Goal: Task Accomplishment & Management: Manage account settings

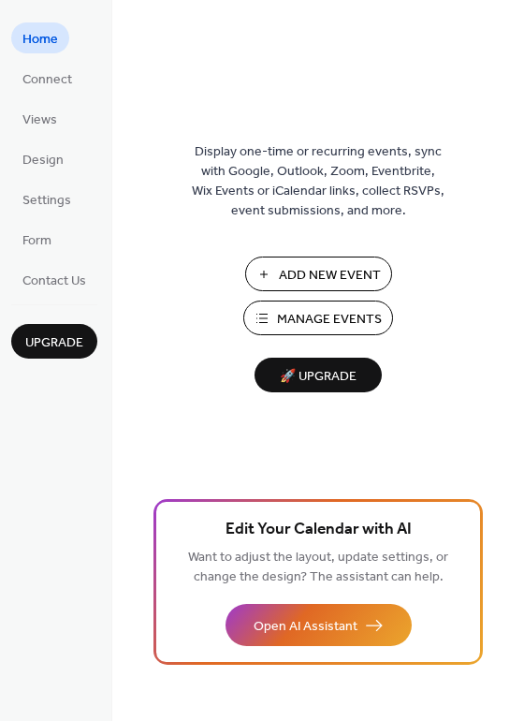
click at [291, 270] on span "Add New Event" at bounding box center [330, 276] width 102 height 20
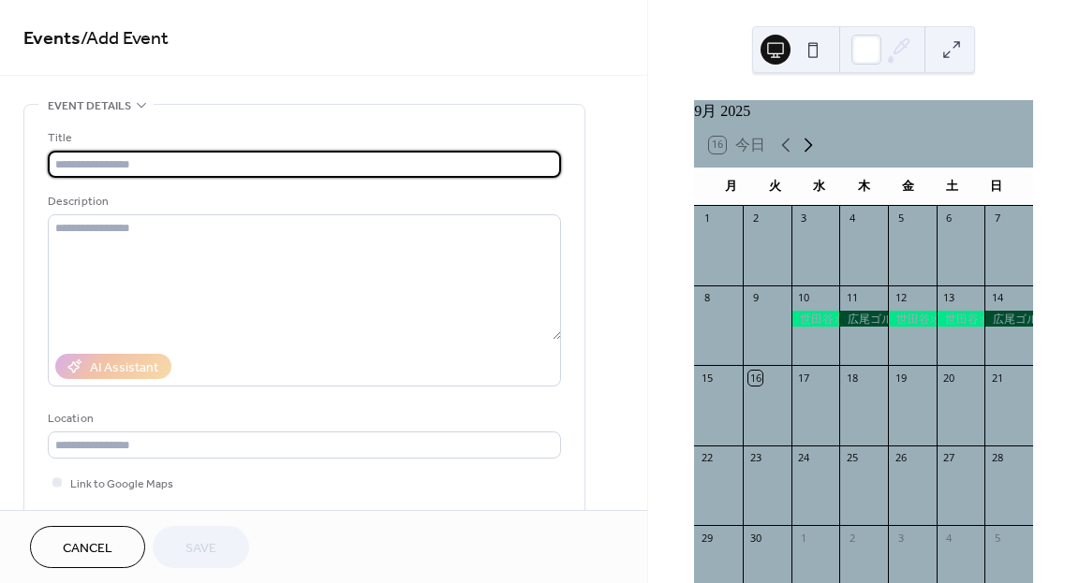
click at [810, 156] on icon at bounding box center [808, 145] width 22 height 22
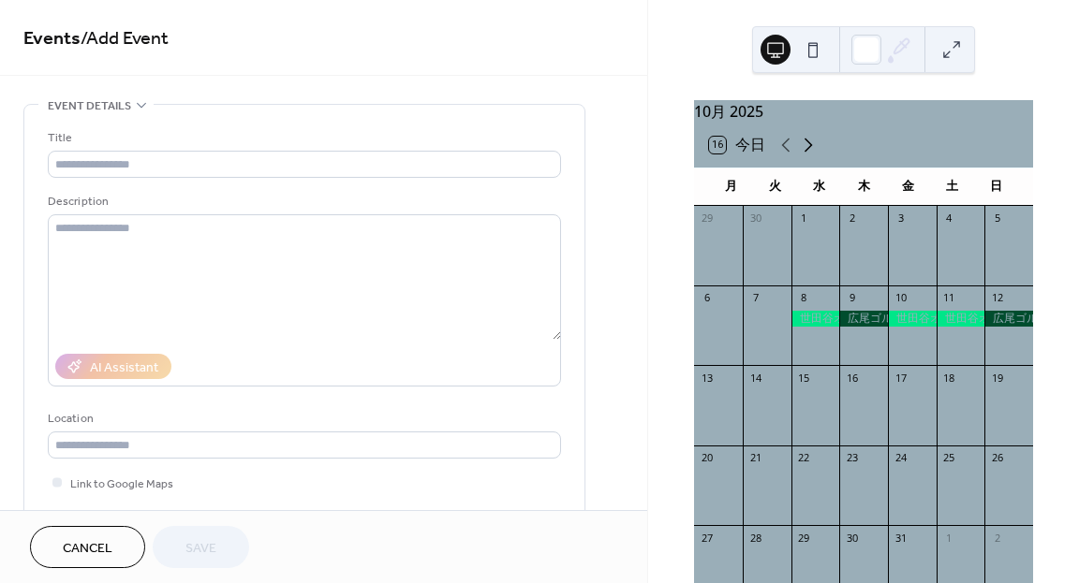
click at [810, 156] on icon at bounding box center [808, 145] width 22 height 22
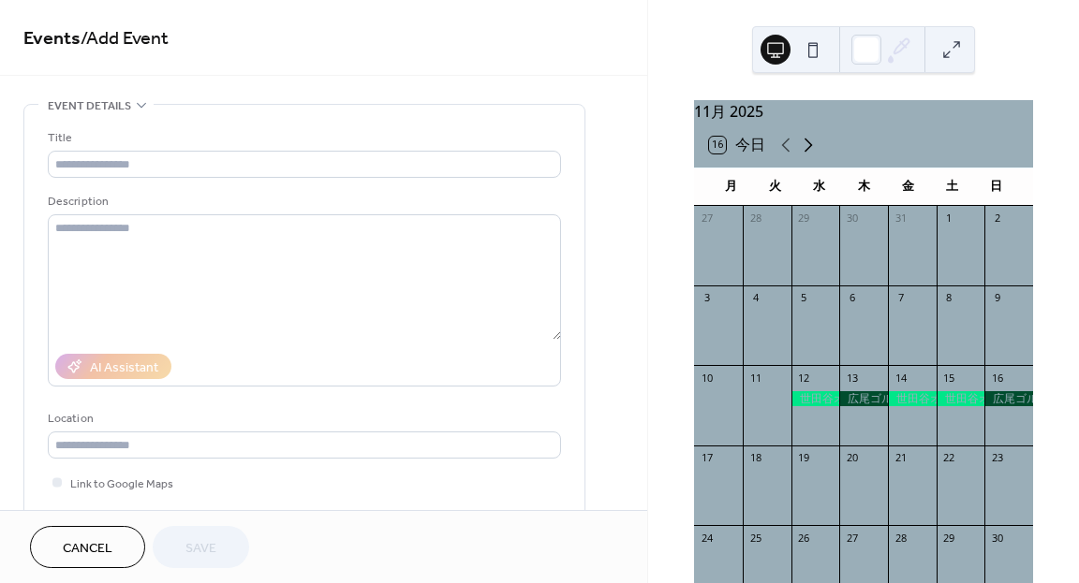
click at [810, 156] on icon at bounding box center [808, 145] width 22 height 22
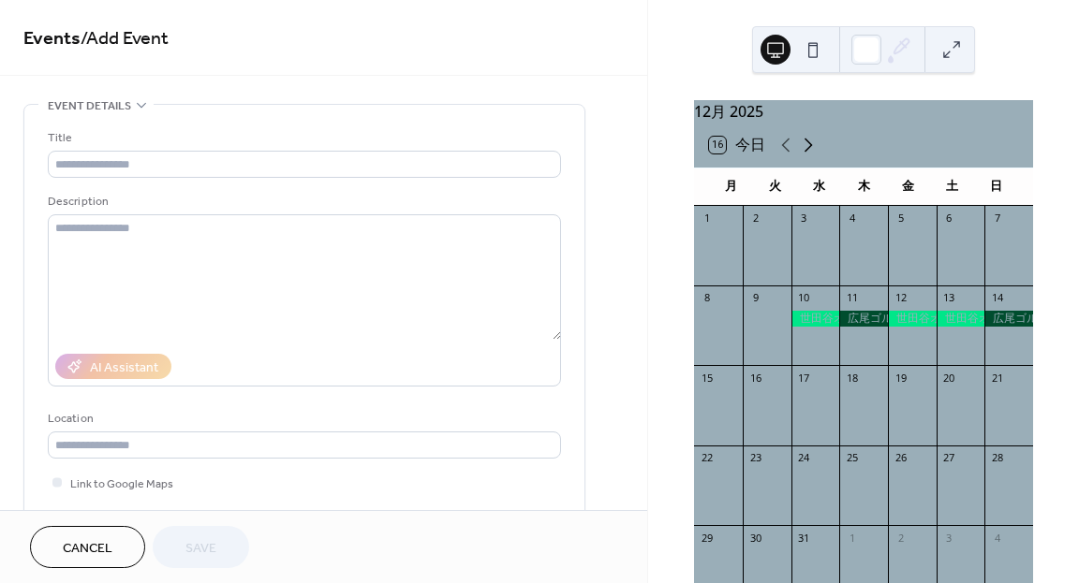
click at [810, 156] on icon at bounding box center [808, 145] width 22 height 22
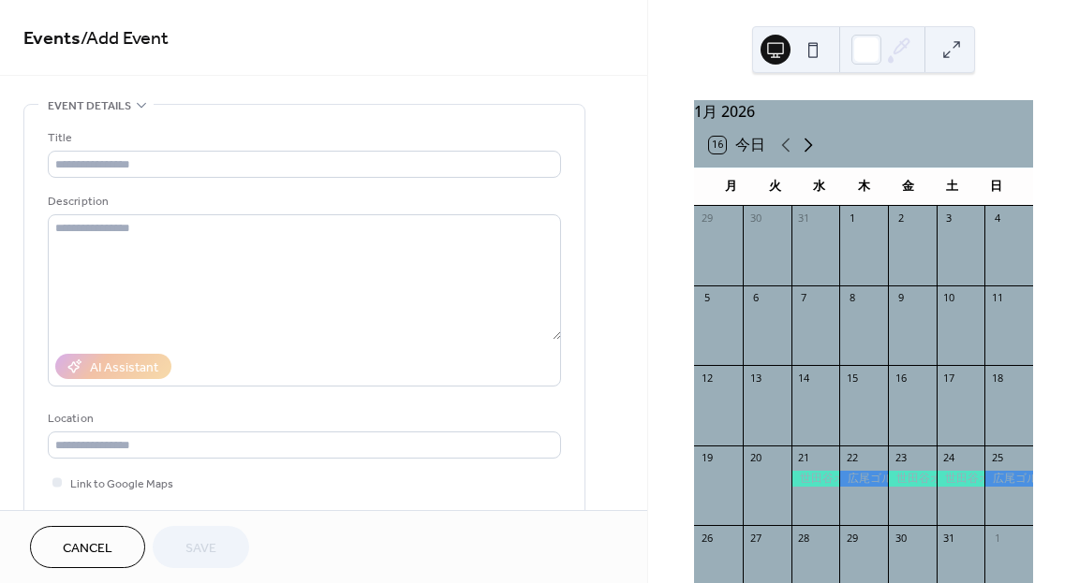
click at [810, 156] on icon at bounding box center [808, 145] width 22 height 22
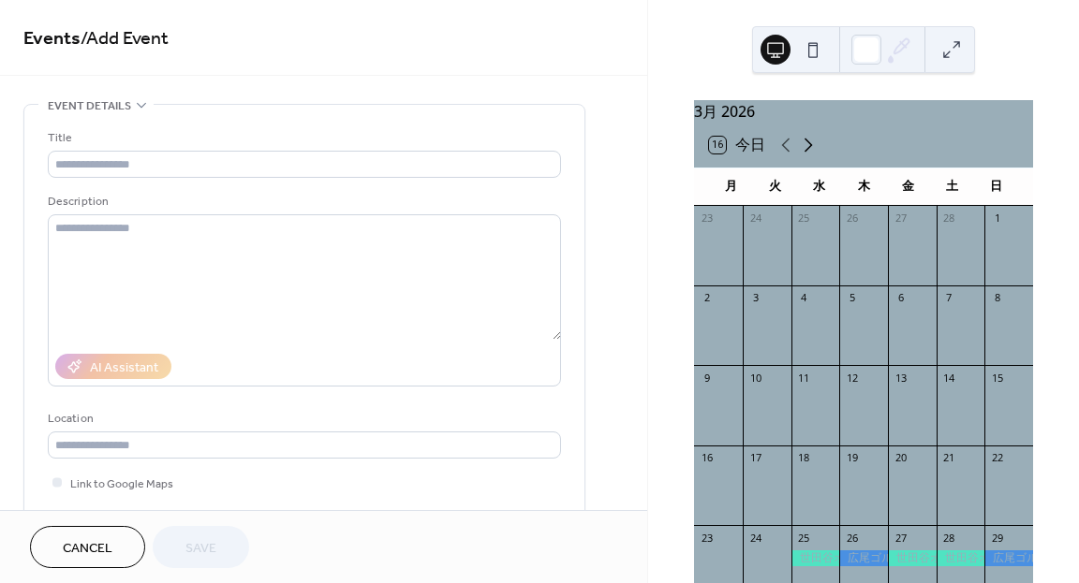
click at [810, 156] on icon at bounding box center [808, 145] width 22 height 22
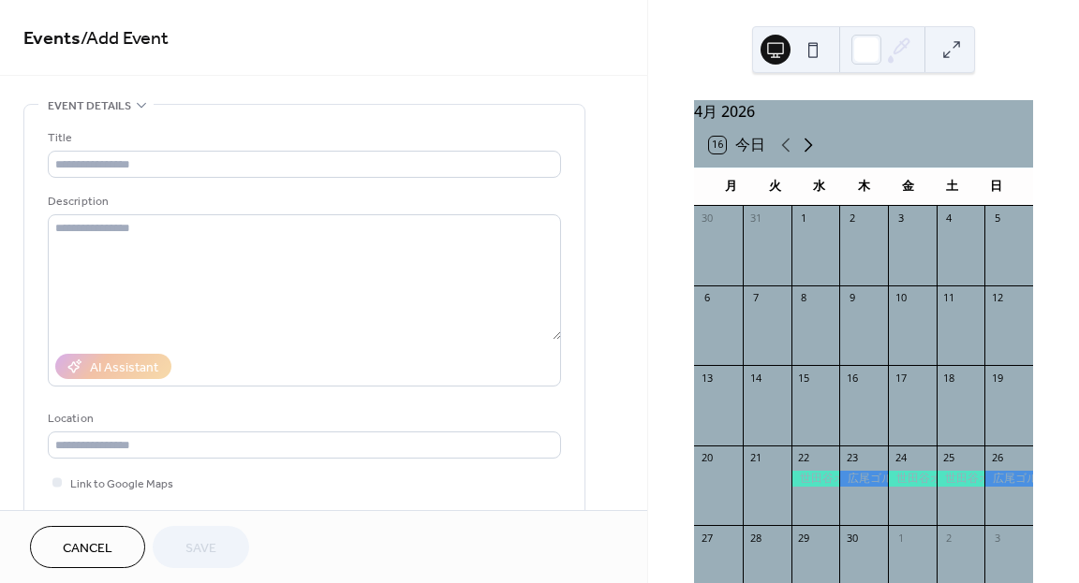
click at [810, 156] on icon at bounding box center [808, 145] width 22 height 22
click at [785, 152] on icon at bounding box center [786, 146] width 8 height 14
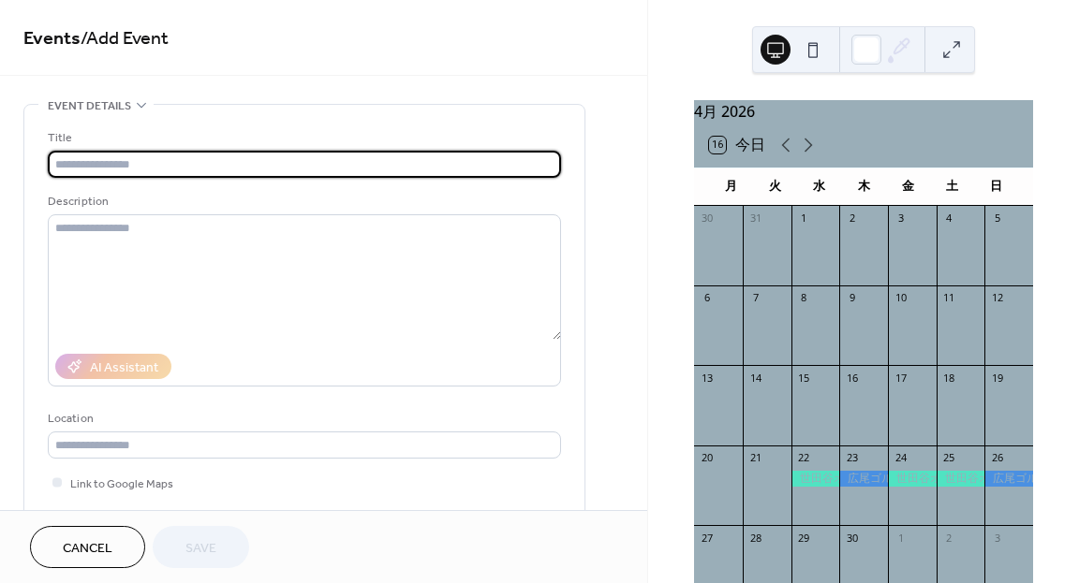
click at [193, 160] on input "text" at bounding box center [304, 164] width 513 height 27
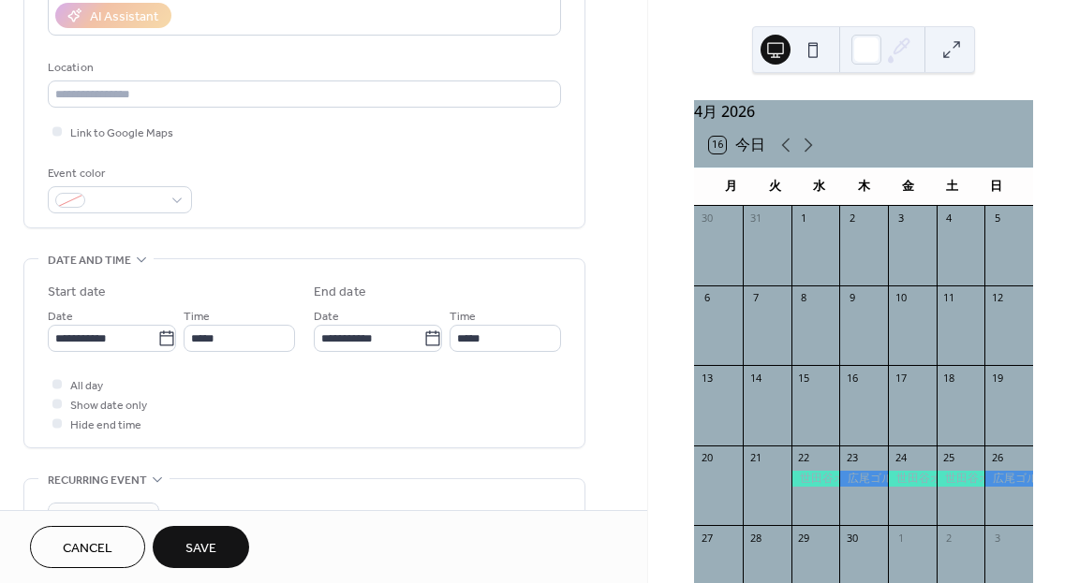
scroll to position [357, 0]
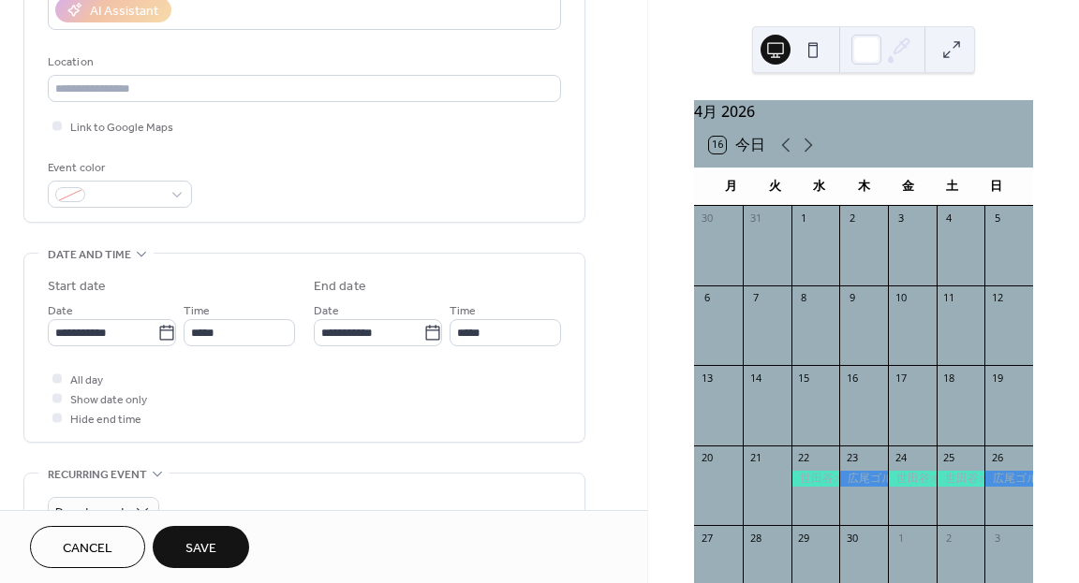
type input "**"
click at [110, 528] on button "Cancel" at bounding box center [87, 547] width 115 height 42
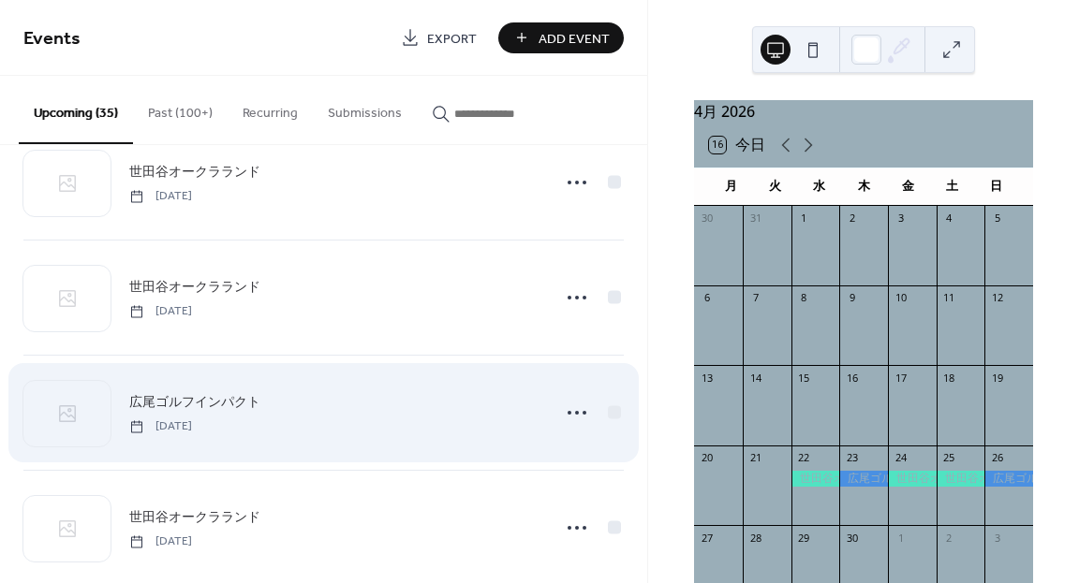
scroll to position [3648, 0]
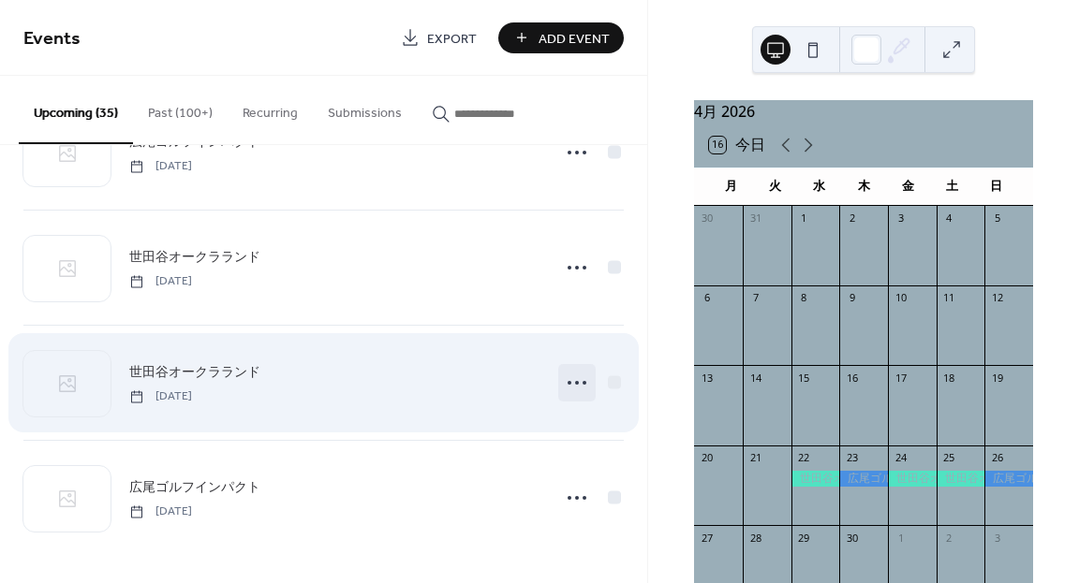
click at [567, 382] on icon at bounding box center [577, 383] width 30 height 30
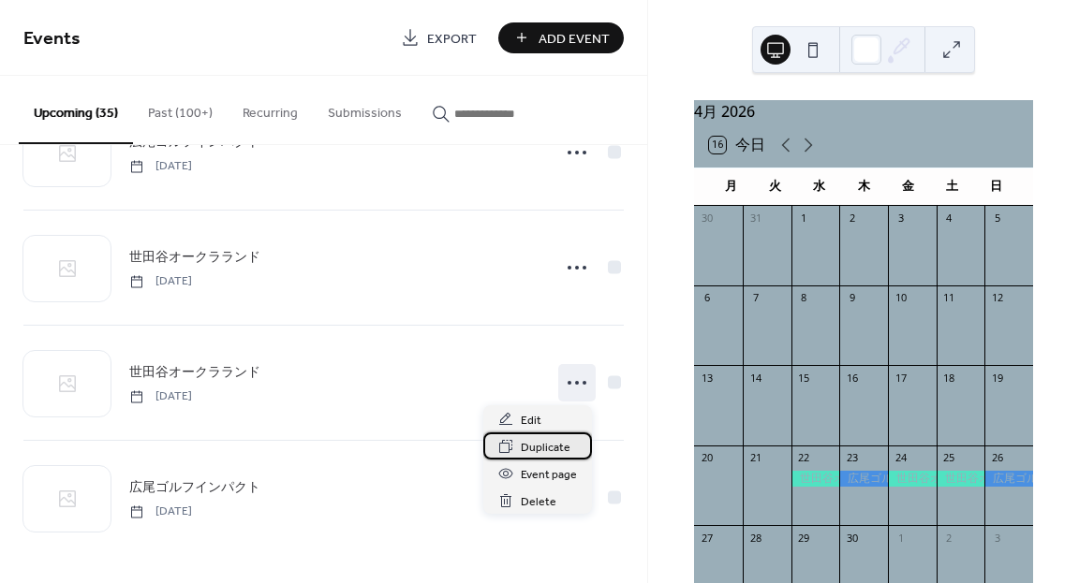
click at [539, 447] on span "Duplicate" at bounding box center [546, 448] width 50 height 20
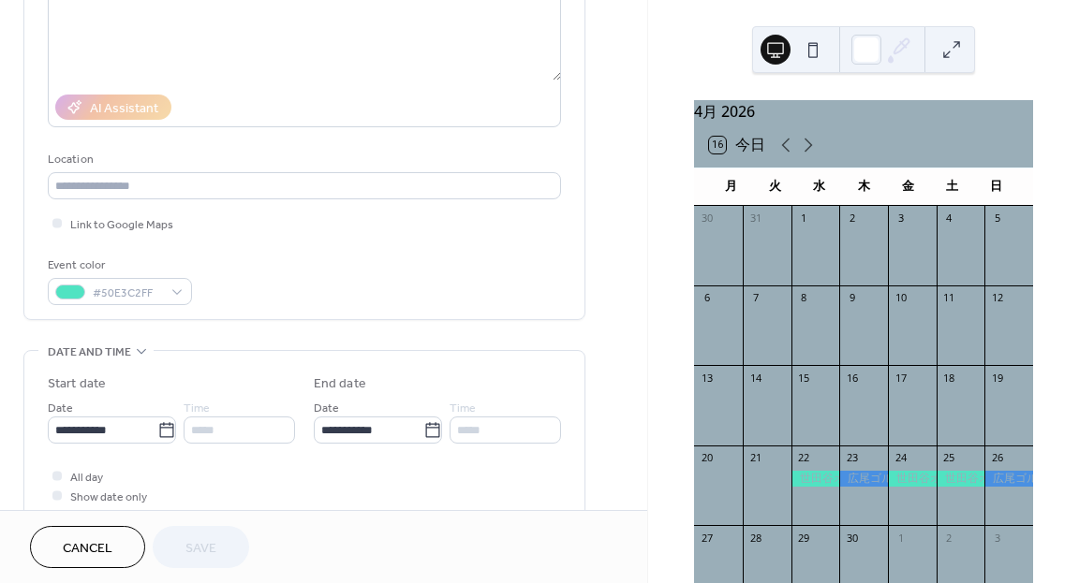
scroll to position [291, 0]
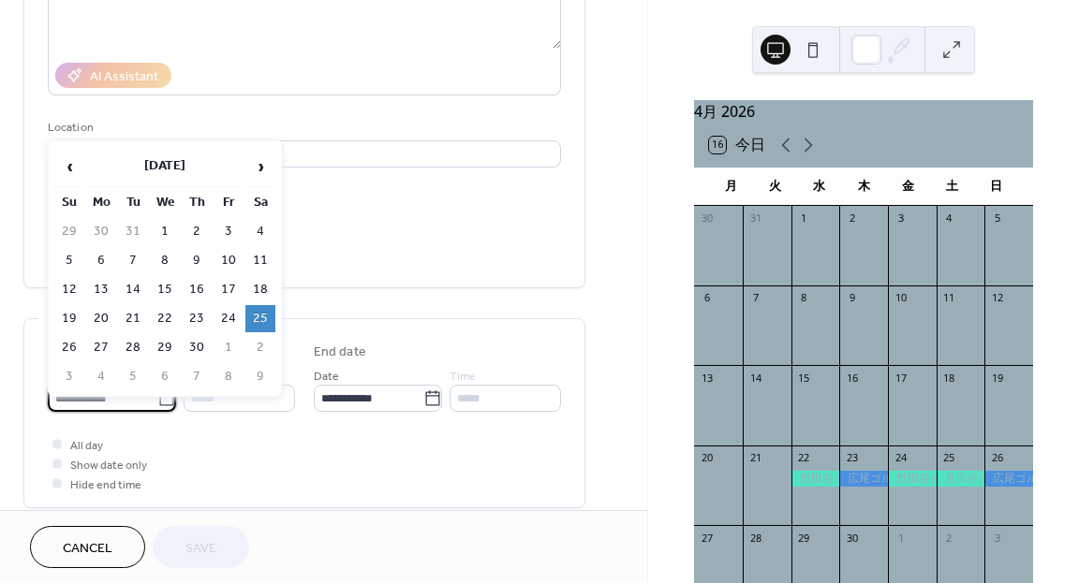
click at [140, 401] on input "**********" at bounding box center [103, 398] width 110 height 27
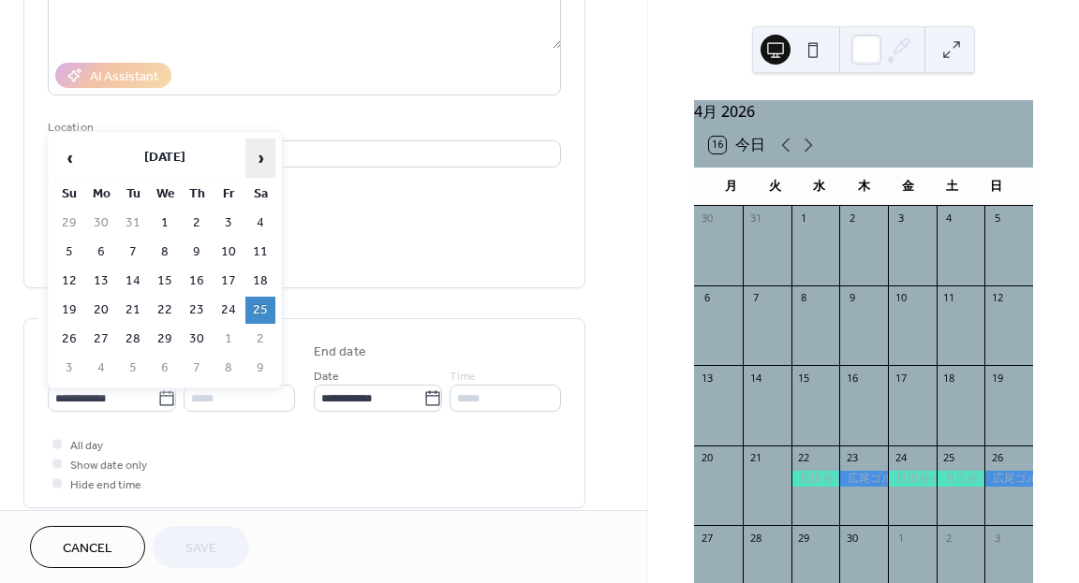
click at [262, 163] on span "›" at bounding box center [260, 158] width 28 height 37
click at [169, 302] on td "20" at bounding box center [165, 310] width 30 height 27
type input "**********"
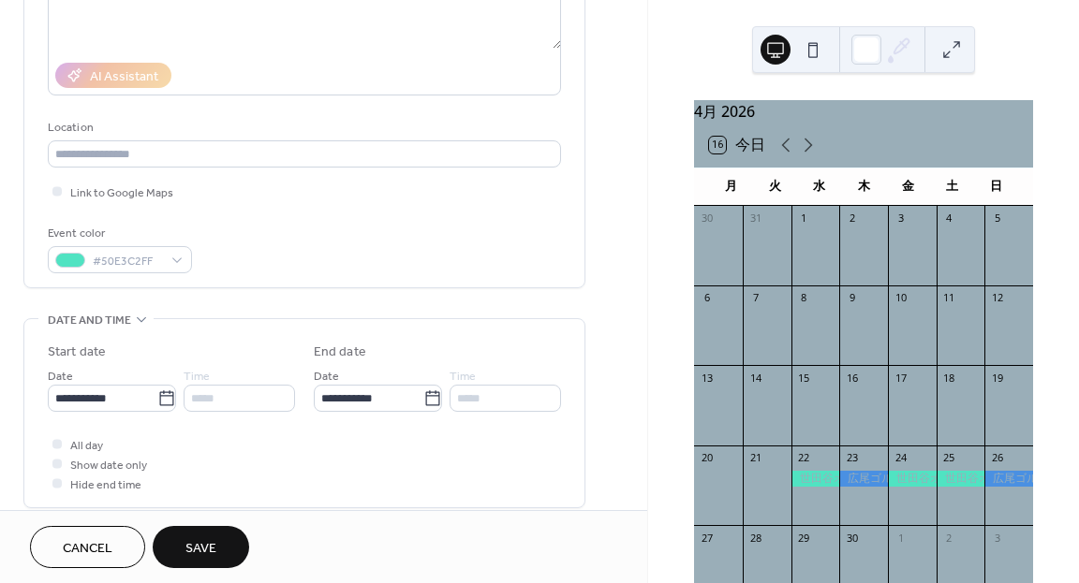
click at [222, 540] on button "Save" at bounding box center [201, 547] width 96 height 42
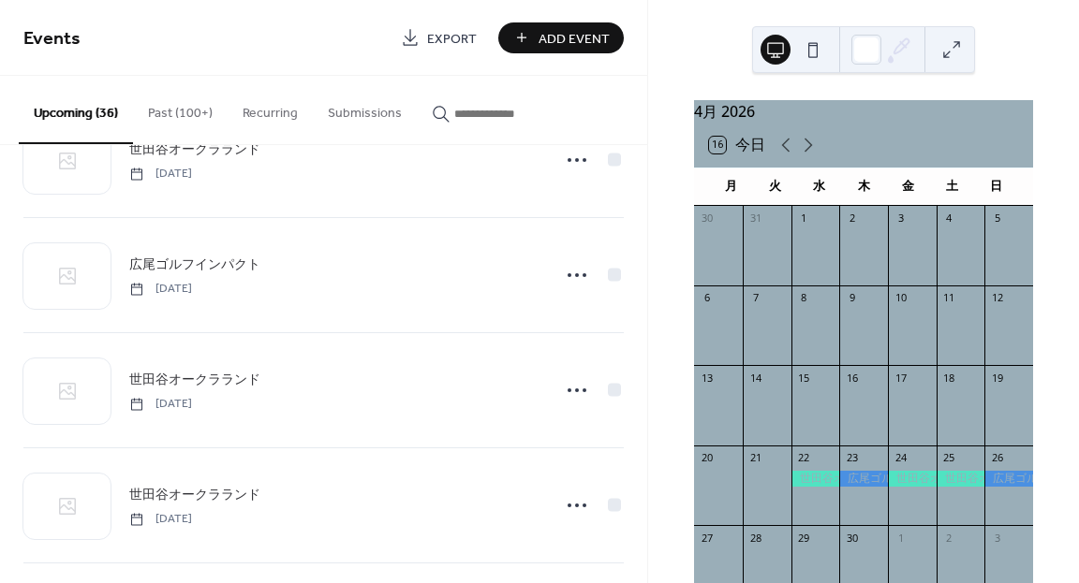
scroll to position [3764, 0]
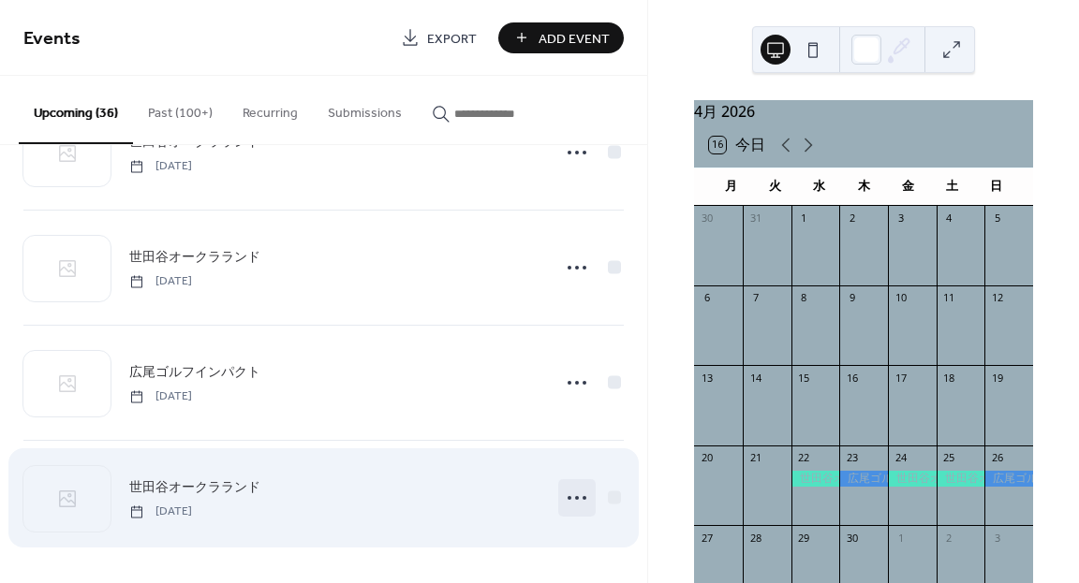
click at [566, 498] on icon at bounding box center [577, 498] width 30 height 30
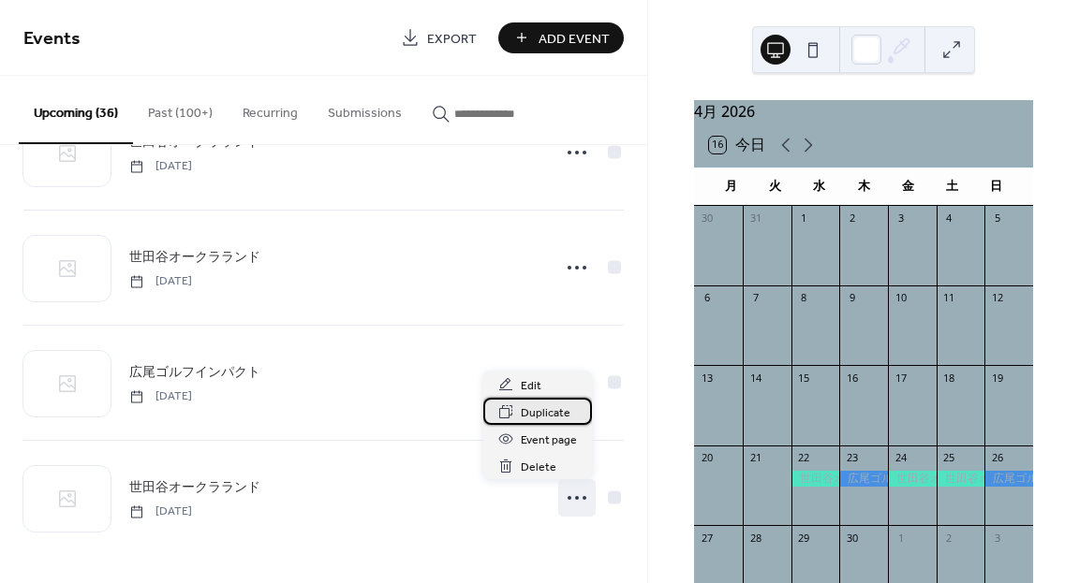
click at [536, 416] on span "Duplicate" at bounding box center [546, 414] width 50 height 20
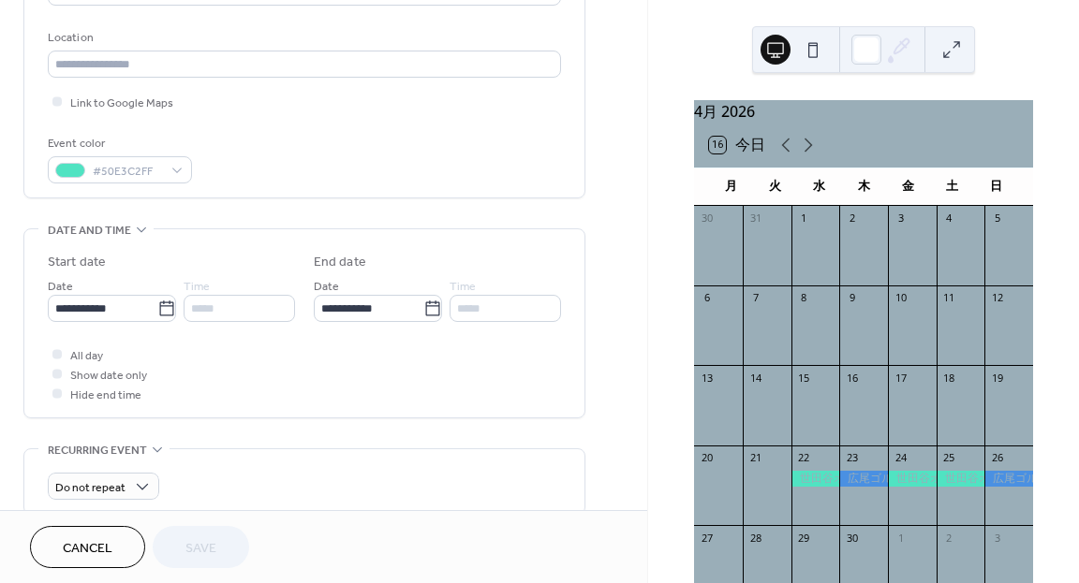
scroll to position [424, 0]
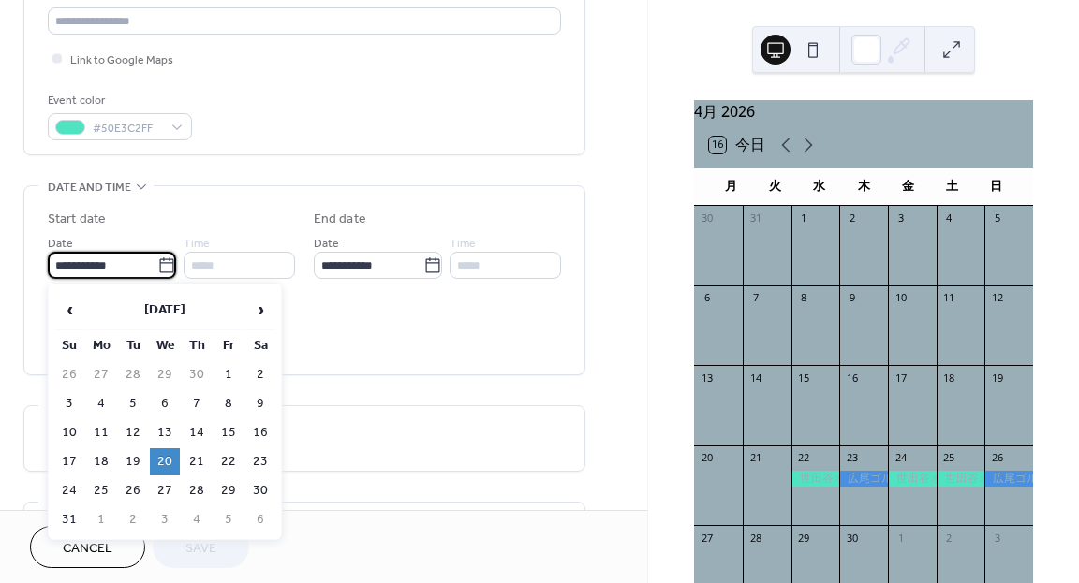
click at [136, 267] on input "**********" at bounding box center [103, 265] width 110 height 27
click at [225, 462] on td "22" at bounding box center [229, 462] width 30 height 27
type input "**********"
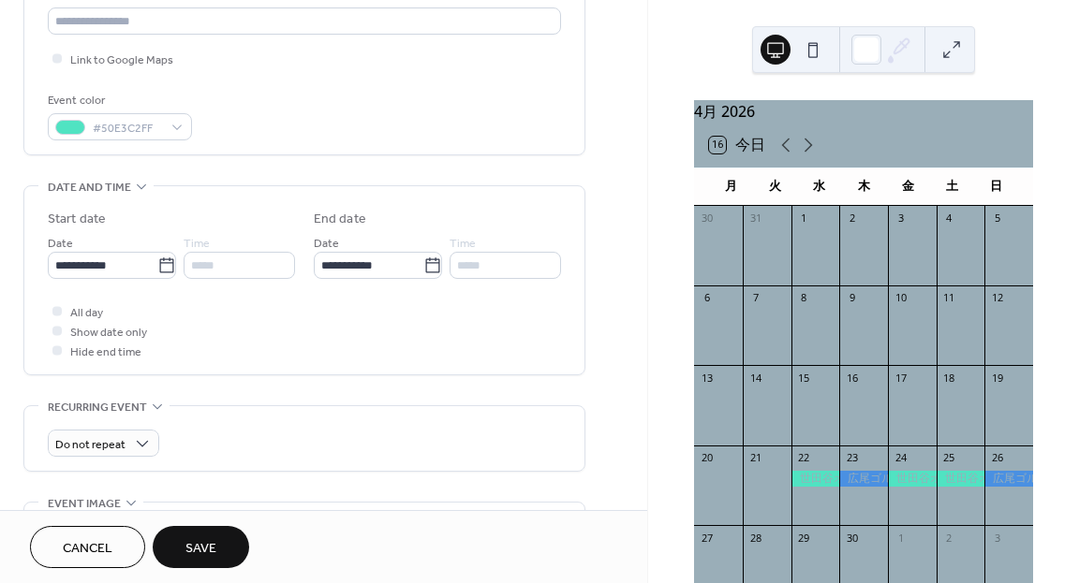
click at [193, 539] on span "Save" at bounding box center [200, 549] width 31 height 20
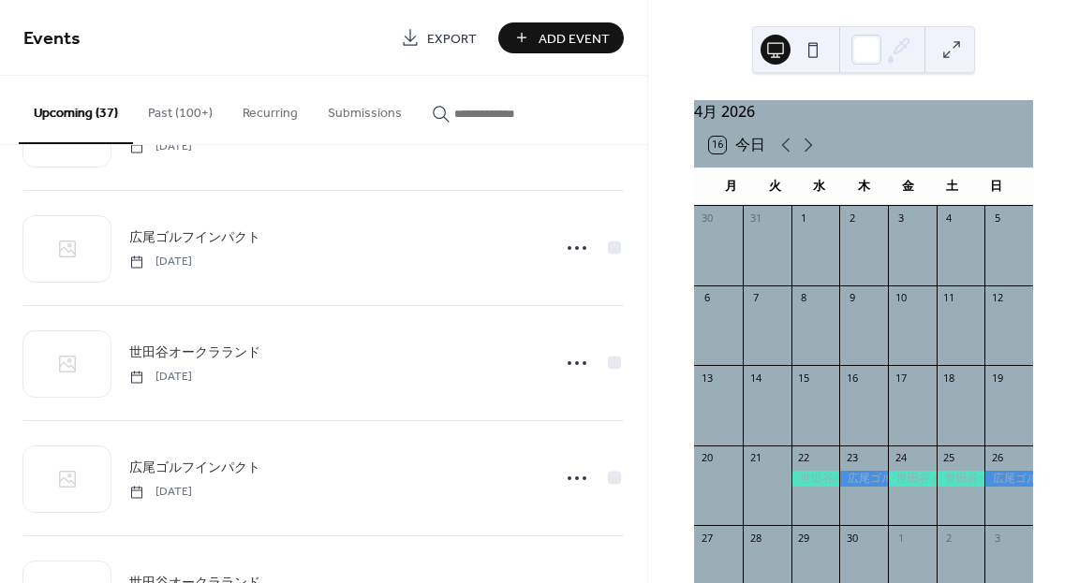
scroll to position [3879, 0]
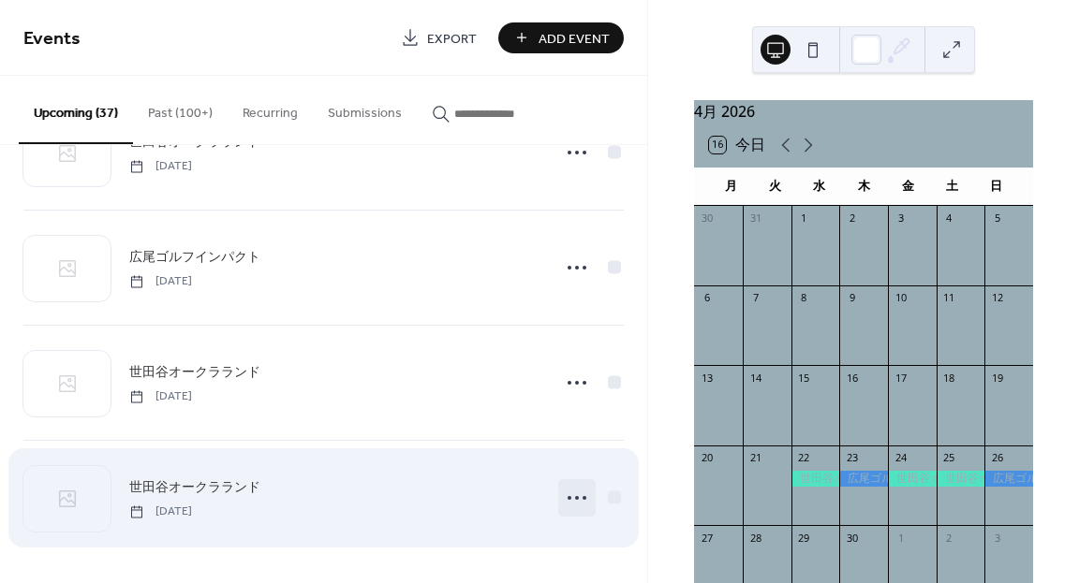
click at [567, 498] on icon at bounding box center [577, 498] width 30 height 30
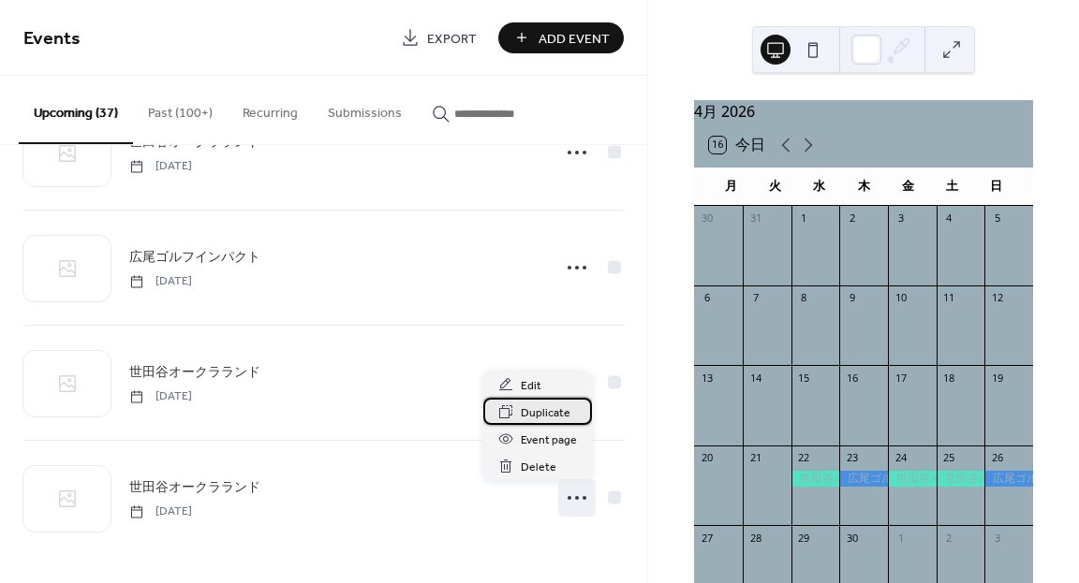
click at [536, 409] on span "Duplicate" at bounding box center [546, 414] width 50 height 20
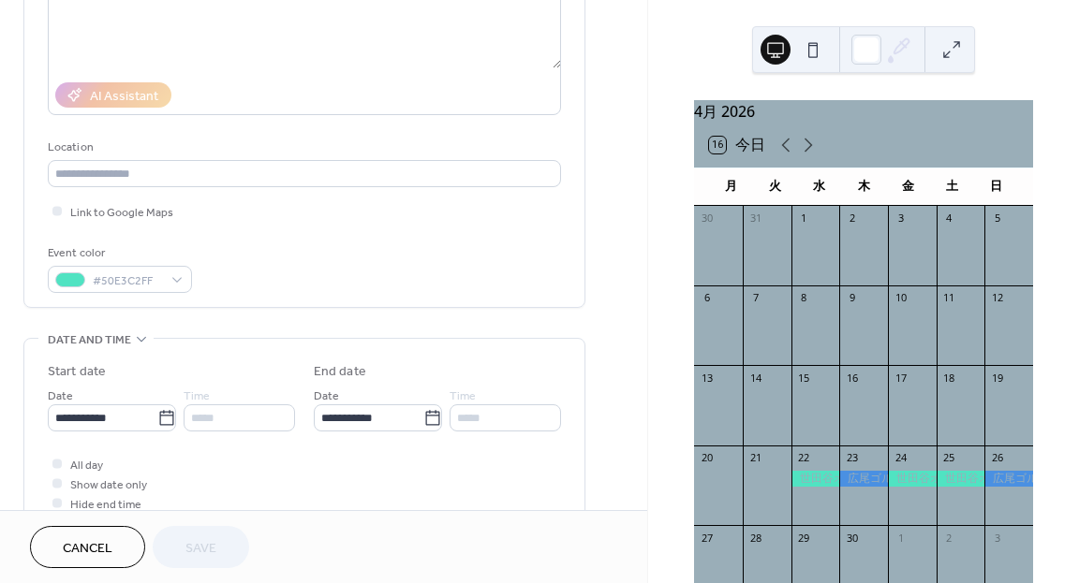
scroll to position [273, 0]
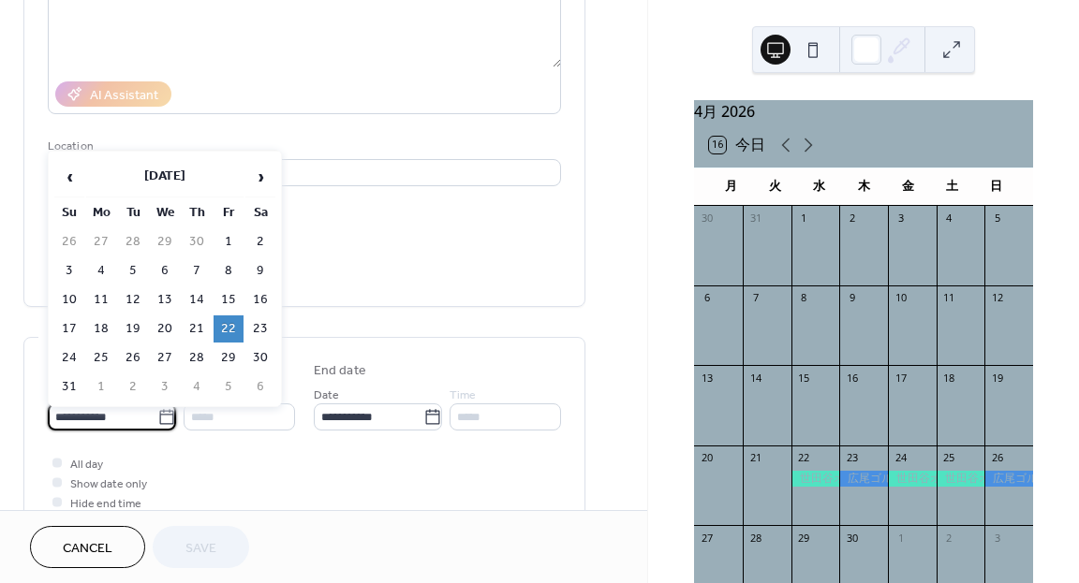
click at [145, 415] on input "**********" at bounding box center [103, 417] width 110 height 27
click at [259, 334] on td "23" at bounding box center [260, 329] width 30 height 27
type input "**********"
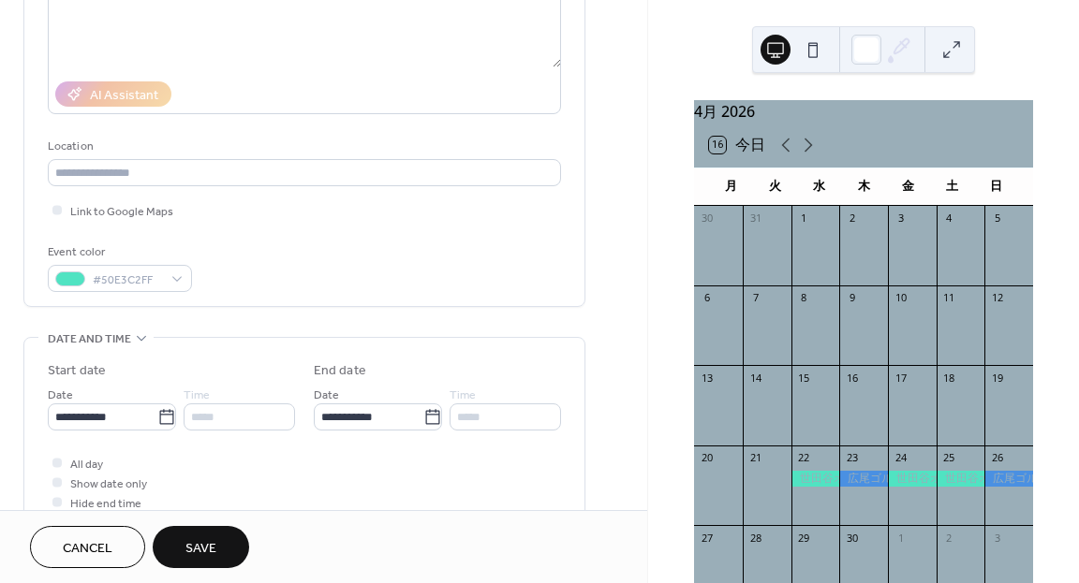
click at [214, 544] on span "Save" at bounding box center [200, 549] width 31 height 20
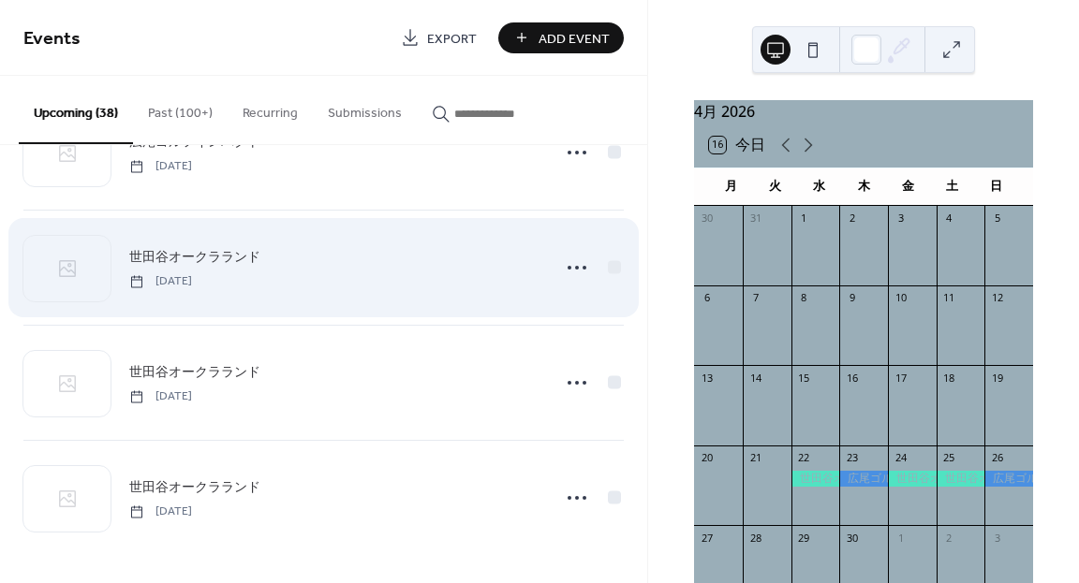
scroll to position [3929, 0]
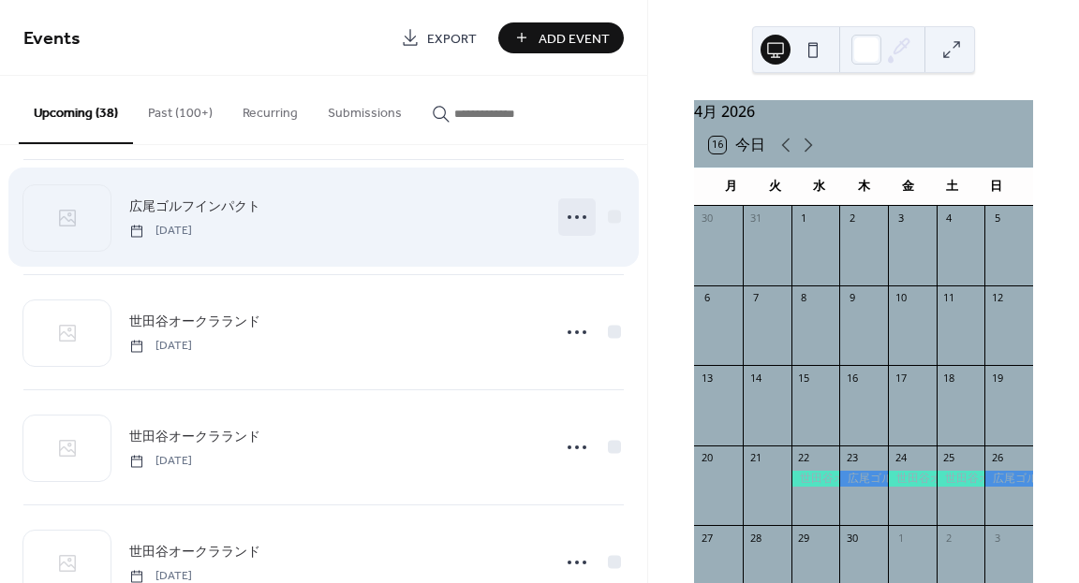
click at [567, 217] on icon at bounding box center [577, 217] width 30 height 30
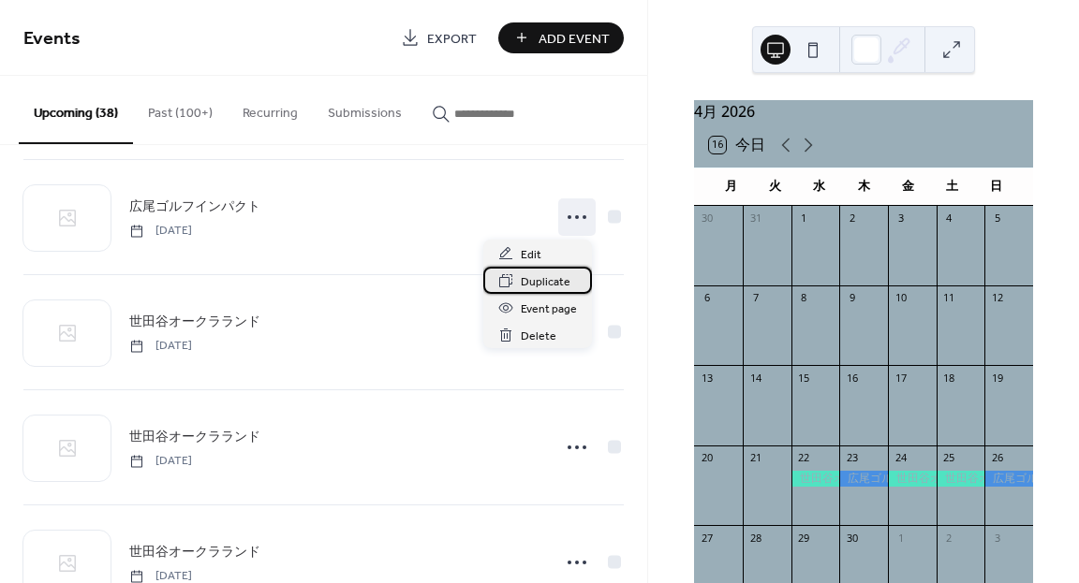
click at [546, 282] on span "Duplicate" at bounding box center [546, 283] width 50 height 20
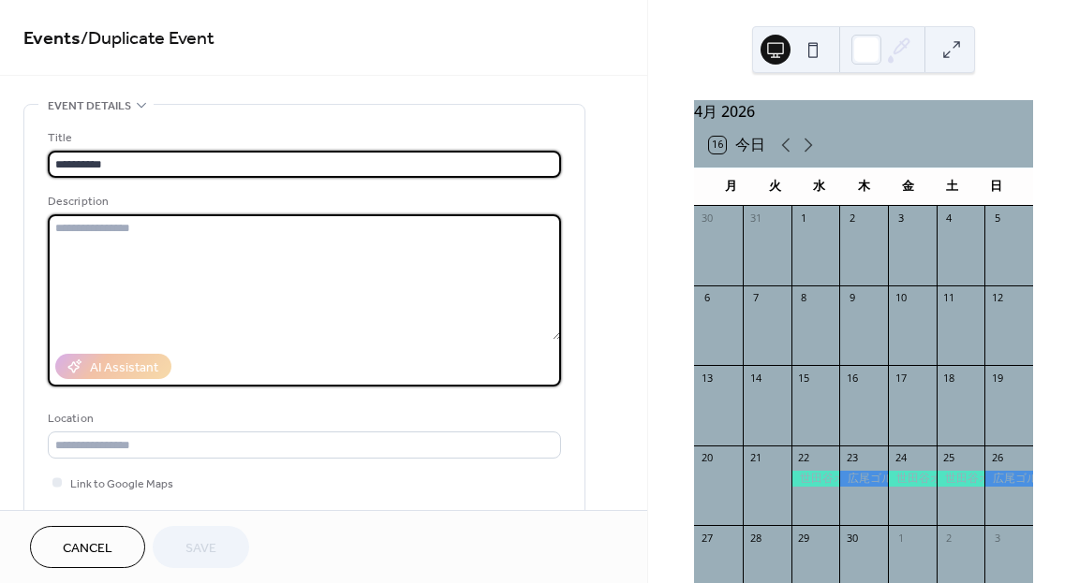
click at [546, 282] on textarea at bounding box center [304, 276] width 513 height 125
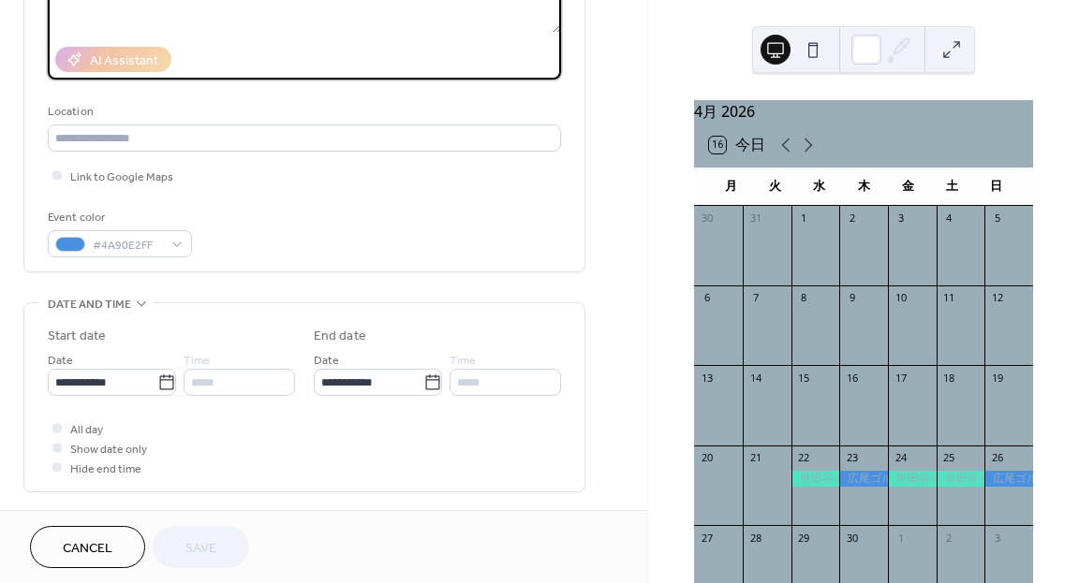
scroll to position [309, 0]
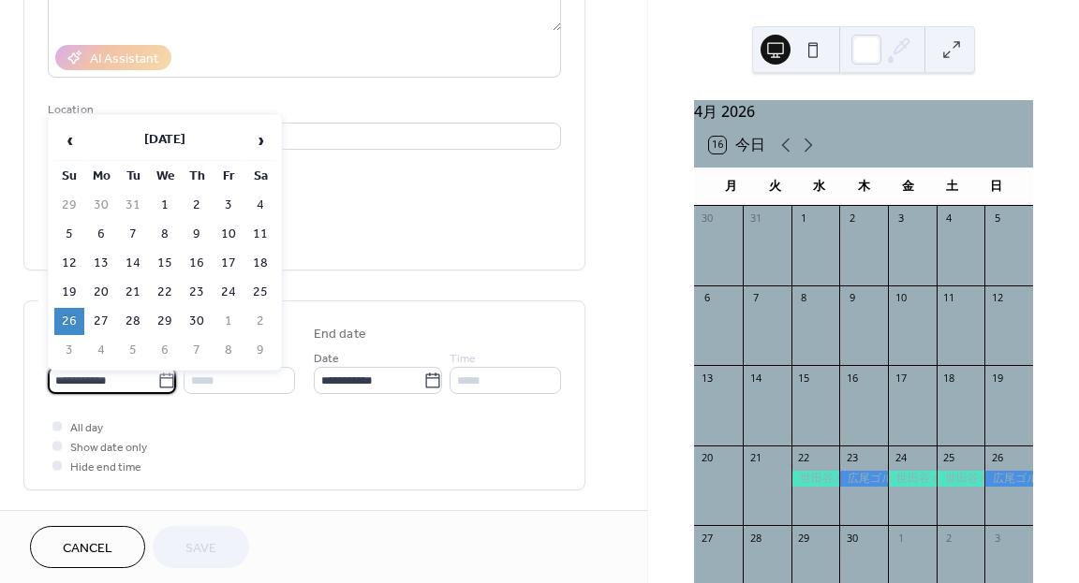
click at [151, 377] on input "**********" at bounding box center [103, 380] width 110 height 27
click at [264, 140] on span "›" at bounding box center [260, 140] width 28 height 37
click at [193, 286] on td "21" at bounding box center [197, 292] width 30 height 27
type input "**********"
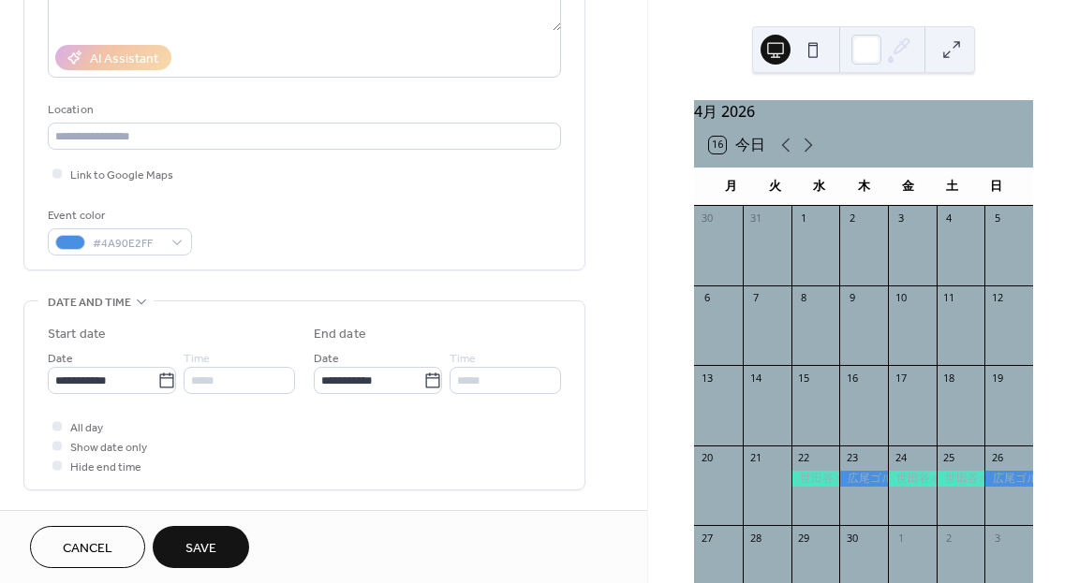
click at [176, 535] on button "Save" at bounding box center [201, 547] width 96 height 42
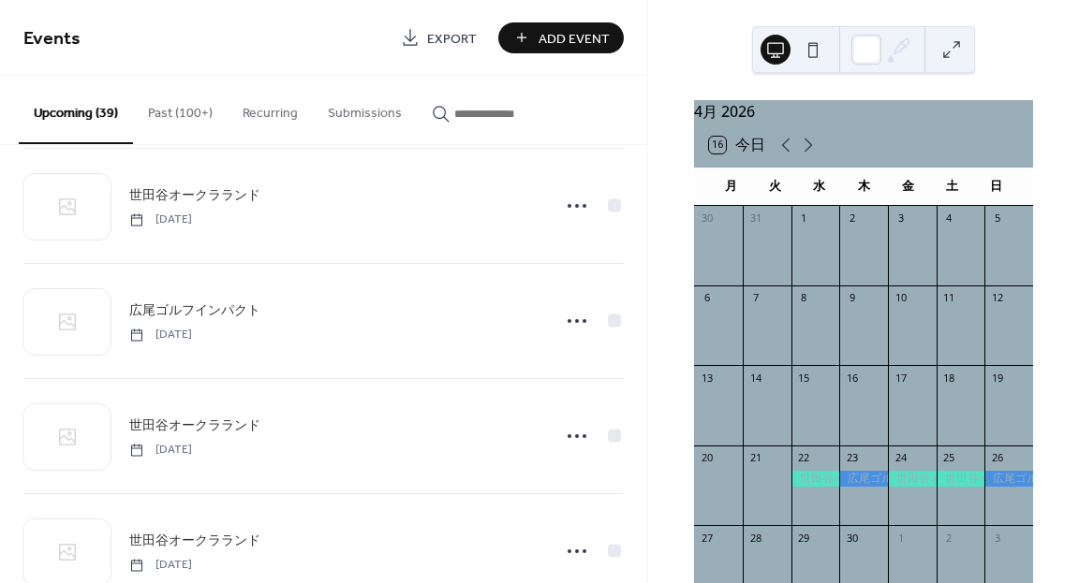
scroll to position [4109, 0]
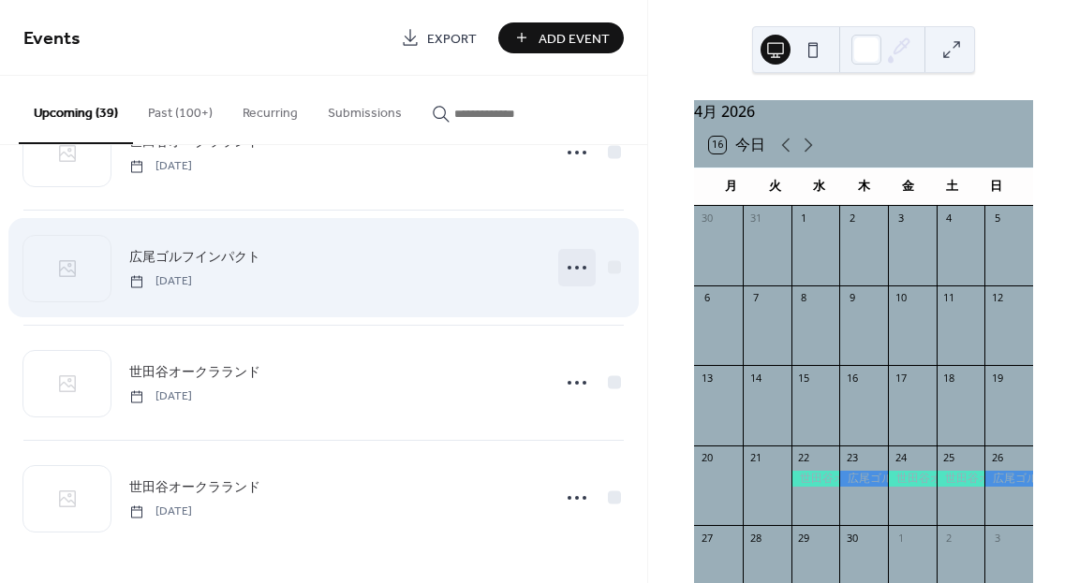
click at [568, 268] on icon at bounding box center [577, 268] width 30 height 30
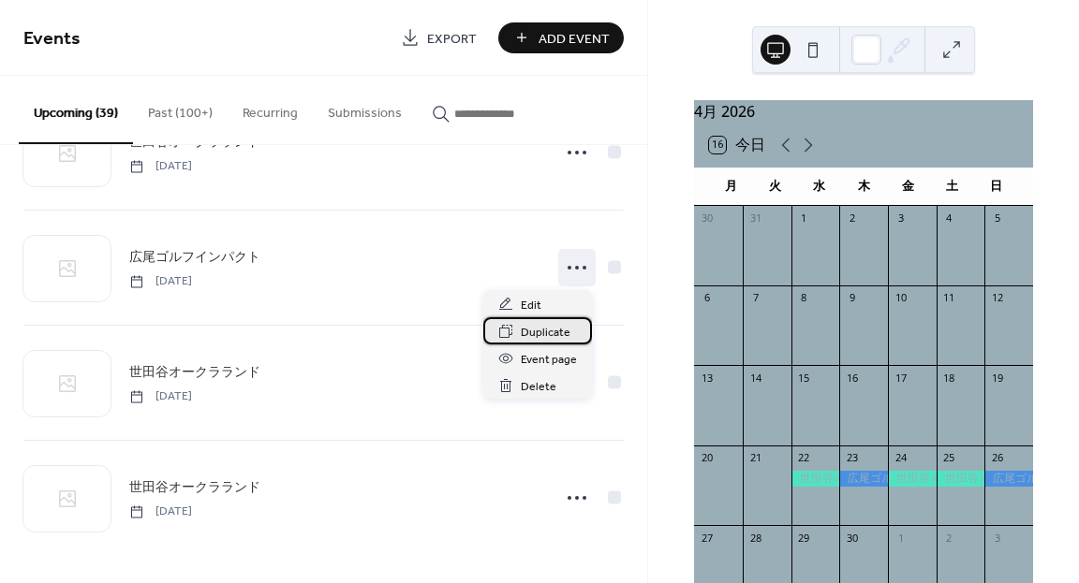
click at [532, 333] on span "Duplicate" at bounding box center [546, 333] width 50 height 20
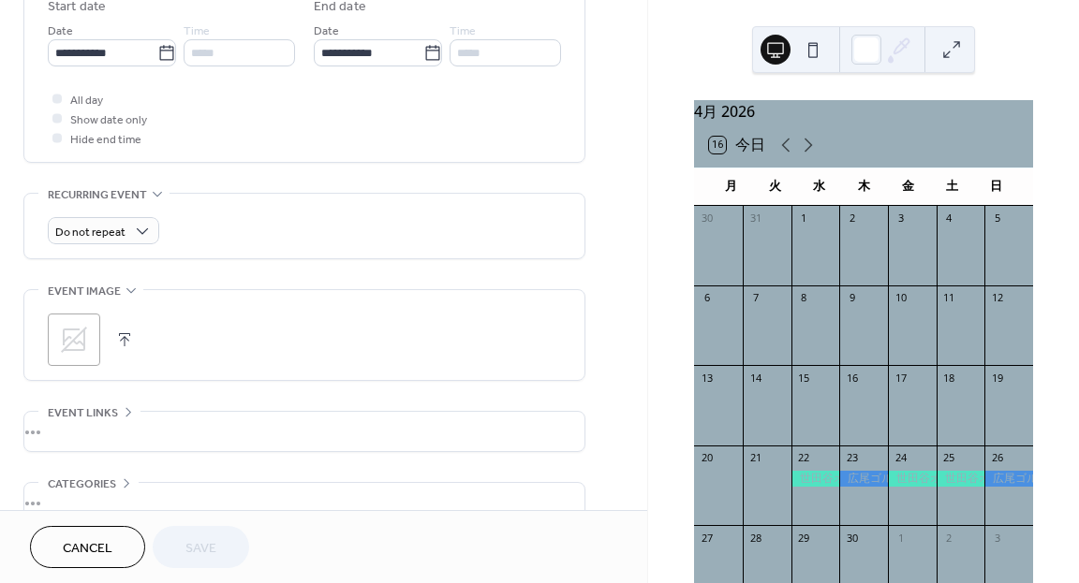
scroll to position [652, 0]
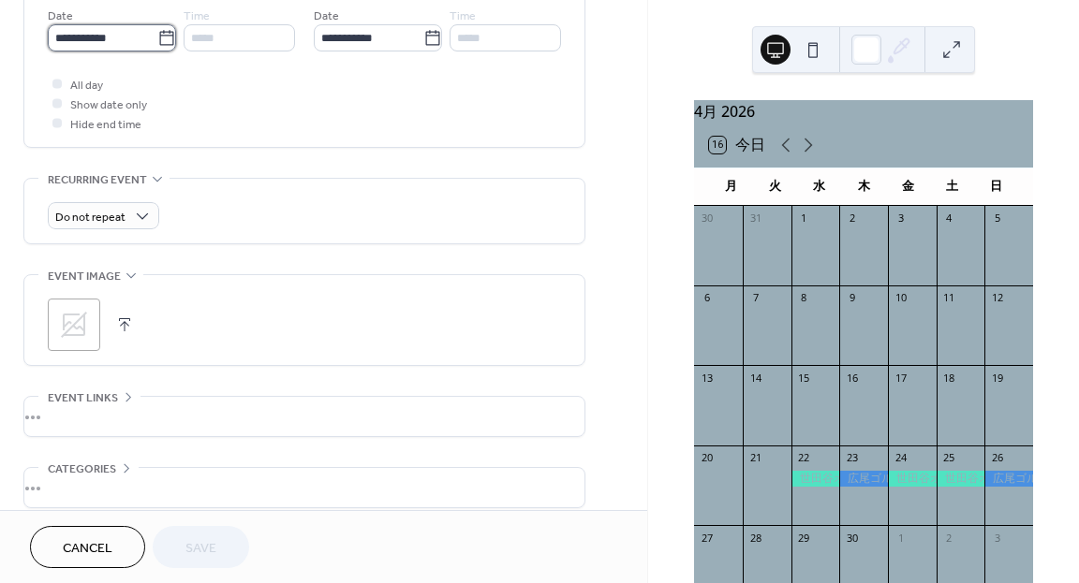
click at [144, 41] on input "**********" at bounding box center [103, 37] width 110 height 27
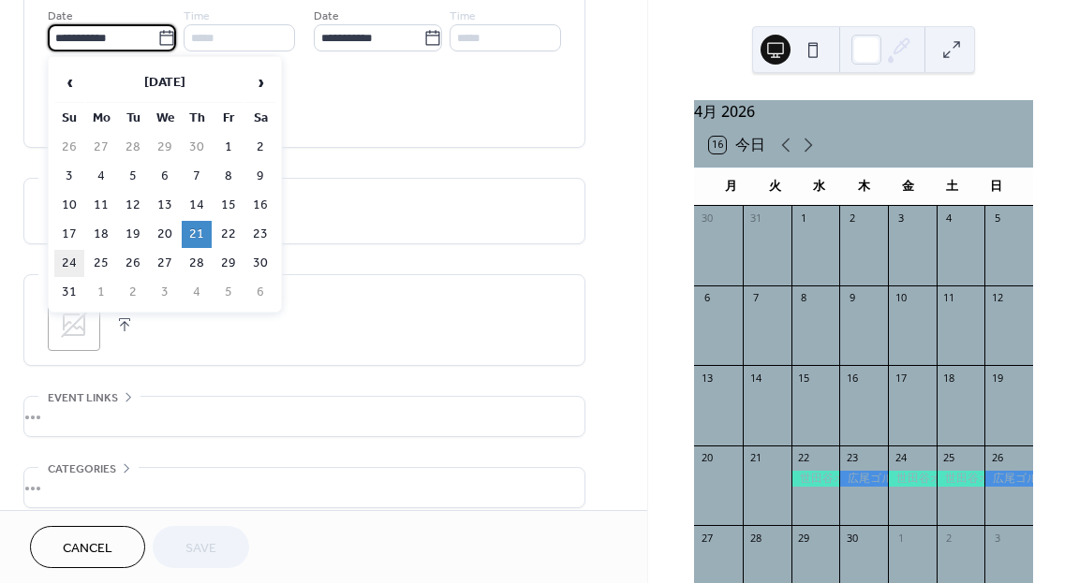
click at [73, 259] on td "24" at bounding box center [69, 263] width 30 height 27
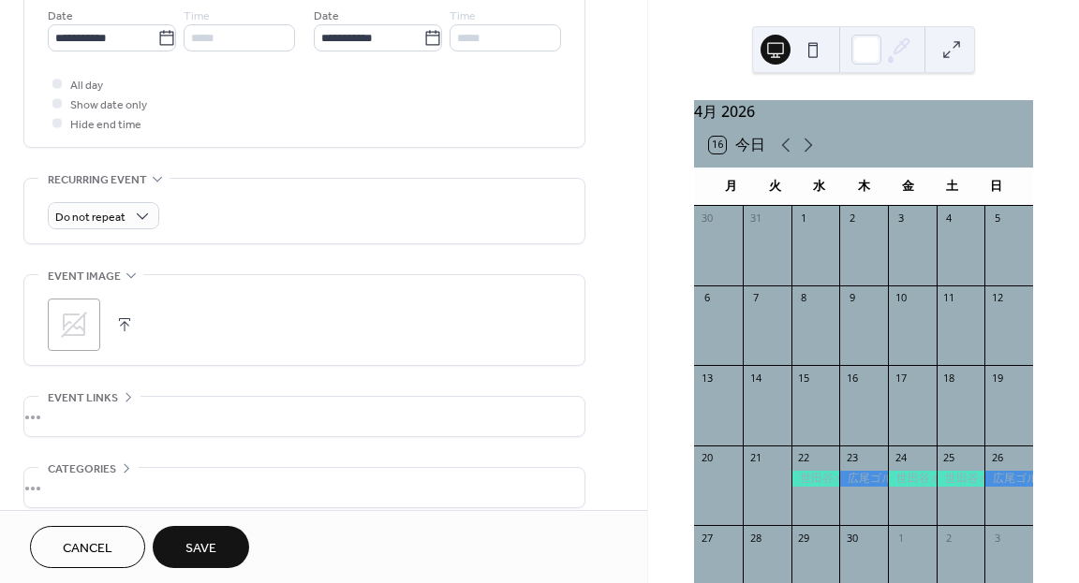
type input "**********"
click at [202, 539] on span "Save" at bounding box center [200, 549] width 31 height 20
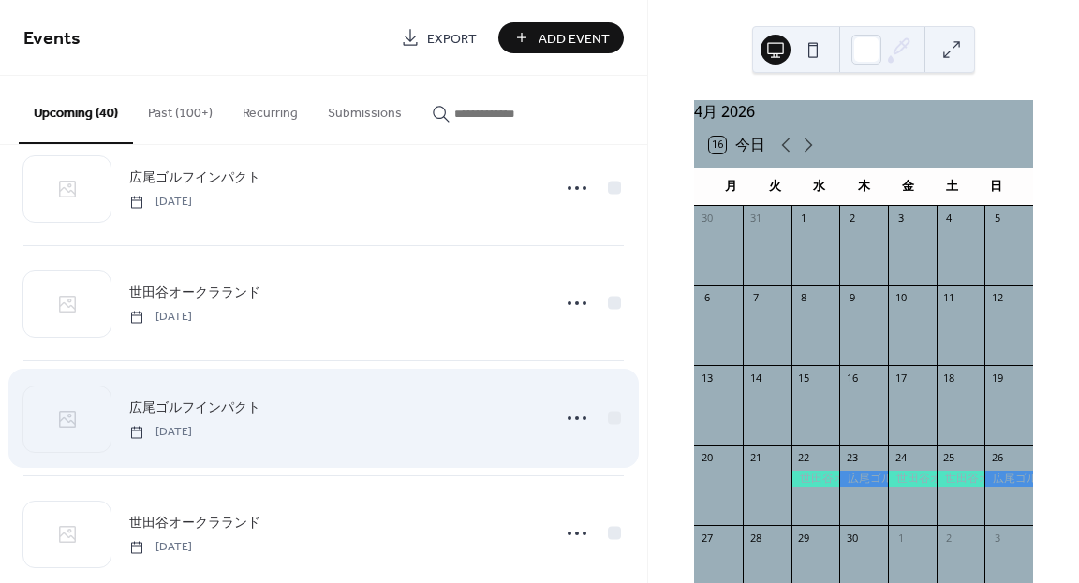
scroll to position [4224, 0]
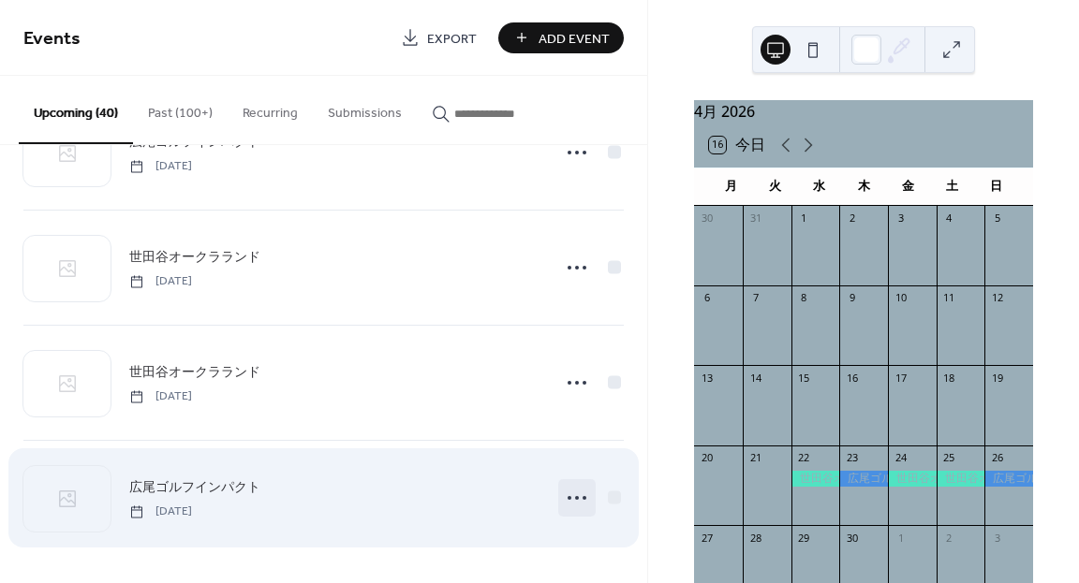
click at [569, 504] on icon at bounding box center [577, 498] width 30 height 30
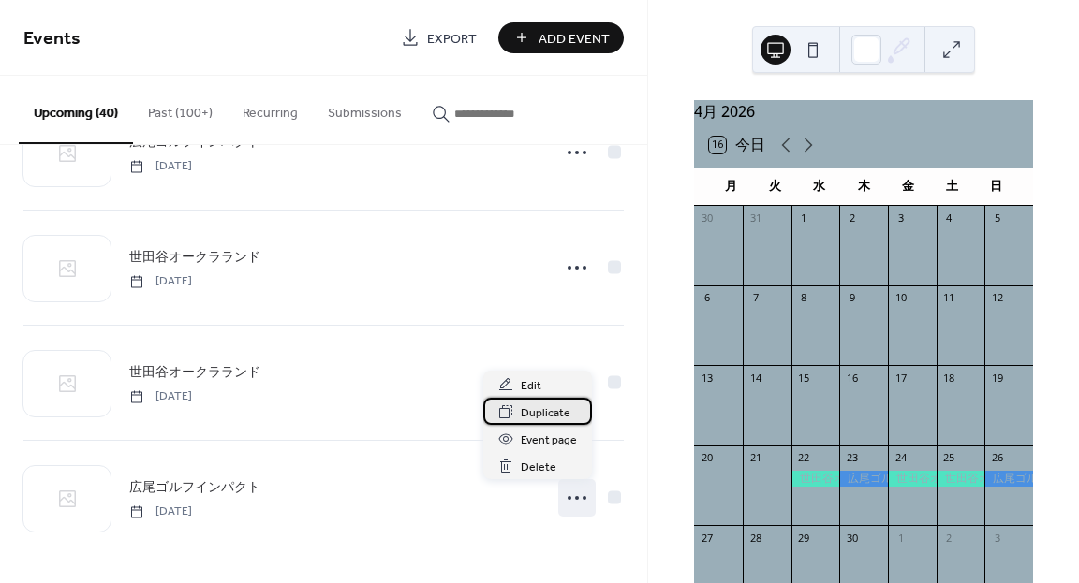
click at [538, 424] on div "Duplicate" at bounding box center [537, 411] width 109 height 27
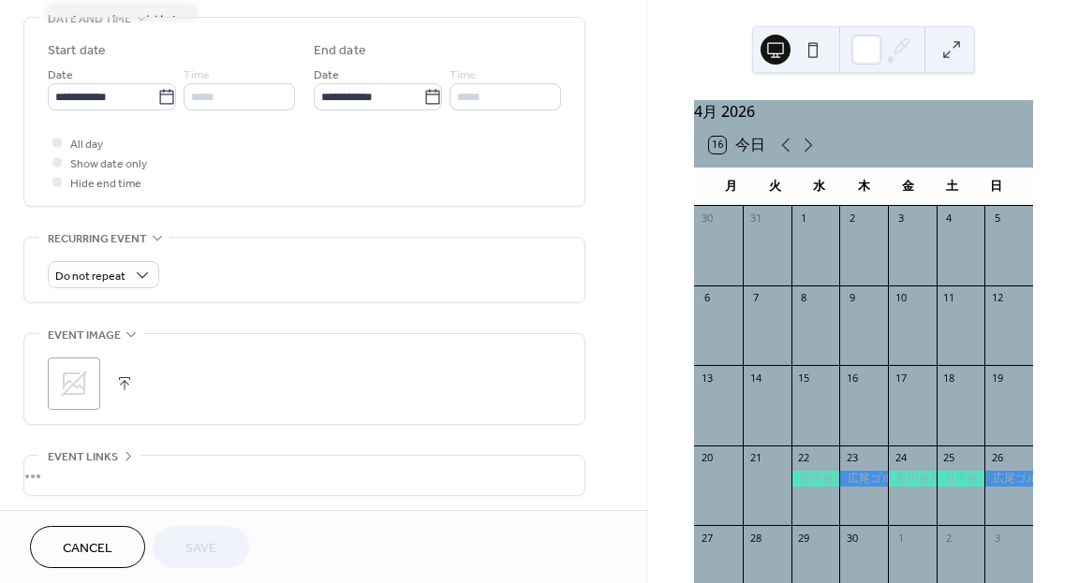
scroll to position [592, 0]
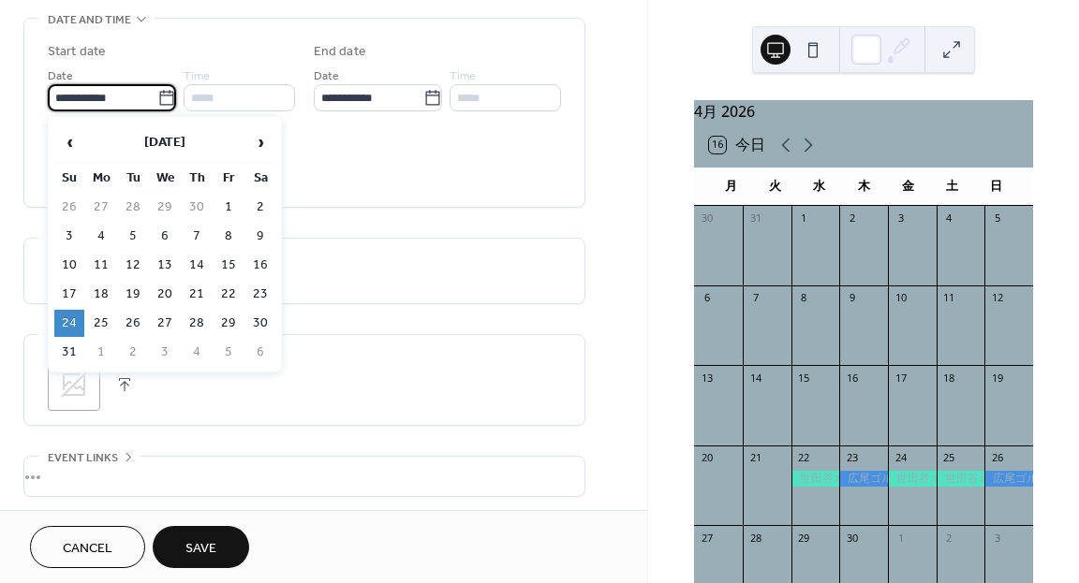
click at [150, 94] on input "**********" at bounding box center [103, 97] width 110 height 27
click at [261, 142] on span "›" at bounding box center [260, 142] width 28 height 37
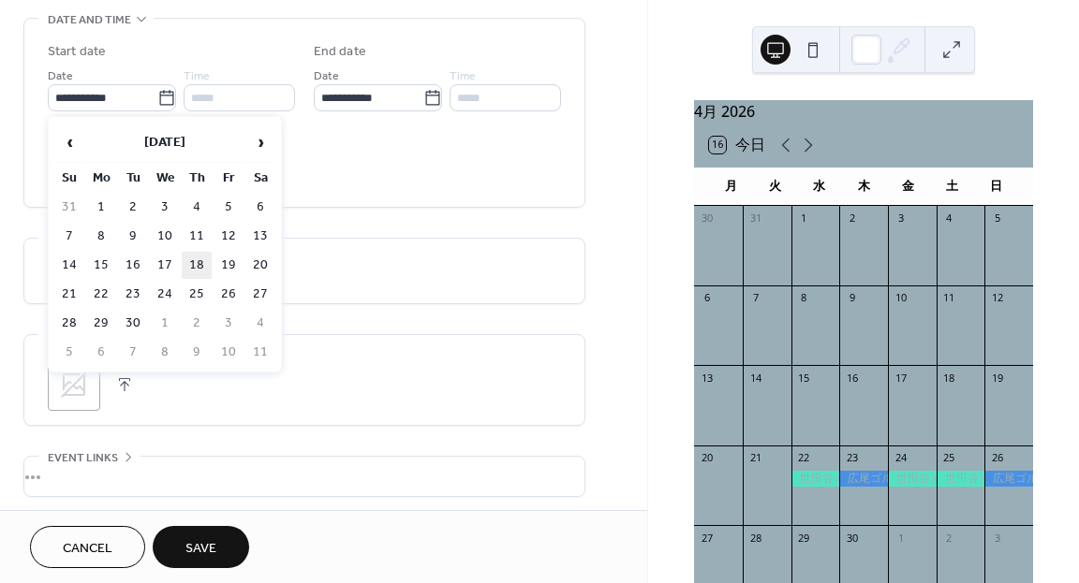
click at [203, 257] on td "18" at bounding box center [197, 265] width 30 height 27
type input "**********"
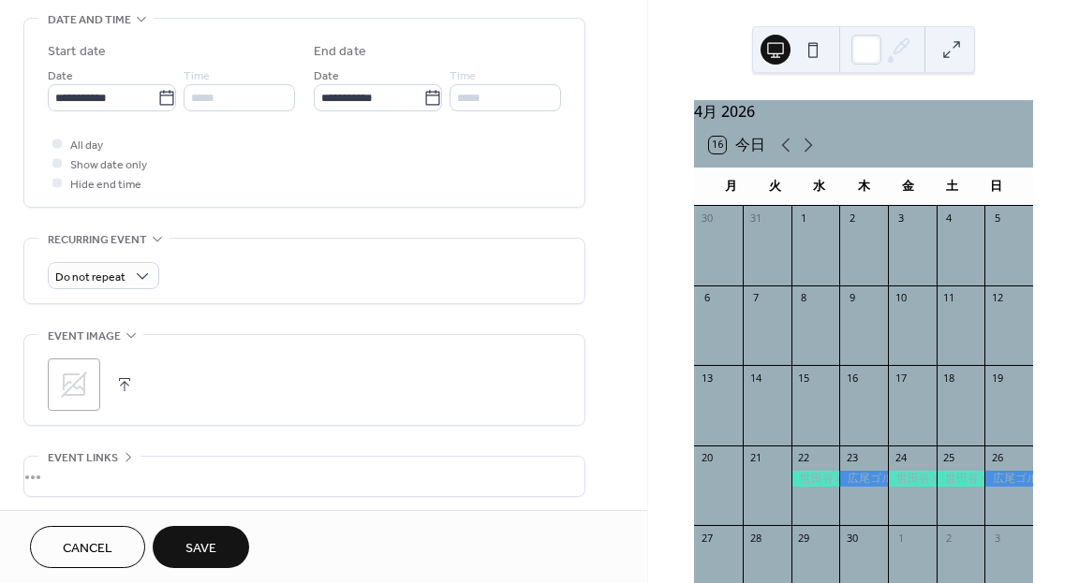
click at [206, 546] on span "Save" at bounding box center [200, 549] width 31 height 20
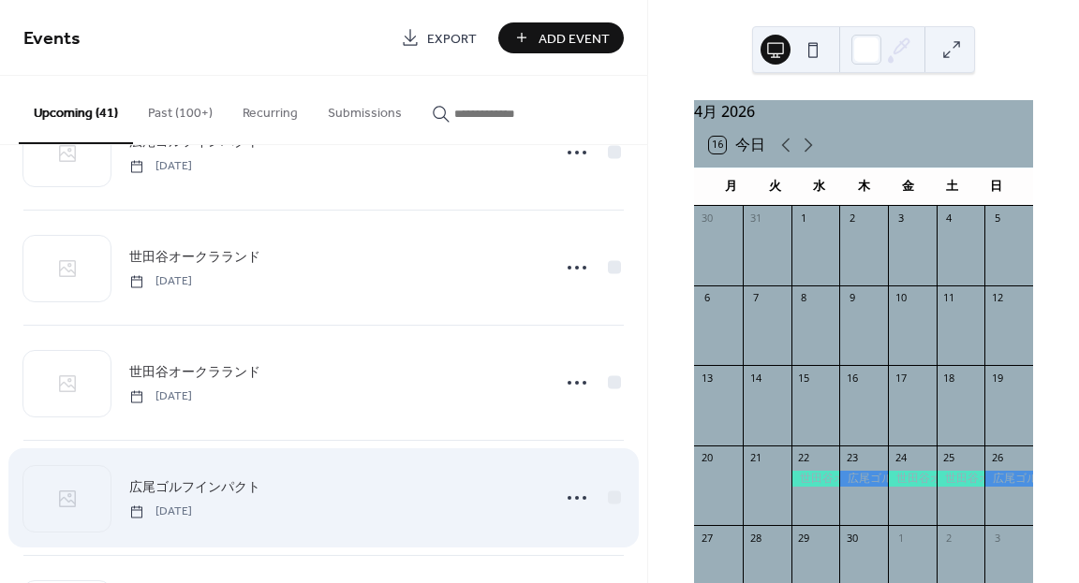
scroll to position [4340, 0]
click at [571, 501] on icon at bounding box center [577, 498] width 30 height 30
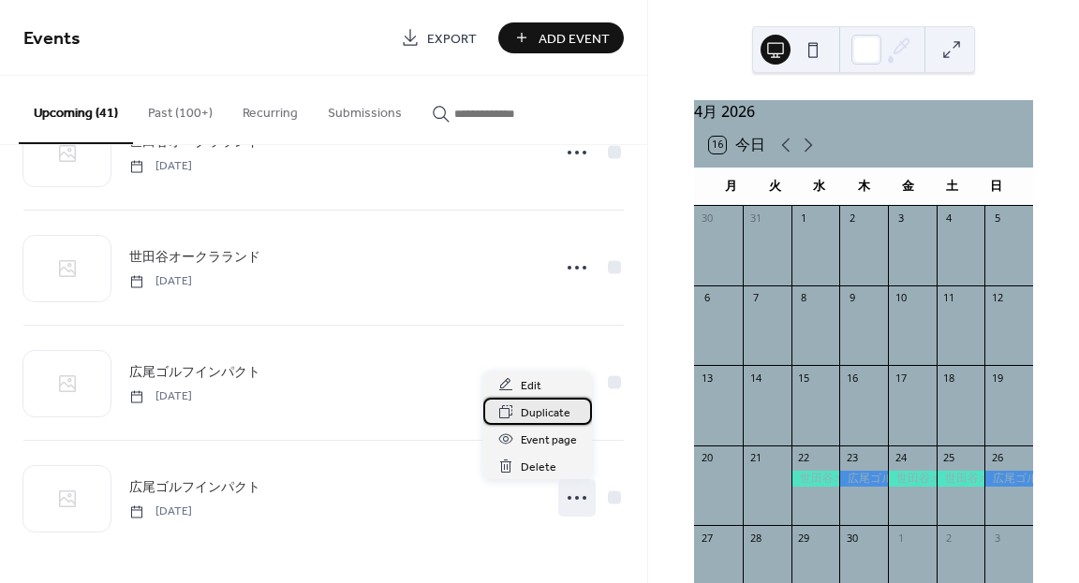
click at [546, 419] on span "Duplicate" at bounding box center [546, 414] width 50 height 20
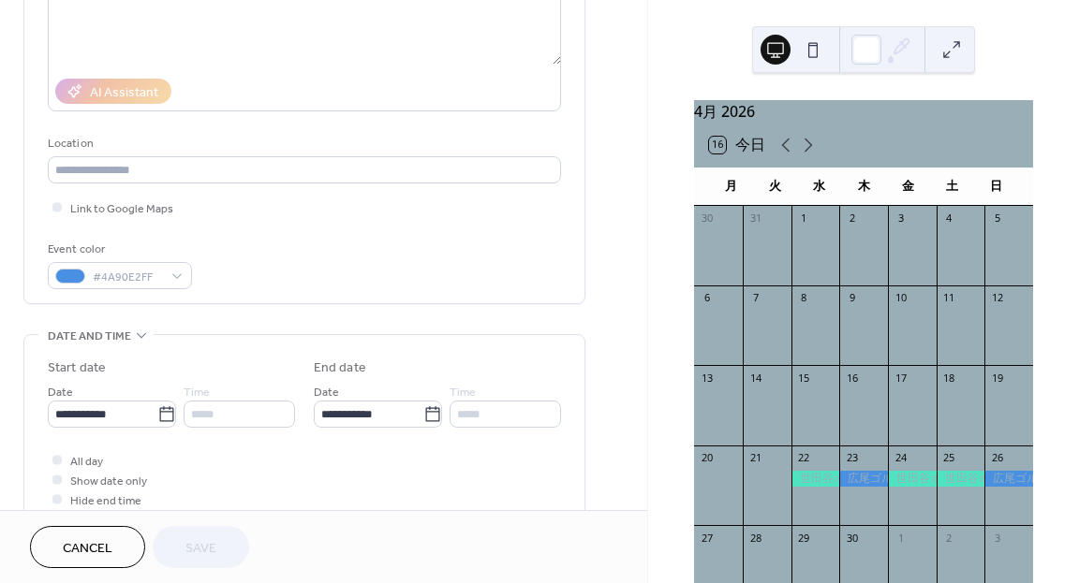
scroll to position [276, 0]
click at [145, 412] on input "**********" at bounding box center [103, 413] width 110 height 27
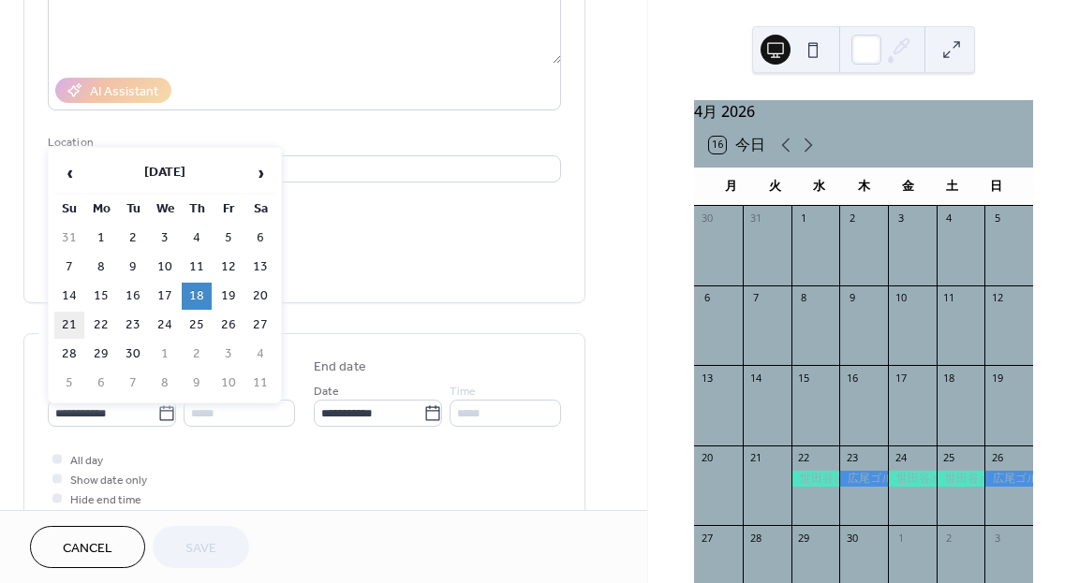
click at [73, 324] on td "21" at bounding box center [69, 325] width 30 height 27
type input "**********"
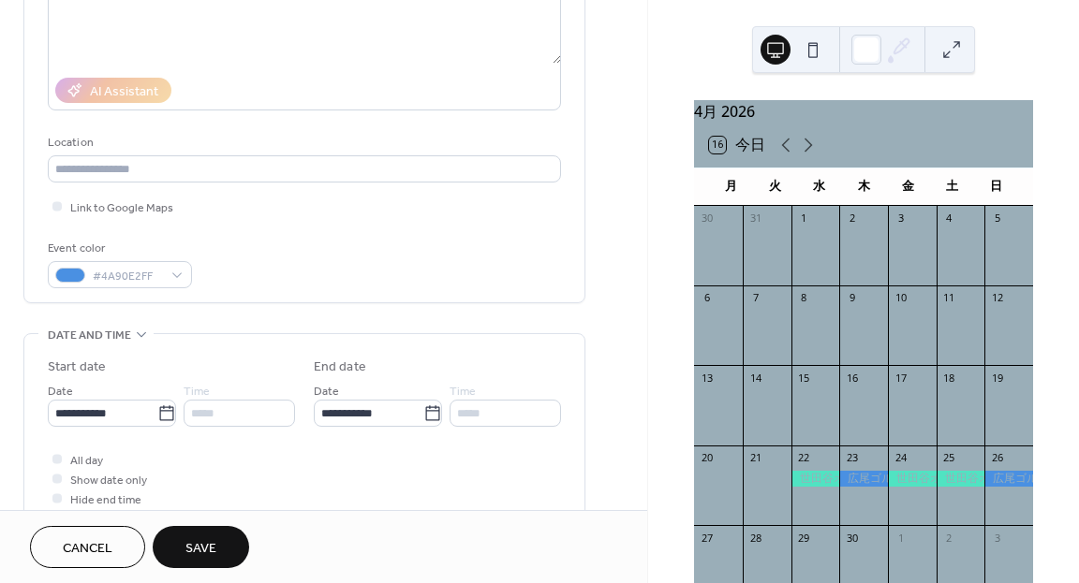
click at [208, 543] on span "Save" at bounding box center [200, 549] width 31 height 20
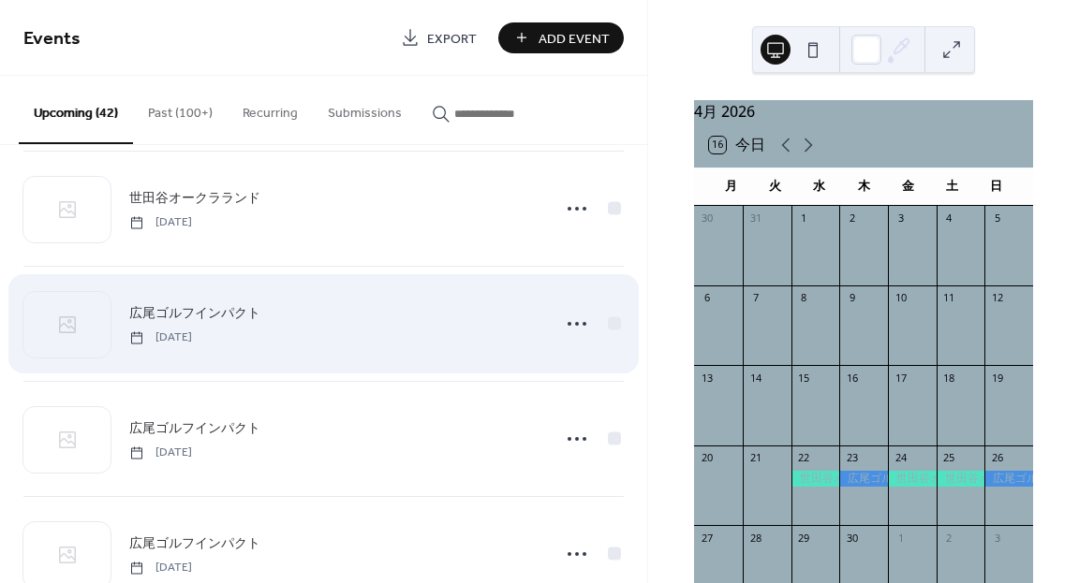
scroll to position [3233, 0]
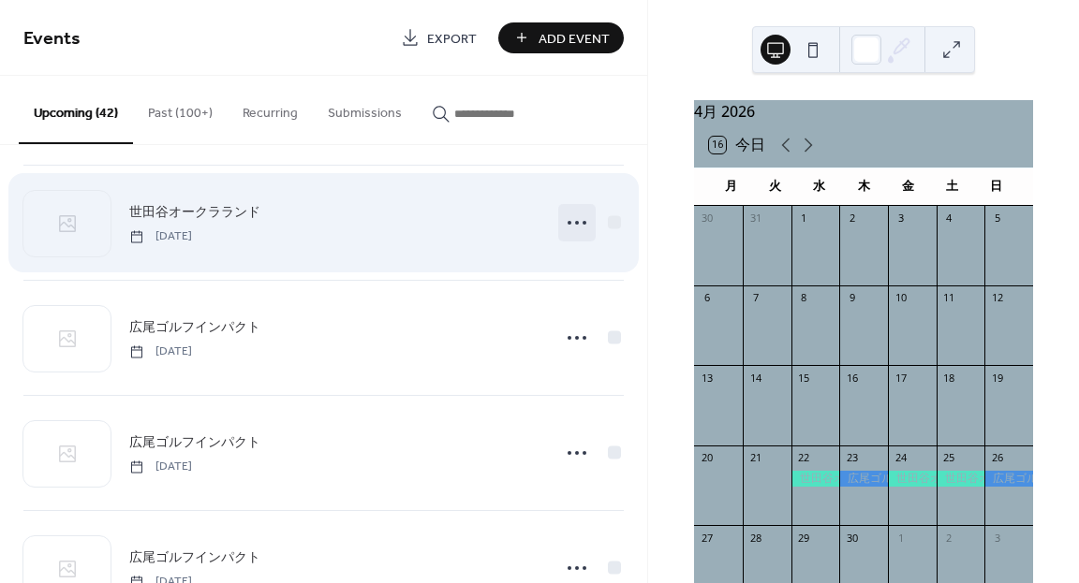
click at [569, 226] on icon at bounding box center [577, 223] width 30 height 30
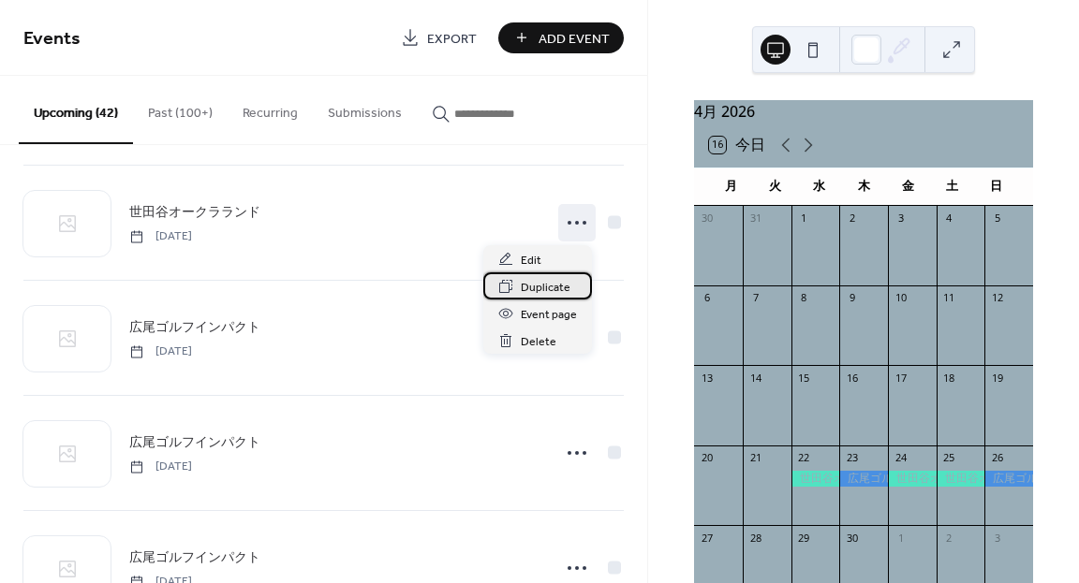
click at [525, 290] on span "Duplicate" at bounding box center [546, 288] width 50 height 20
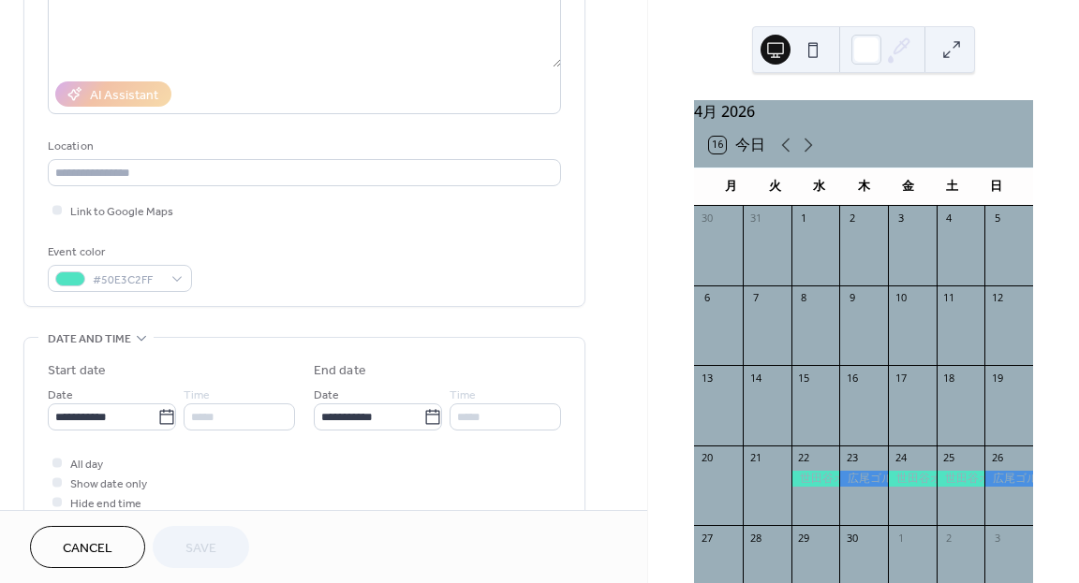
scroll to position [280, 0]
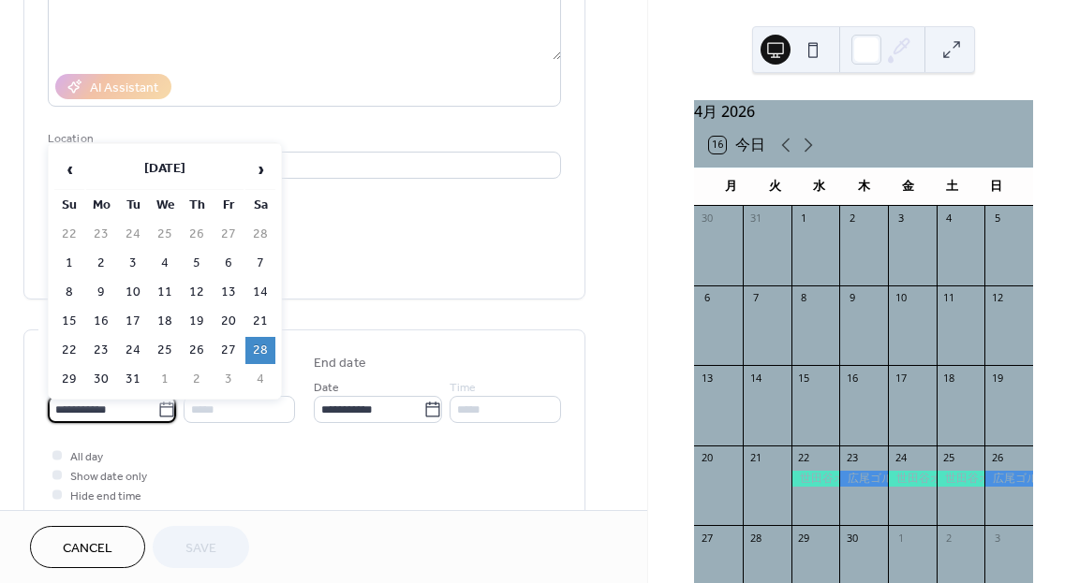
click at [147, 403] on input "**********" at bounding box center [103, 409] width 110 height 27
click at [266, 171] on span "›" at bounding box center [260, 169] width 28 height 37
click at [256, 164] on span "›" at bounding box center [260, 169] width 28 height 37
click at [154, 289] on td "17" at bounding box center [165, 292] width 30 height 27
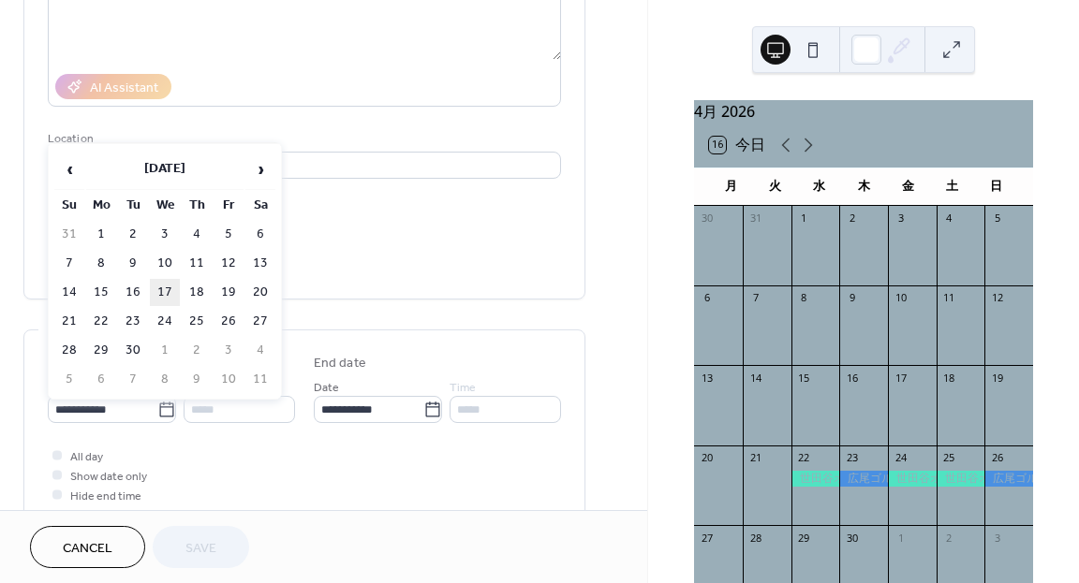
type input "**********"
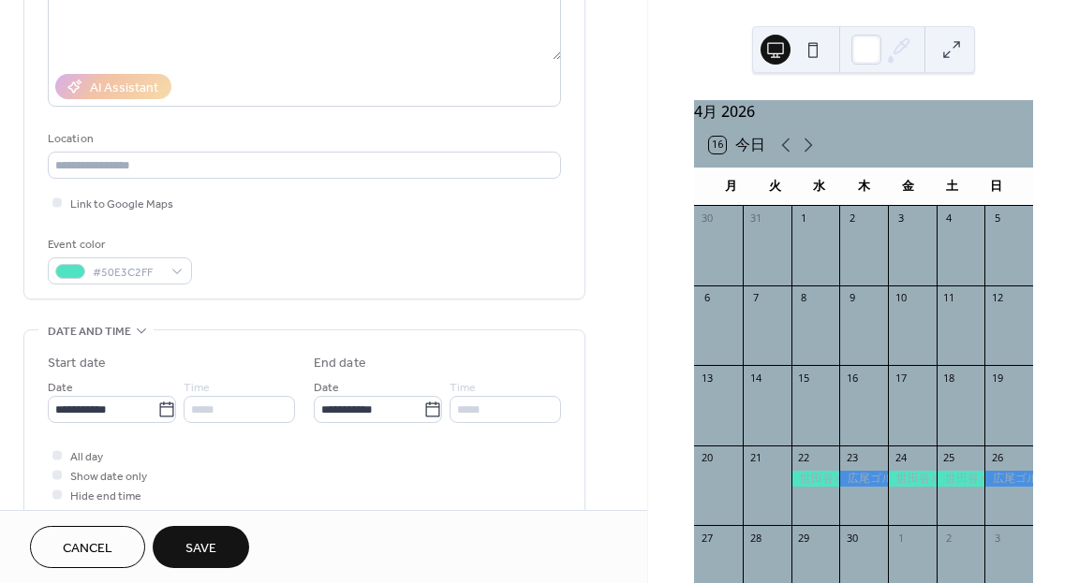
click at [177, 532] on button "Save" at bounding box center [201, 547] width 96 height 42
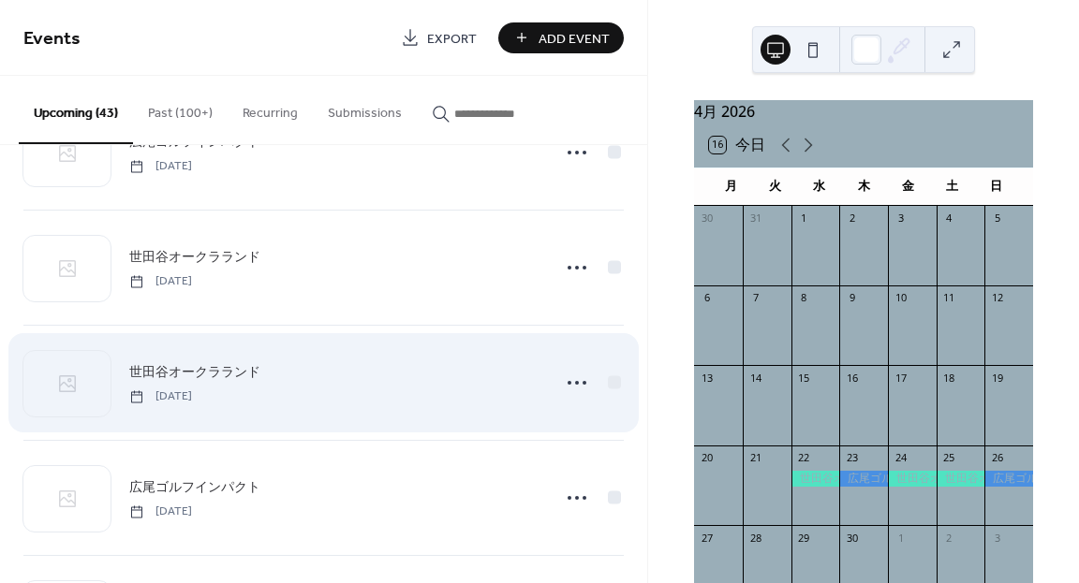
scroll to position [4570, 0]
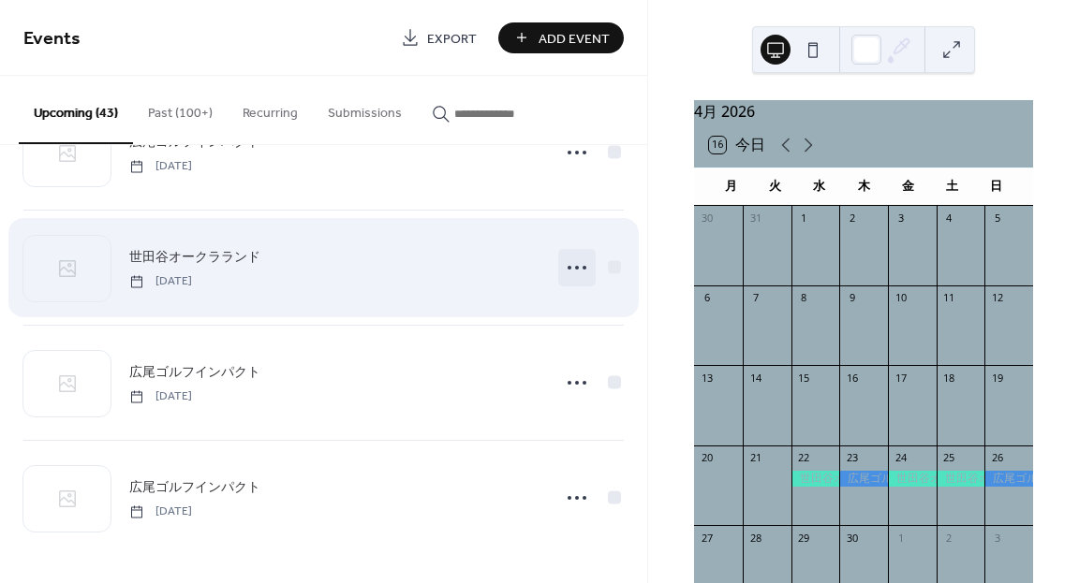
click at [575, 268] on circle at bounding box center [577, 268] width 4 height 4
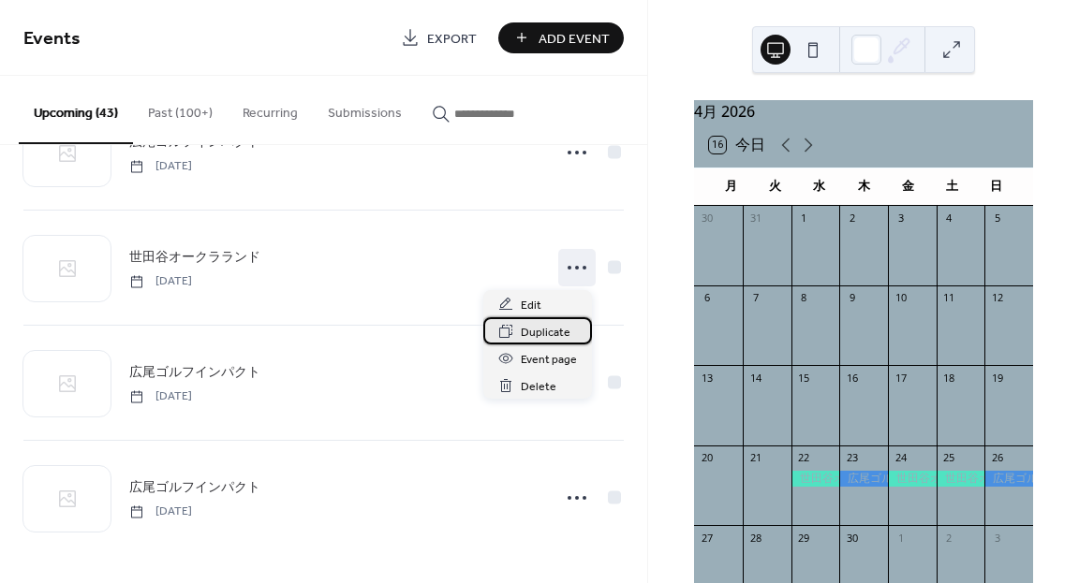
click at [538, 332] on span "Duplicate" at bounding box center [546, 333] width 50 height 20
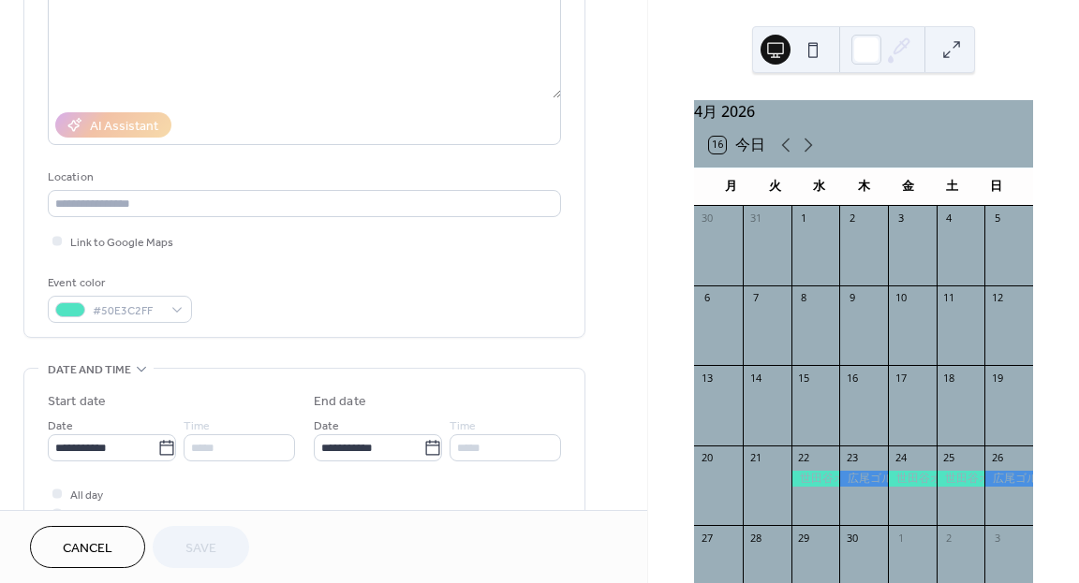
scroll to position [248, 0]
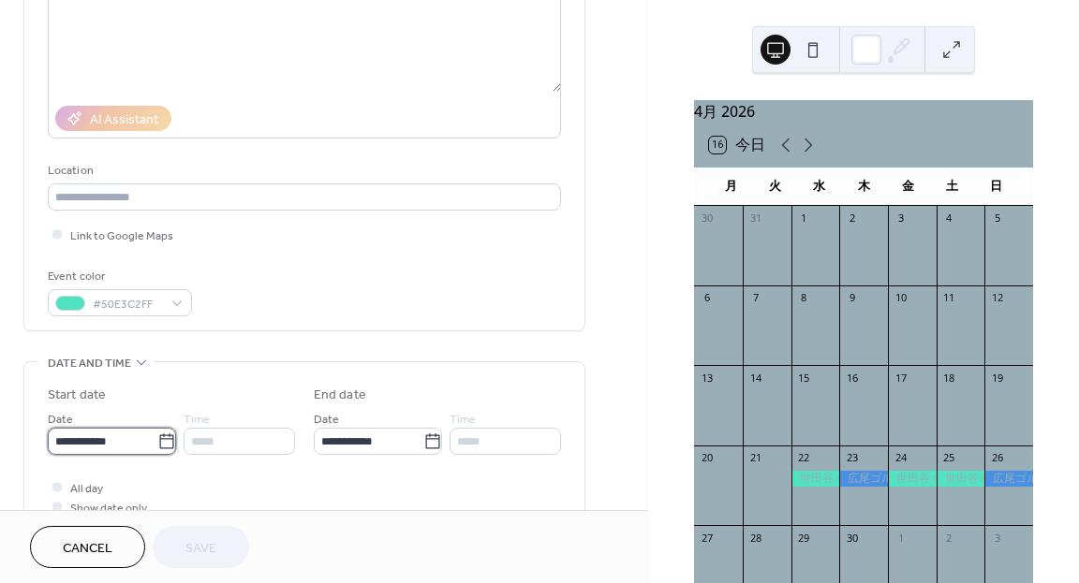
click at [142, 450] on input "**********" at bounding box center [103, 441] width 110 height 27
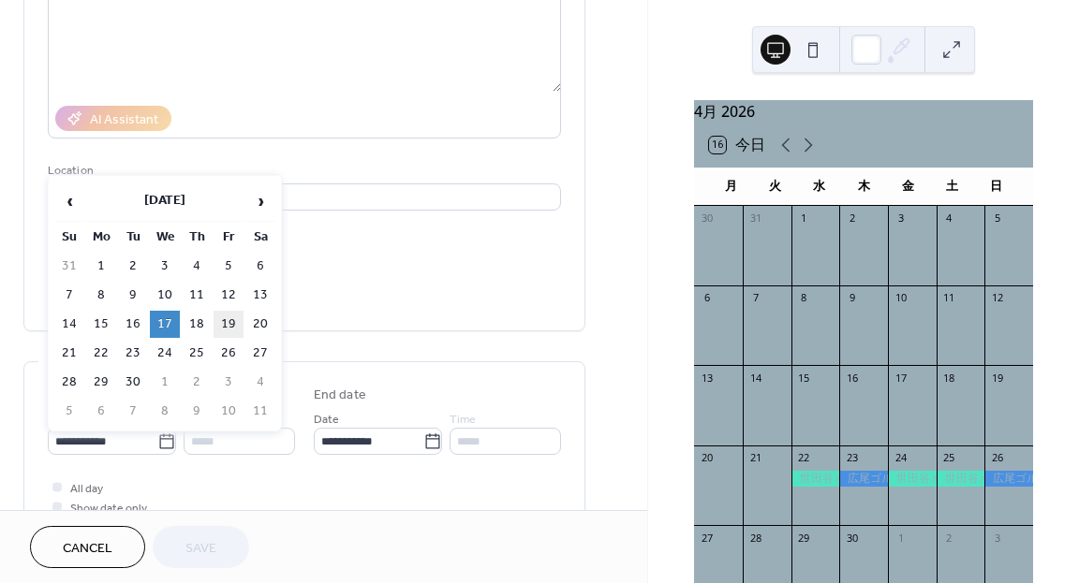
click at [227, 315] on td "19" at bounding box center [229, 324] width 30 height 27
type input "**********"
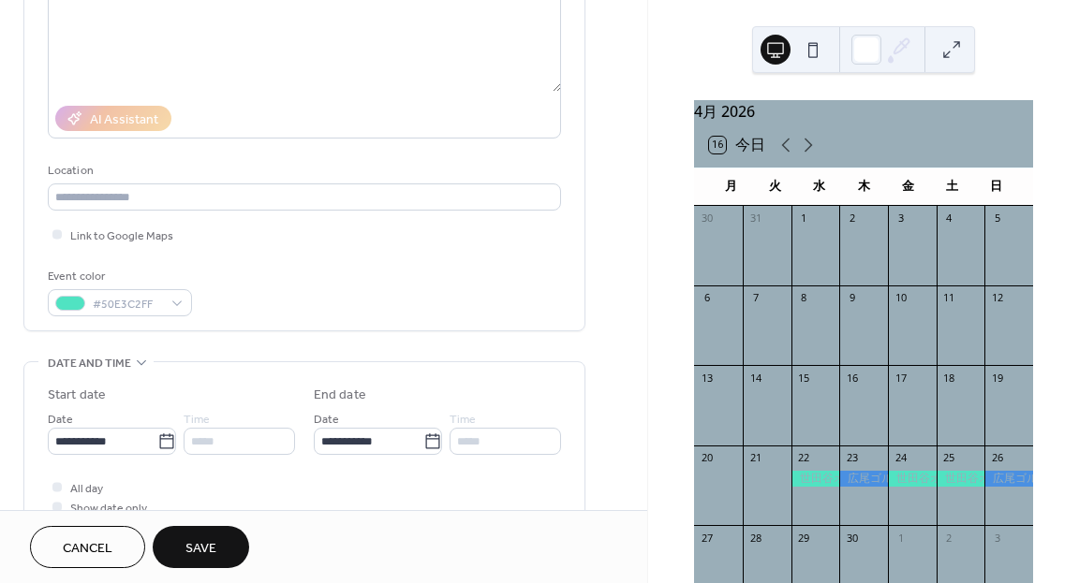
click at [195, 535] on button "Save" at bounding box center [201, 547] width 96 height 42
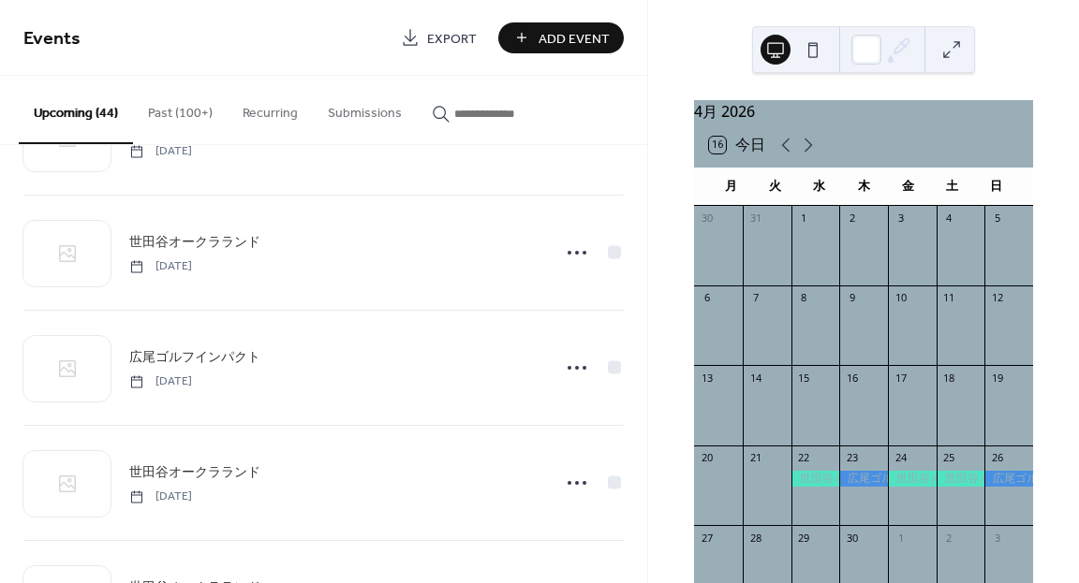
scroll to position [1718, 0]
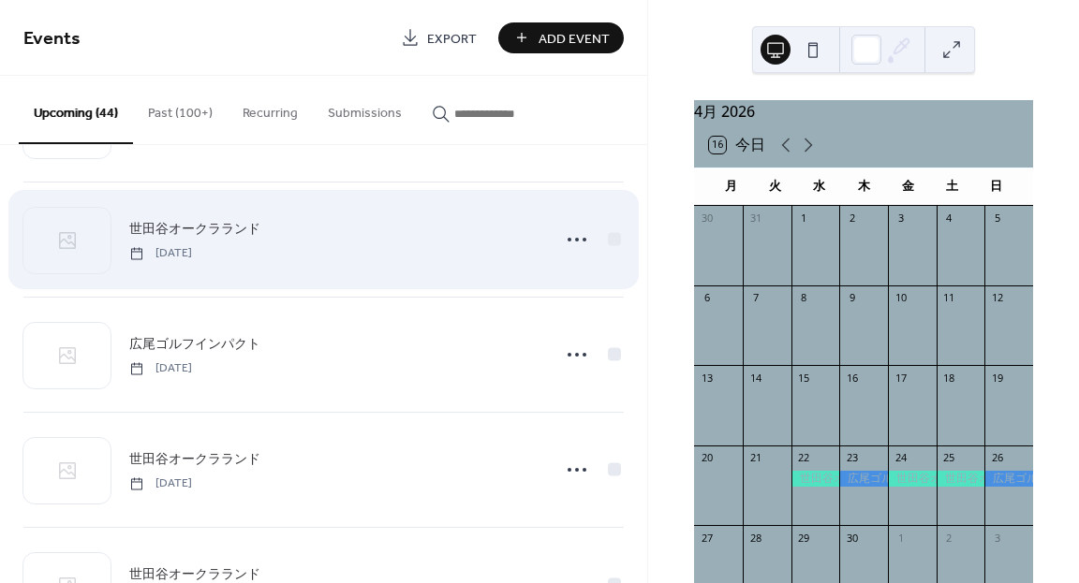
click at [192, 251] on span "Wednesday, January 21, 2026" at bounding box center [160, 253] width 63 height 17
click at [574, 239] on icon at bounding box center [577, 240] width 30 height 30
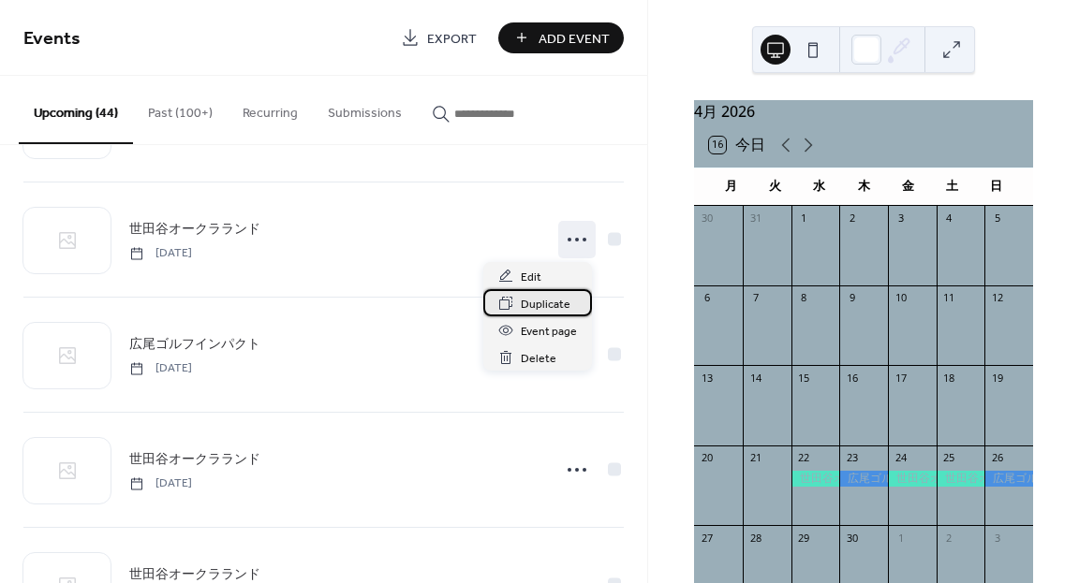
click at [538, 304] on span "Duplicate" at bounding box center [546, 305] width 50 height 20
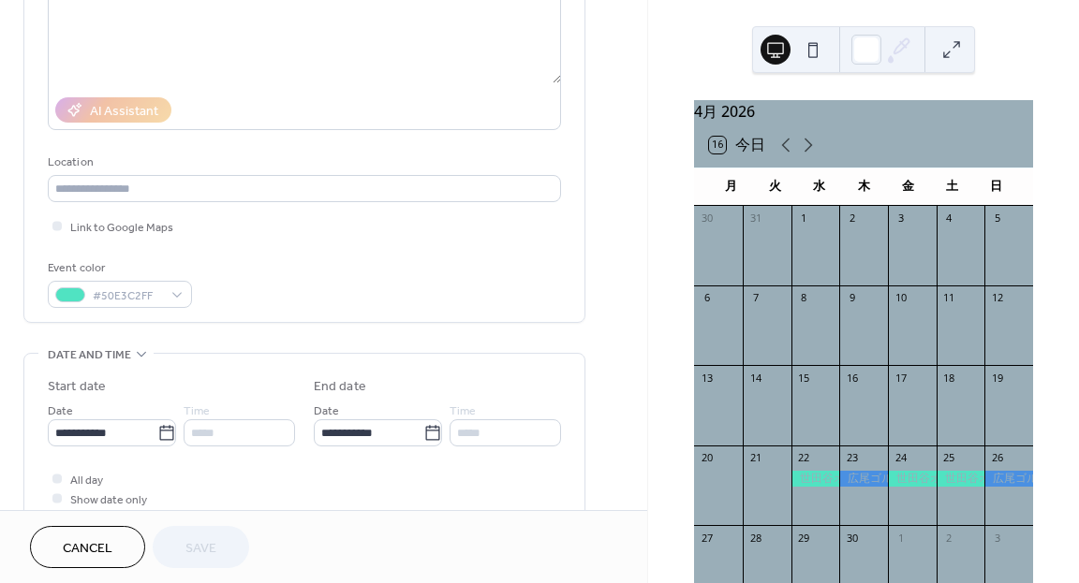
scroll to position [274, 0]
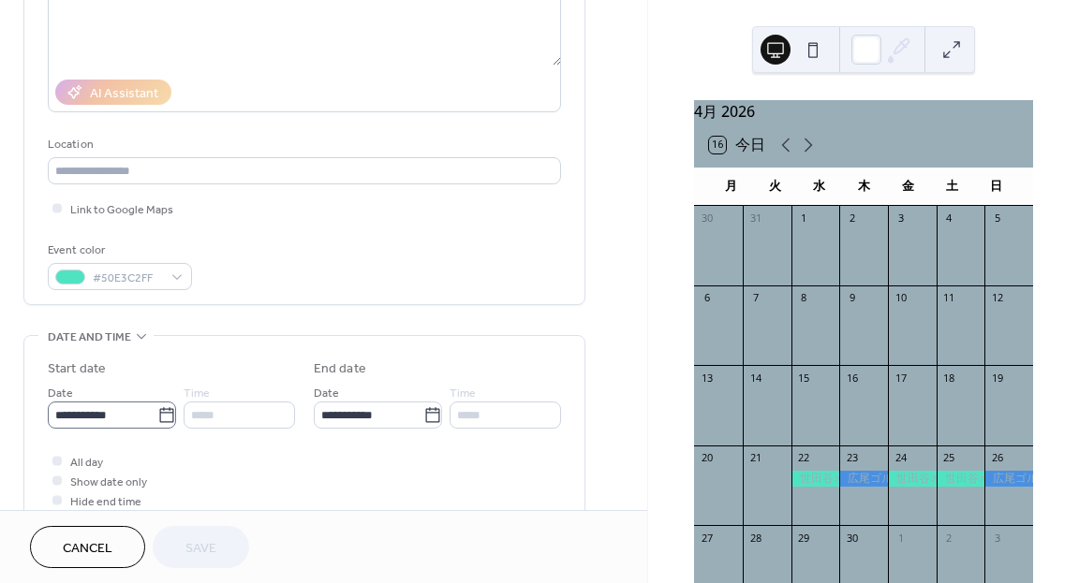
click at [163, 417] on icon at bounding box center [166, 415] width 19 height 19
click at [157, 417] on input "**********" at bounding box center [103, 415] width 110 height 27
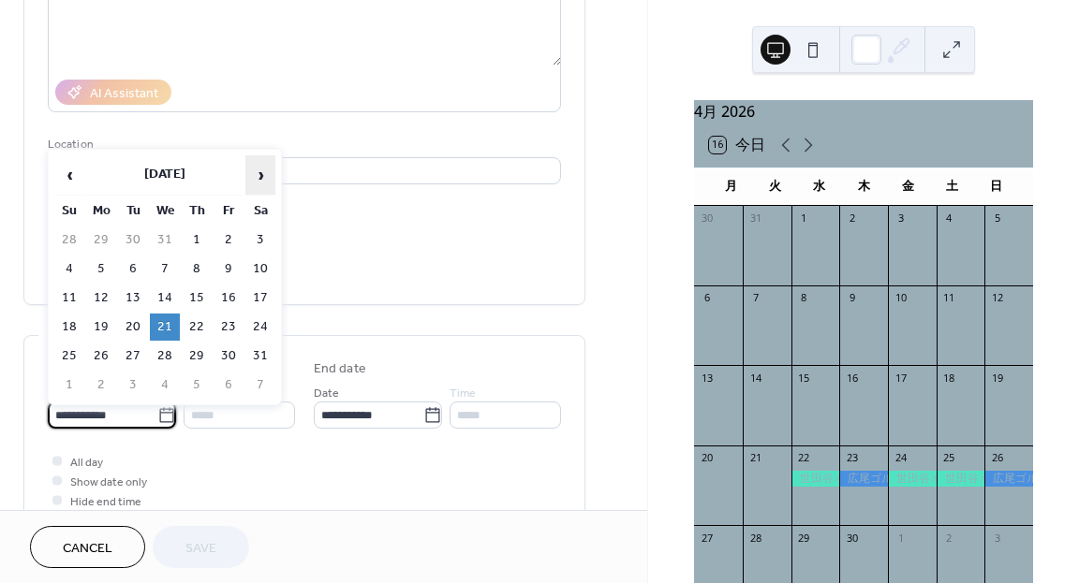
click at [268, 174] on span "›" at bounding box center [260, 174] width 28 height 37
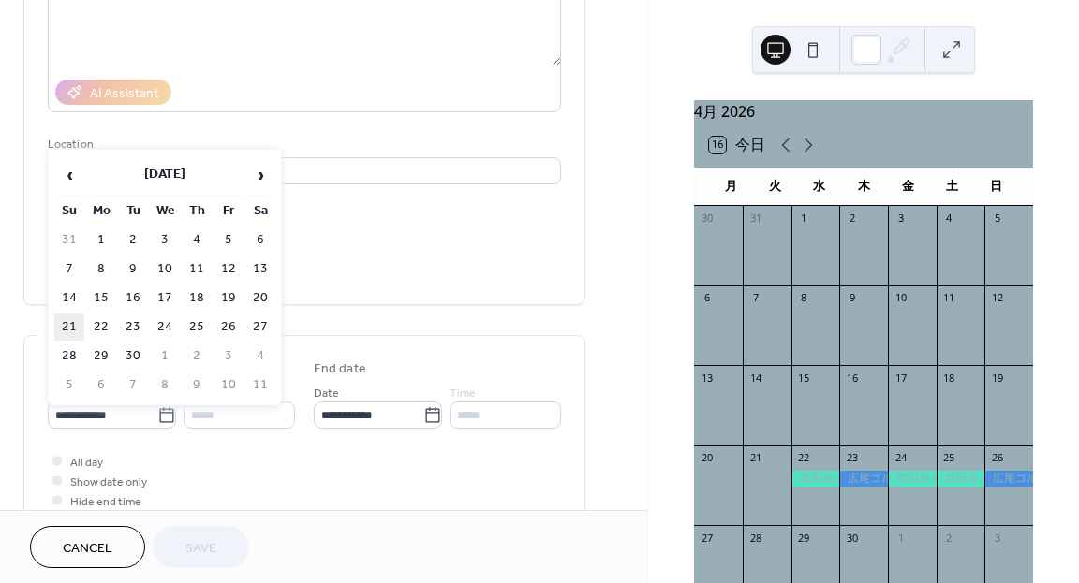
click at [75, 319] on td "21" at bounding box center [69, 327] width 30 height 27
type input "**********"
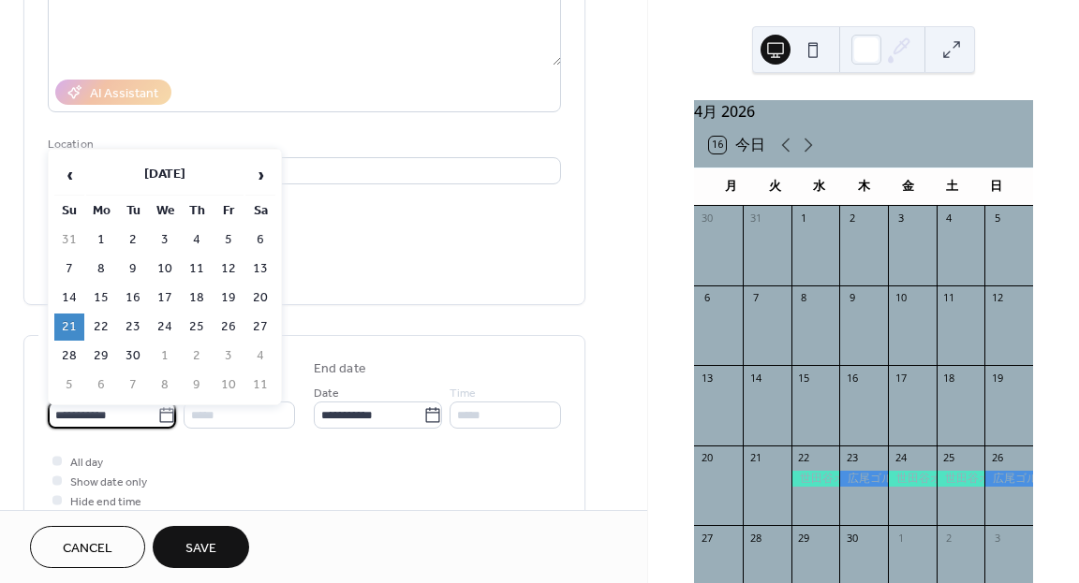
click at [139, 403] on input "**********" at bounding box center [103, 415] width 110 height 27
click at [227, 298] on td "19" at bounding box center [229, 298] width 30 height 27
type input "**********"
click at [157, 419] on icon at bounding box center [166, 415] width 19 height 19
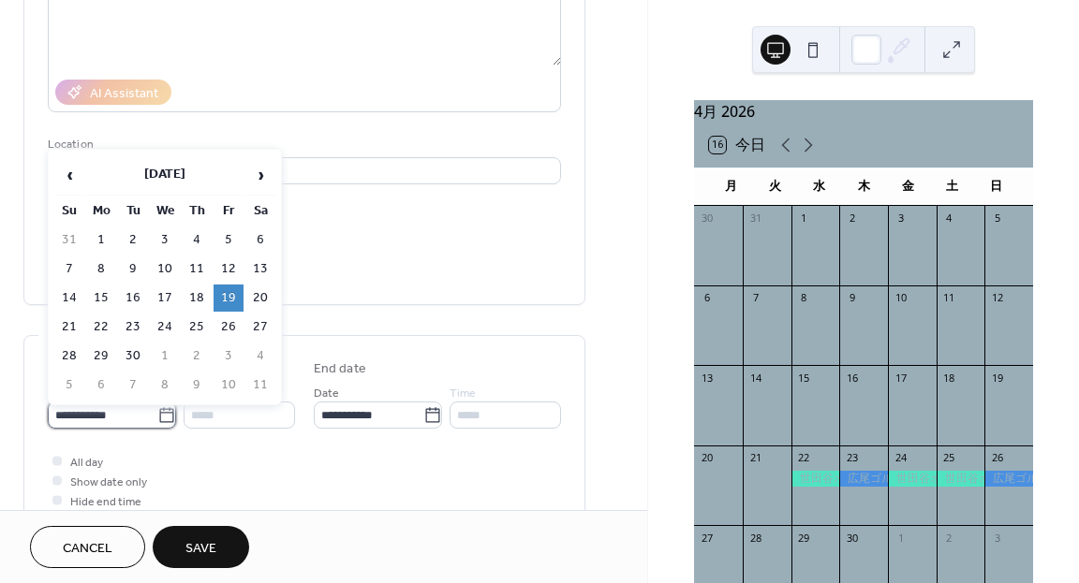
click at [152, 419] on input "**********" at bounding box center [103, 415] width 110 height 27
click at [256, 299] on td "20" at bounding box center [260, 298] width 30 height 27
type input "**********"
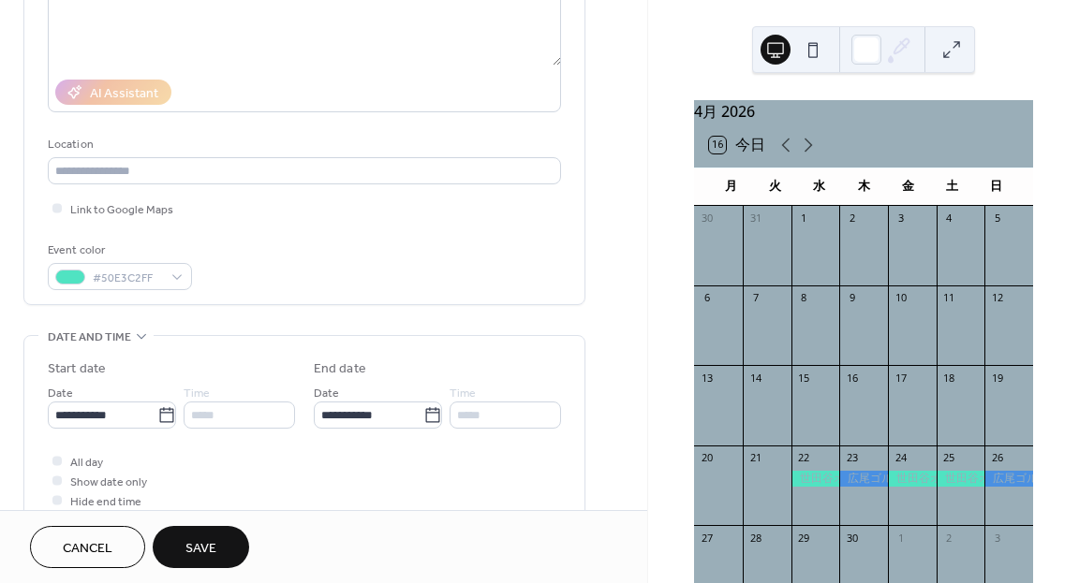
click at [210, 539] on span "Save" at bounding box center [200, 549] width 31 height 20
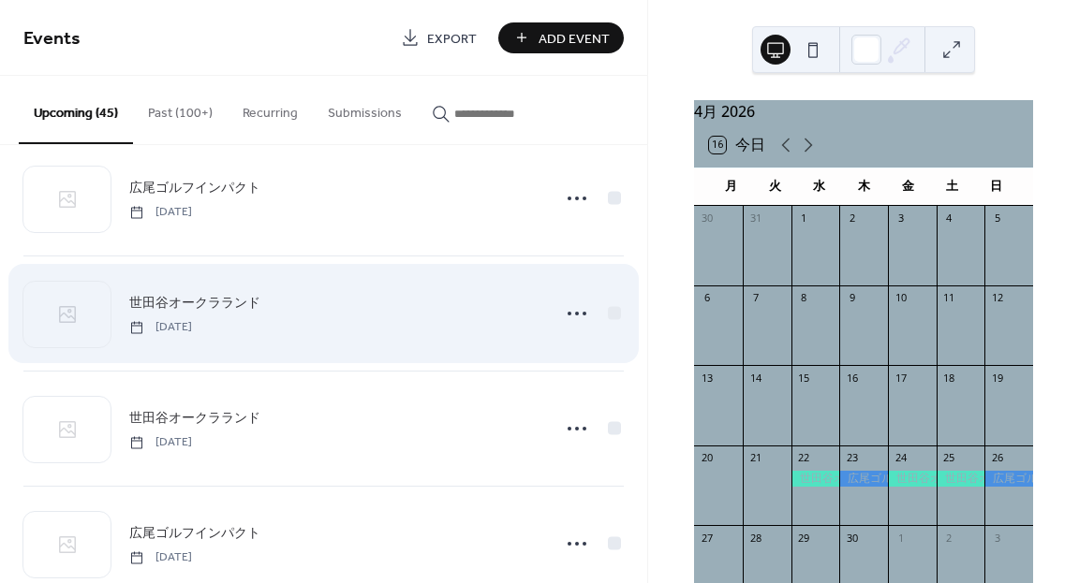
scroll to position [4800, 0]
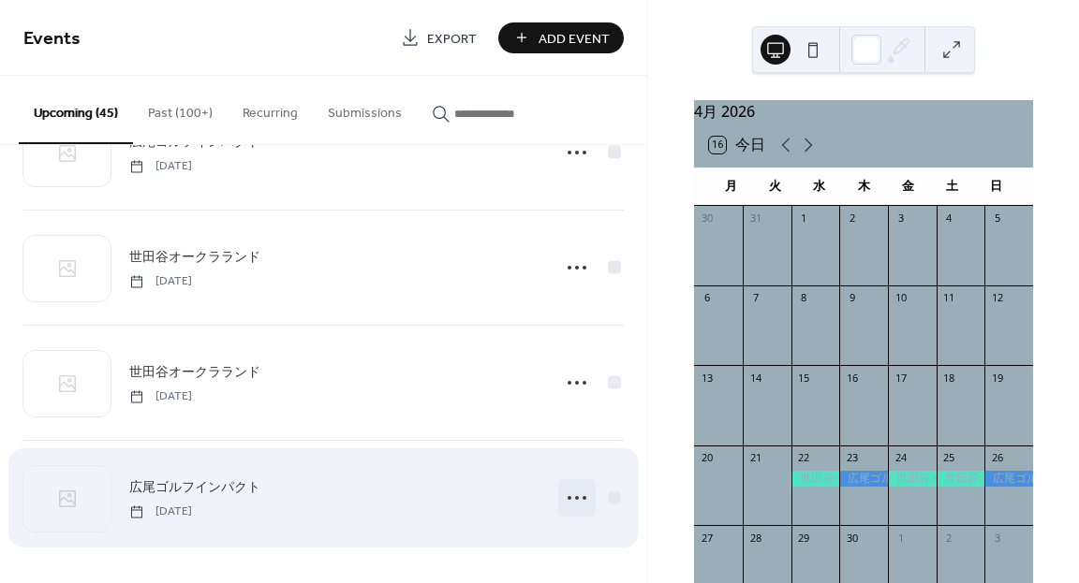
click at [570, 501] on icon at bounding box center [577, 498] width 30 height 30
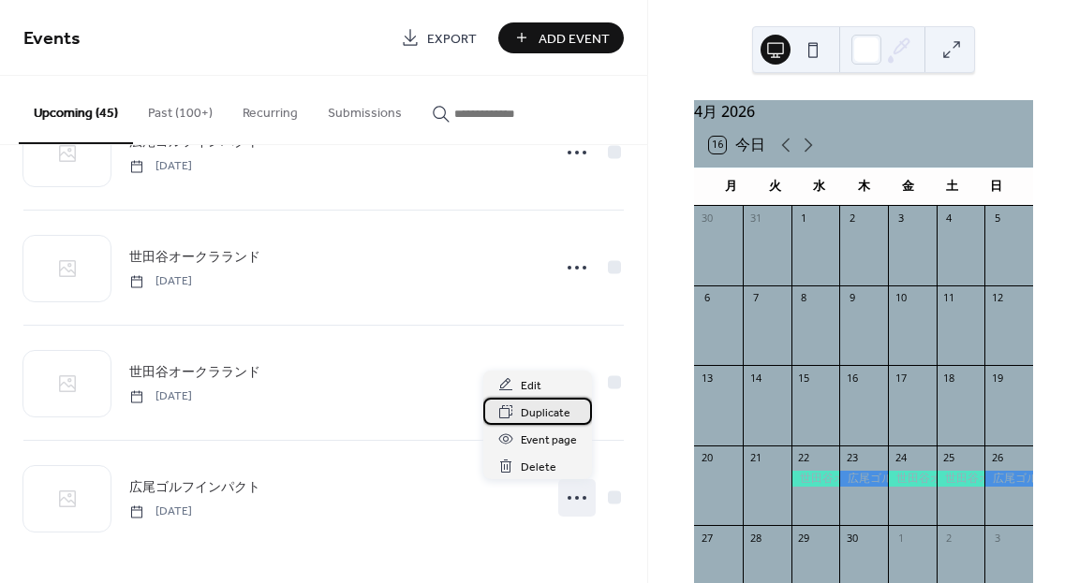
click at [545, 410] on span "Duplicate" at bounding box center [546, 414] width 50 height 20
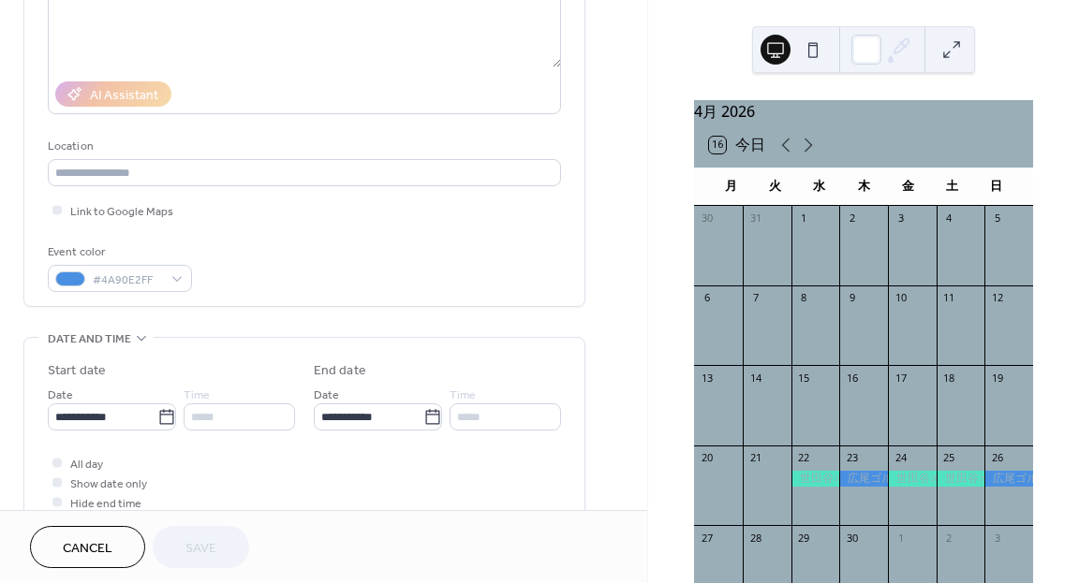
scroll to position [275, 0]
click at [157, 412] on icon at bounding box center [166, 414] width 19 height 19
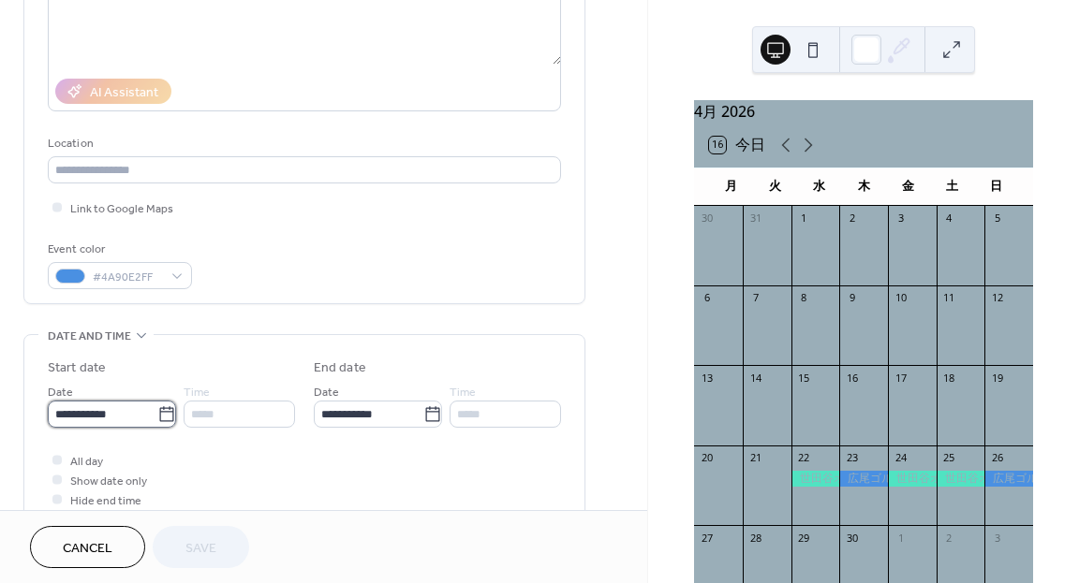
click at [157, 412] on input "**********" at bounding box center [103, 414] width 110 height 27
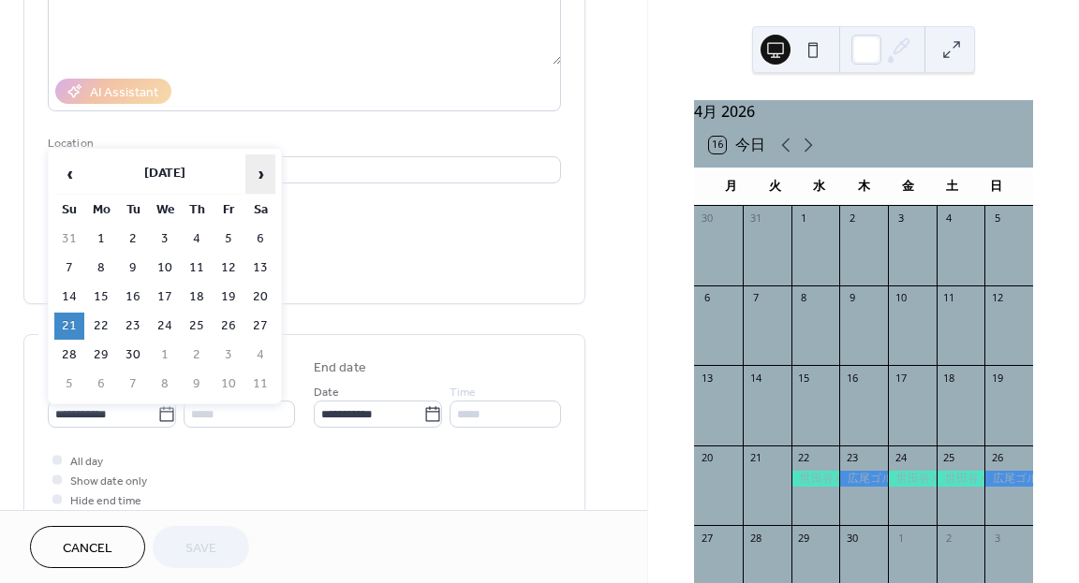
click at [263, 168] on span "›" at bounding box center [260, 173] width 28 height 37
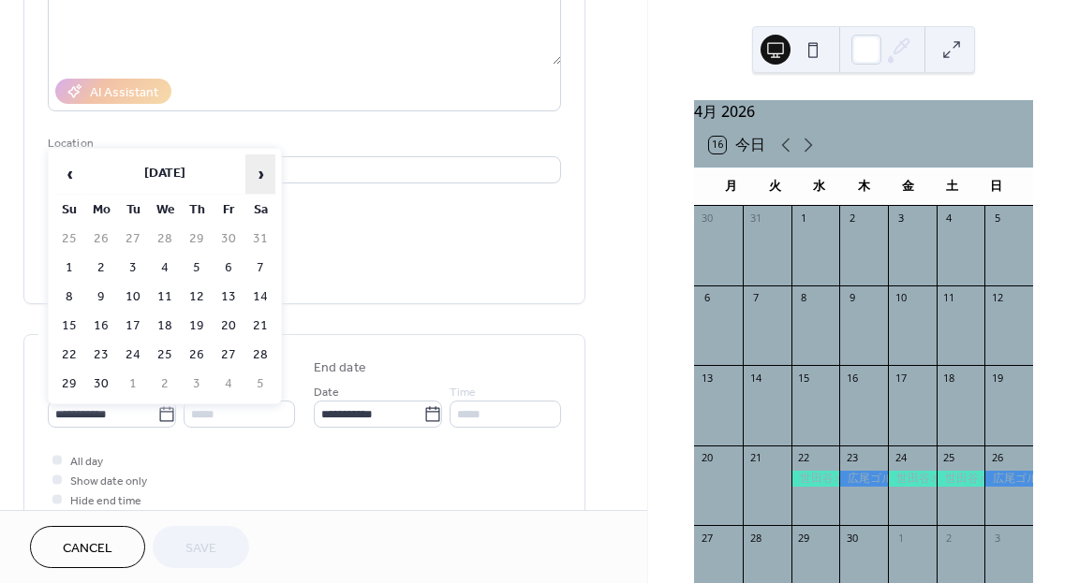
click at [263, 168] on span "›" at bounding box center [260, 173] width 28 height 37
click at [76, 168] on span "‹" at bounding box center [69, 173] width 28 height 37
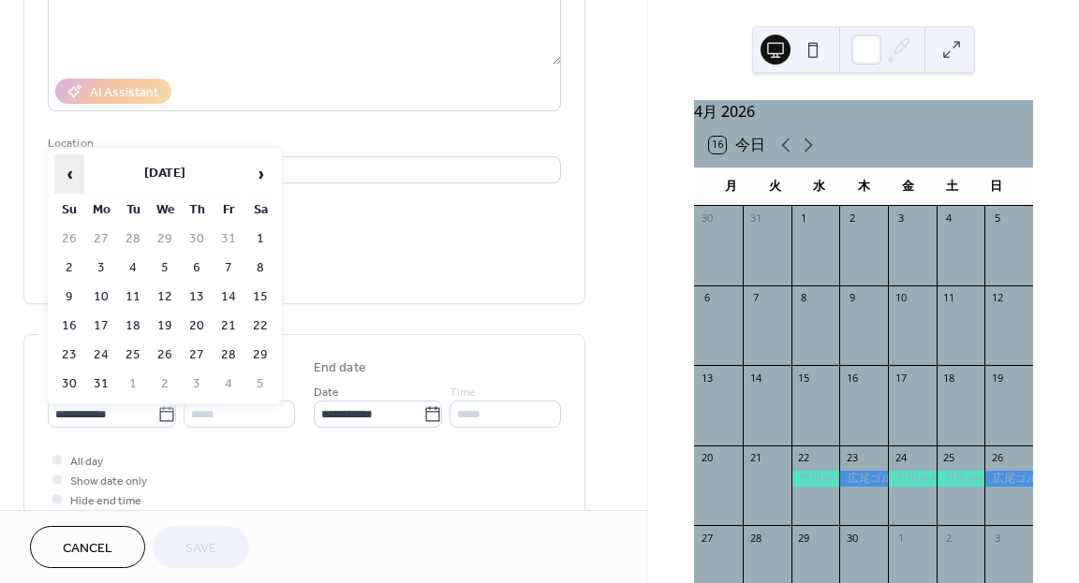
click at [76, 168] on span "‹" at bounding box center [69, 173] width 28 height 37
click at [251, 167] on span "›" at bounding box center [260, 173] width 28 height 37
click at [199, 289] on td "16" at bounding box center [197, 297] width 30 height 27
type input "**********"
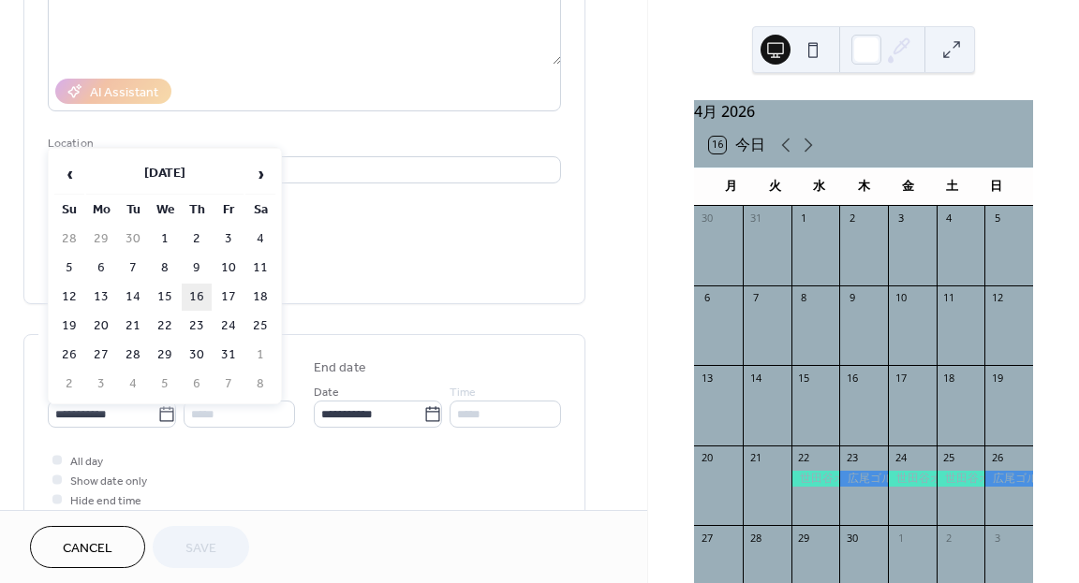
type input "**********"
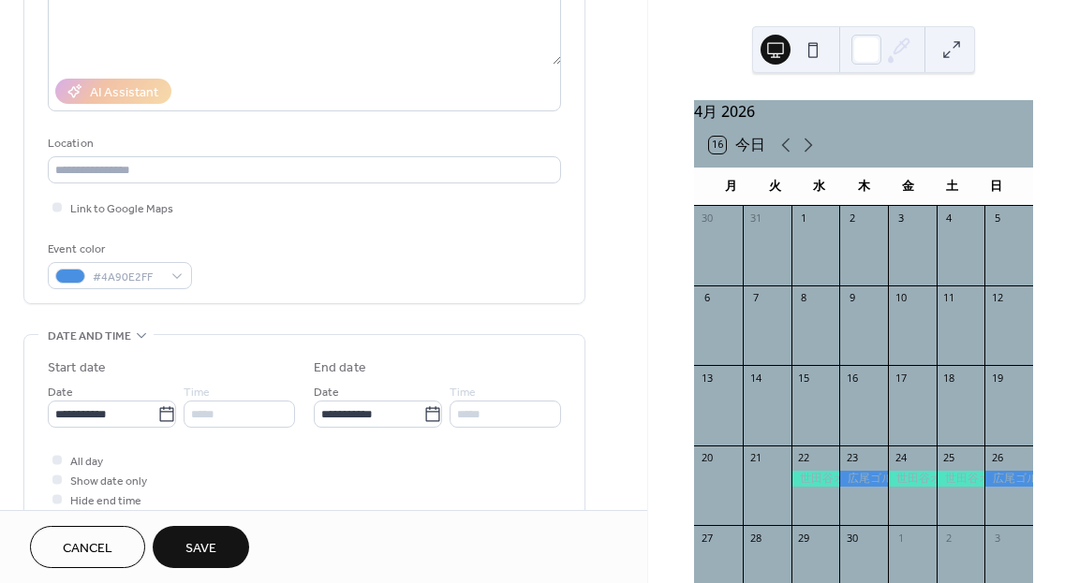
click at [188, 540] on span "Save" at bounding box center [200, 549] width 31 height 20
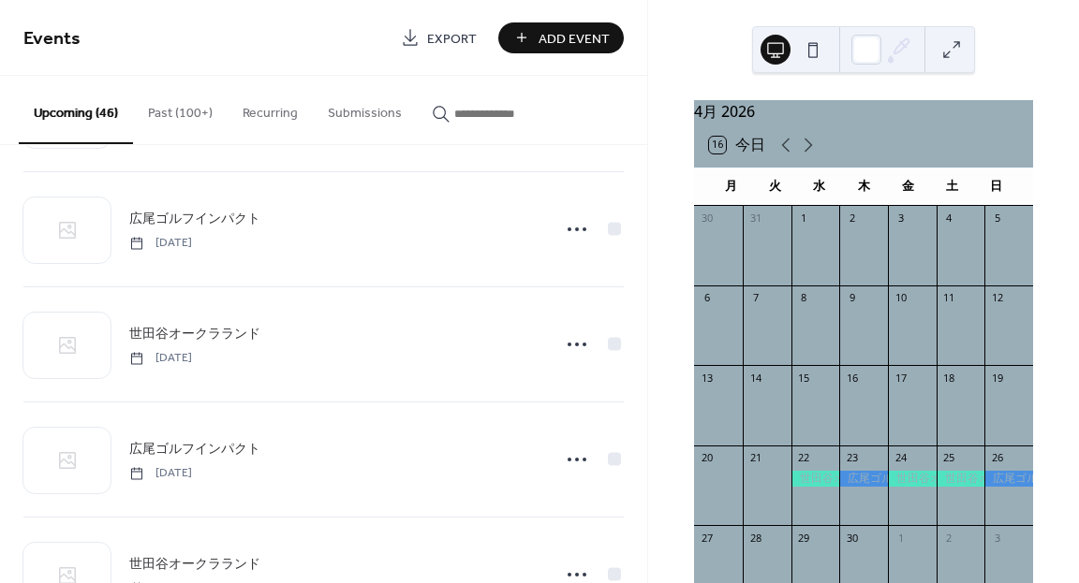
scroll to position [2779, 0]
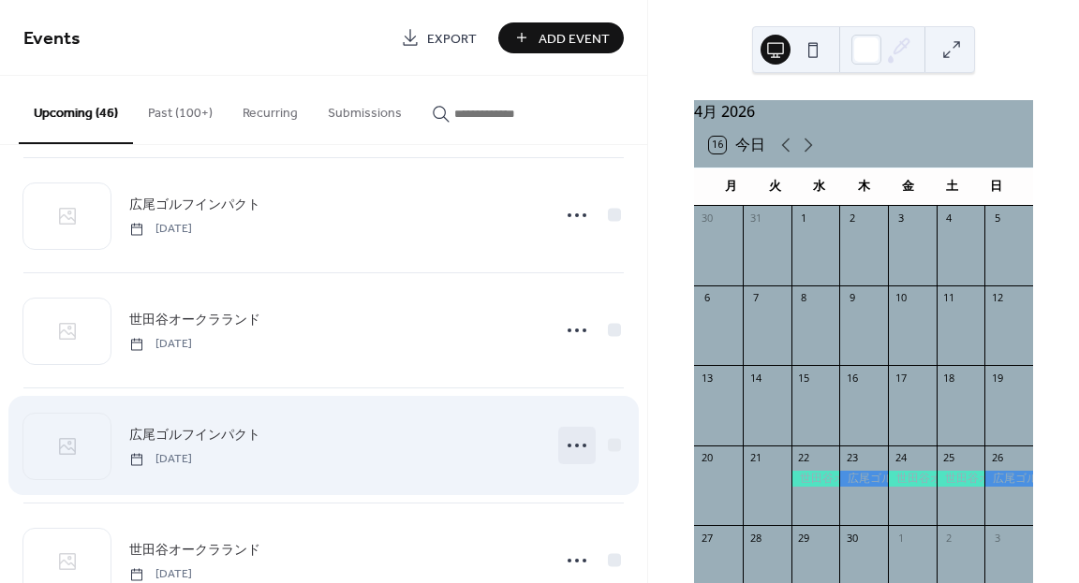
click at [579, 449] on icon at bounding box center [577, 446] width 30 height 30
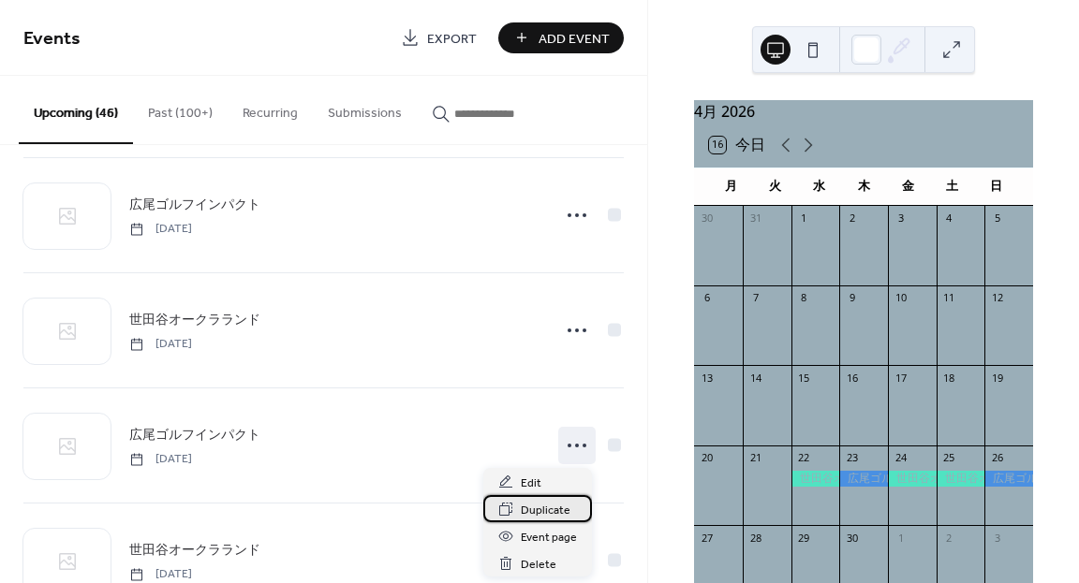
click at [536, 509] on span "Duplicate" at bounding box center [546, 511] width 50 height 20
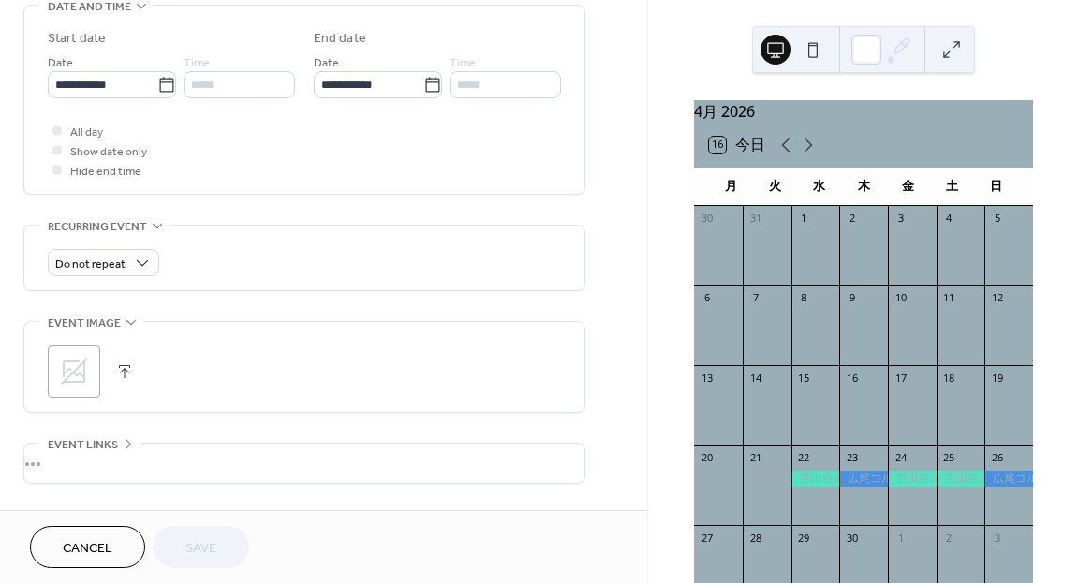
scroll to position [607, 0]
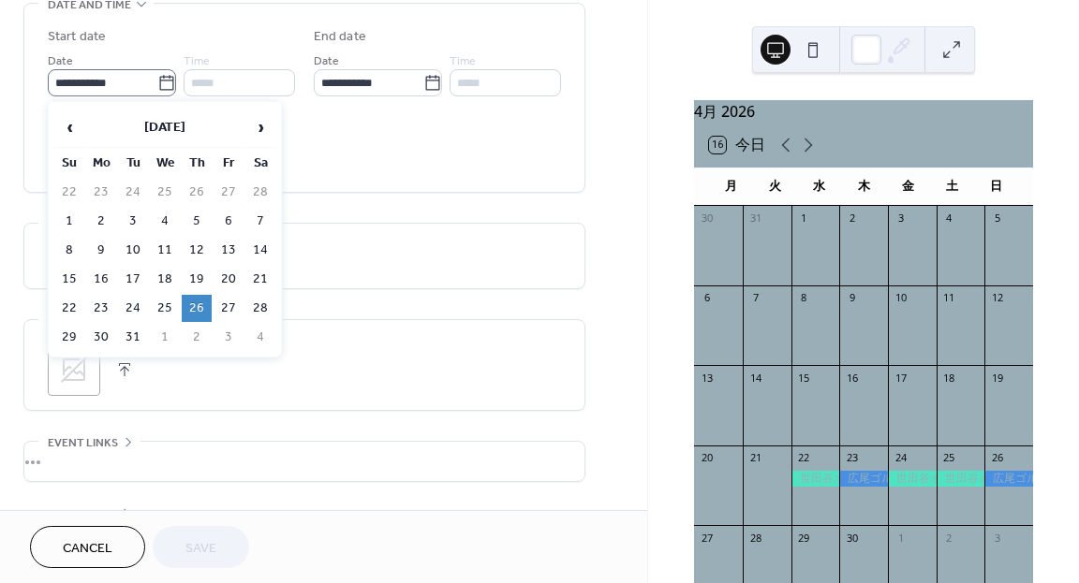
click at [164, 89] on icon at bounding box center [166, 82] width 14 height 15
click at [157, 89] on input "**********" at bounding box center [103, 82] width 110 height 27
click at [252, 131] on span "›" at bounding box center [260, 127] width 28 height 37
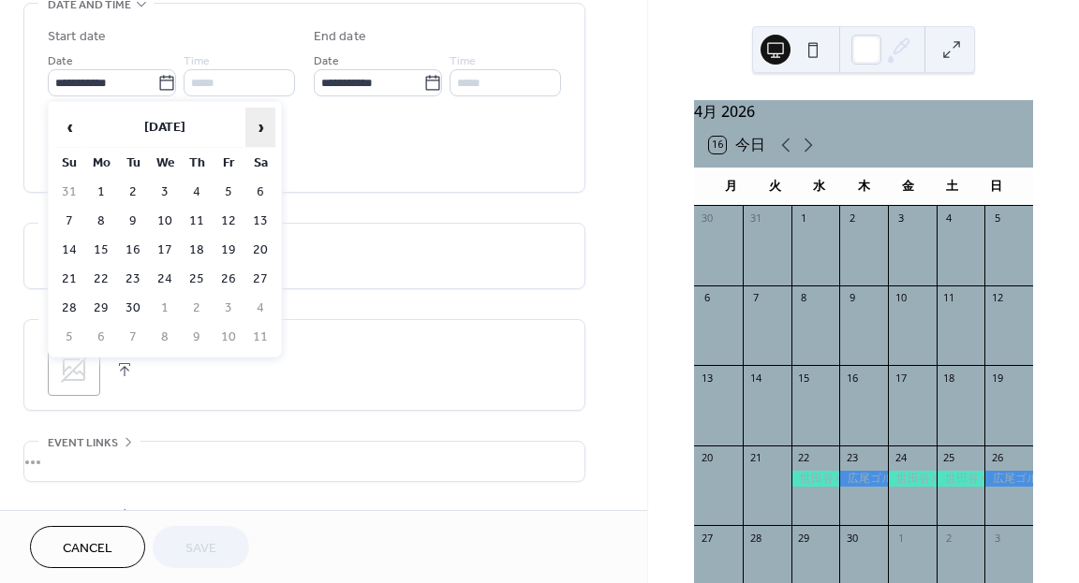
click at [252, 131] on span "›" at bounding box center [260, 127] width 28 height 37
click at [77, 268] on td "19" at bounding box center [69, 279] width 30 height 27
type input "**********"
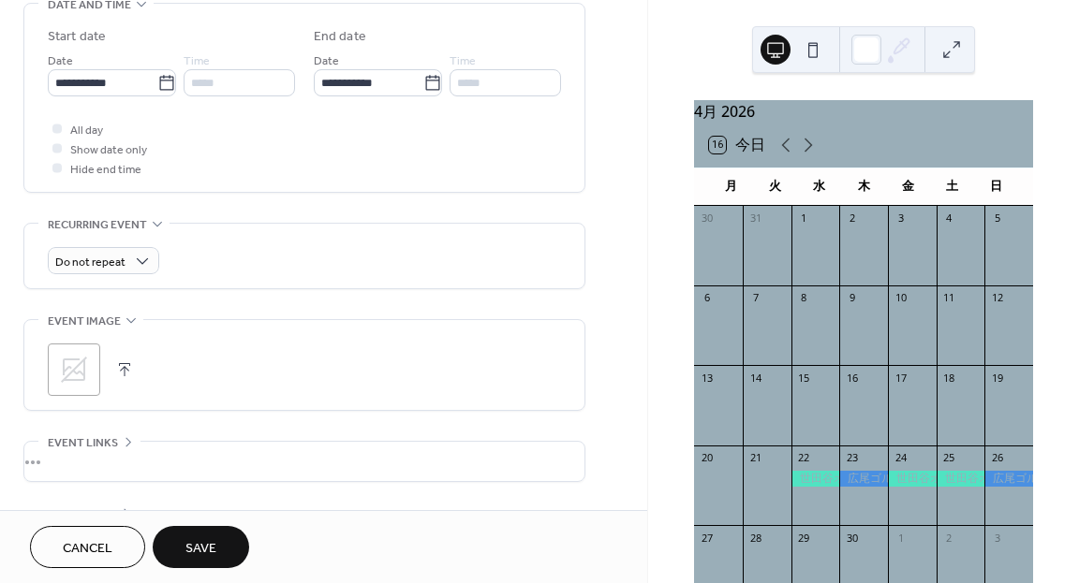
click at [196, 545] on span "Save" at bounding box center [200, 549] width 31 height 20
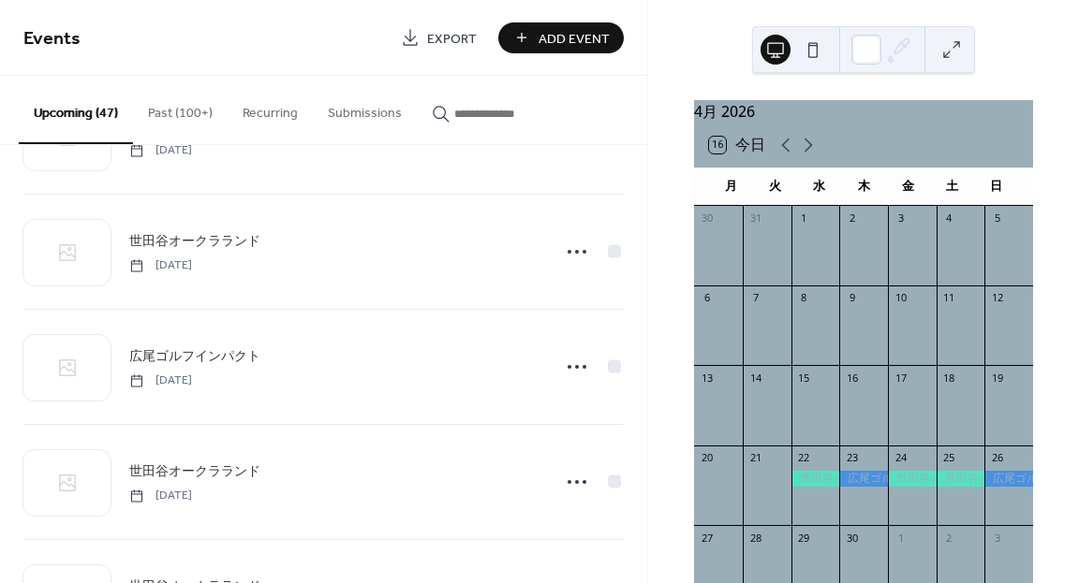
scroll to position [1953, 0]
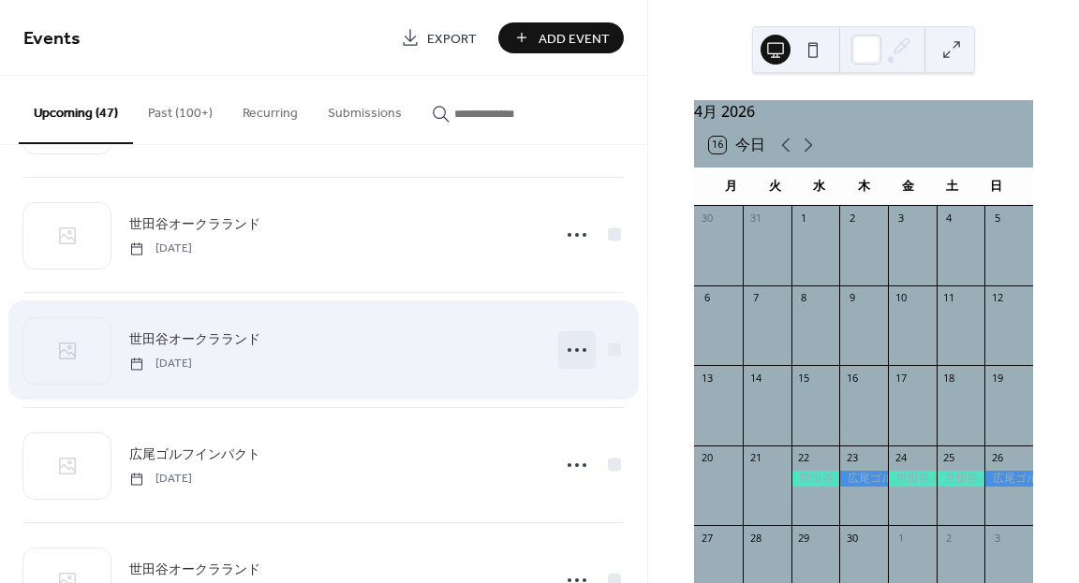
click at [571, 352] on icon at bounding box center [577, 350] width 30 height 30
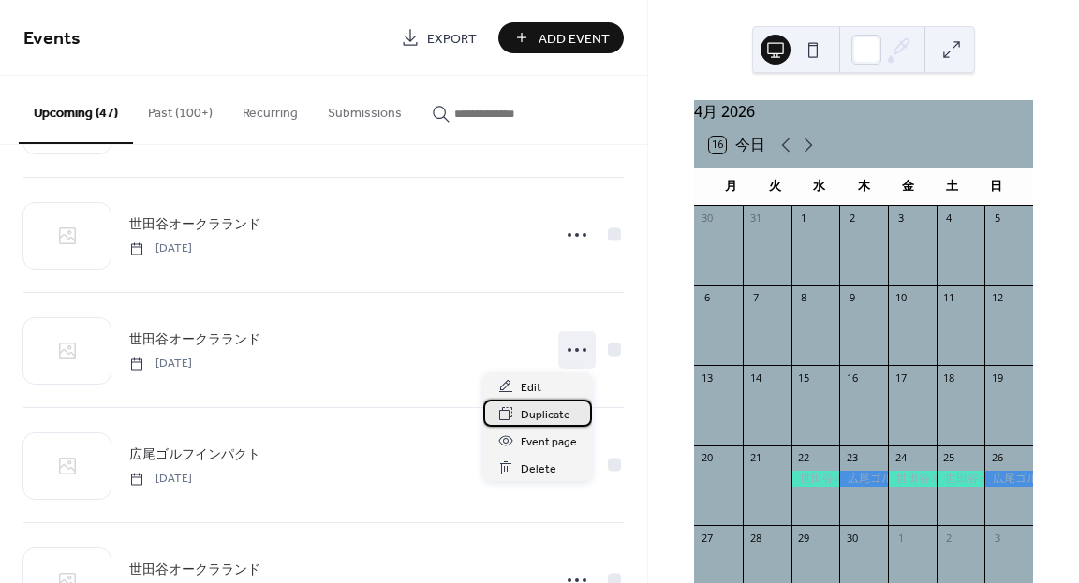
click at [538, 411] on span "Duplicate" at bounding box center [546, 415] width 50 height 20
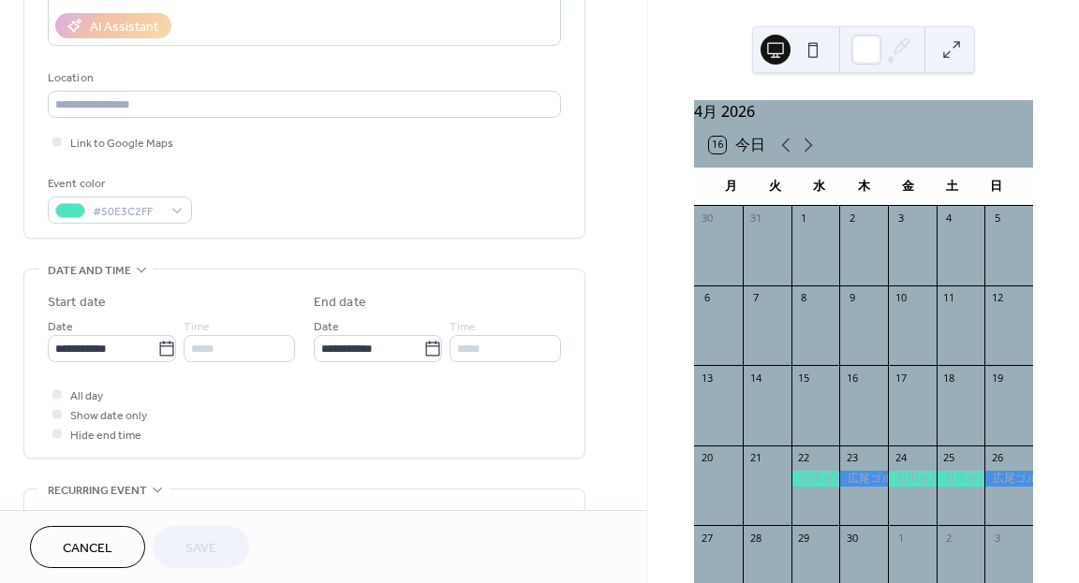
scroll to position [346, 0]
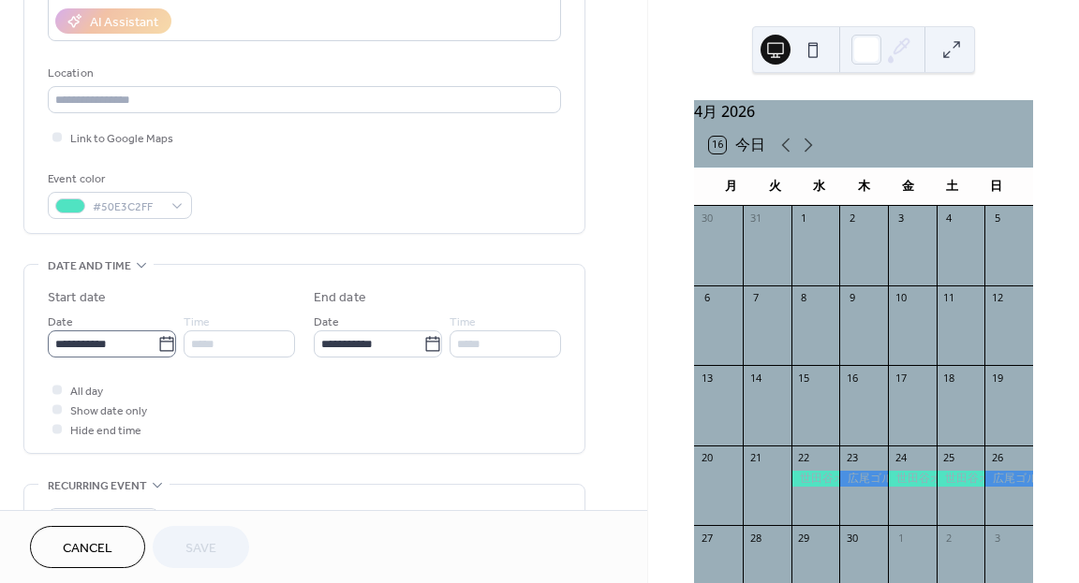
click at [157, 345] on icon at bounding box center [166, 344] width 19 height 19
click at [154, 345] on input "**********" at bounding box center [103, 344] width 110 height 27
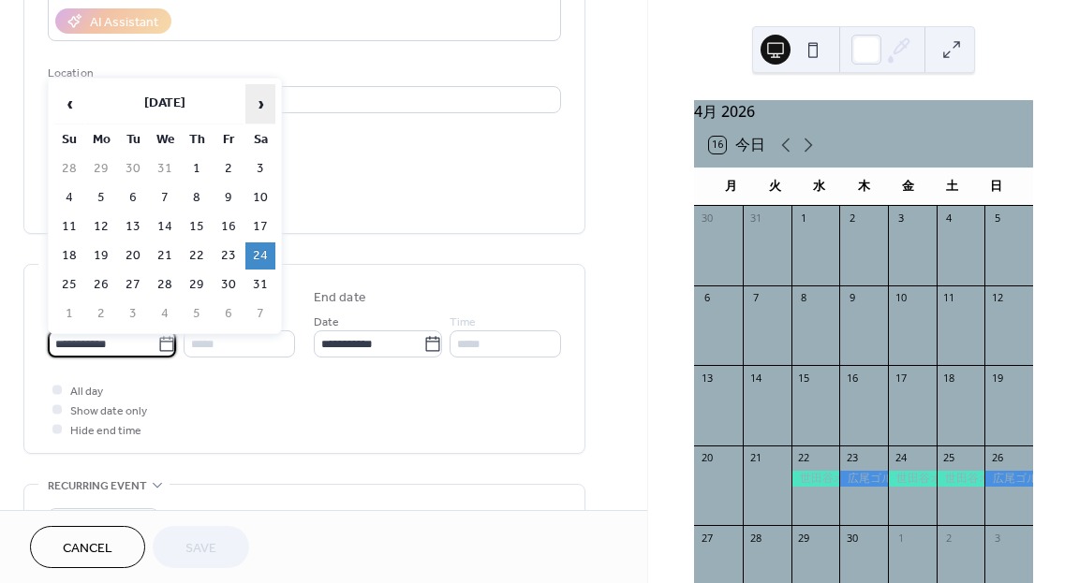
click at [267, 110] on span "›" at bounding box center [260, 103] width 28 height 37
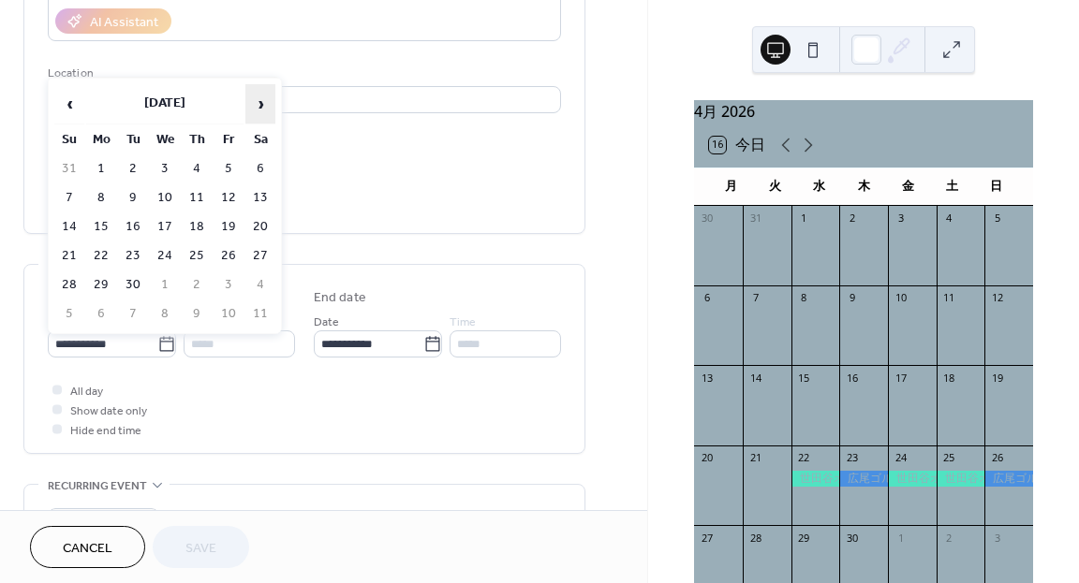
click at [267, 110] on span "›" at bounding box center [260, 103] width 28 height 37
click at [76, 253] on td "19" at bounding box center [69, 256] width 30 height 27
type input "**********"
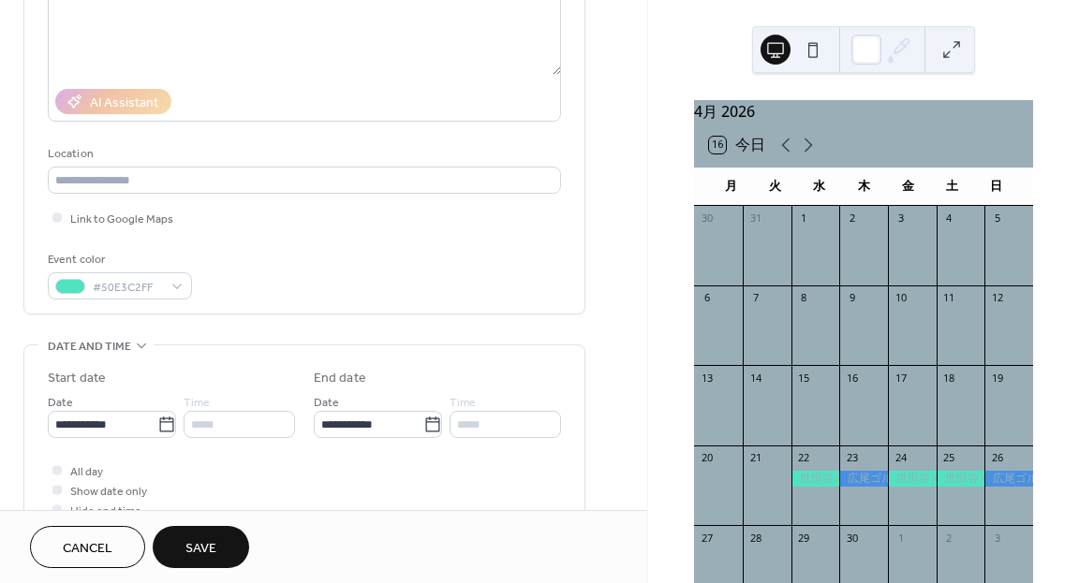
scroll to position [268, 0]
click at [104, 540] on span "Cancel" at bounding box center [88, 549] width 50 height 20
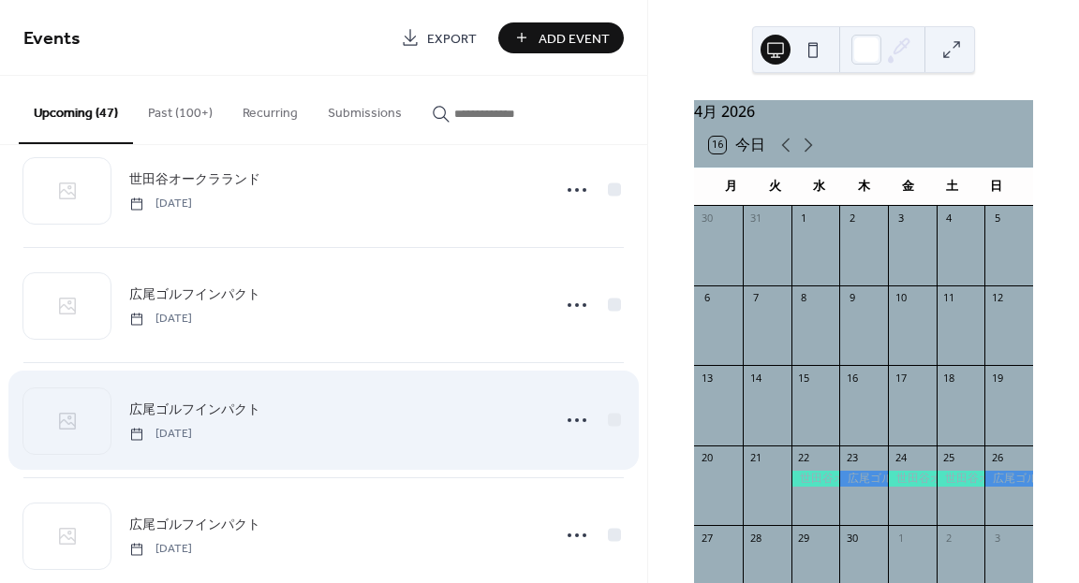
scroll to position [4979, 0]
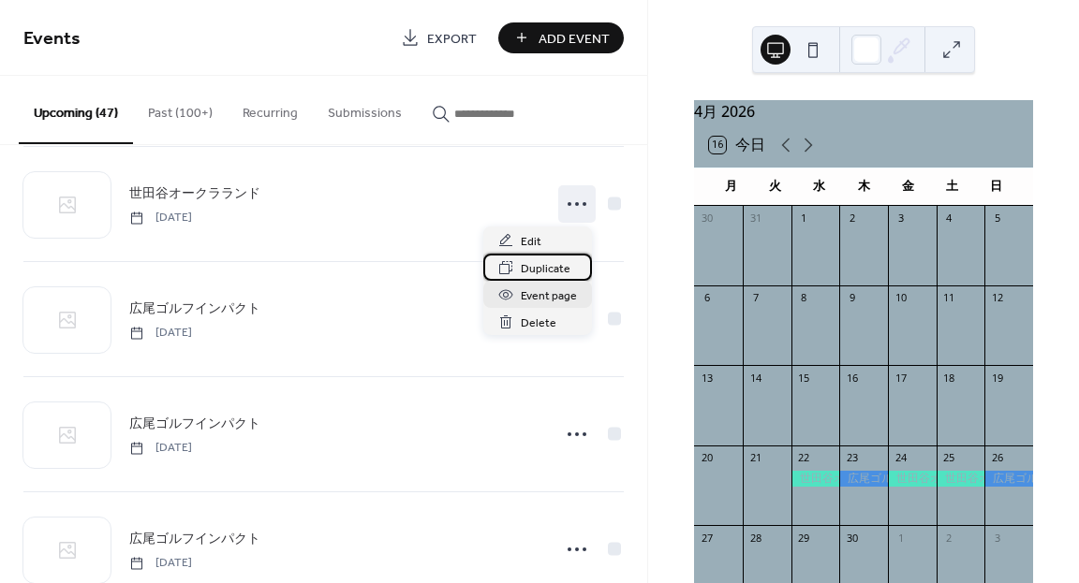
click at [538, 268] on span "Duplicate" at bounding box center [546, 269] width 50 height 20
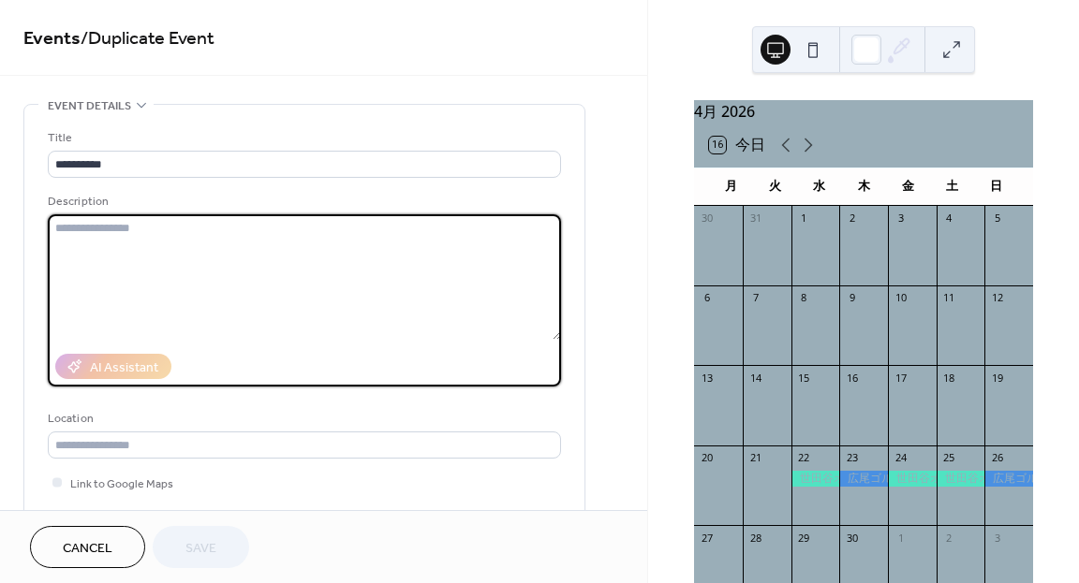
click at [532, 272] on textarea at bounding box center [304, 276] width 513 height 125
click at [532, 269] on textarea at bounding box center [304, 276] width 513 height 125
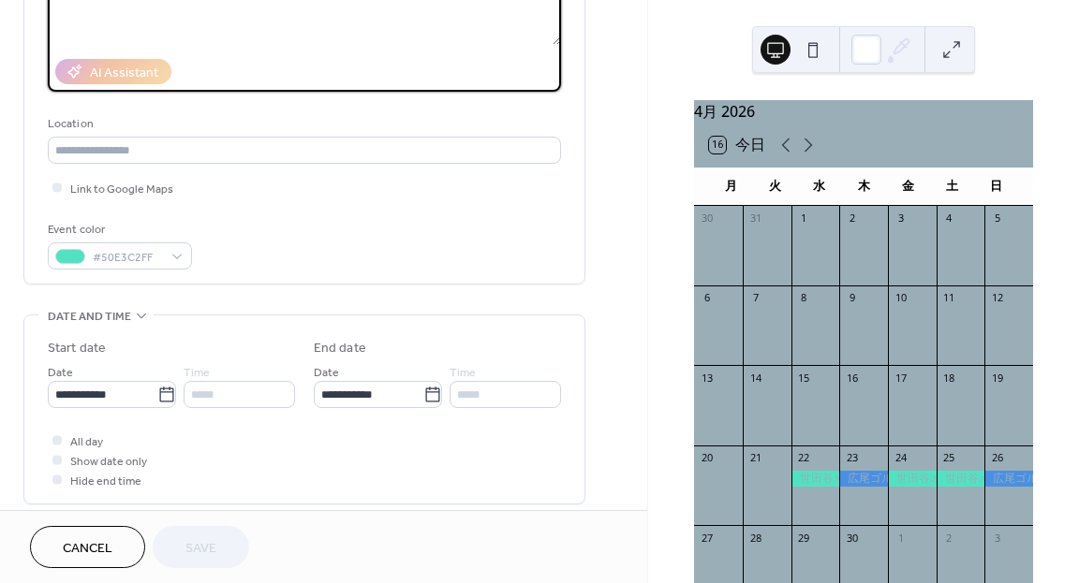
scroll to position [298, 0]
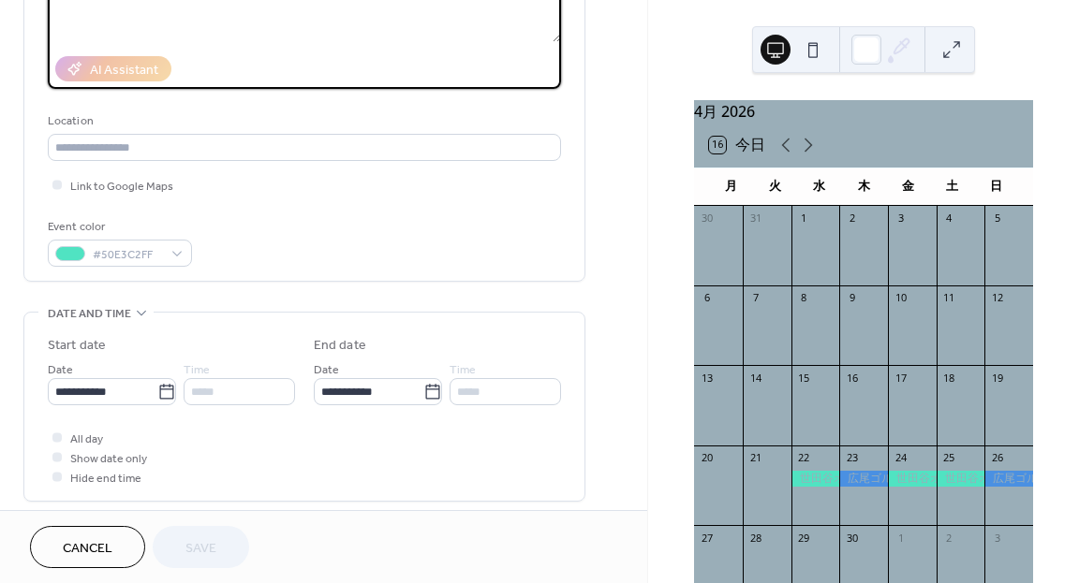
click at [81, 539] on span "Cancel" at bounding box center [88, 549] width 50 height 20
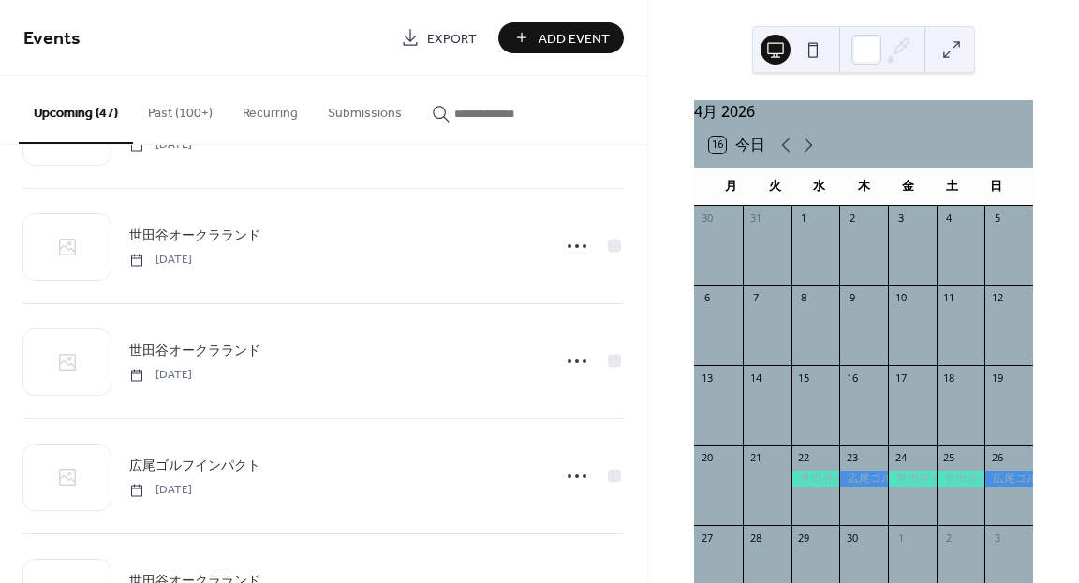
scroll to position [3073, 0]
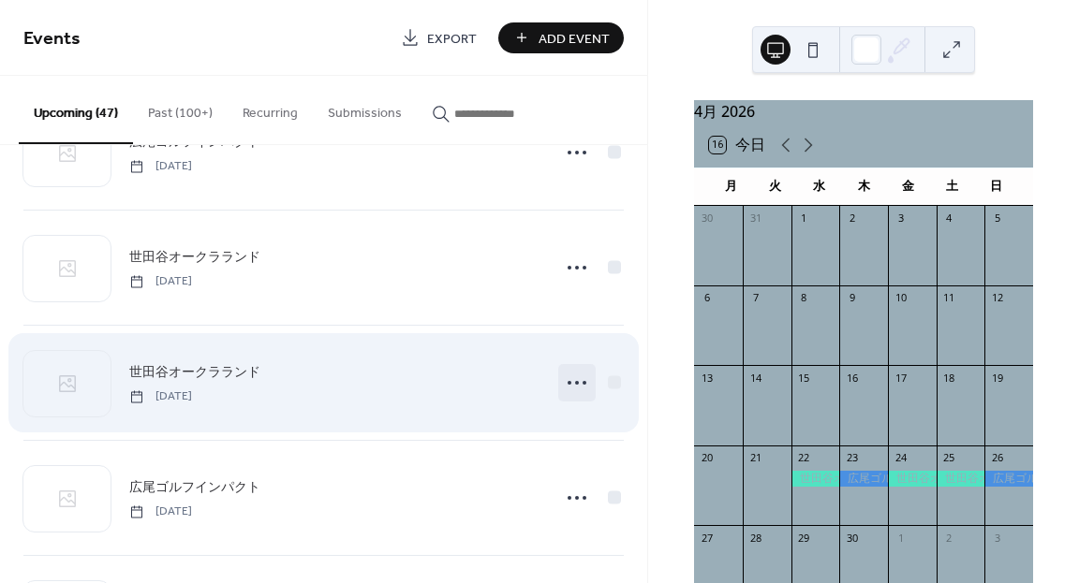
click at [575, 381] on circle at bounding box center [577, 383] width 4 height 4
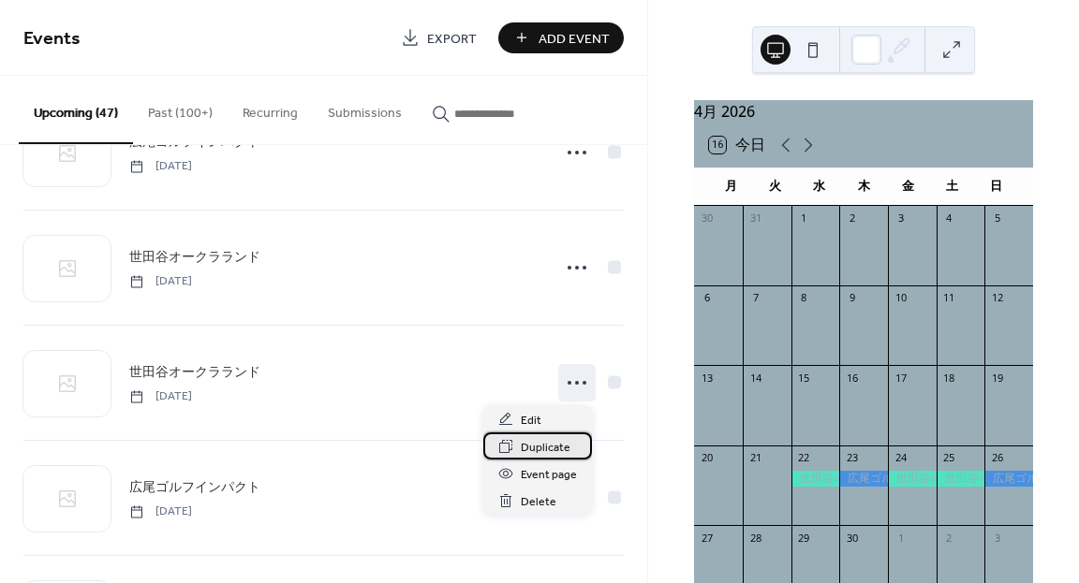
click at [533, 446] on span "Duplicate" at bounding box center [546, 448] width 50 height 20
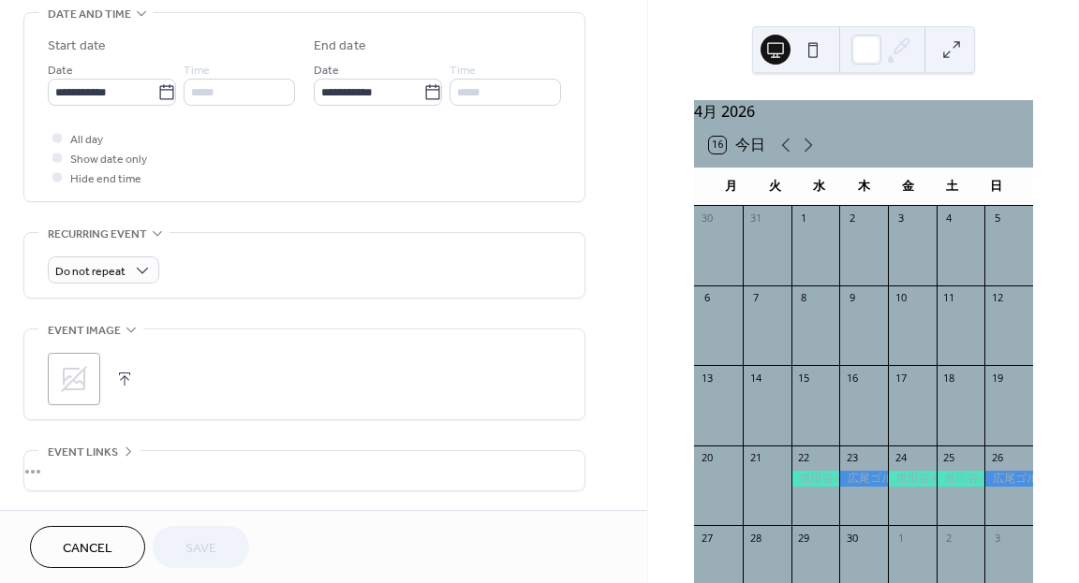
scroll to position [578, 0]
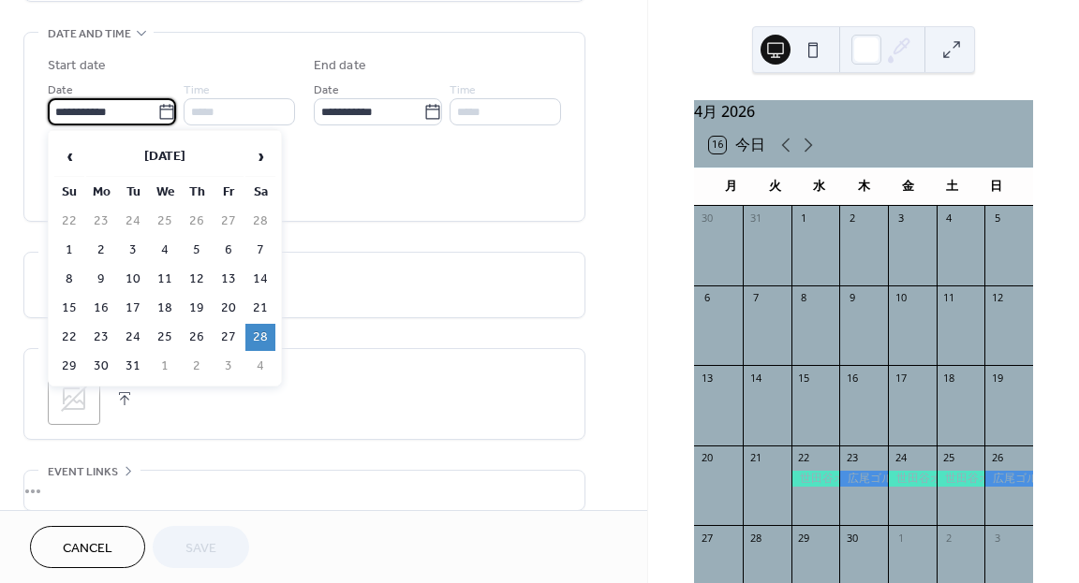
click at [147, 111] on input "**********" at bounding box center [103, 111] width 110 height 27
click at [267, 154] on span "›" at bounding box center [260, 156] width 28 height 37
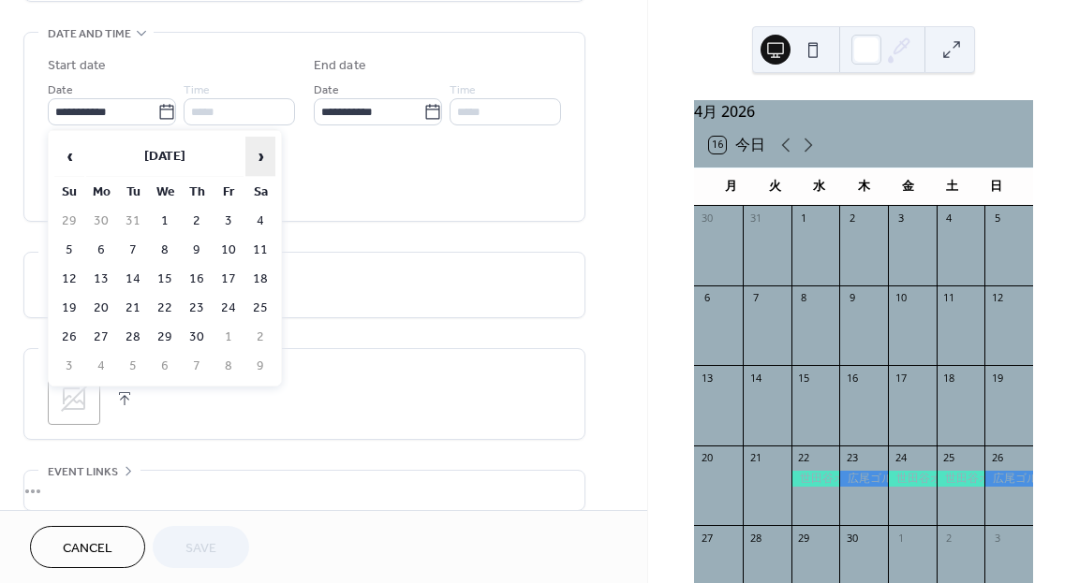
click at [267, 154] on span "›" at bounding box center [260, 156] width 28 height 37
click at [161, 273] on td "15" at bounding box center [165, 279] width 30 height 27
type input "**********"
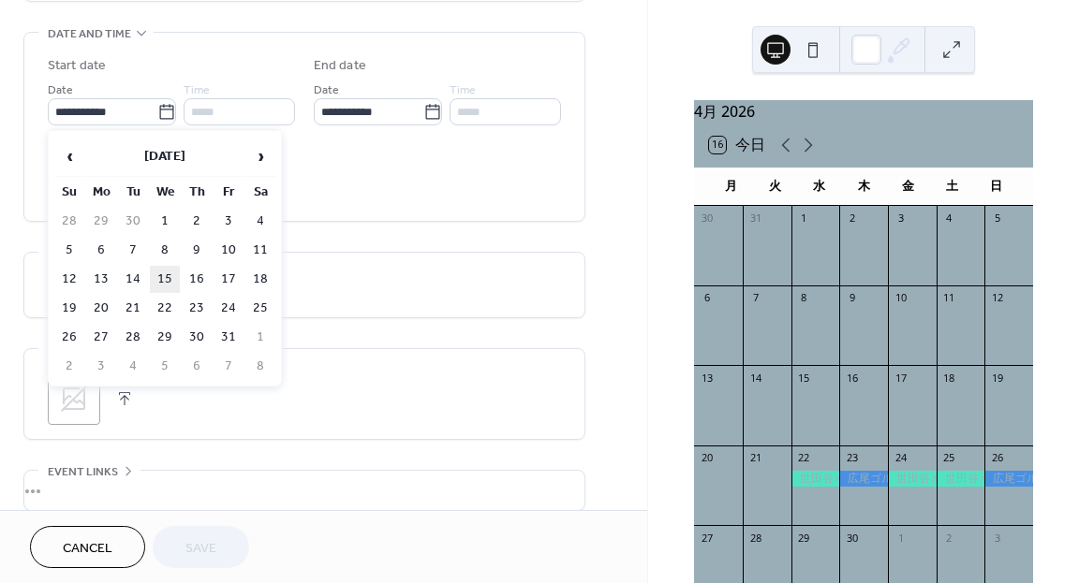
type input "**********"
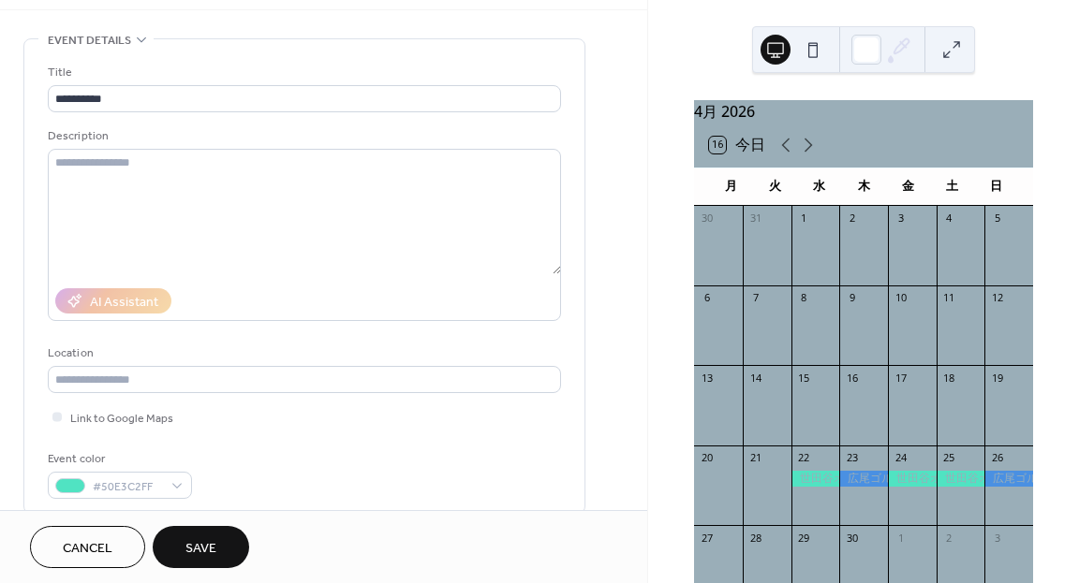
scroll to position [0, 0]
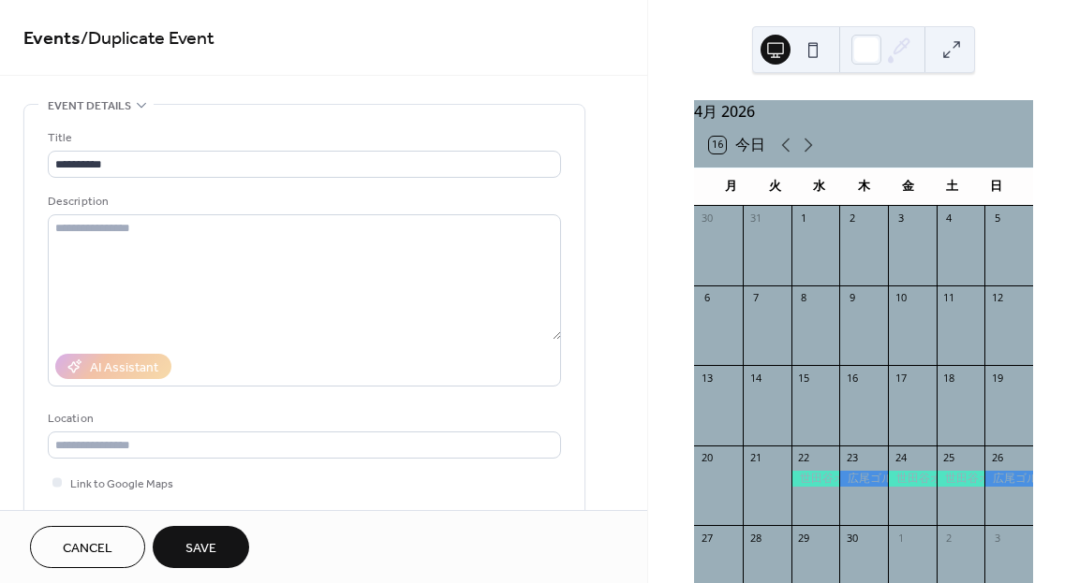
click at [181, 543] on button "Save" at bounding box center [201, 547] width 96 height 42
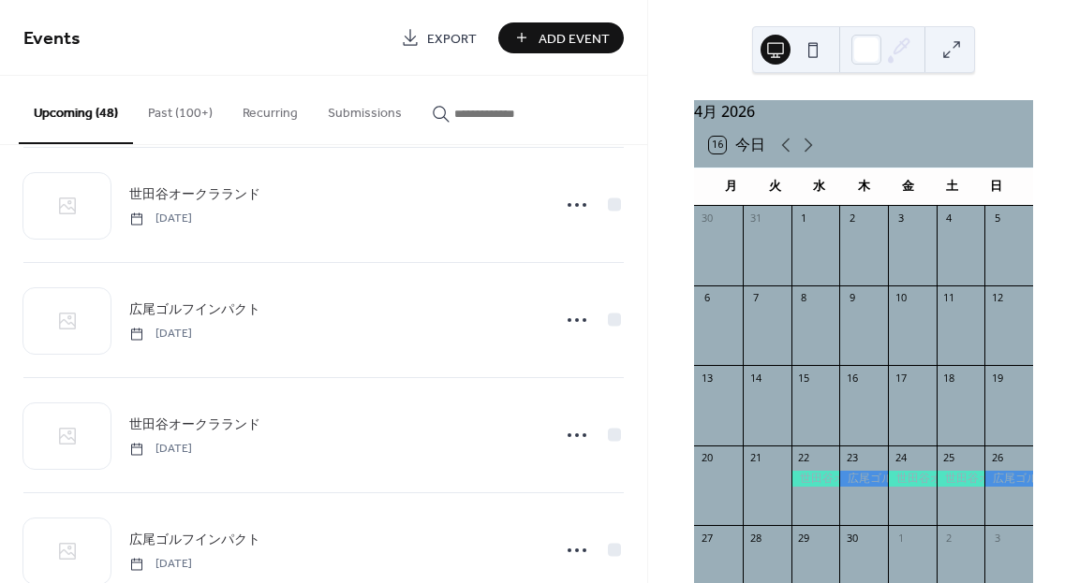
scroll to position [2303, 0]
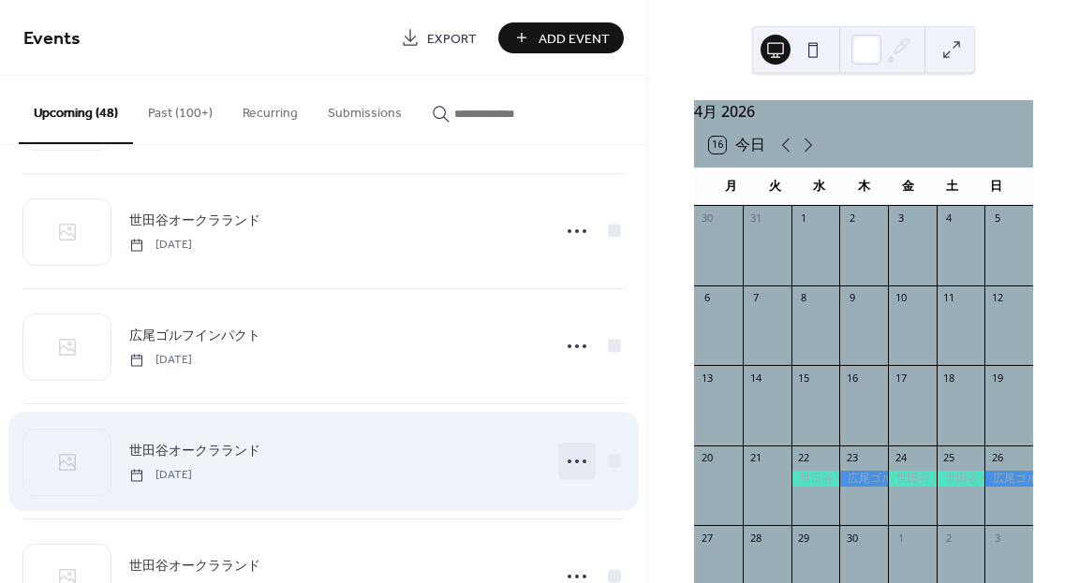
click at [576, 459] on icon at bounding box center [577, 462] width 30 height 30
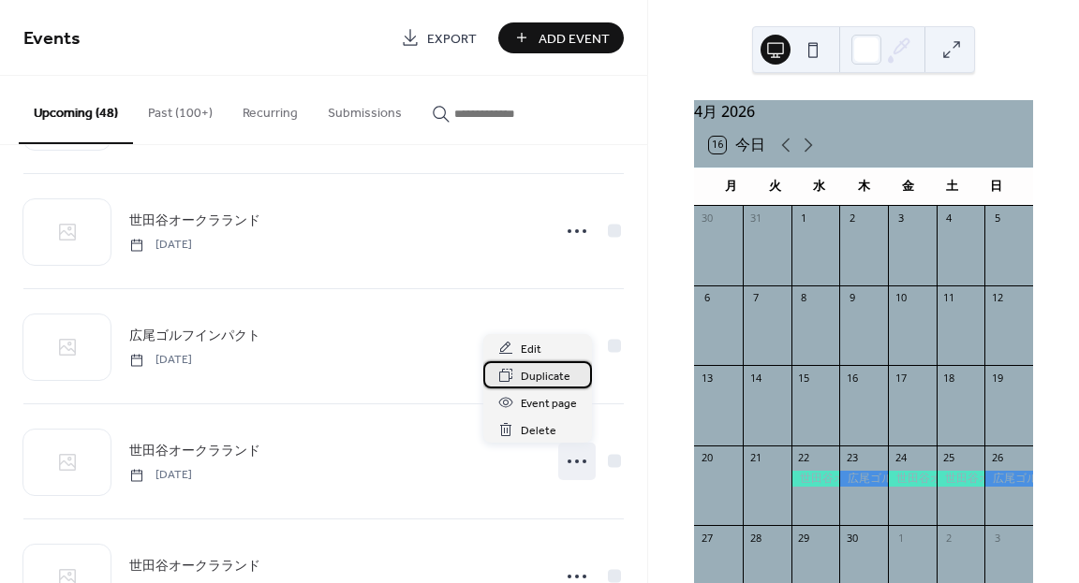
click at [551, 375] on span "Duplicate" at bounding box center [546, 377] width 50 height 20
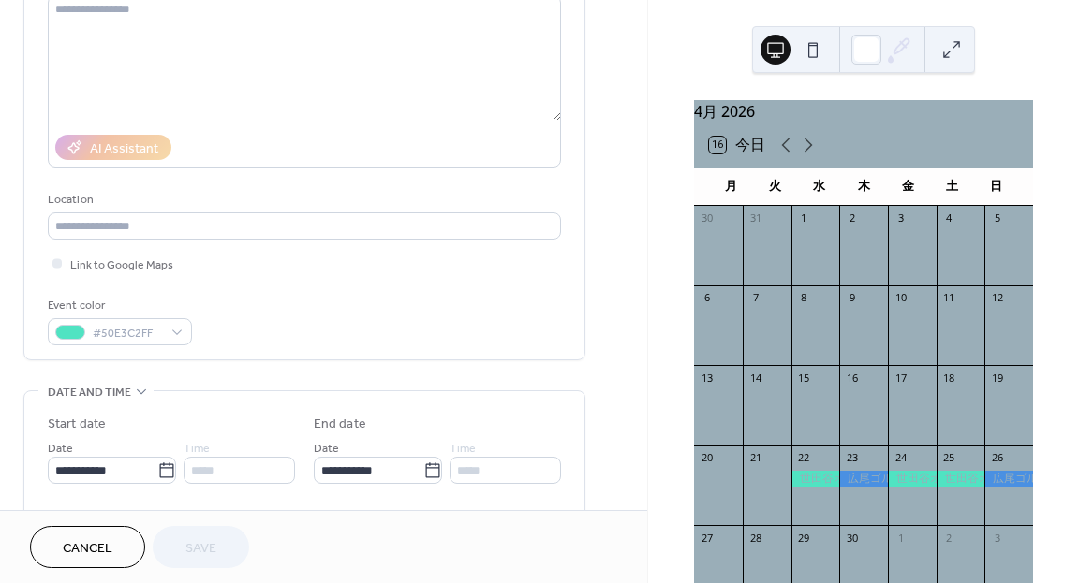
scroll to position [225, 0]
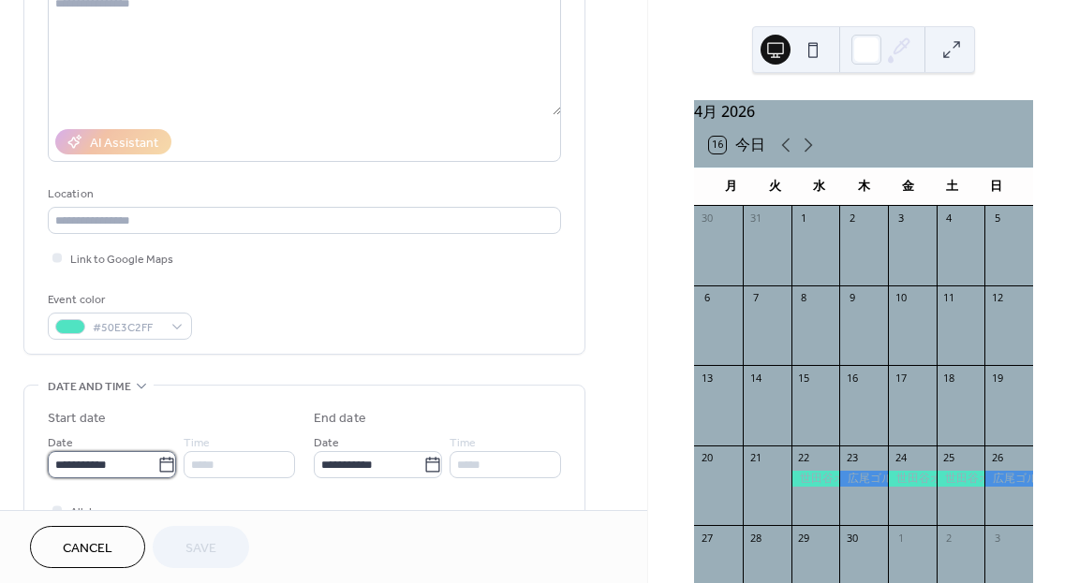
click at [148, 467] on input "**********" at bounding box center [103, 464] width 110 height 27
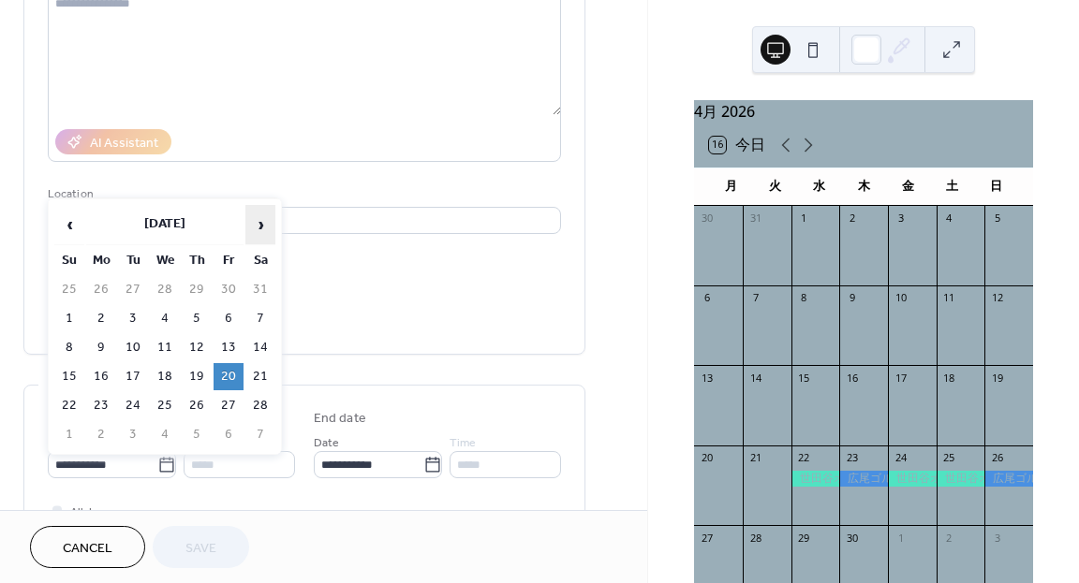
click at [271, 226] on span "›" at bounding box center [260, 224] width 28 height 37
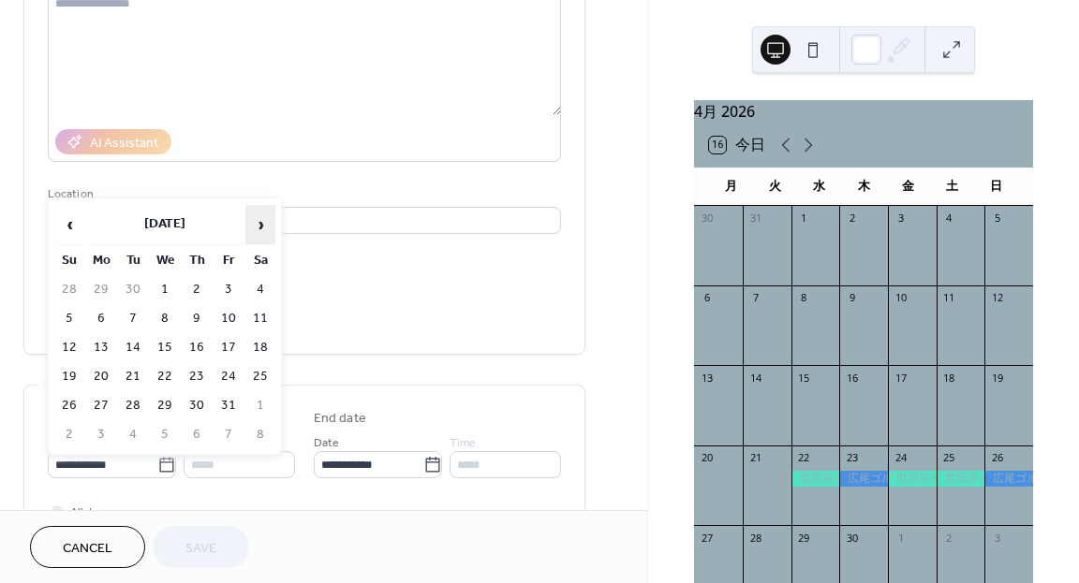
click at [271, 226] on span "›" at bounding box center [260, 224] width 28 height 37
click at [73, 223] on span "‹" at bounding box center [69, 224] width 28 height 37
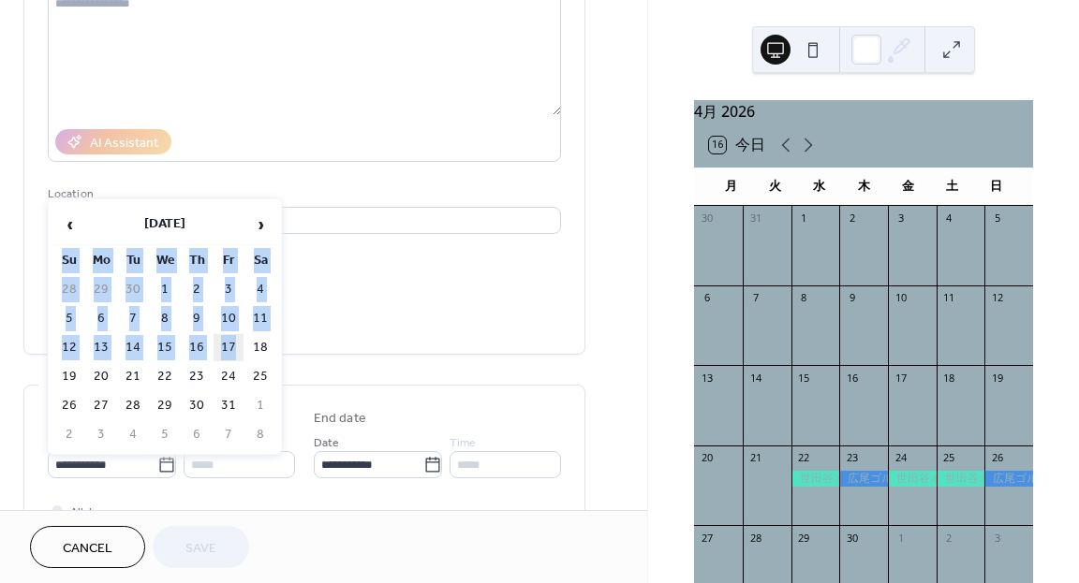
drag, startPoint x: 127, startPoint y: 276, endPoint x: 237, endPoint y: 351, distance: 132.7
click at [237, 351] on table "‹ July 2026 › Su Mo Tu We Th Fr Sa 28 29 30 1 2 3 4 5 6 7 8 9 10 11 12 13 14 15…" at bounding box center [164, 326] width 225 height 247
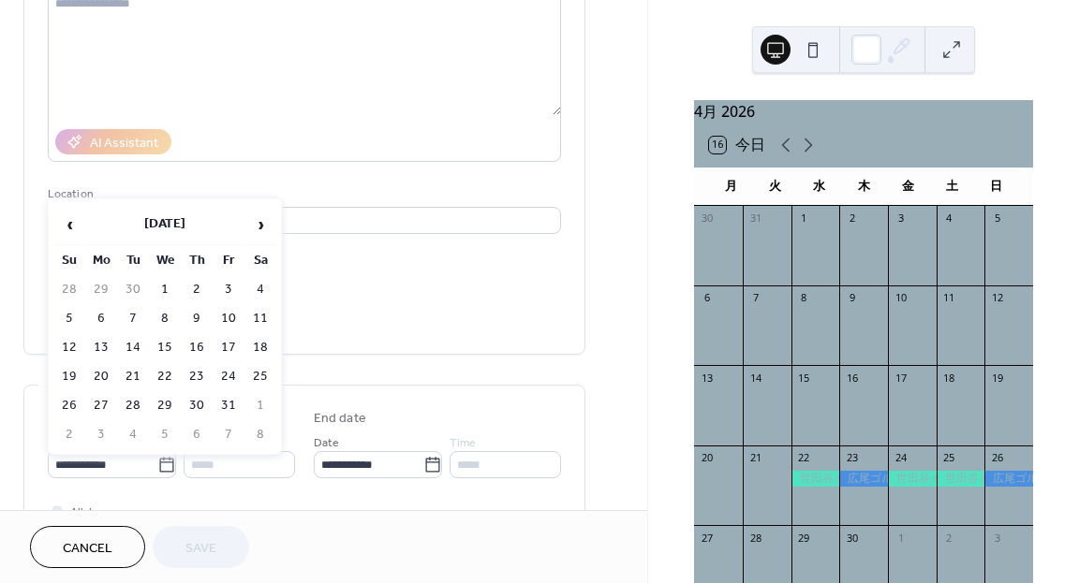
click at [312, 249] on div "Link to Google Maps" at bounding box center [304, 258] width 513 height 20
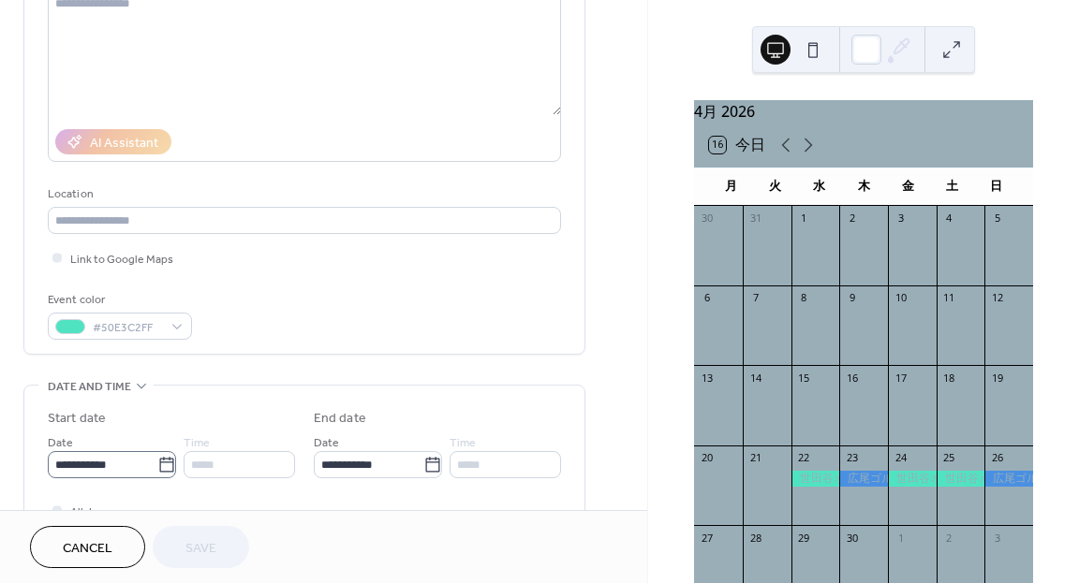
click at [157, 468] on icon at bounding box center [166, 465] width 19 height 19
click at [156, 468] on input "**********" at bounding box center [103, 464] width 110 height 27
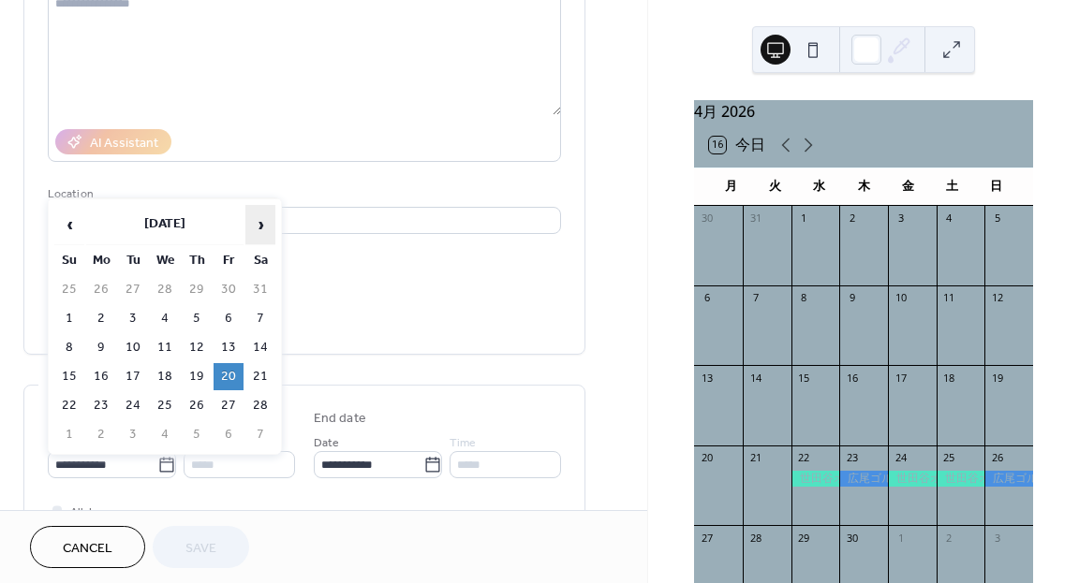
click at [256, 234] on span "›" at bounding box center [260, 224] width 28 height 37
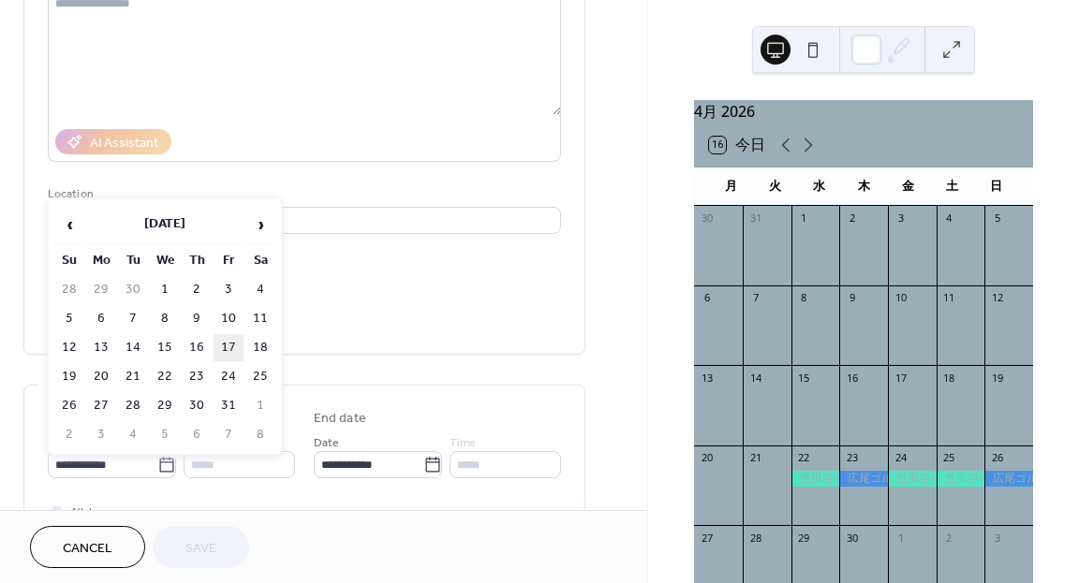
click at [232, 349] on td "17" at bounding box center [229, 347] width 30 height 27
type input "**********"
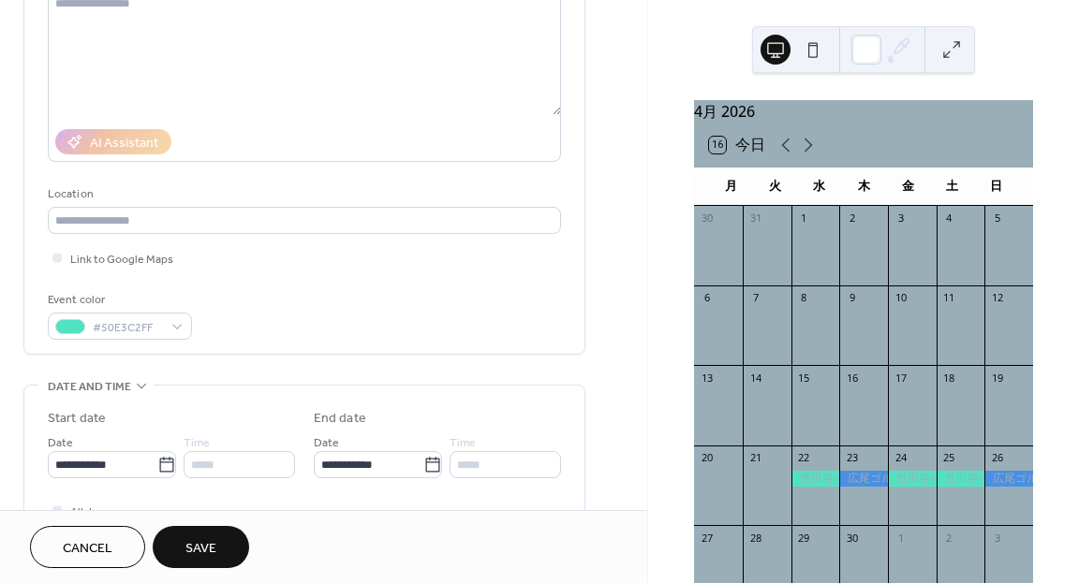
click at [199, 539] on span "Save" at bounding box center [200, 549] width 31 height 20
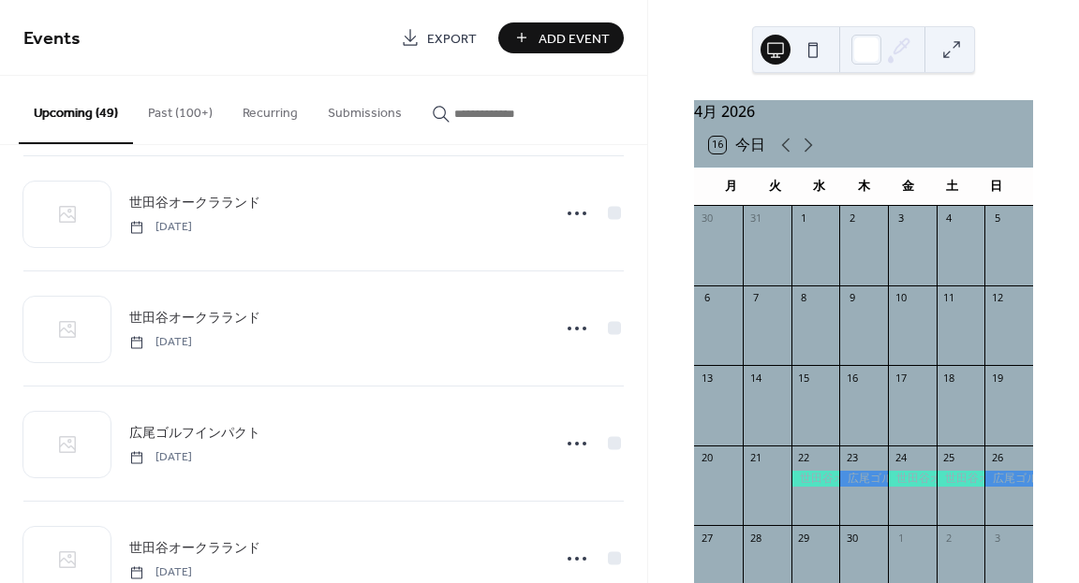
scroll to position [1978, 0]
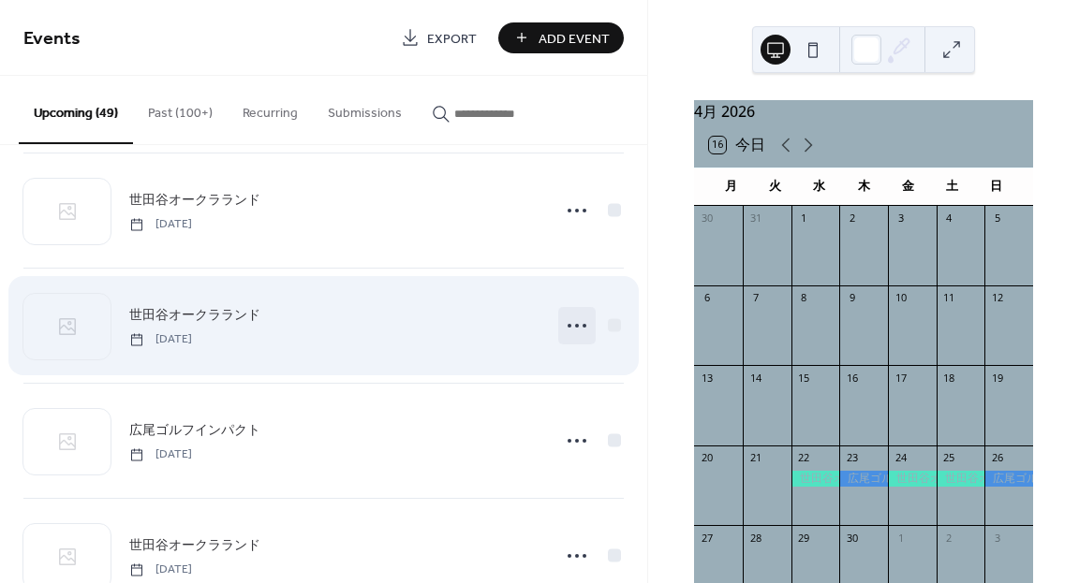
click at [576, 325] on icon at bounding box center [577, 326] width 30 height 30
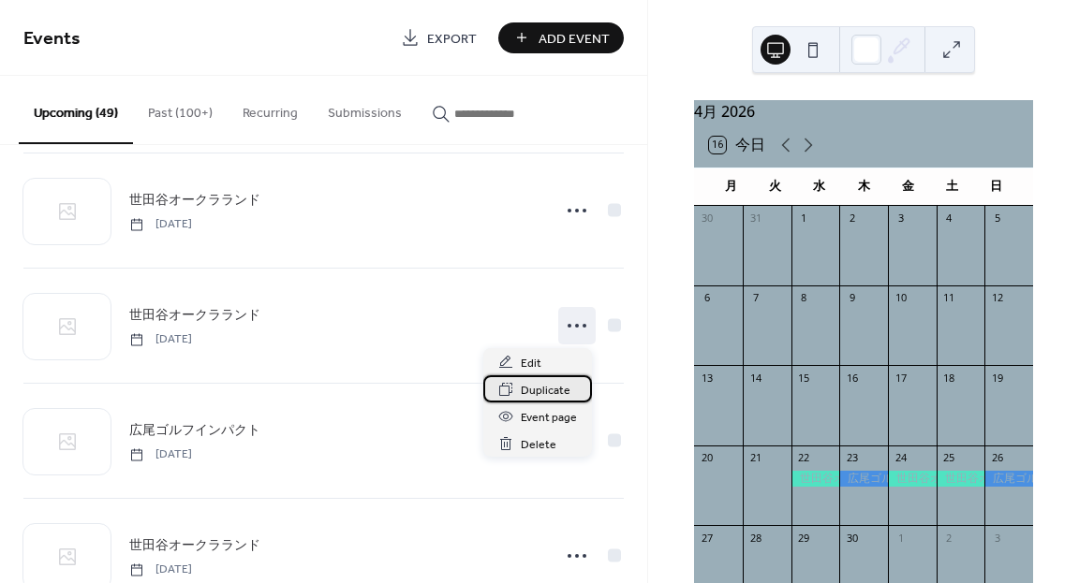
click at [539, 393] on span "Duplicate" at bounding box center [546, 391] width 50 height 20
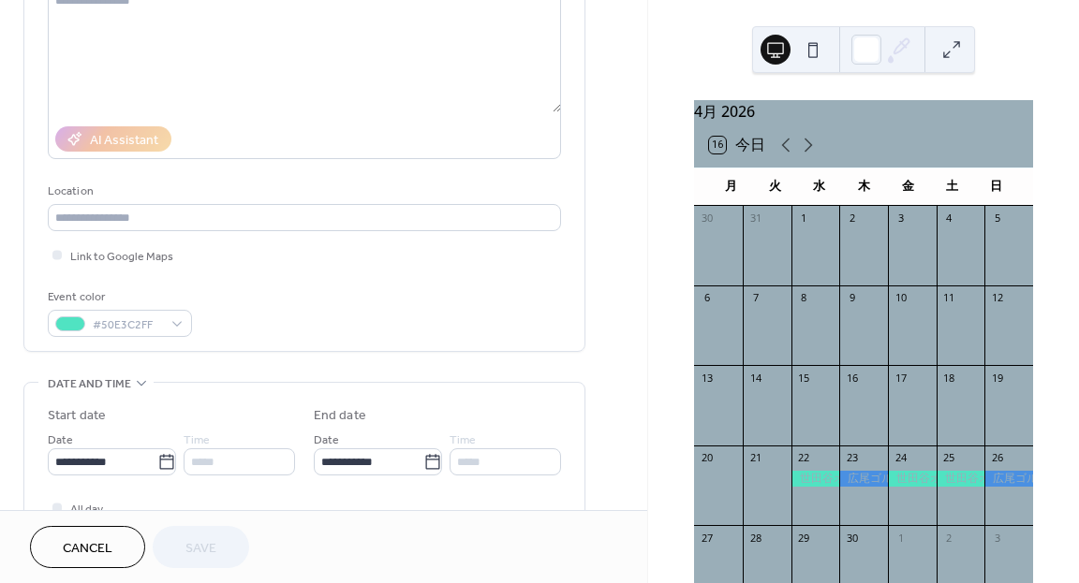
scroll to position [233, 0]
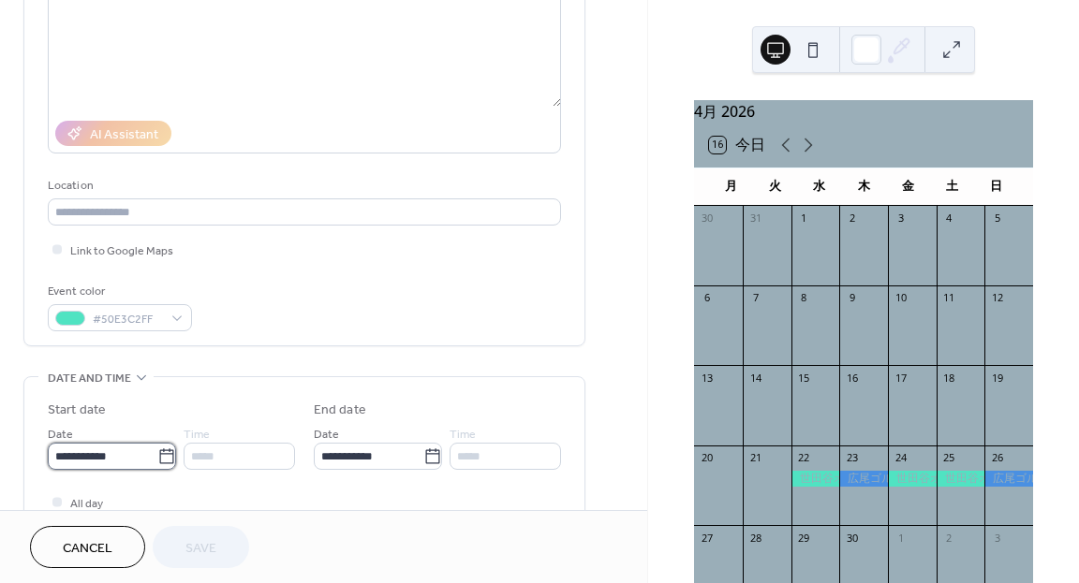
click at [147, 451] on input "**********" at bounding box center [103, 456] width 110 height 27
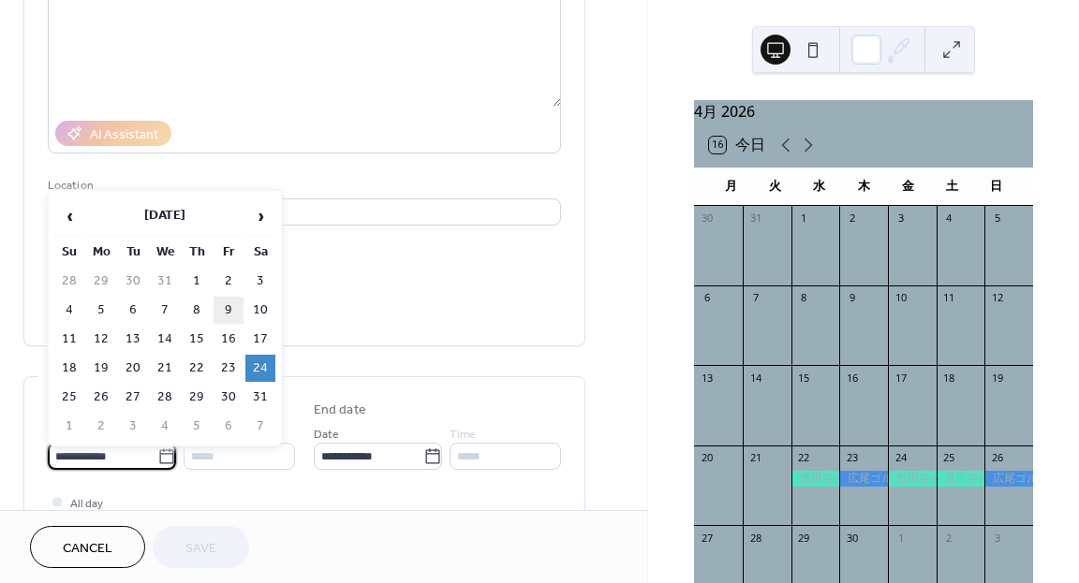
scroll to position [1, 0]
click at [254, 211] on span "›" at bounding box center [260, 216] width 28 height 37
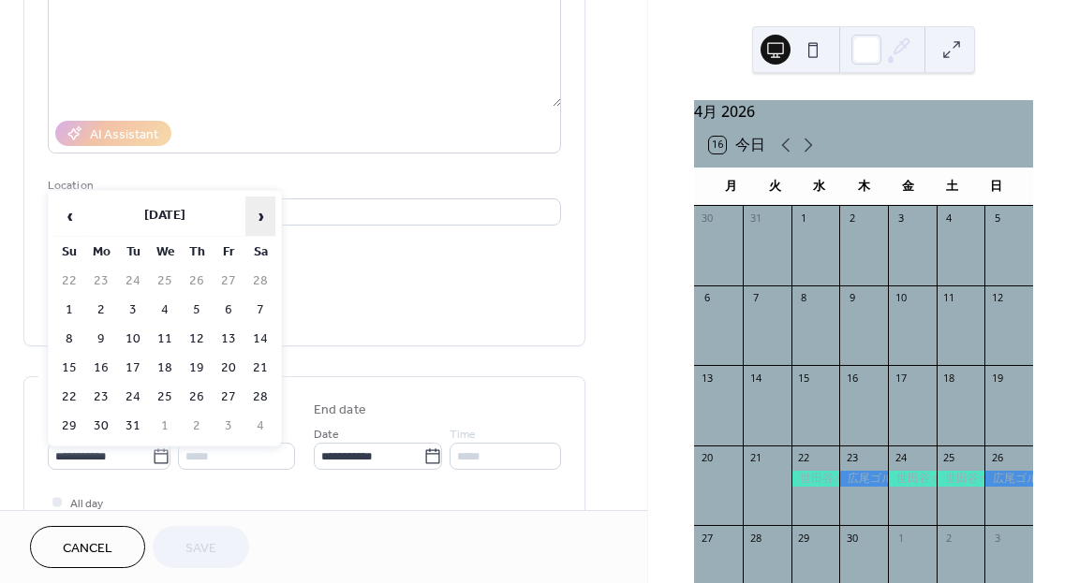
click at [254, 211] on span "›" at bounding box center [260, 216] width 28 height 37
click at [259, 333] on td "18" at bounding box center [260, 339] width 30 height 27
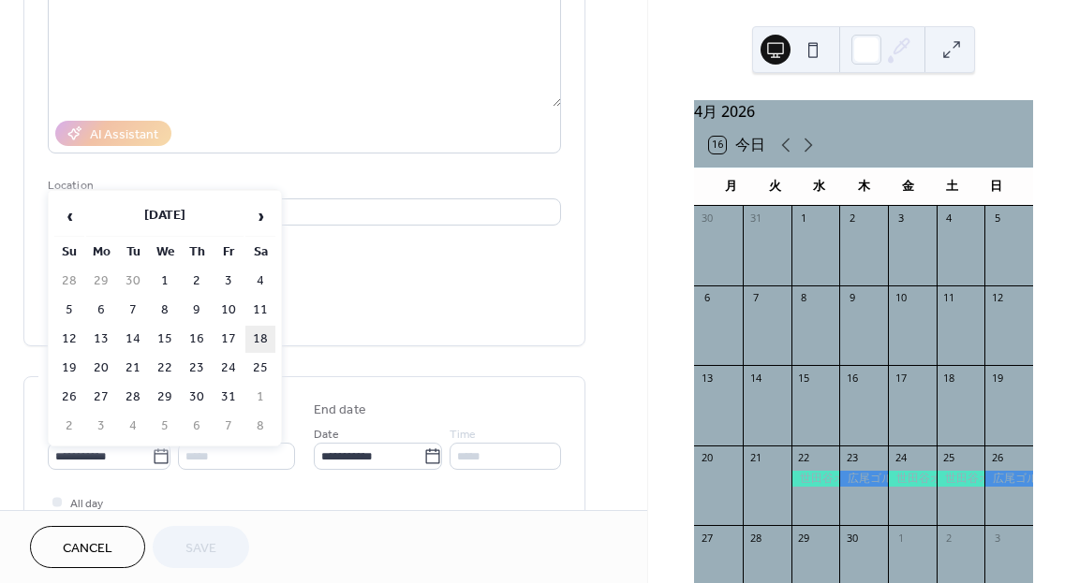
type input "**********"
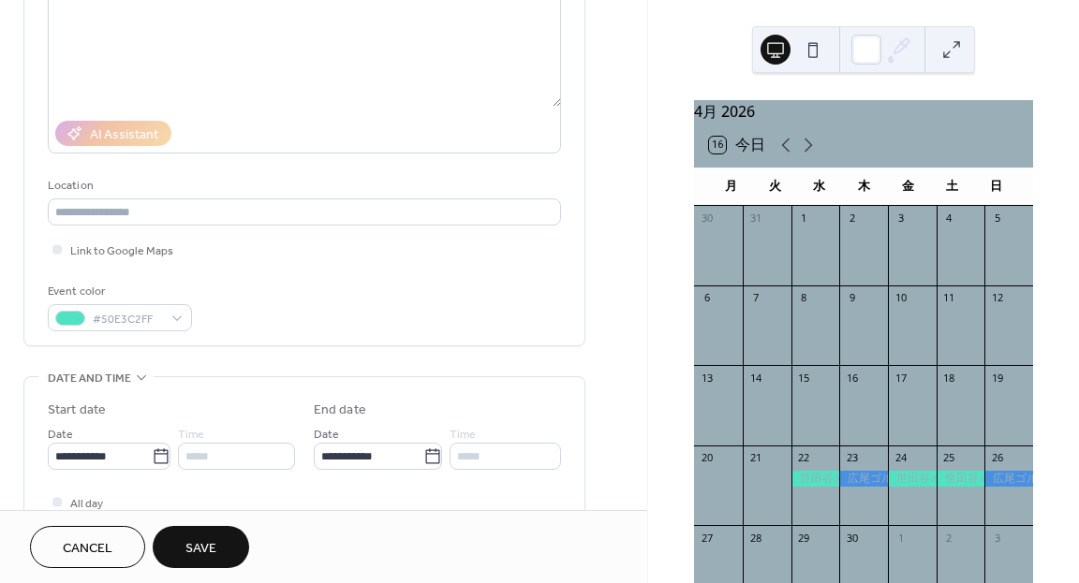
click at [214, 540] on span "Save" at bounding box center [200, 549] width 31 height 20
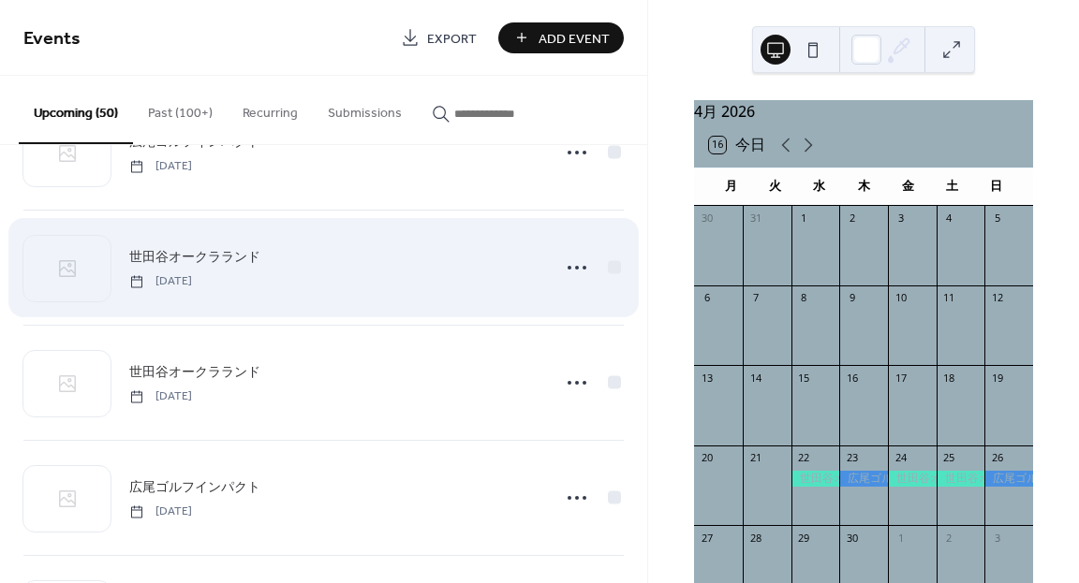
scroll to position [3062, 0]
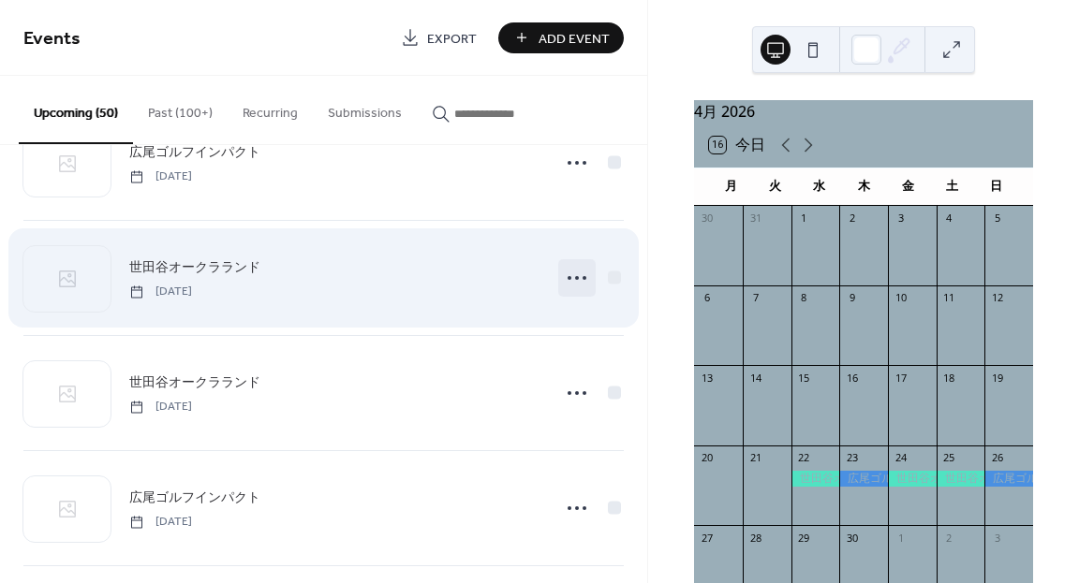
click at [575, 276] on circle at bounding box center [577, 278] width 4 height 4
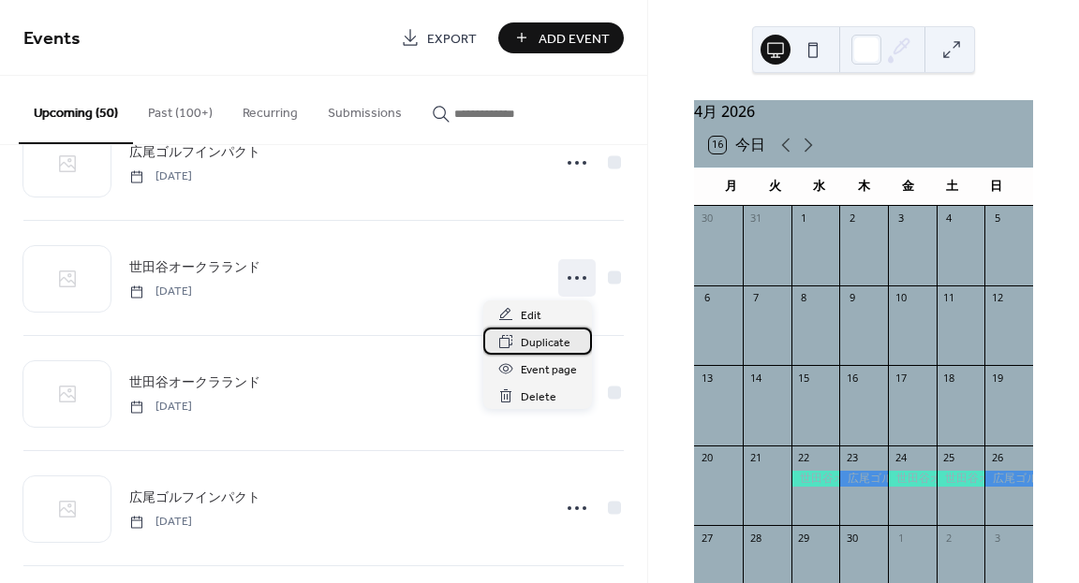
click at [544, 346] on span "Duplicate" at bounding box center [546, 343] width 50 height 20
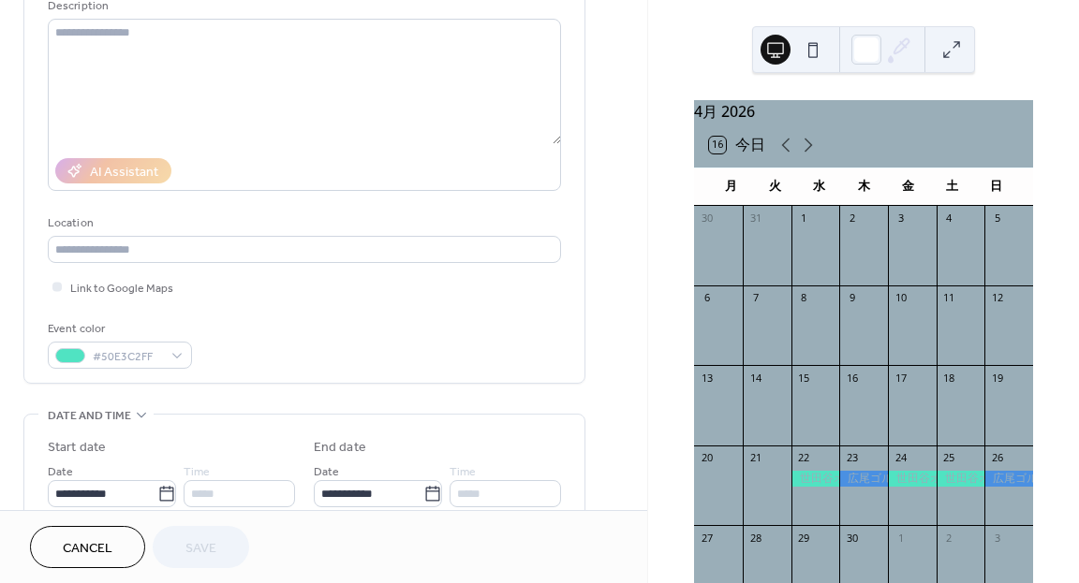
scroll to position [217, 0]
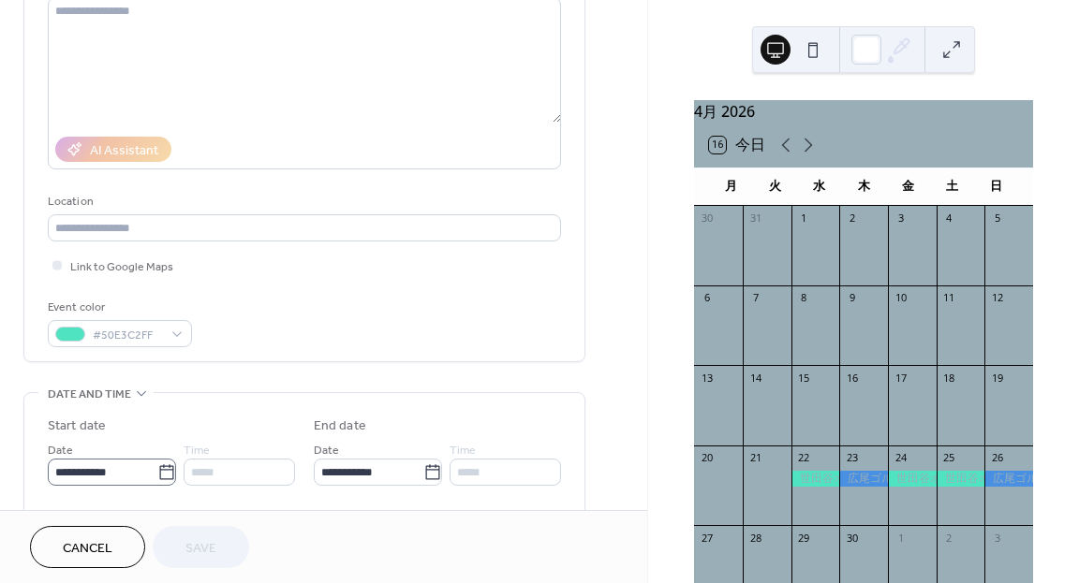
click at [159, 466] on icon at bounding box center [166, 471] width 14 height 15
click at [155, 466] on input "**********" at bounding box center [103, 472] width 110 height 27
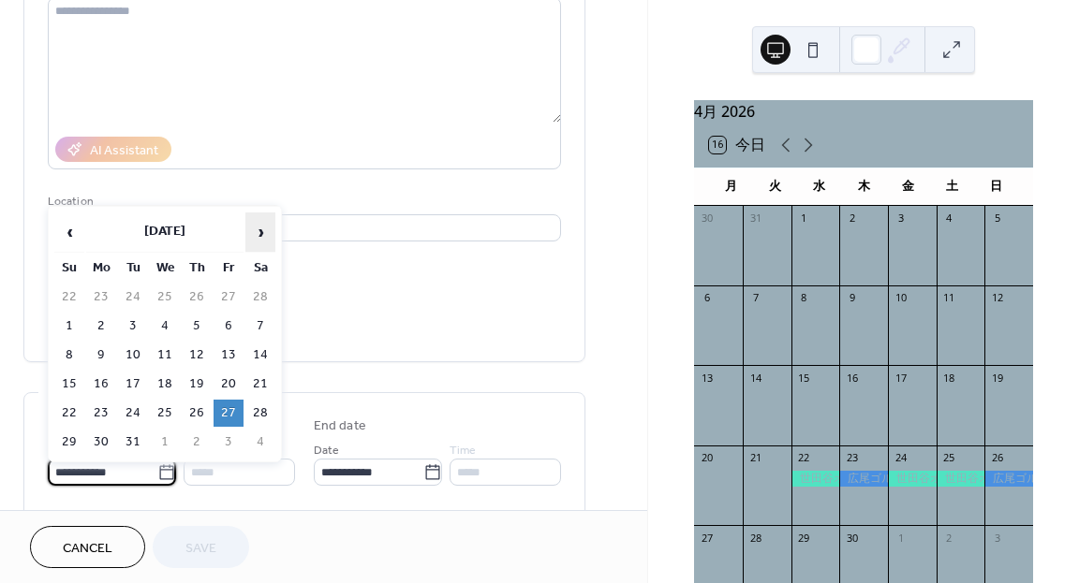
click at [255, 228] on span "›" at bounding box center [260, 232] width 28 height 37
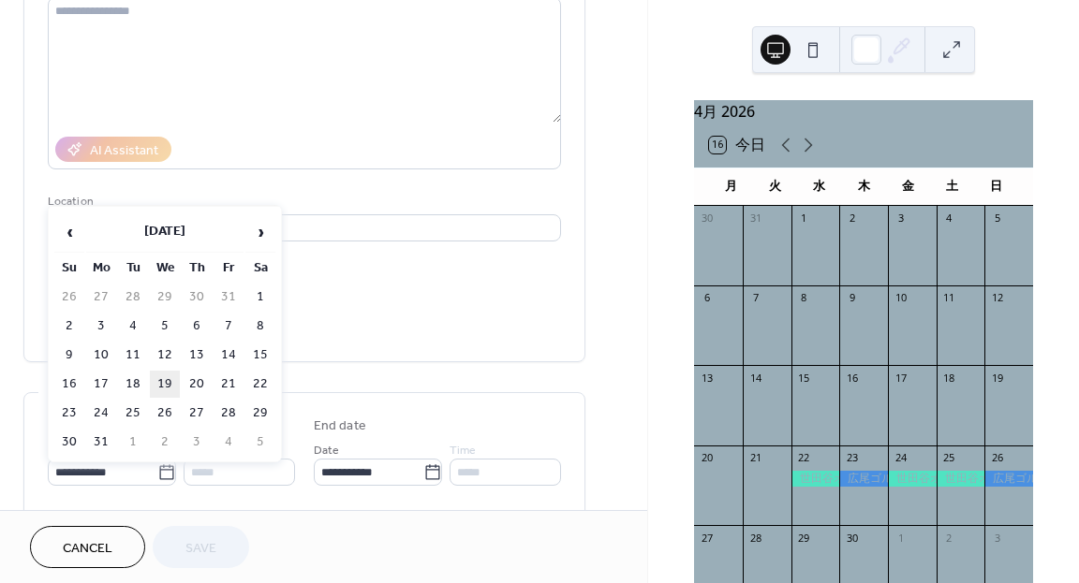
click at [165, 383] on td "19" at bounding box center [165, 384] width 30 height 27
type input "**********"
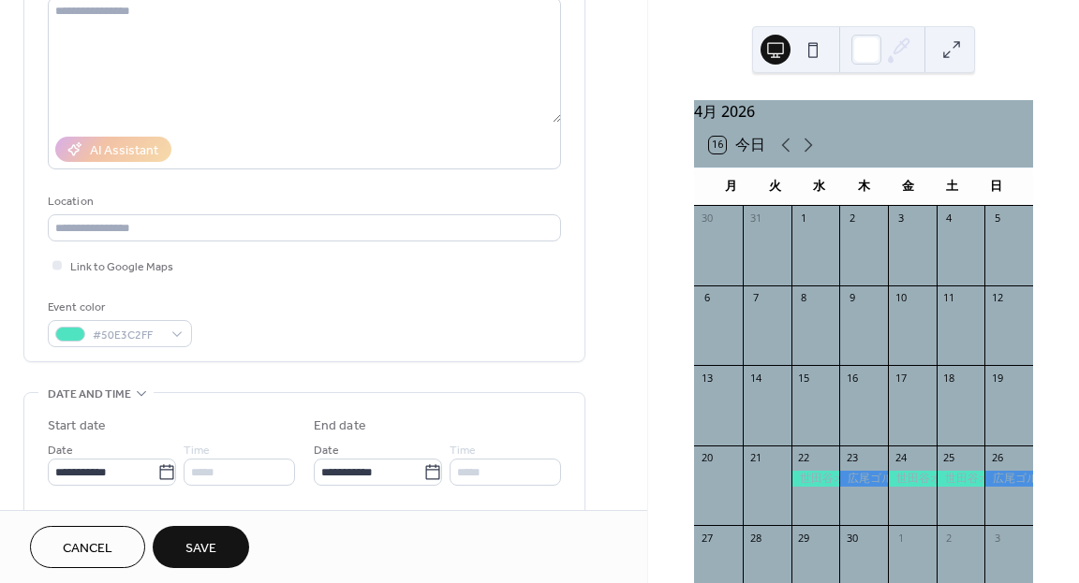
click at [204, 539] on span "Save" at bounding box center [200, 549] width 31 height 20
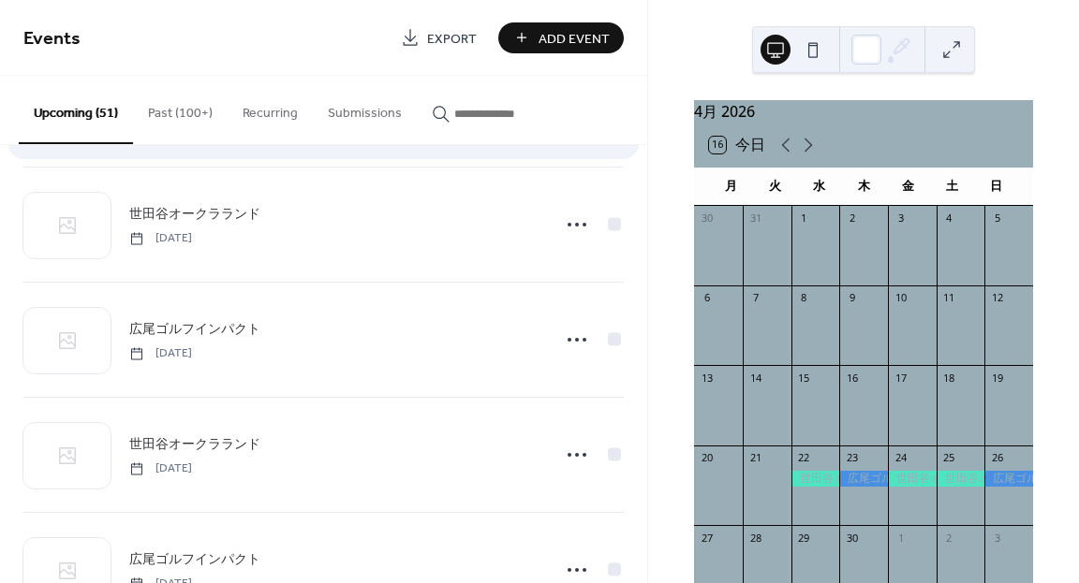
scroll to position [1528, 0]
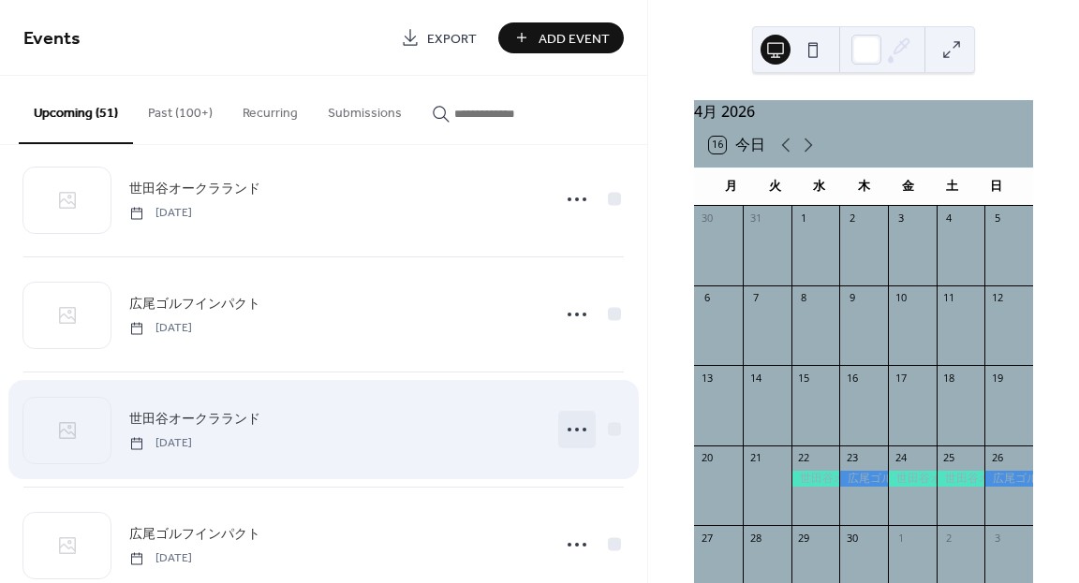
click at [575, 432] on icon at bounding box center [577, 430] width 30 height 30
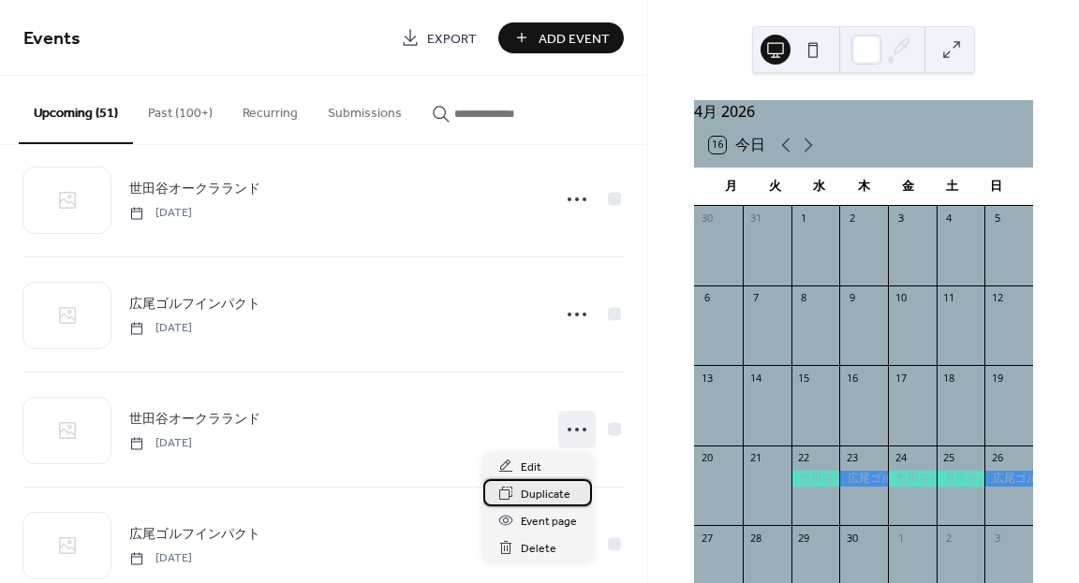
click at [537, 494] on span "Duplicate" at bounding box center [546, 495] width 50 height 20
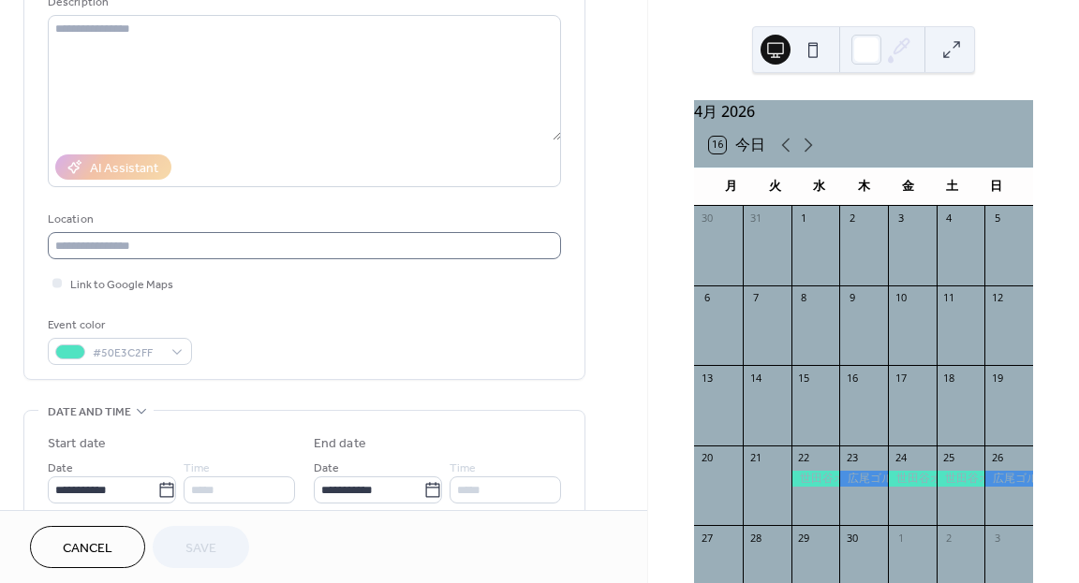
scroll to position [206, 0]
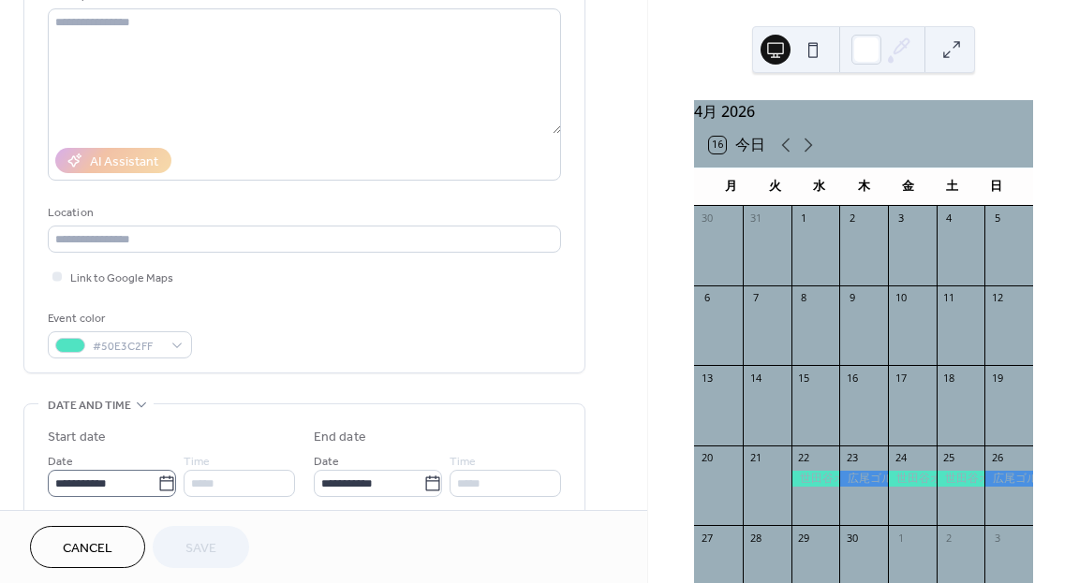
click at [157, 475] on icon at bounding box center [166, 484] width 19 height 19
click at [157, 474] on input "**********" at bounding box center [103, 483] width 110 height 27
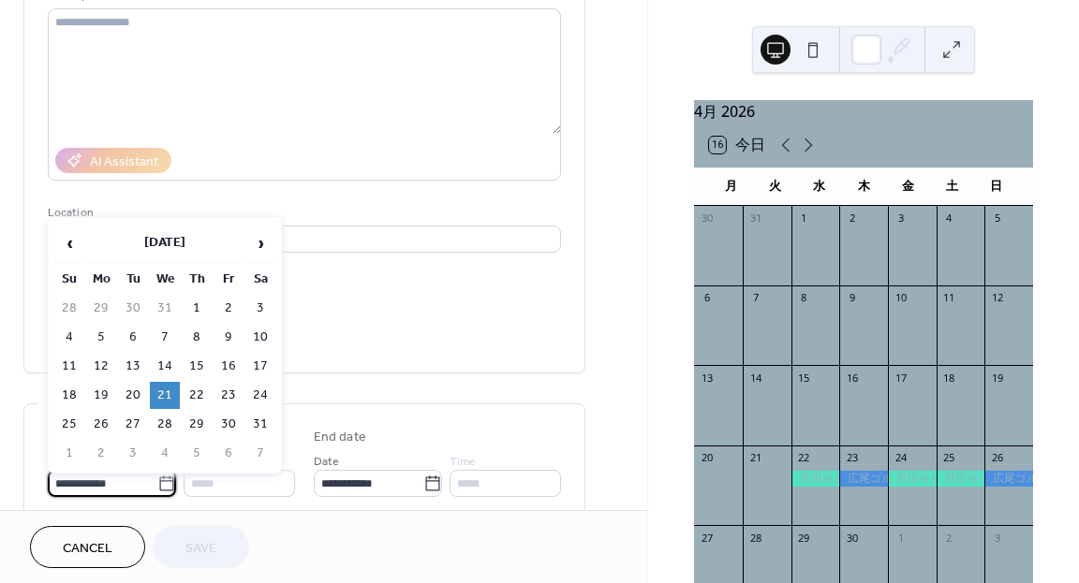
scroll to position [213, 0]
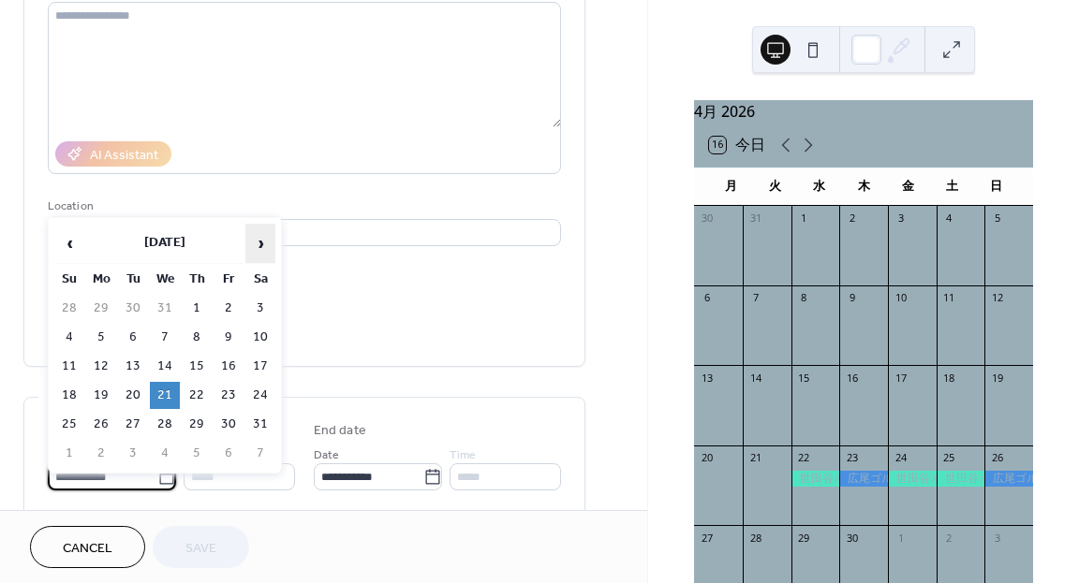
click at [258, 254] on span "›" at bounding box center [260, 243] width 28 height 37
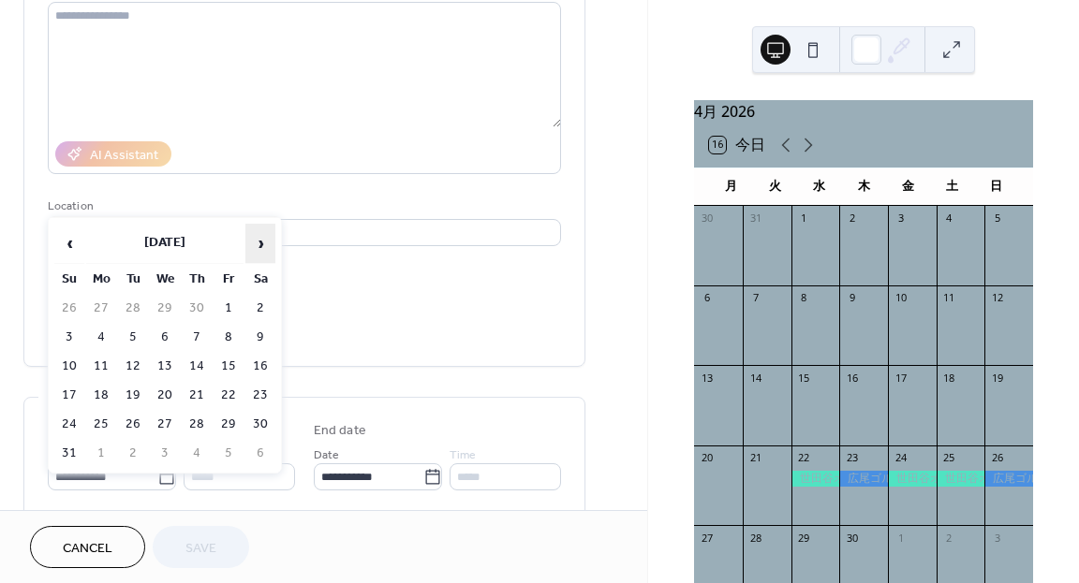
click at [258, 254] on span "›" at bounding box center [260, 243] width 28 height 37
click at [71, 243] on span "‹" at bounding box center [69, 243] width 28 height 37
drag, startPoint x: 71, startPoint y: 243, endPoint x: 233, endPoint y: 398, distance: 224.5
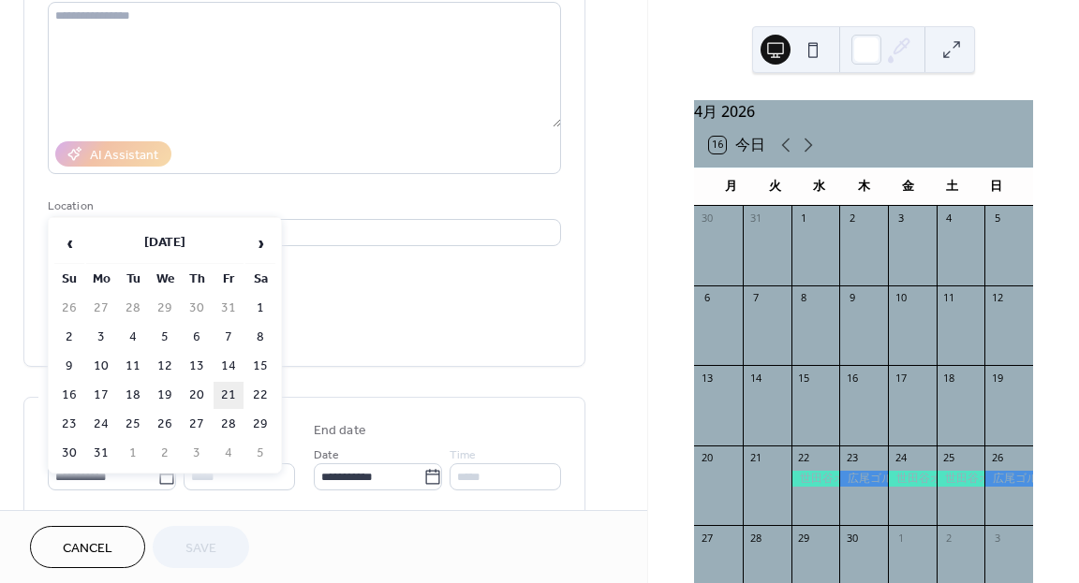
click at [233, 398] on table "‹ August 2026 › Su Mo Tu We Th Fr Sa 26 27 28 29 30 31 1 2 3 4 5 6 7 8 9 10 11 …" at bounding box center [164, 345] width 225 height 247
click at [228, 390] on td "21" at bounding box center [229, 395] width 30 height 27
type input "**********"
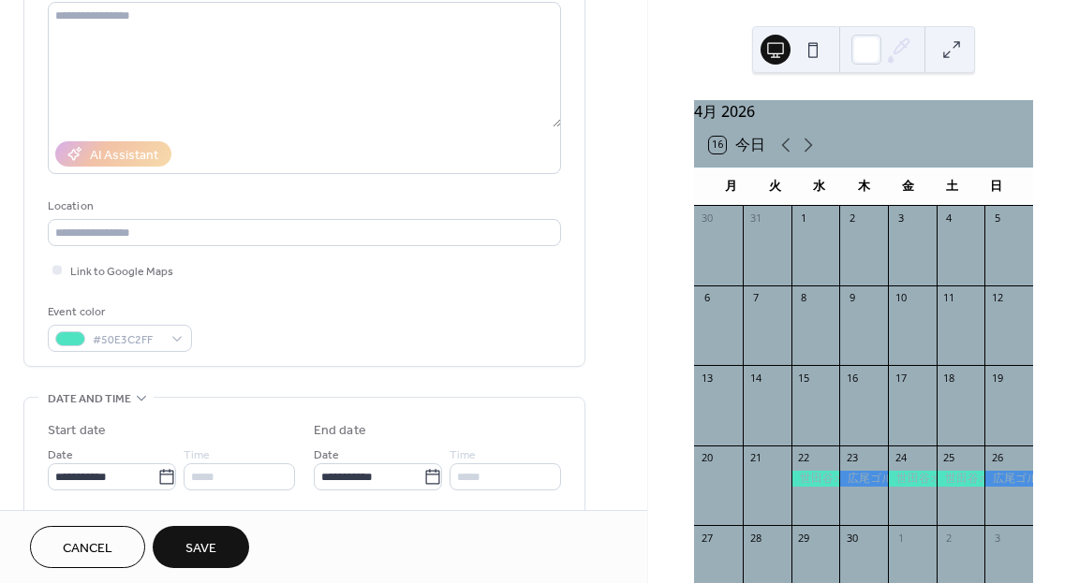
click at [211, 539] on span "Save" at bounding box center [200, 549] width 31 height 20
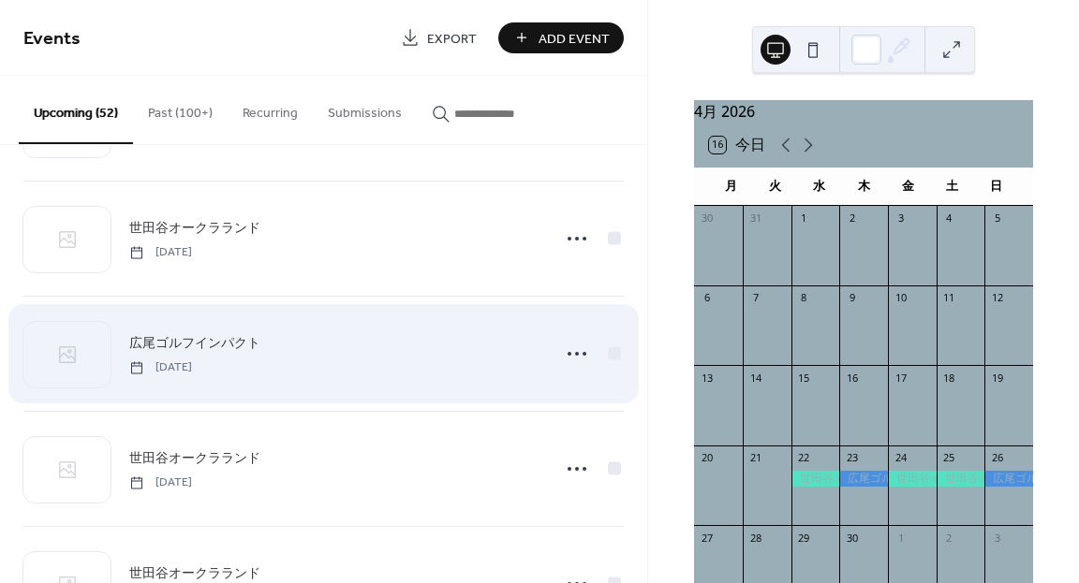
scroll to position [1710, 0]
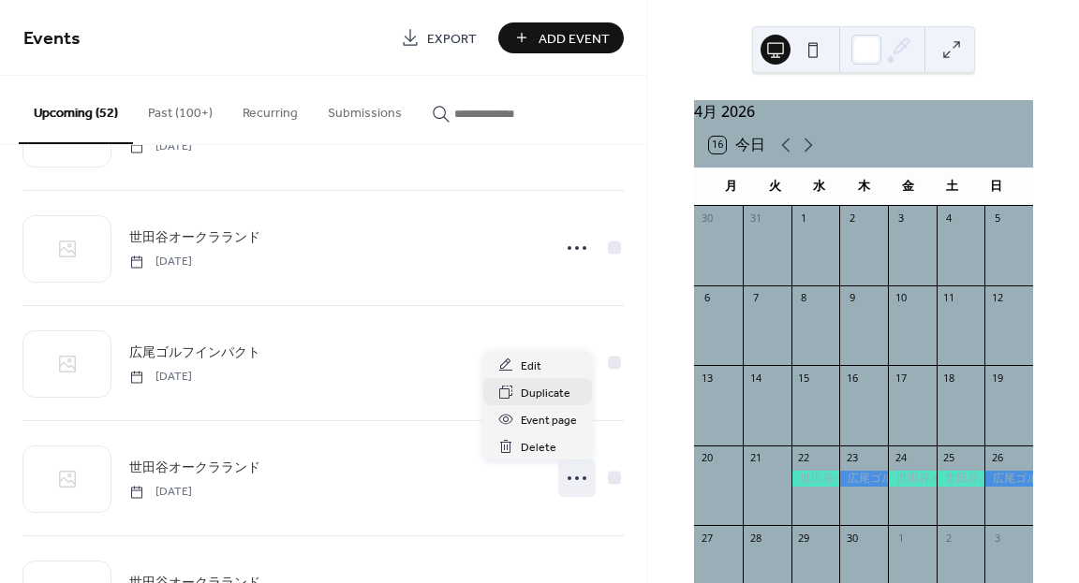
drag, startPoint x: 569, startPoint y: 478, endPoint x: 509, endPoint y: 391, distance: 105.5
click at [509, 391] on body "Events Export Add Event Upcoming (52) Past (100+) Recurring Submissions 世田谷オークラ…" at bounding box center [539, 291] width 1079 height 583
click at [509, 391] on icon at bounding box center [505, 392] width 13 height 13
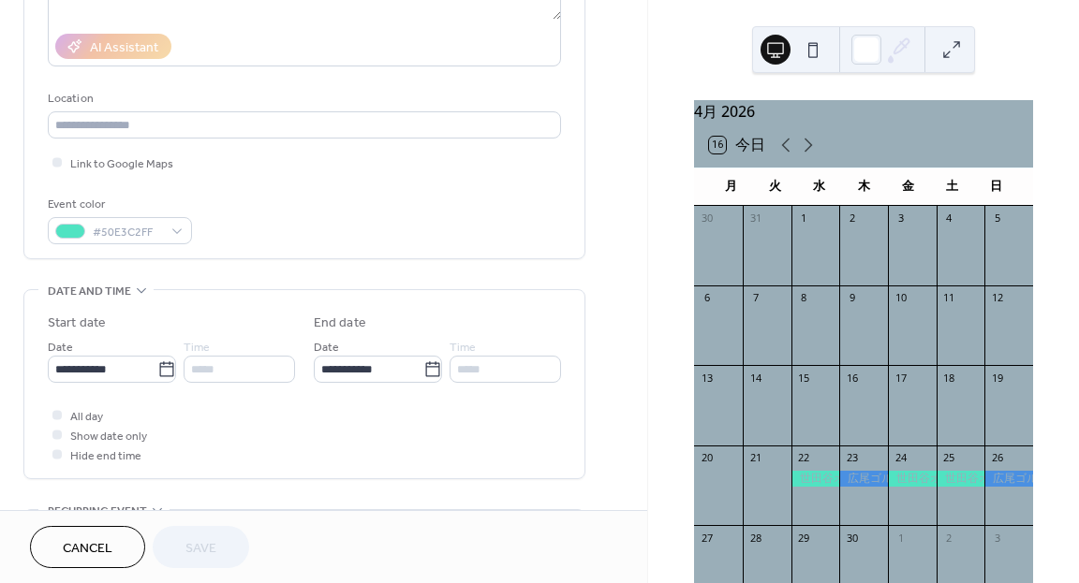
scroll to position [326, 0]
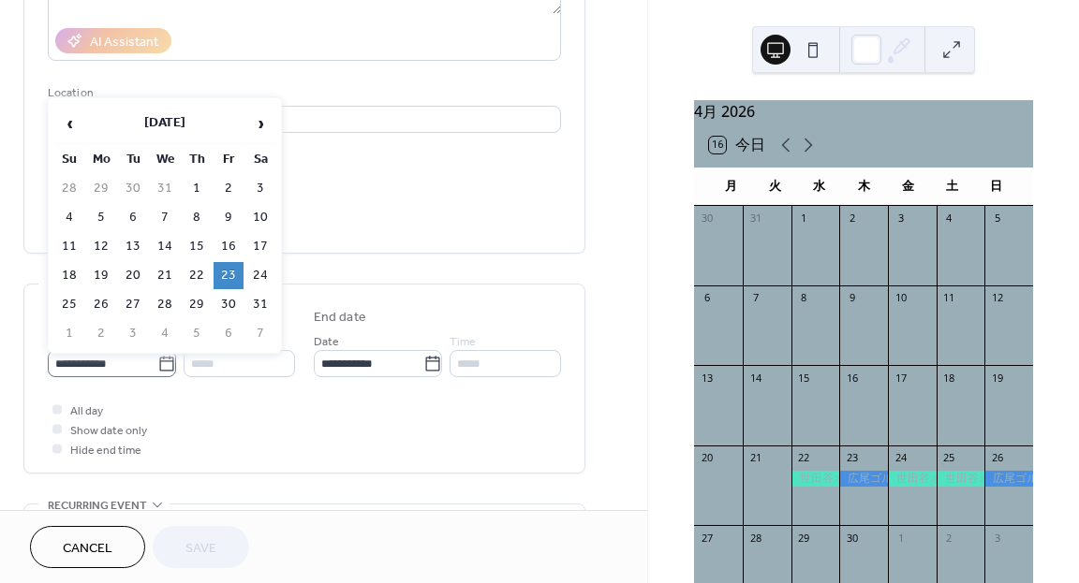
click at [158, 366] on icon at bounding box center [166, 364] width 19 height 19
click at [157, 366] on input "**********" at bounding box center [103, 363] width 110 height 27
click at [259, 112] on span "›" at bounding box center [260, 123] width 28 height 37
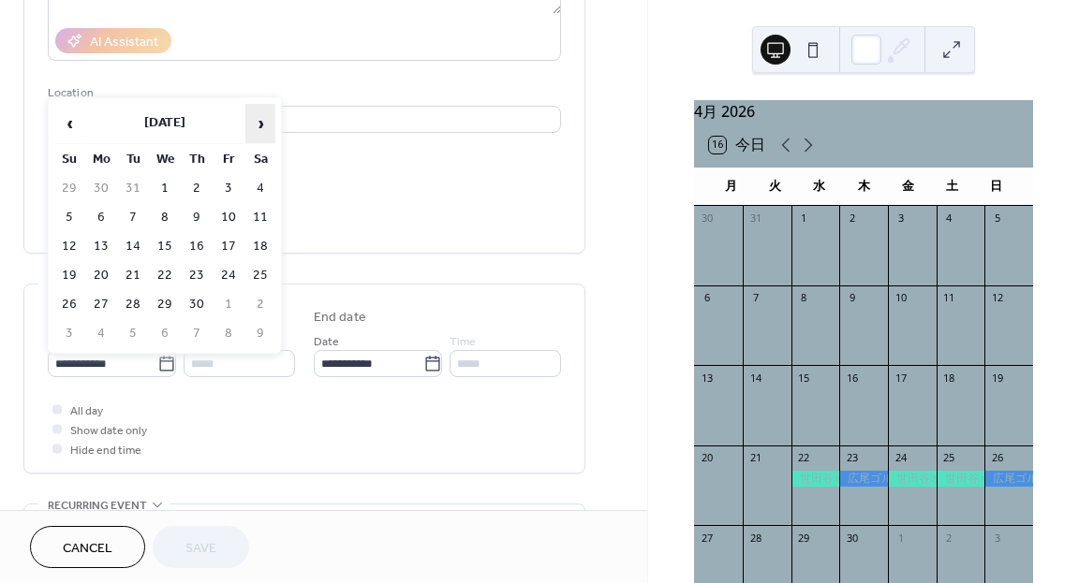
click at [259, 112] on span "›" at bounding box center [260, 123] width 28 height 37
click at [259, 113] on span "›" at bounding box center [260, 123] width 28 height 37
click at [255, 264] on td "22" at bounding box center [260, 275] width 30 height 27
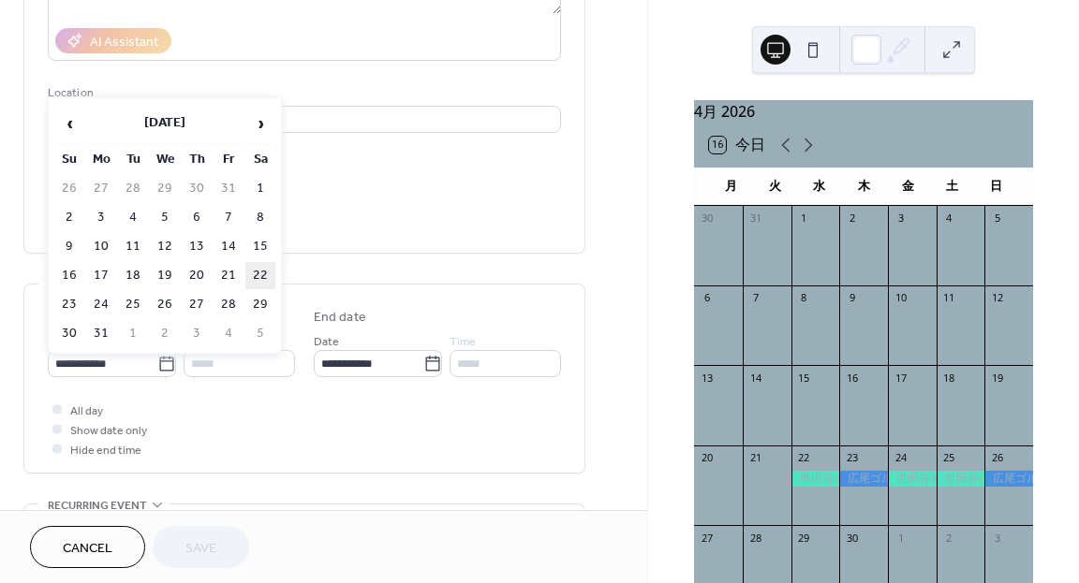
type input "**********"
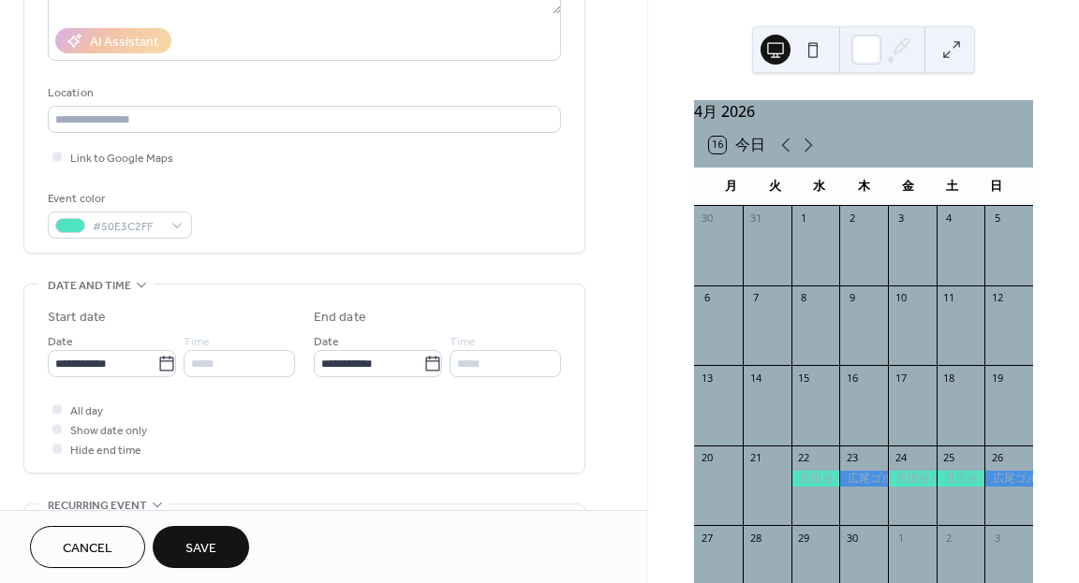
click at [218, 539] on button "Save" at bounding box center [201, 547] width 96 height 42
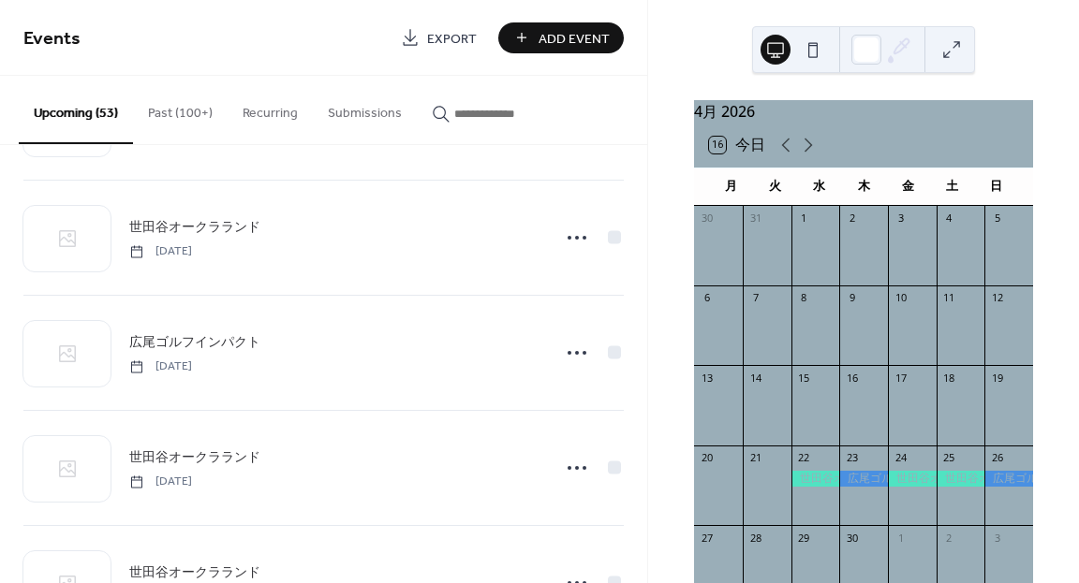
scroll to position [2324, 0]
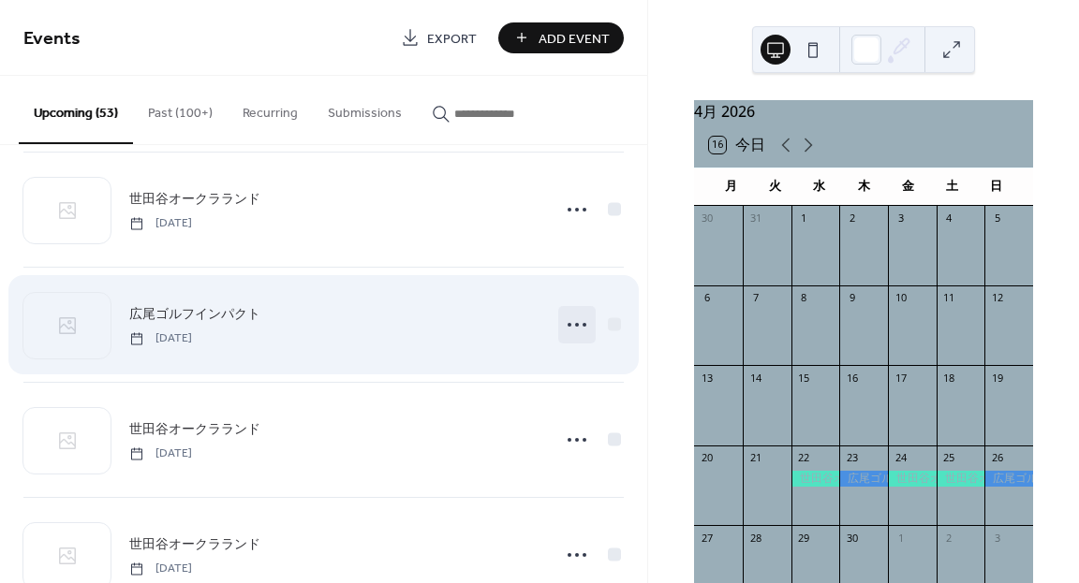
click at [568, 326] on icon at bounding box center [577, 325] width 30 height 30
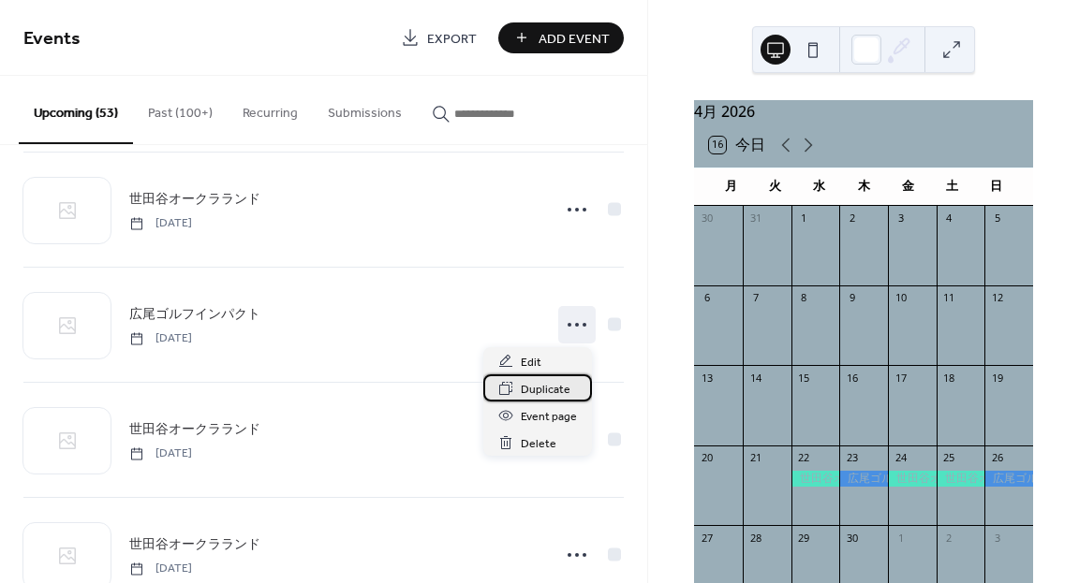
click at [538, 388] on span "Duplicate" at bounding box center [546, 390] width 50 height 20
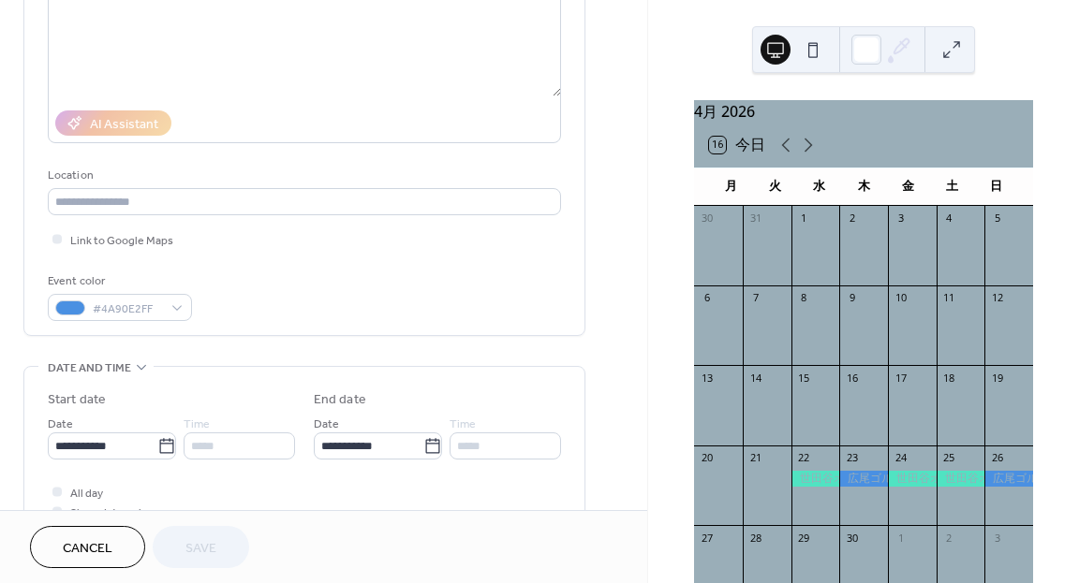
scroll to position [245, 0]
click at [167, 440] on icon at bounding box center [166, 444] width 19 height 19
click at [157, 440] on input "**********" at bounding box center [103, 444] width 110 height 27
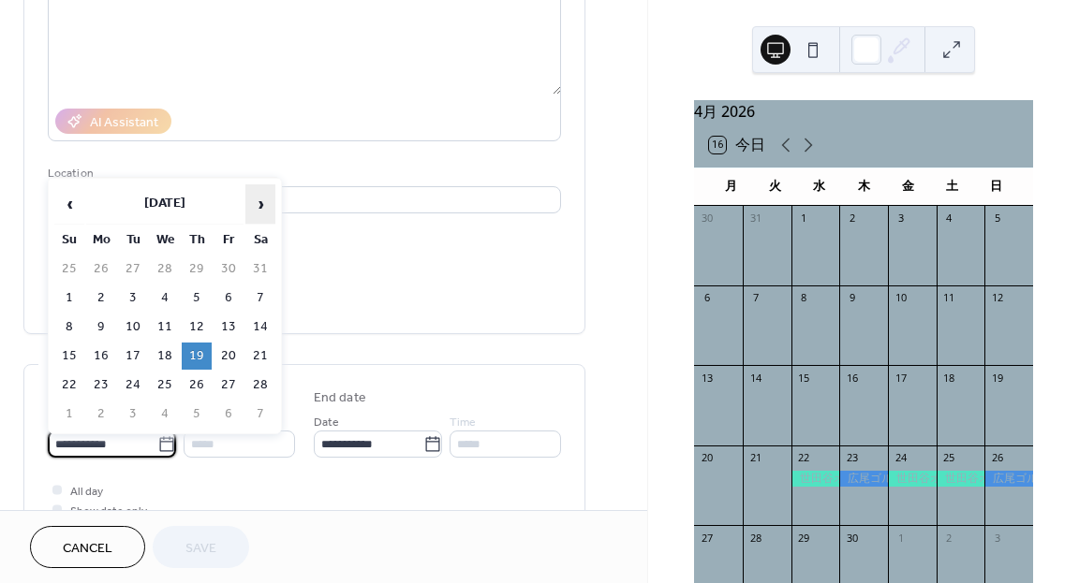
click at [259, 203] on span "›" at bounding box center [260, 203] width 28 height 37
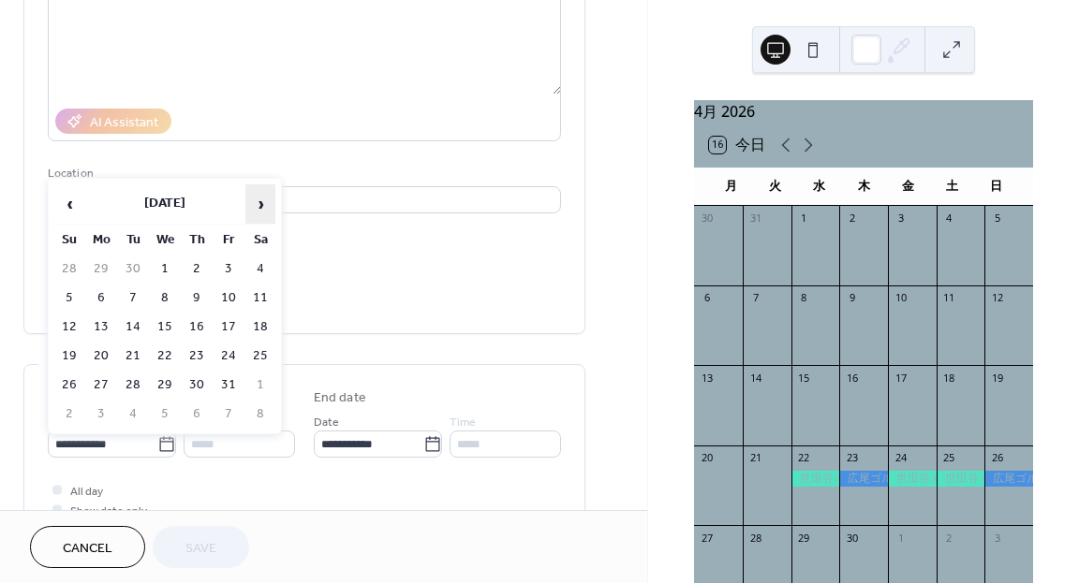
click at [259, 203] on span "›" at bounding box center [260, 203] width 28 height 37
click at [190, 352] on td "20" at bounding box center [197, 356] width 30 height 27
type input "**********"
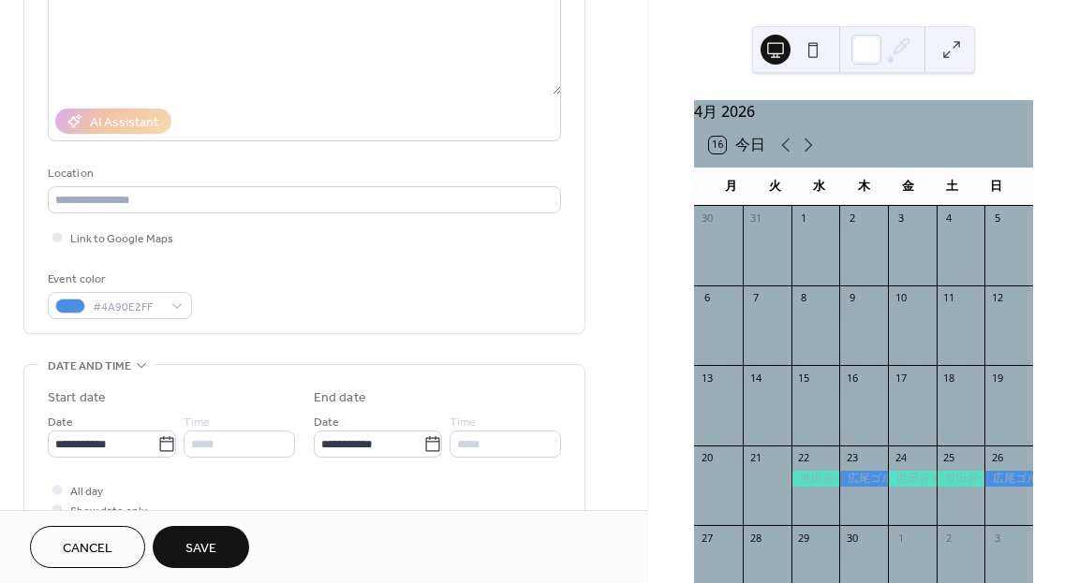
click at [202, 547] on span "Save" at bounding box center [200, 549] width 31 height 20
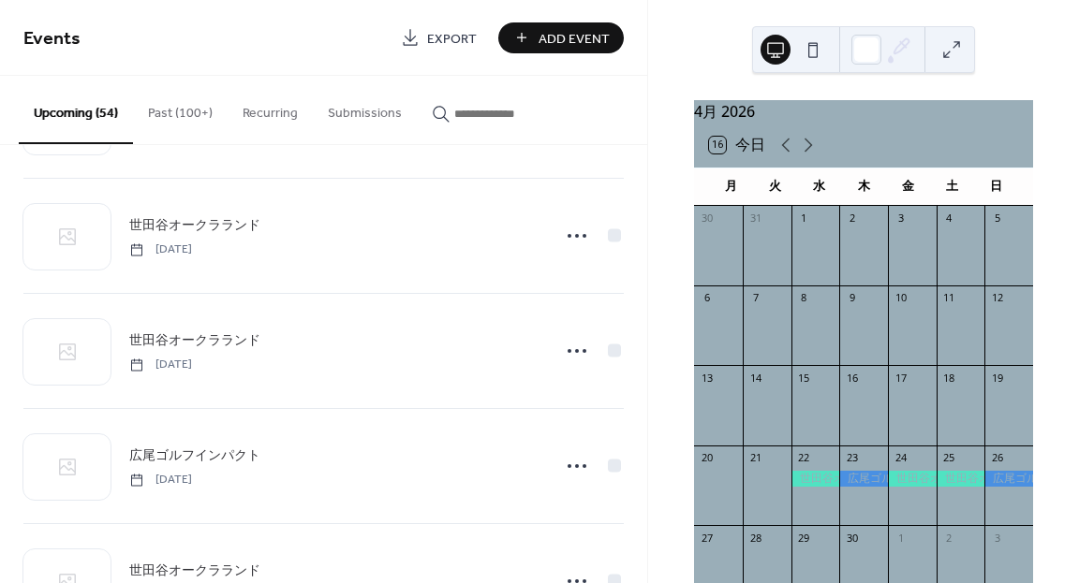
scroll to position [1967, 0]
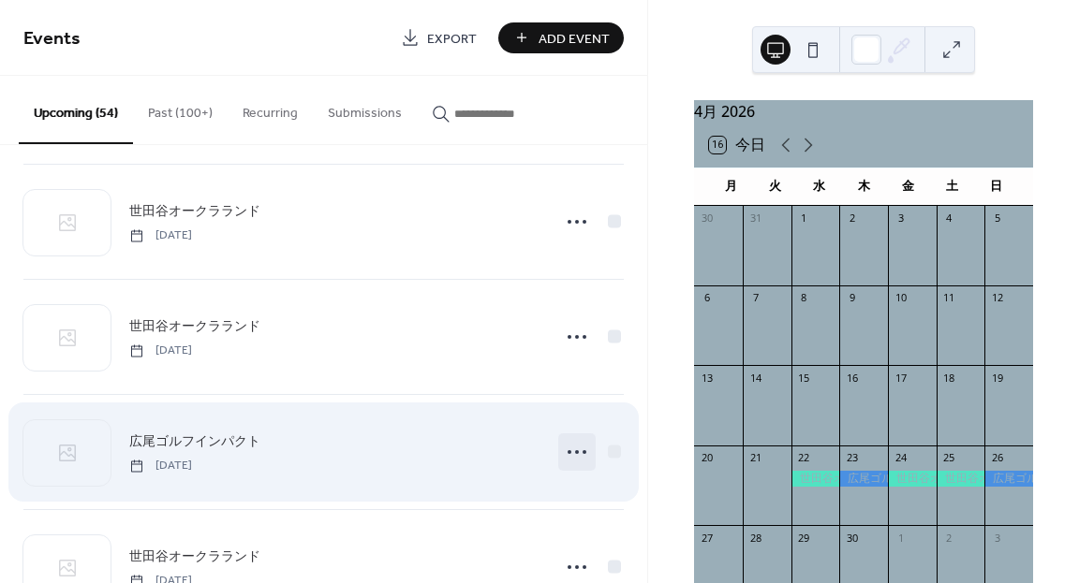
click at [565, 450] on icon at bounding box center [577, 452] width 30 height 30
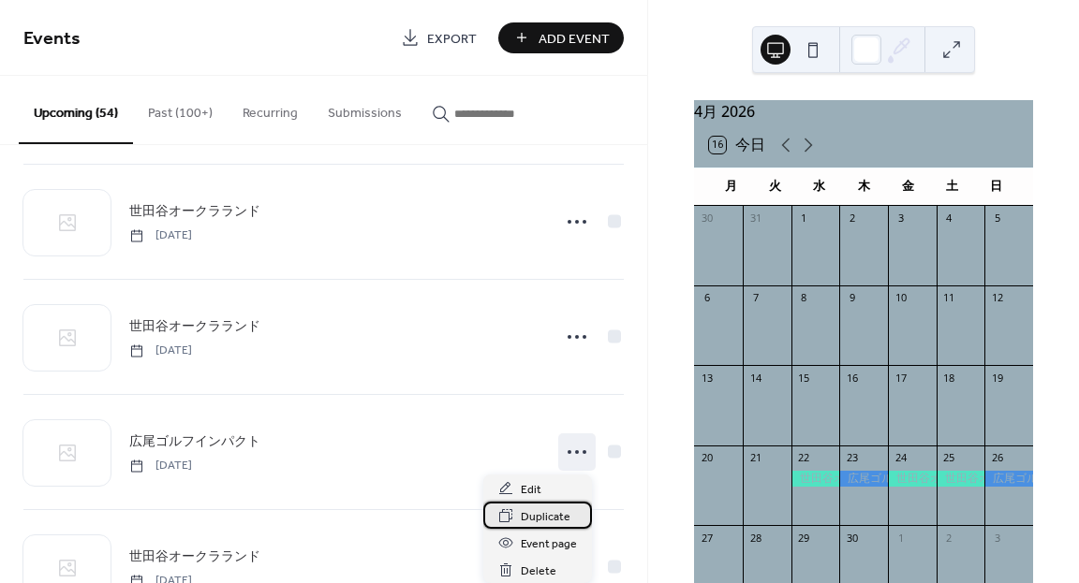
click at [541, 517] on span "Duplicate" at bounding box center [546, 518] width 50 height 20
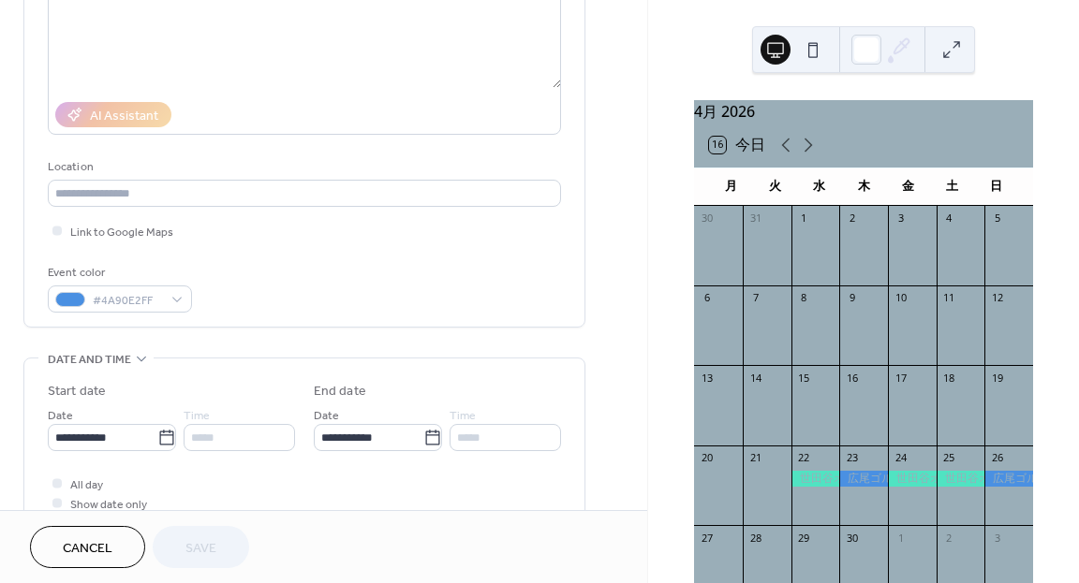
scroll to position [257, 0]
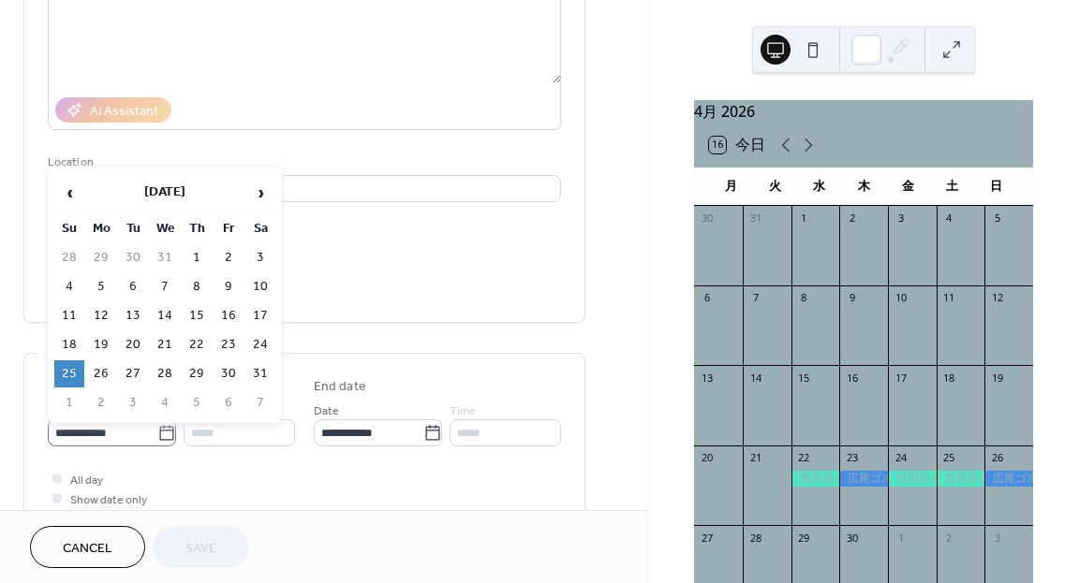
click at [165, 427] on icon at bounding box center [166, 432] width 14 height 15
click at [157, 427] on input "**********" at bounding box center [103, 433] width 110 height 27
click at [260, 184] on span "›" at bounding box center [260, 192] width 28 height 37
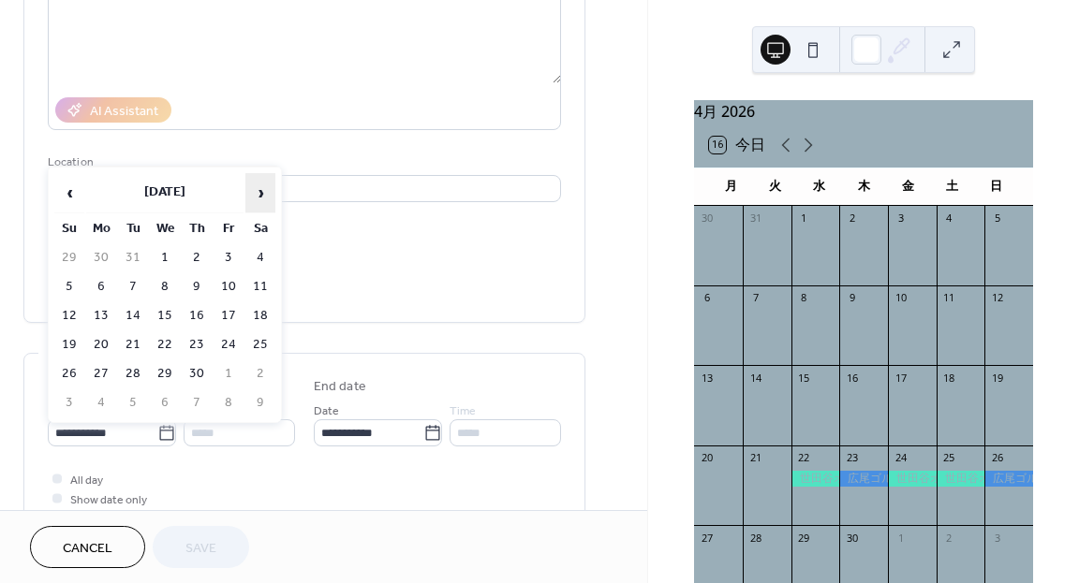
click at [260, 184] on span "›" at bounding box center [260, 192] width 28 height 37
click at [74, 371] on td "23" at bounding box center [69, 374] width 30 height 27
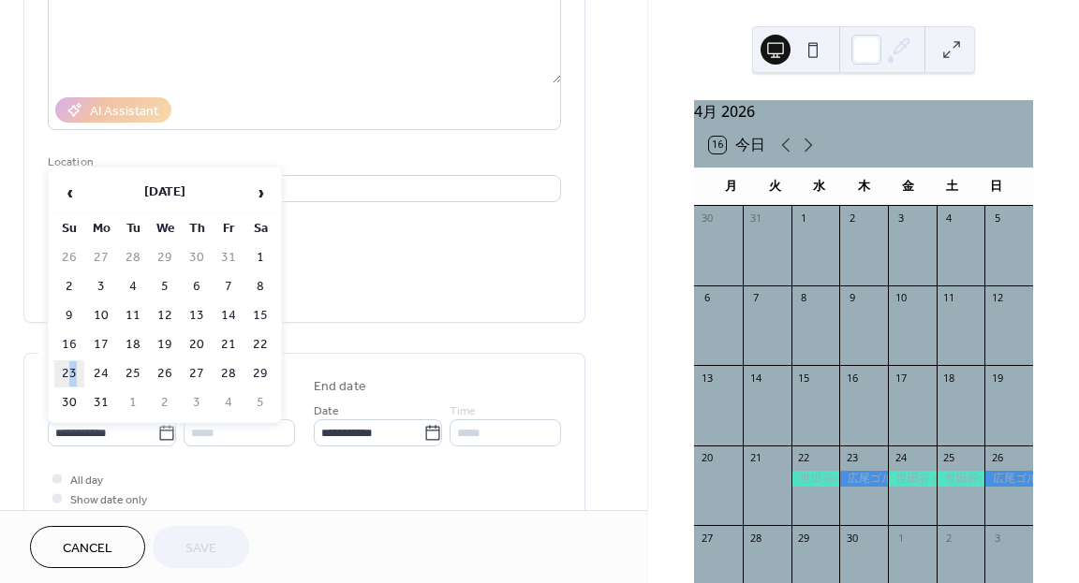
type input "**********"
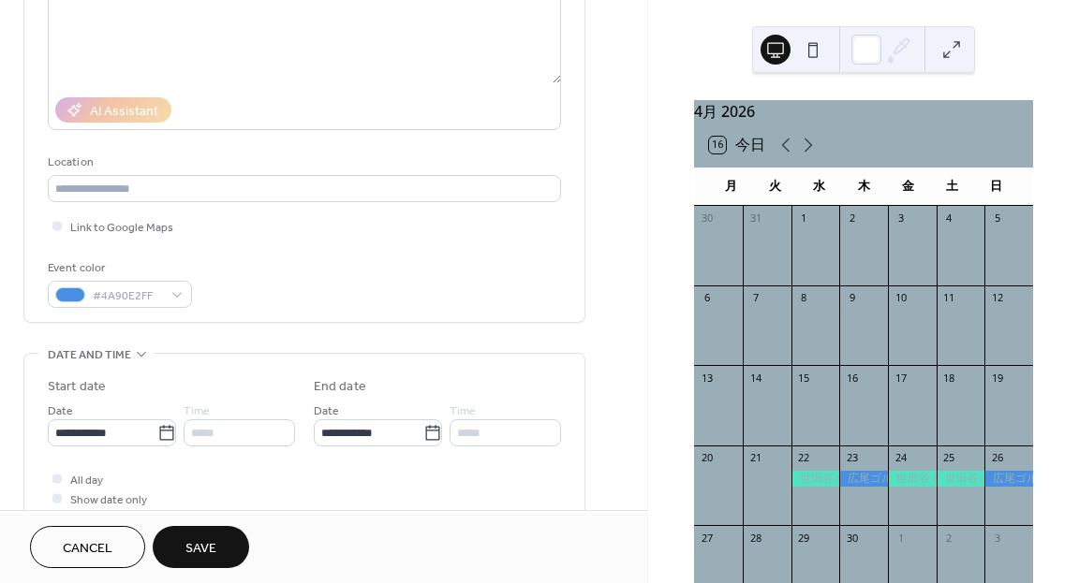
click at [202, 530] on button "Save" at bounding box center [201, 547] width 96 height 42
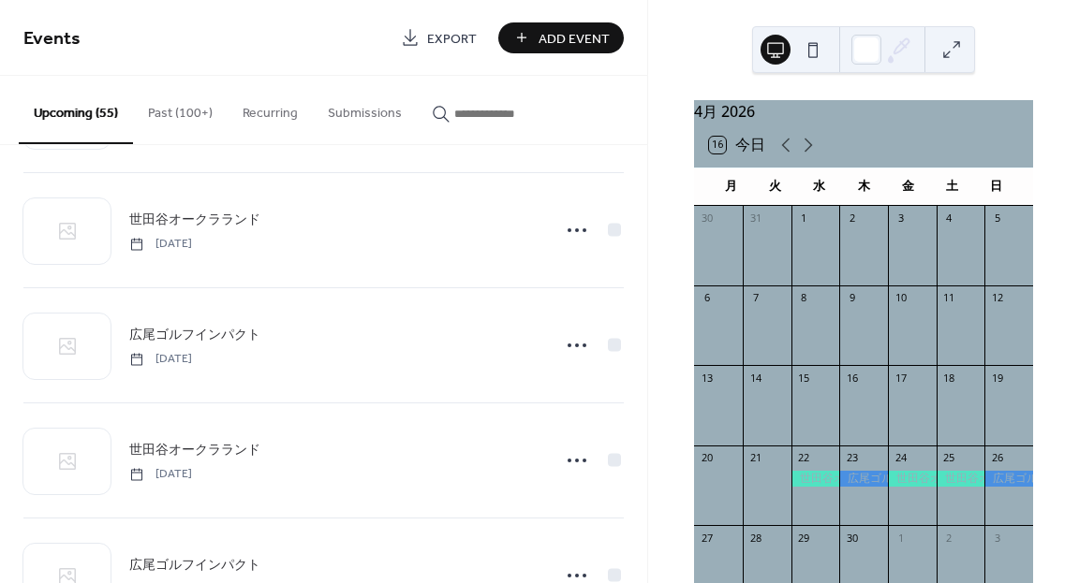
scroll to position [2655, 0]
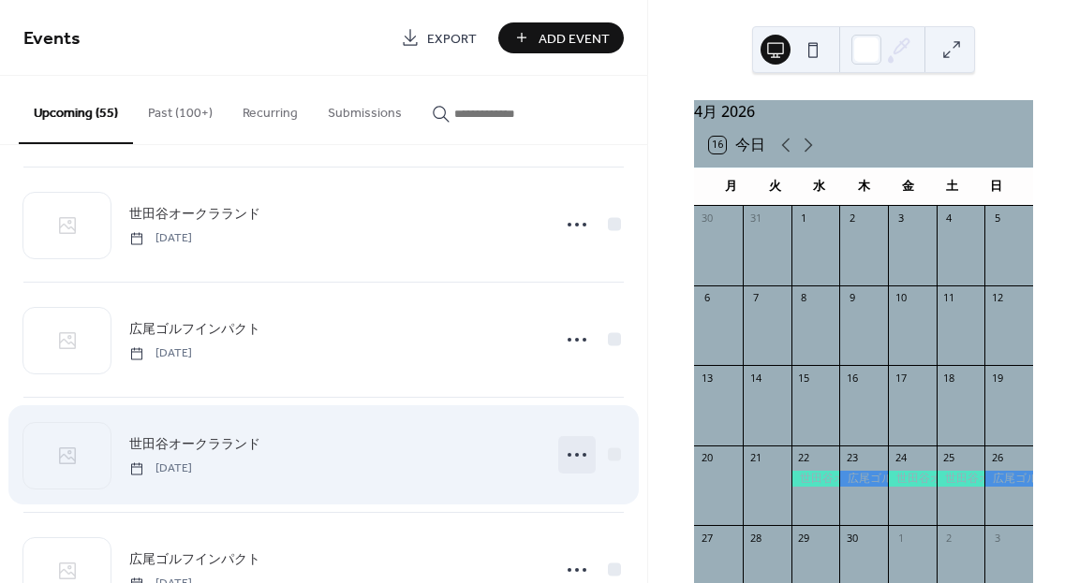
click at [570, 450] on icon at bounding box center [577, 455] width 30 height 30
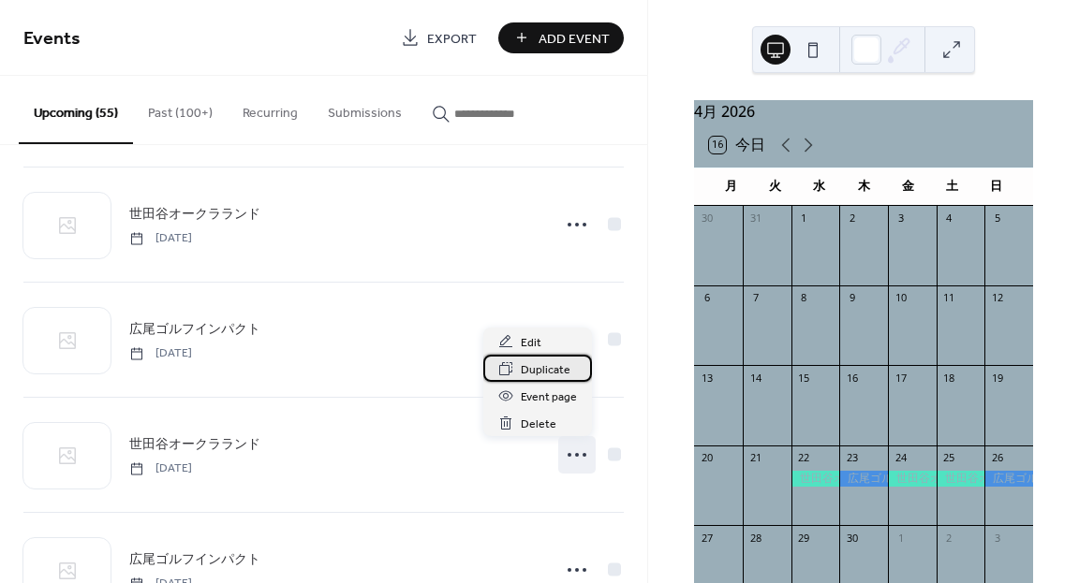
click at [551, 368] on span "Duplicate" at bounding box center [546, 371] width 50 height 20
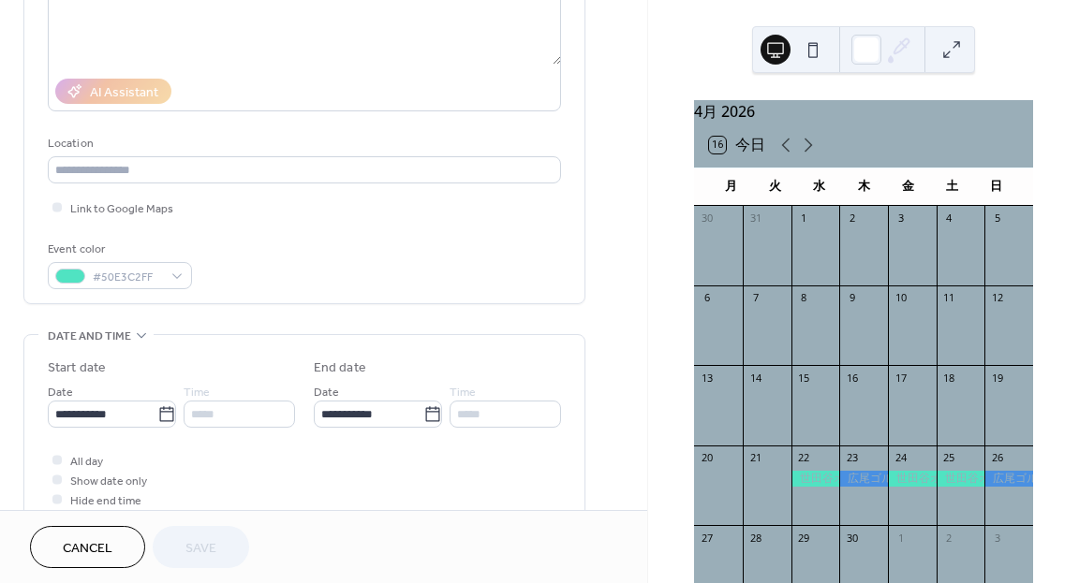
scroll to position [283, 0]
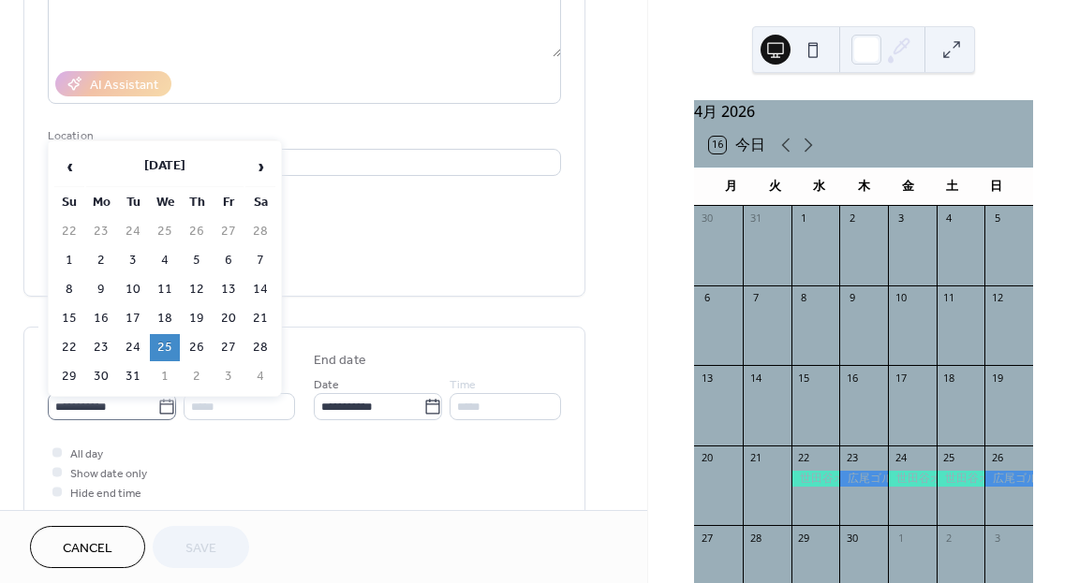
click at [162, 406] on icon at bounding box center [166, 407] width 19 height 19
click at [157, 406] on input "**********" at bounding box center [103, 406] width 110 height 27
click at [255, 168] on span "›" at bounding box center [260, 166] width 28 height 37
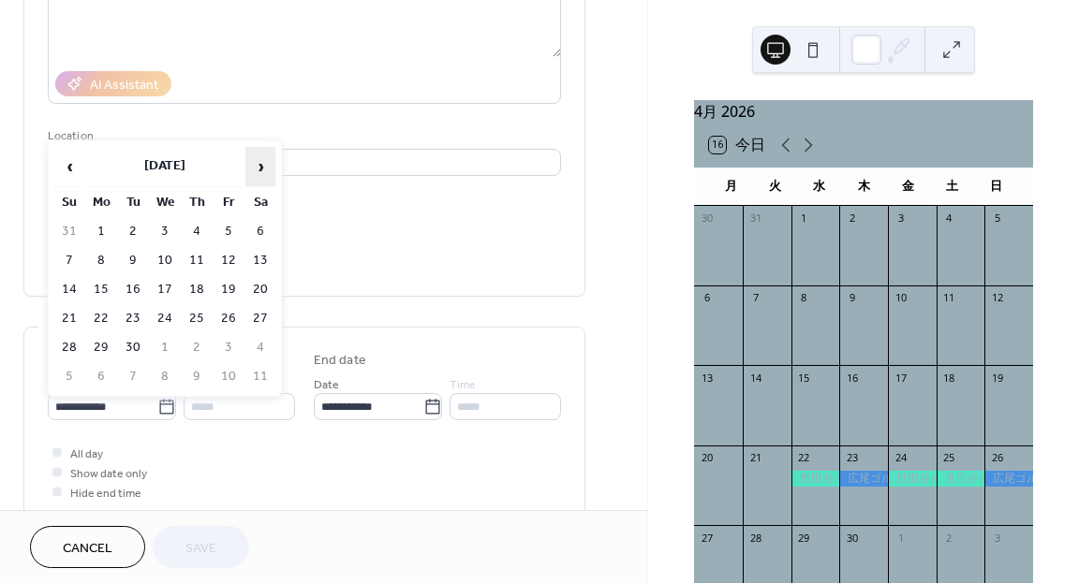
click at [255, 168] on span "›" at bounding box center [260, 166] width 28 height 37
click at [168, 290] on td "16" at bounding box center [165, 289] width 30 height 27
type input "**********"
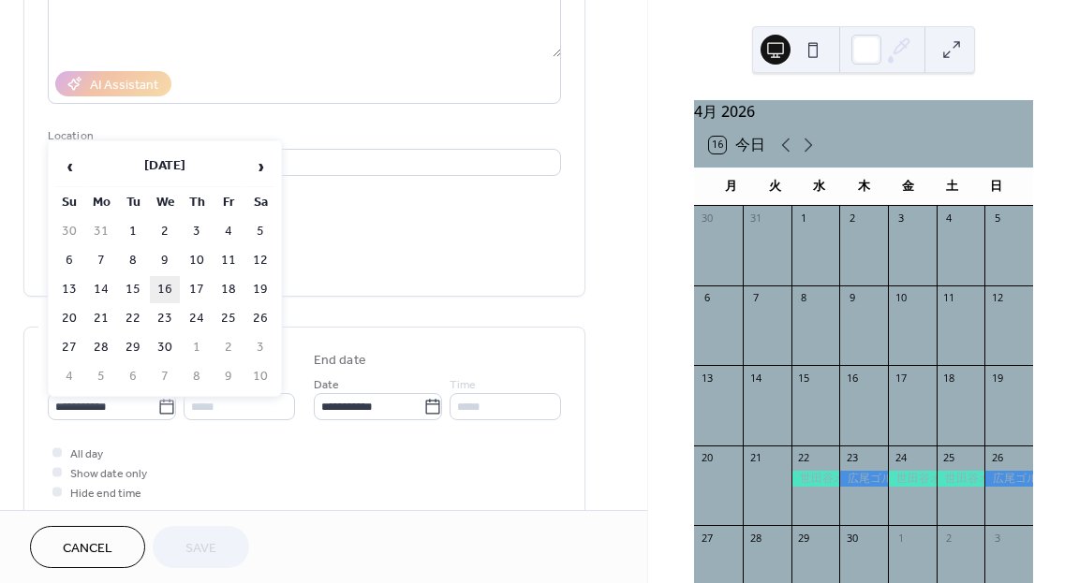
type input "**********"
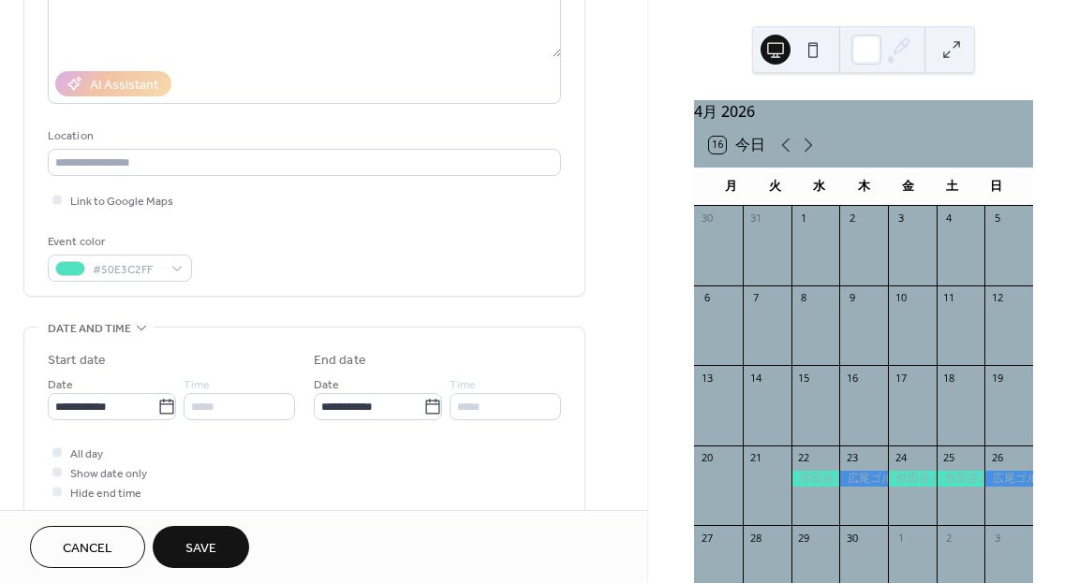
click at [183, 544] on button "Save" at bounding box center [201, 547] width 96 height 42
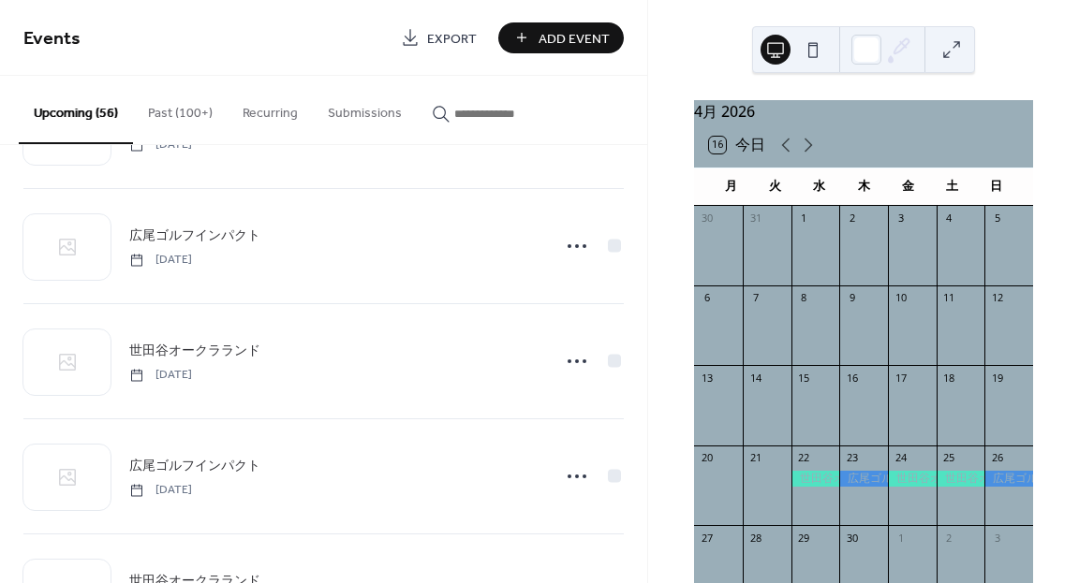
scroll to position [1600, 0]
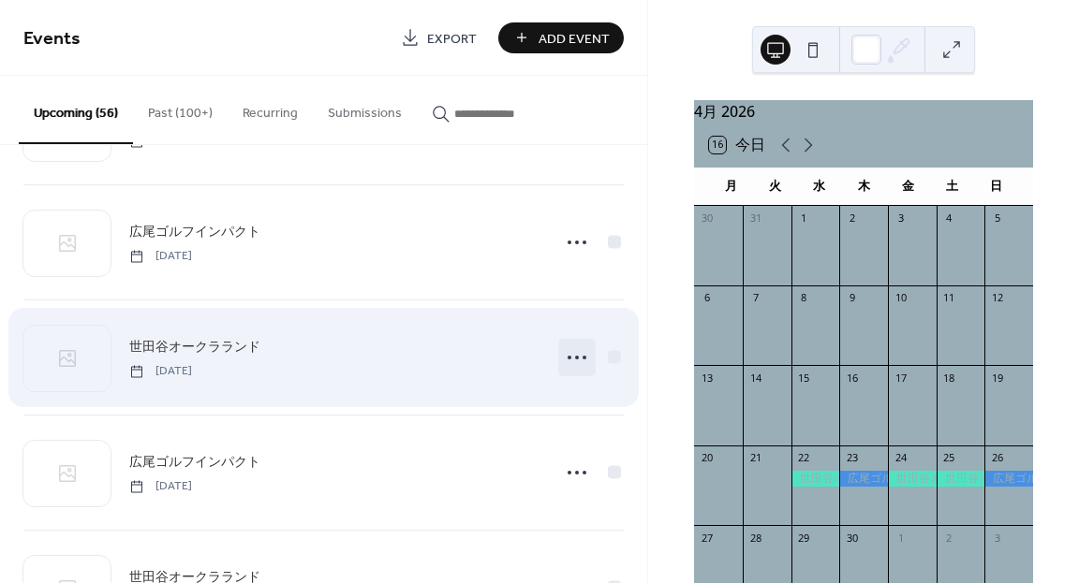
click at [573, 355] on icon at bounding box center [577, 358] width 30 height 30
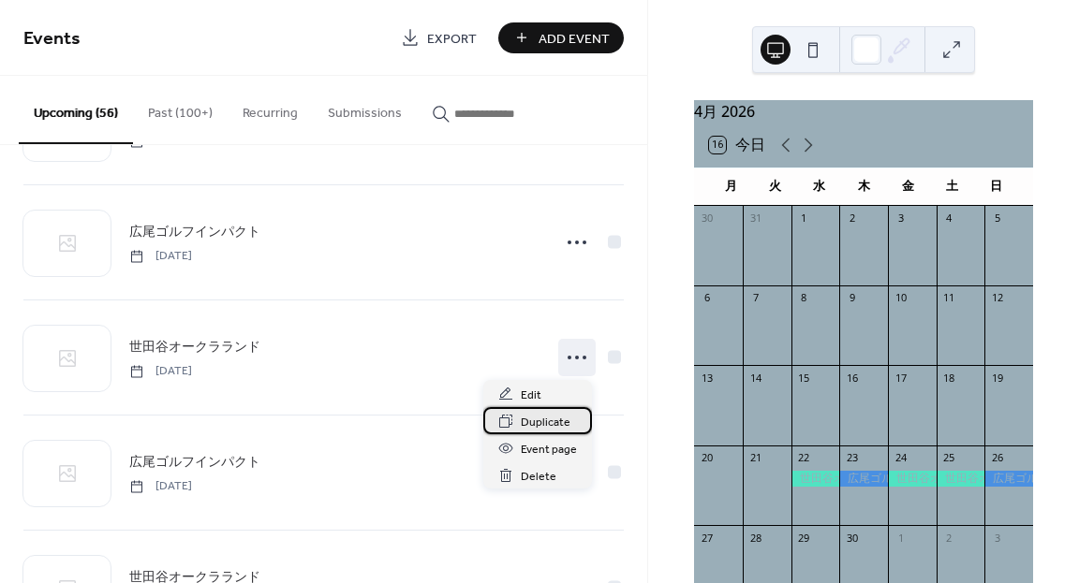
click at [537, 420] on span "Duplicate" at bounding box center [546, 423] width 50 height 20
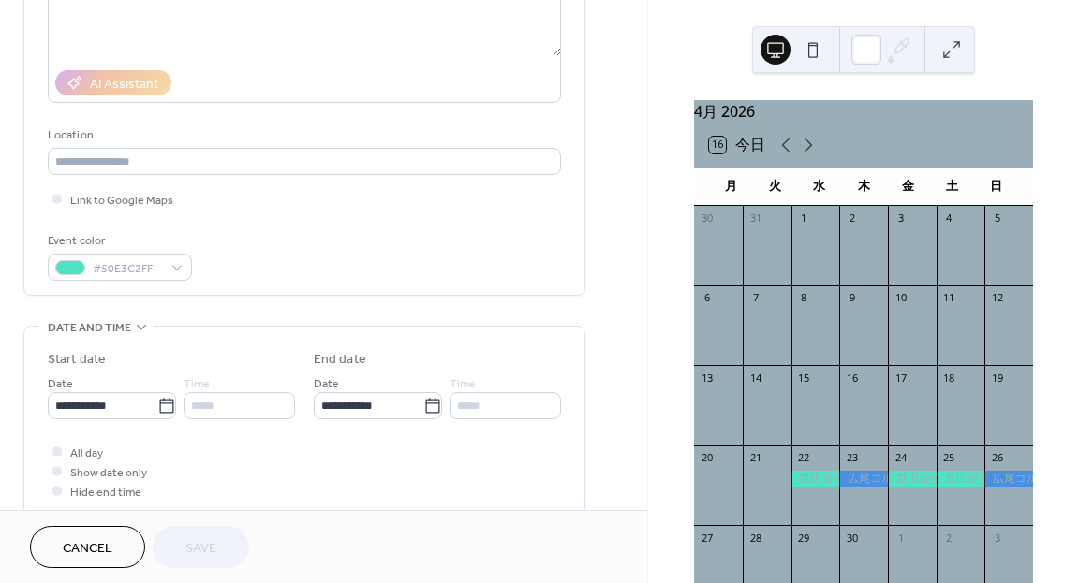
scroll to position [287, 0]
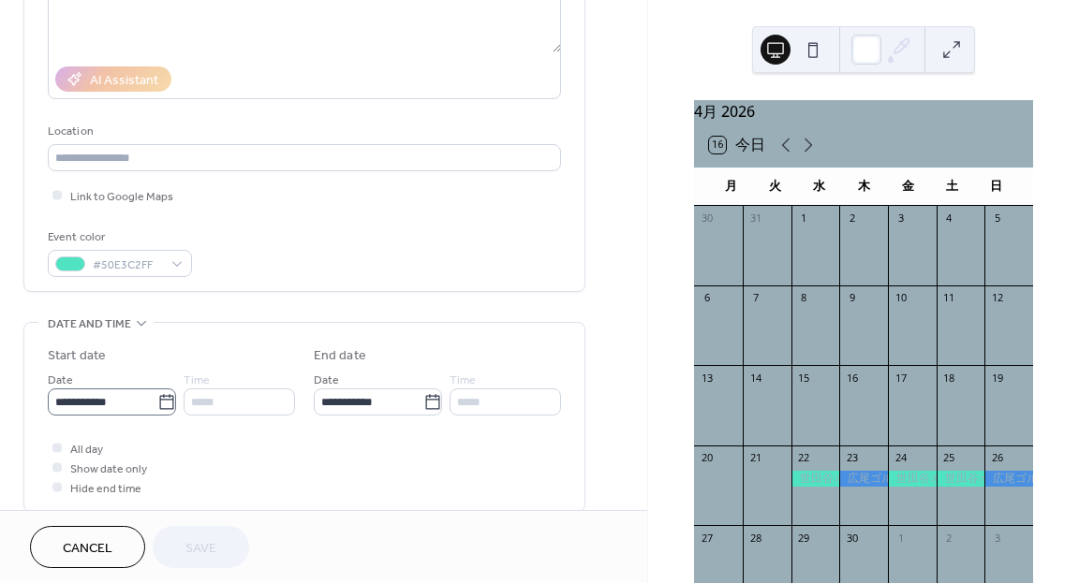
click at [159, 406] on icon at bounding box center [166, 402] width 19 height 19
click at [157, 406] on input "**********" at bounding box center [103, 402] width 110 height 27
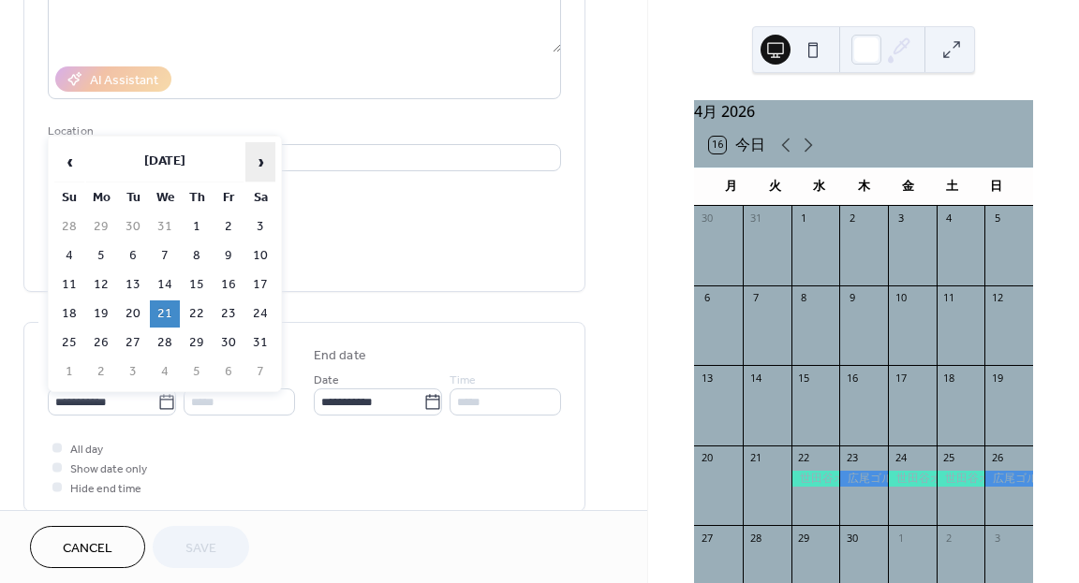
click at [266, 162] on span "›" at bounding box center [260, 161] width 28 height 37
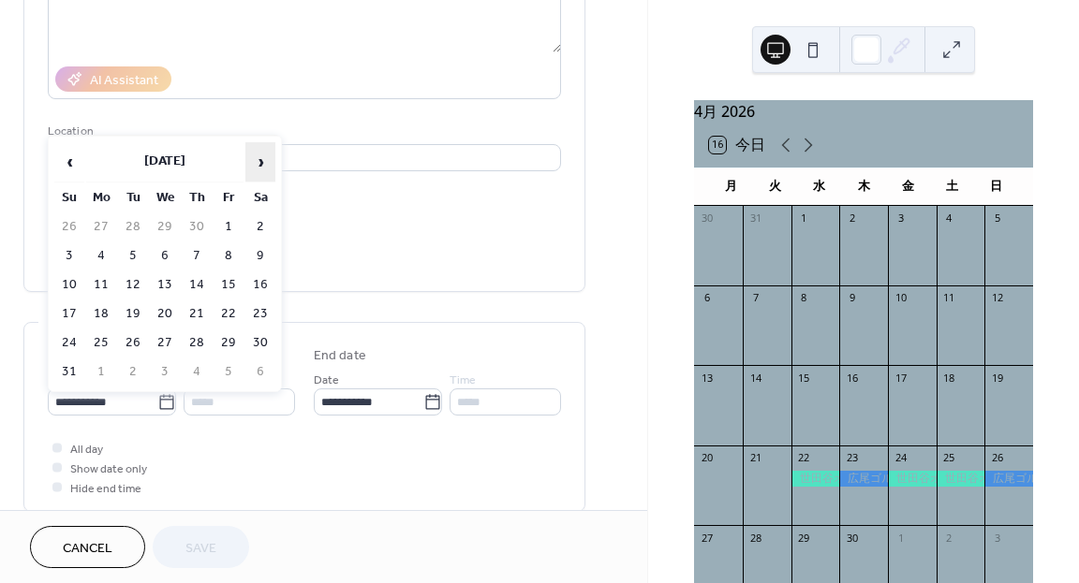
click at [266, 162] on span "›" at bounding box center [260, 161] width 28 height 37
click at [85, 161] on table "‹ October 2026 › Su Mo Tu We Th Fr Sa 27 28 29 30 1 2 3 4 5 6 7 8 9 10 11 12 13…" at bounding box center [164, 263] width 225 height 247
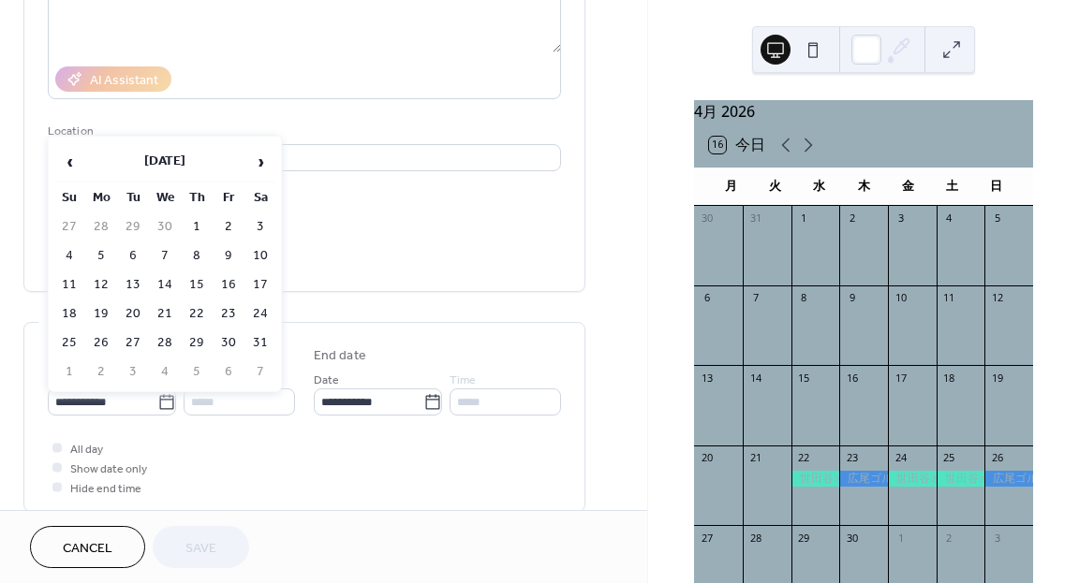
click at [85, 161] on table "‹ October 2026 › Su Mo Tu We Th Fr Sa 27 28 29 30 1 2 3 4 5 6 7 8 9 10 11 12 13…" at bounding box center [164, 263] width 225 height 247
click at [69, 160] on span "‹" at bounding box center [69, 161] width 28 height 37
click at [251, 152] on span "›" at bounding box center [260, 161] width 28 height 37
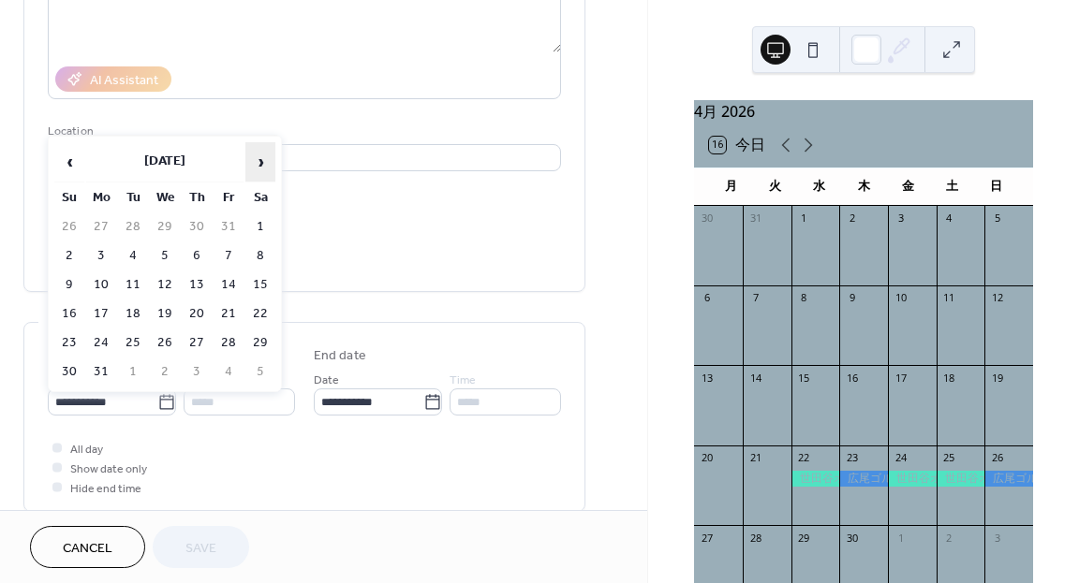
click at [251, 152] on span "›" at bounding box center [260, 161] width 28 height 37
click at [224, 289] on td "18" at bounding box center [229, 285] width 30 height 27
type input "**********"
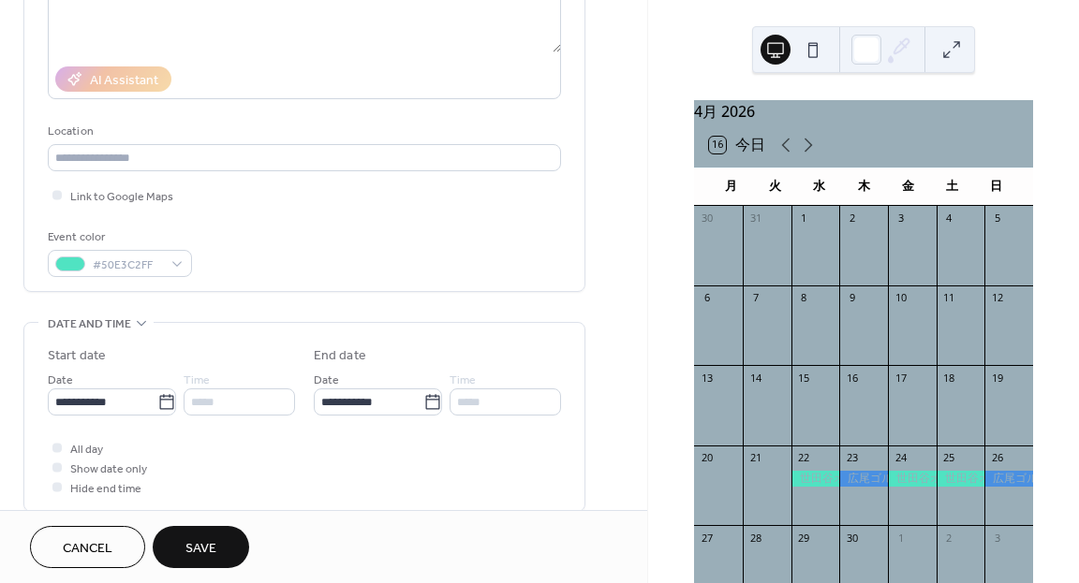
click at [194, 519] on div "Cancel Save" at bounding box center [323, 546] width 647 height 73
click at [196, 531] on button "Save" at bounding box center [201, 547] width 96 height 42
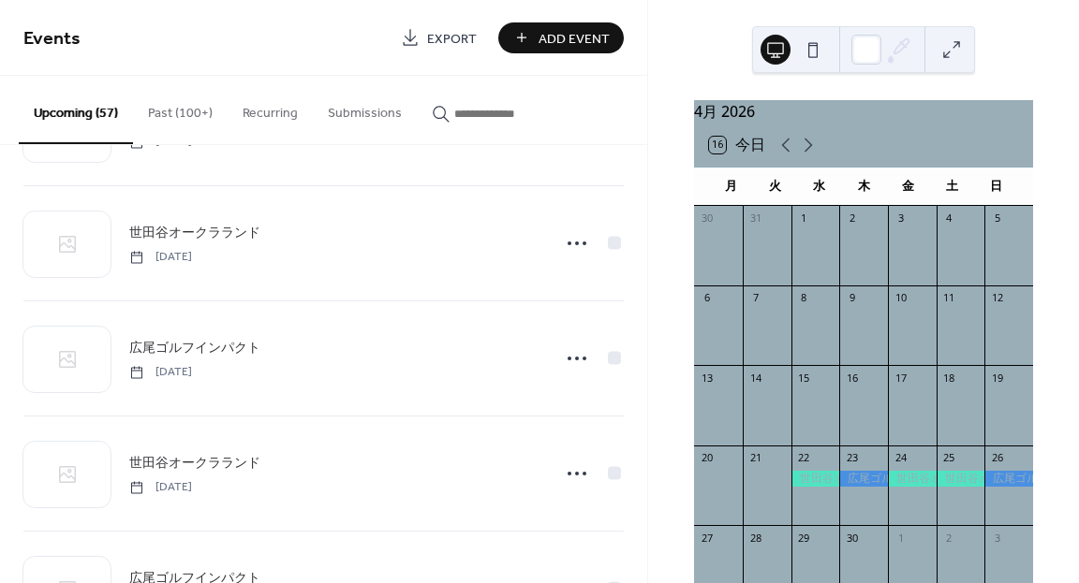
scroll to position [3073, 0]
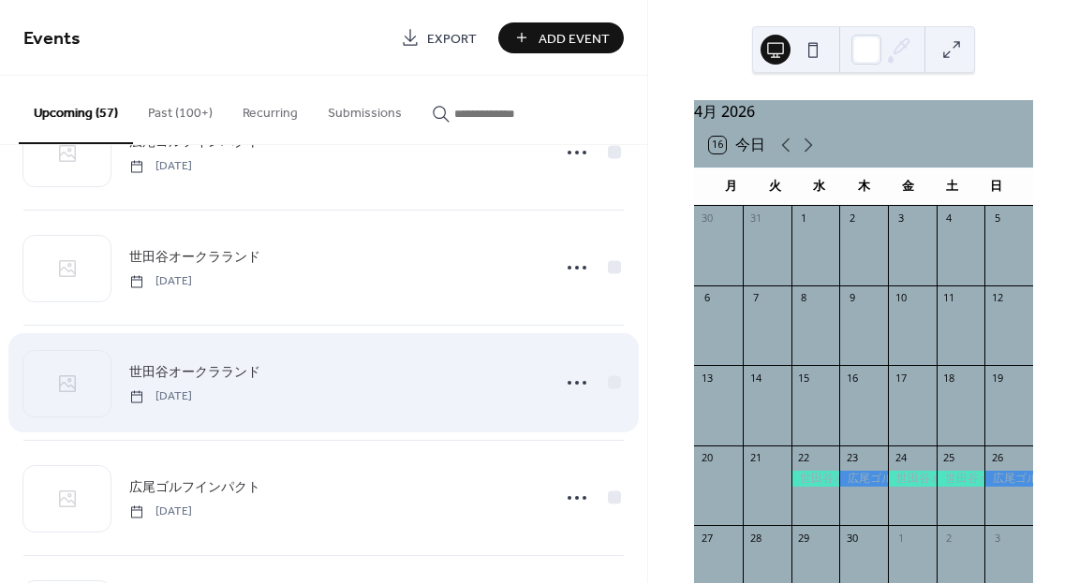
click at [570, 389] on icon at bounding box center [577, 383] width 30 height 30
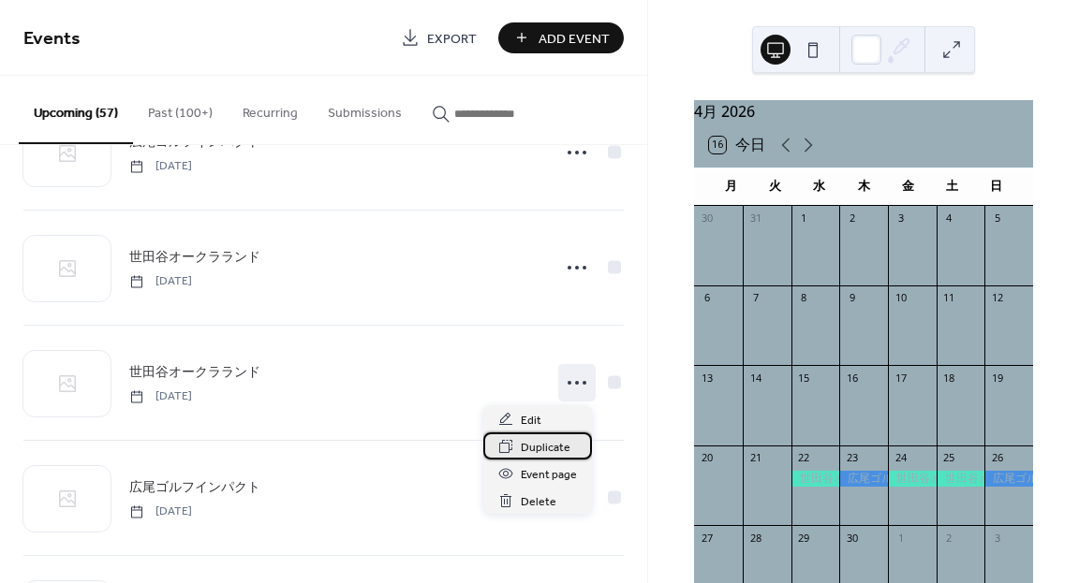
click at [538, 447] on span "Duplicate" at bounding box center [546, 448] width 50 height 20
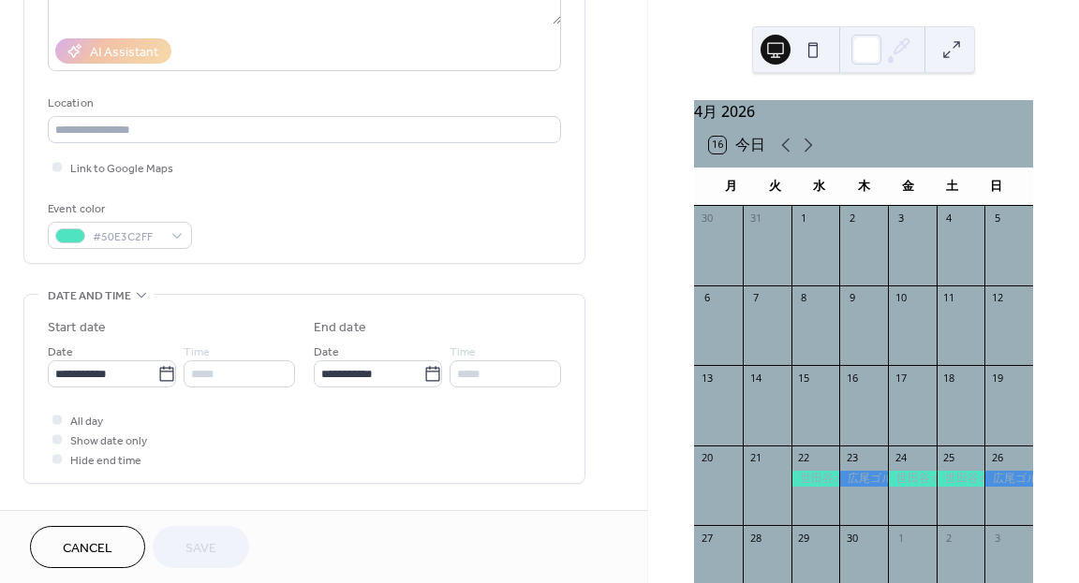
scroll to position [329, 0]
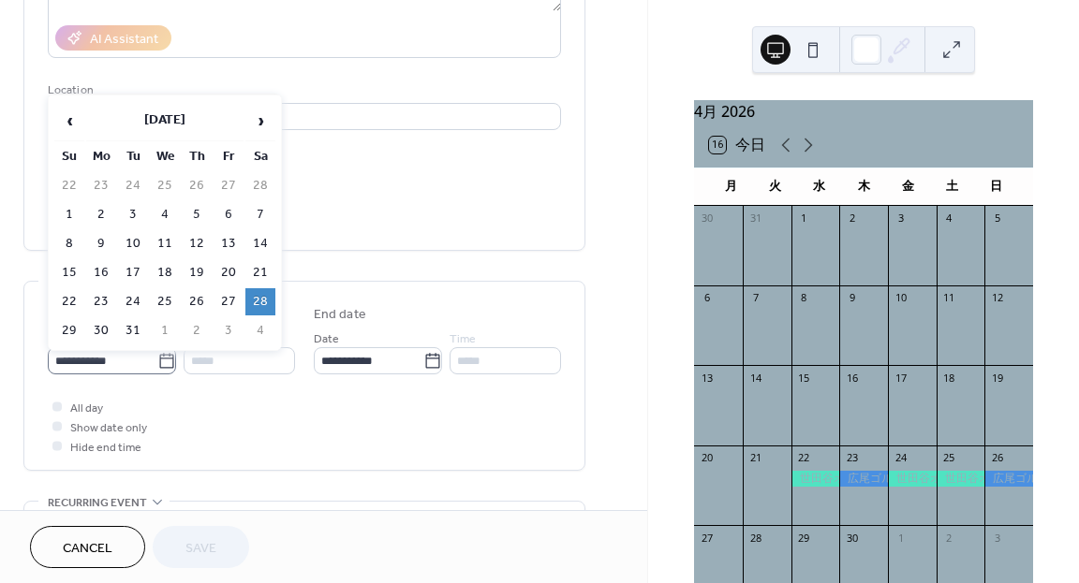
click at [170, 358] on icon at bounding box center [166, 361] width 19 height 19
click at [157, 358] on input "**********" at bounding box center [103, 360] width 110 height 27
click at [259, 117] on span "›" at bounding box center [260, 120] width 28 height 37
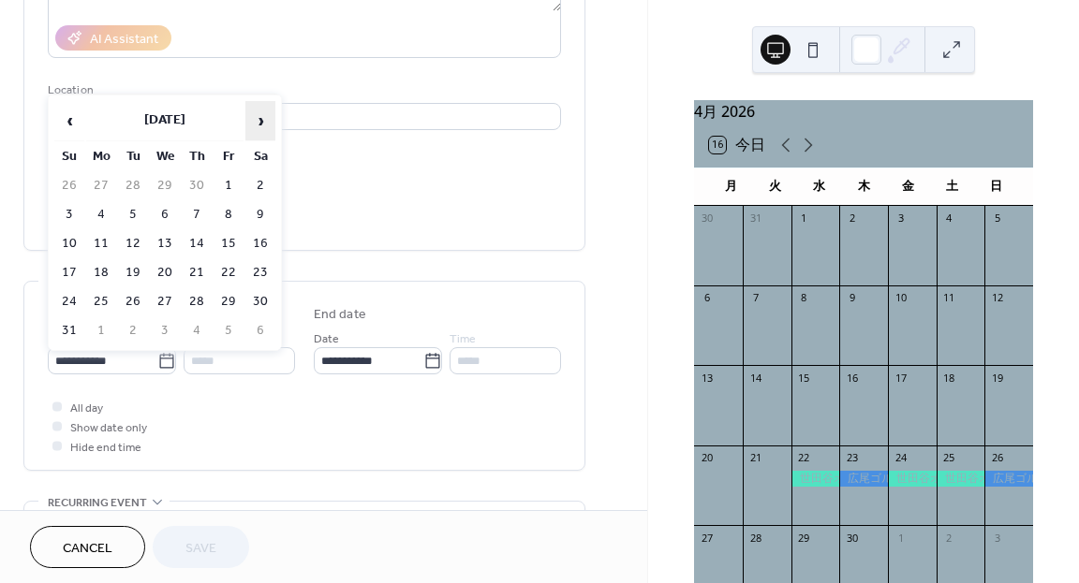
click at [259, 117] on span "›" at bounding box center [260, 120] width 28 height 37
click at [67, 119] on span "‹" at bounding box center [69, 120] width 28 height 37
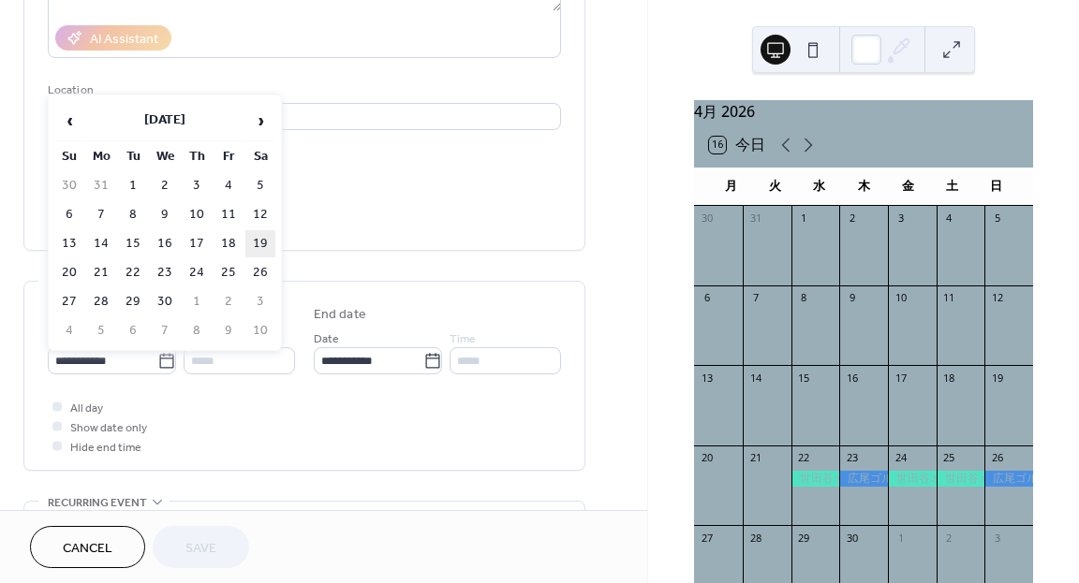
click at [263, 245] on td "19" at bounding box center [260, 243] width 30 height 27
type input "**********"
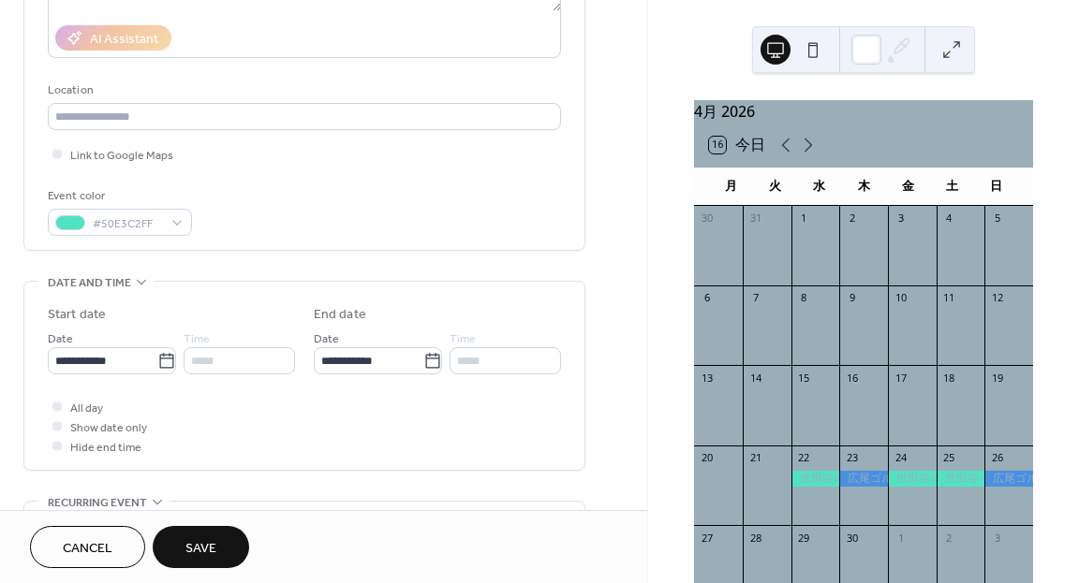
click at [205, 542] on span "Save" at bounding box center [200, 549] width 31 height 20
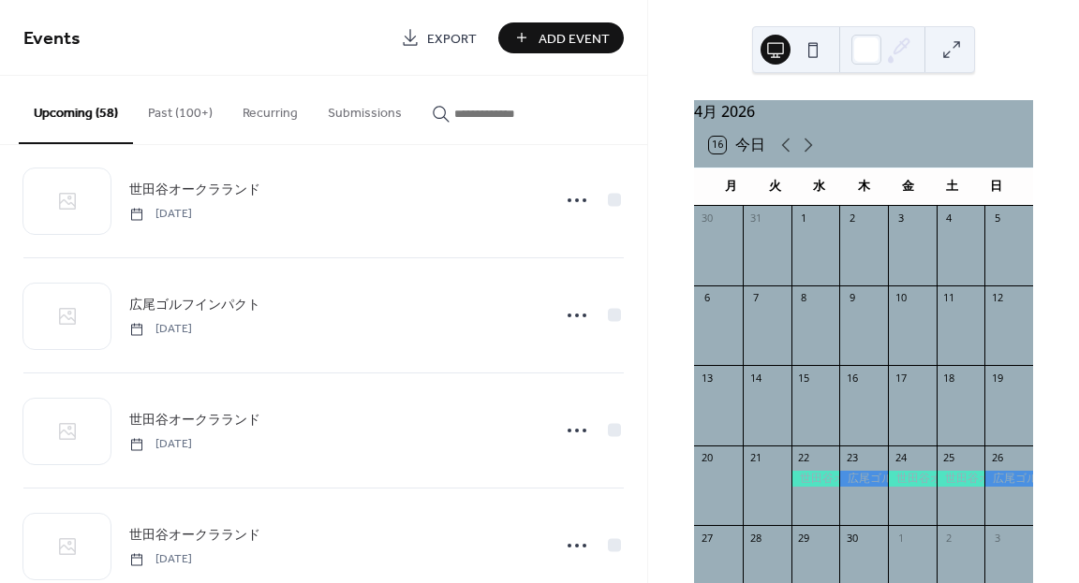
scroll to position [2149, 0]
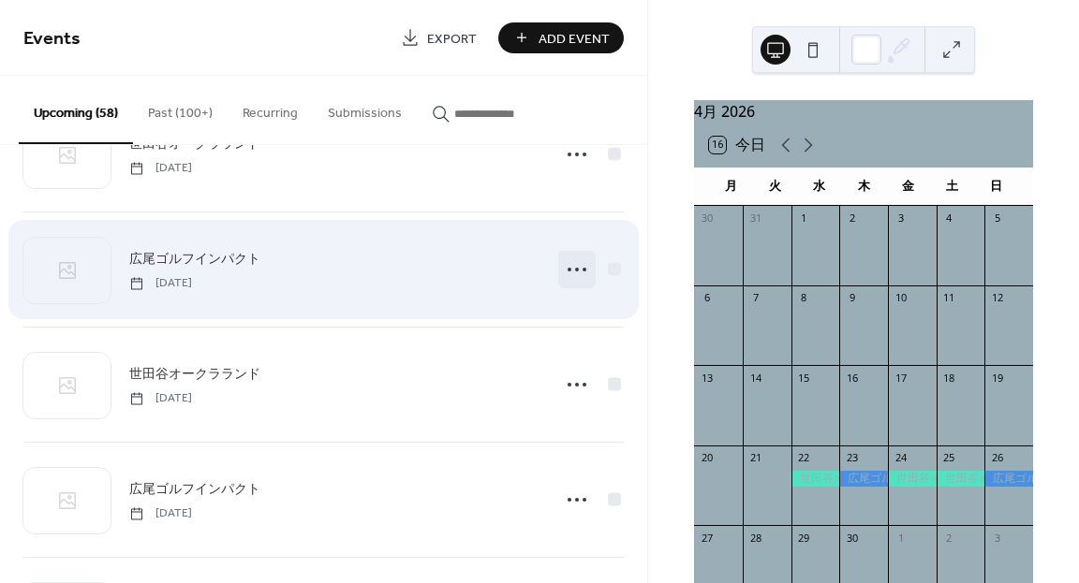
click at [575, 270] on icon at bounding box center [577, 270] width 30 height 30
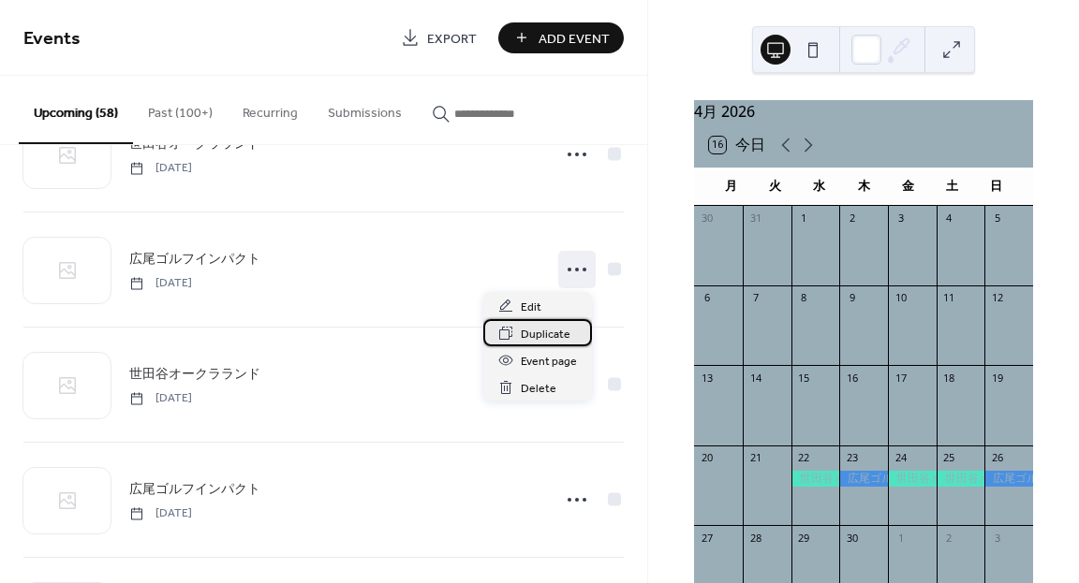
click at [546, 335] on span "Duplicate" at bounding box center [546, 335] width 50 height 20
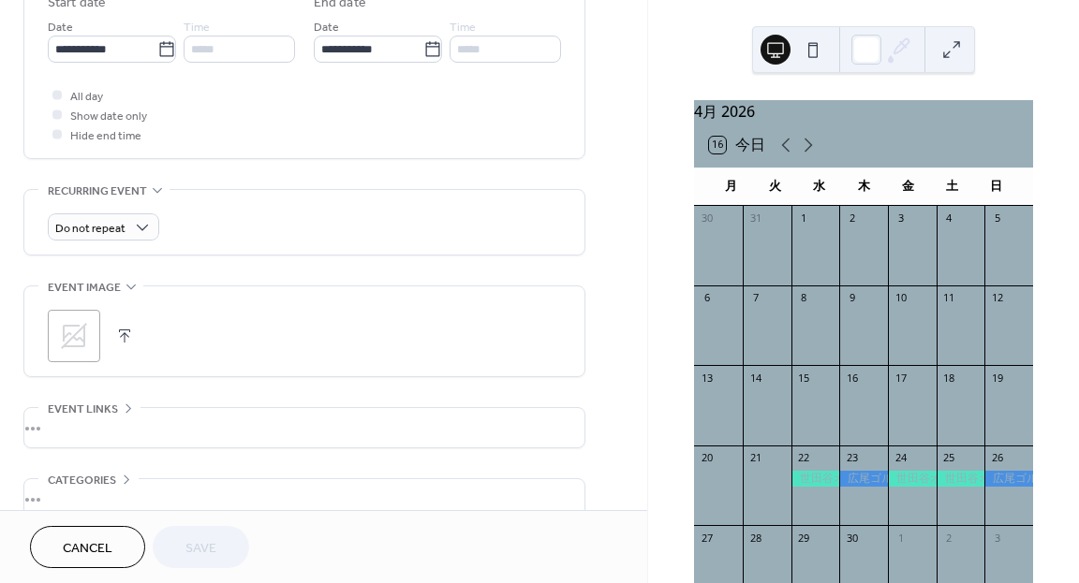
scroll to position [621, 0]
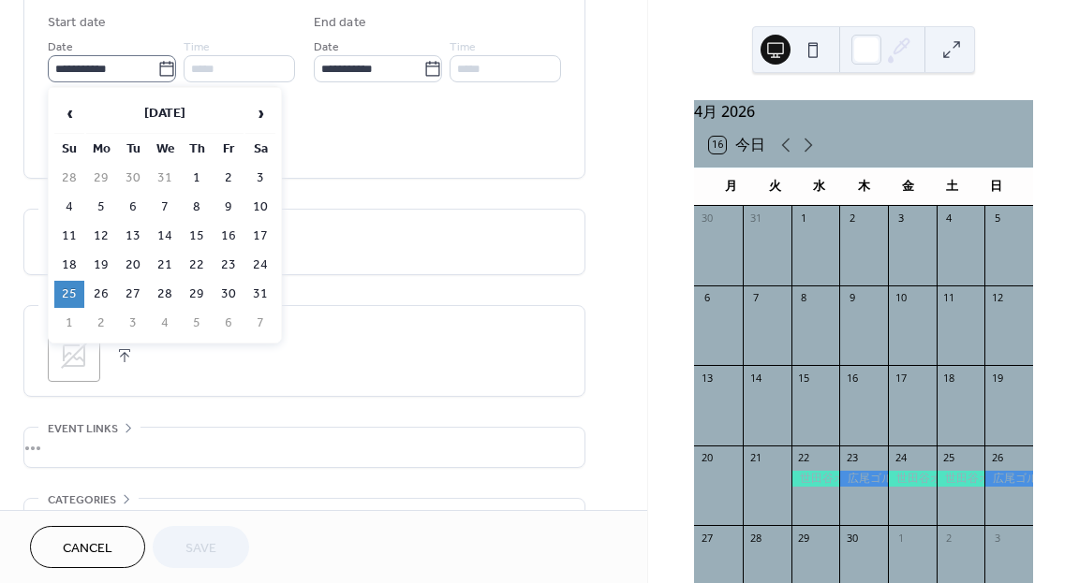
click at [160, 62] on icon at bounding box center [166, 68] width 14 height 15
click at [157, 62] on input "**********" at bounding box center [103, 68] width 110 height 27
click at [269, 113] on span "›" at bounding box center [260, 113] width 28 height 37
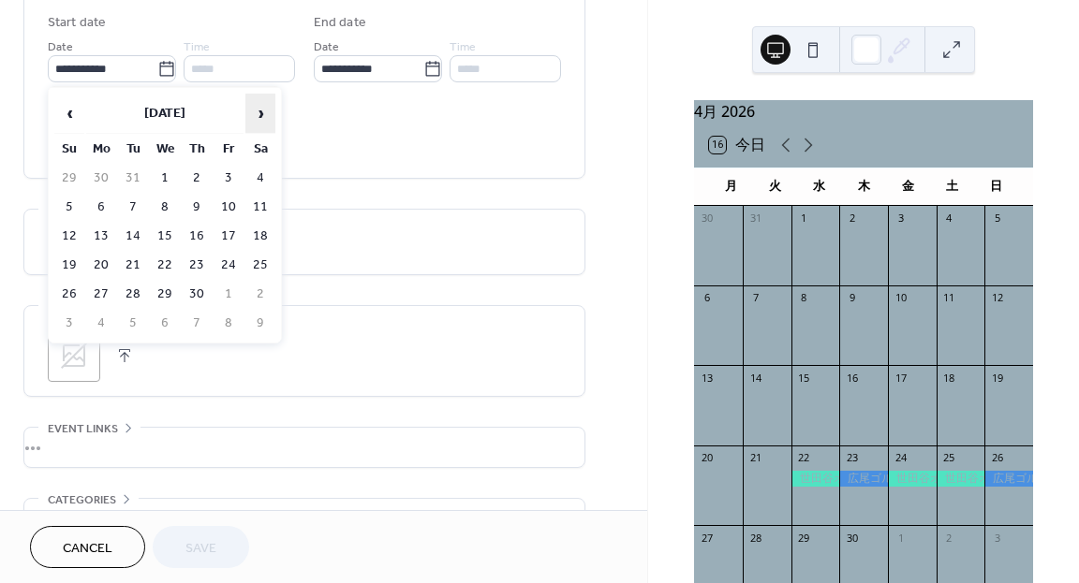
click at [269, 113] on span "›" at bounding box center [260, 113] width 28 height 37
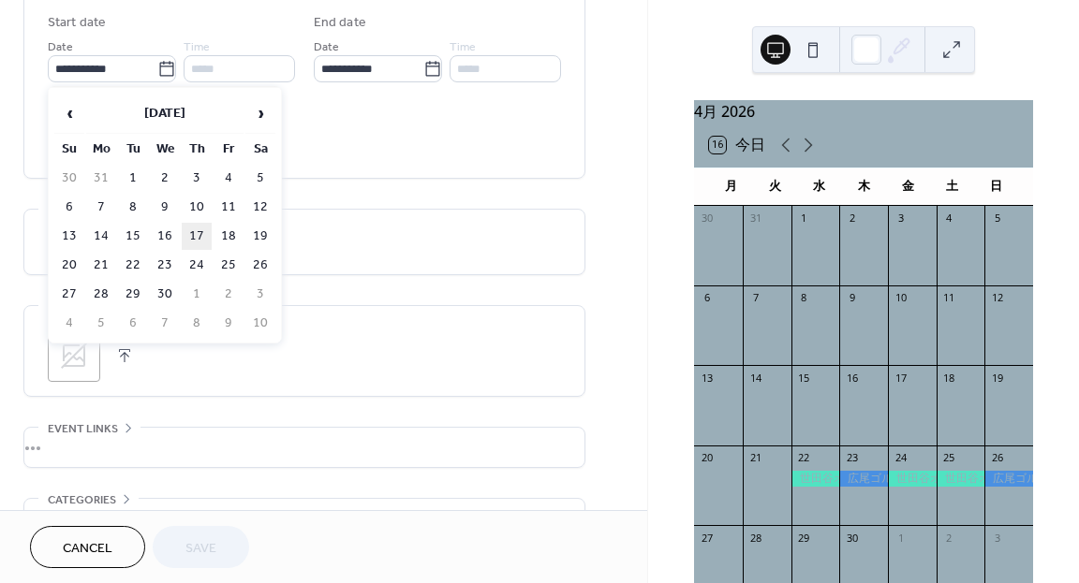
click at [197, 229] on td "17" at bounding box center [197, 236] width 30 height 27
type input "**********"
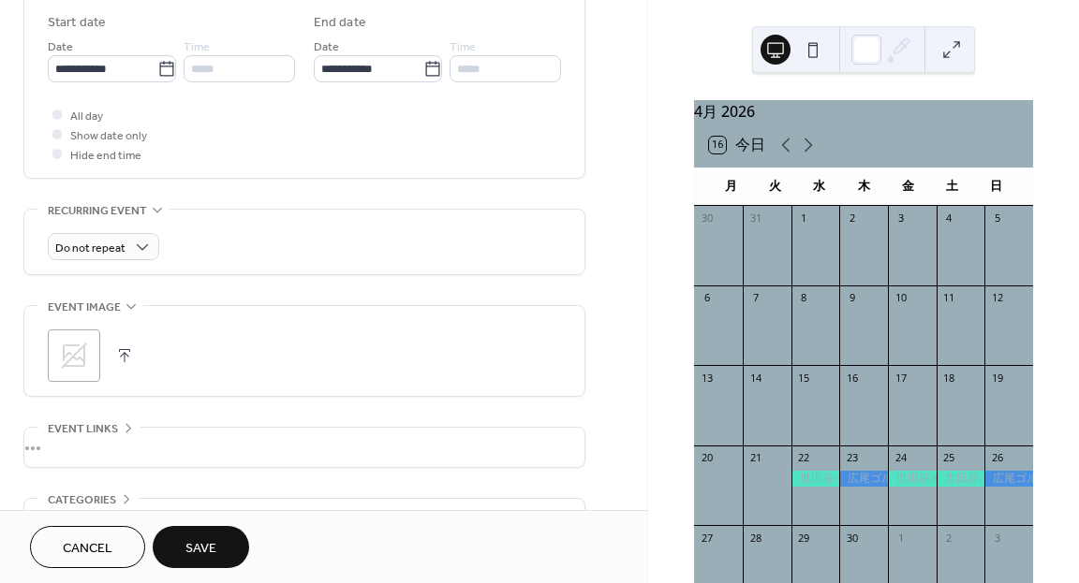
click at [175, 531] on button "Save" at bounding box center [201, 547] width 96 height 42
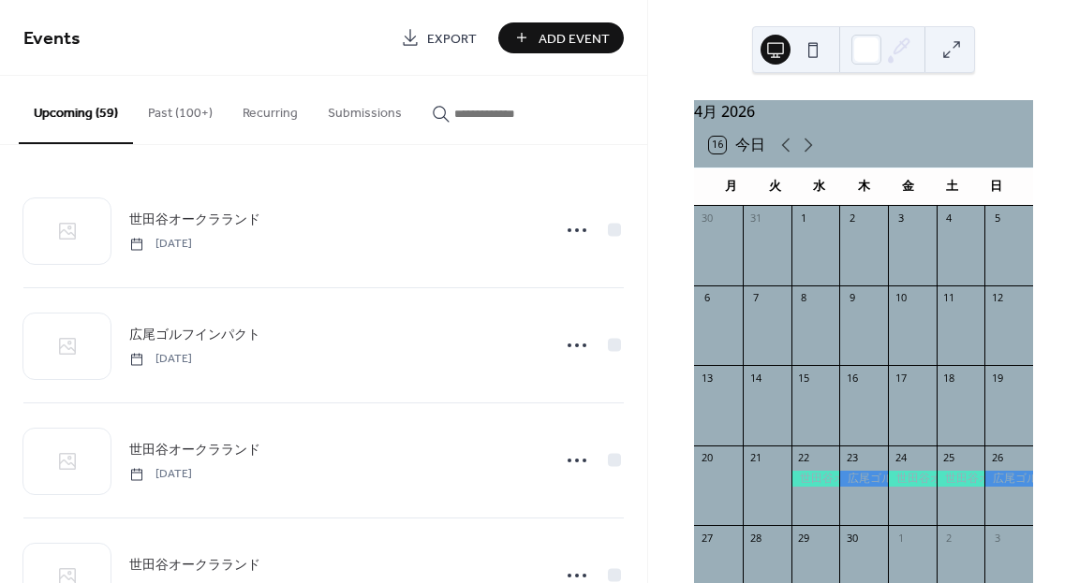
scroll to position [2383, 0]
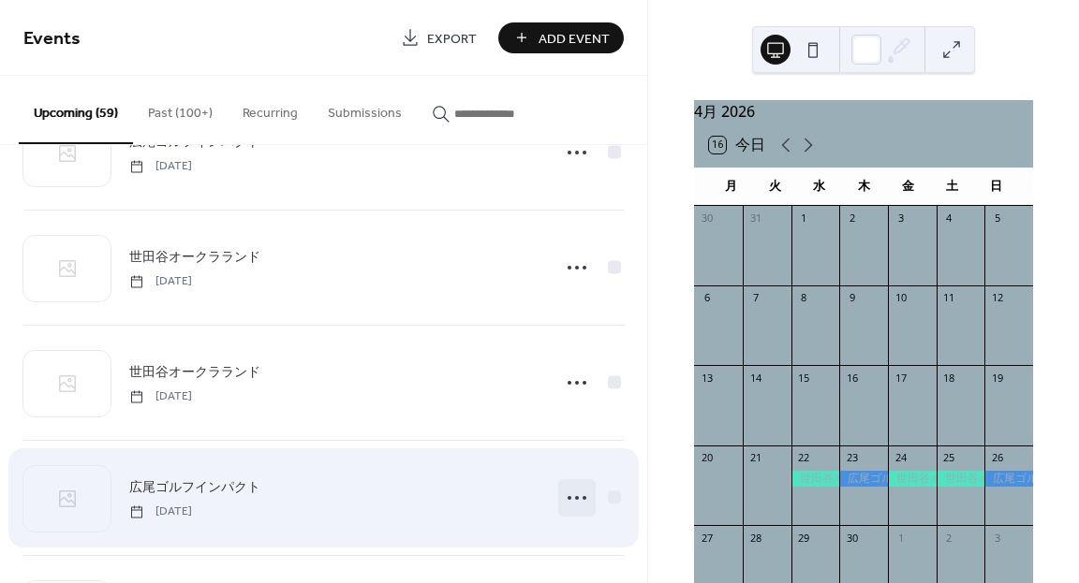
click at [569, 490] on icon at bounding box center [577, 498] width 30 height 30
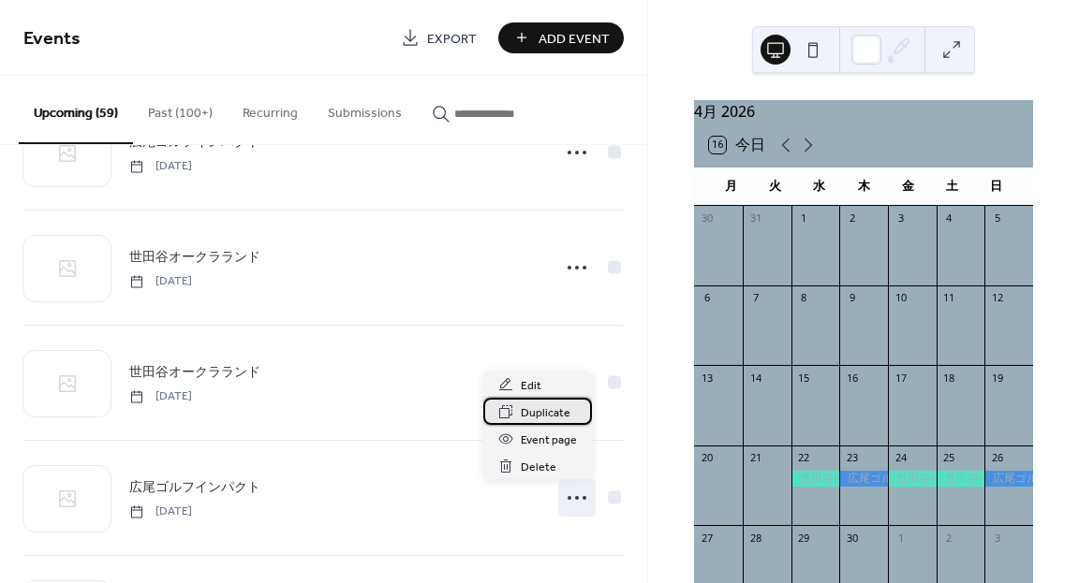
click at [552, 413] on span "Duplicate" at bounding box center [546, 414] width 50 height 20
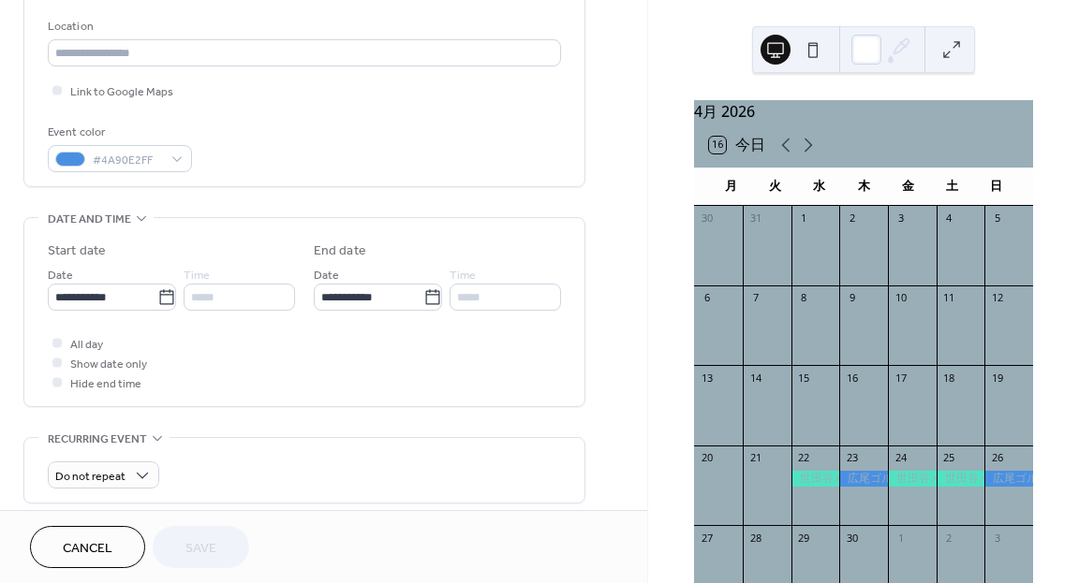
scroll to position [409, 0]
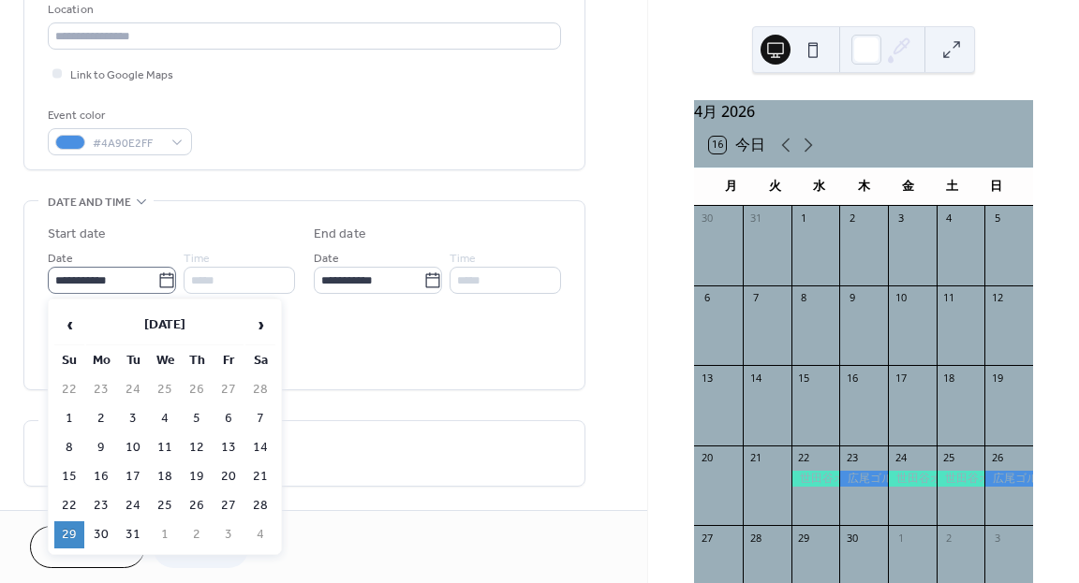
click at [167, 281] on icon at bounding box center [166, 281] width 19 height 19
click at [157, 281] on input "**********" at bounding box center [103, 280] width 110 height 27
click at [258, 331] on span "›" at bounding box center [260, 324] width 28 height 37
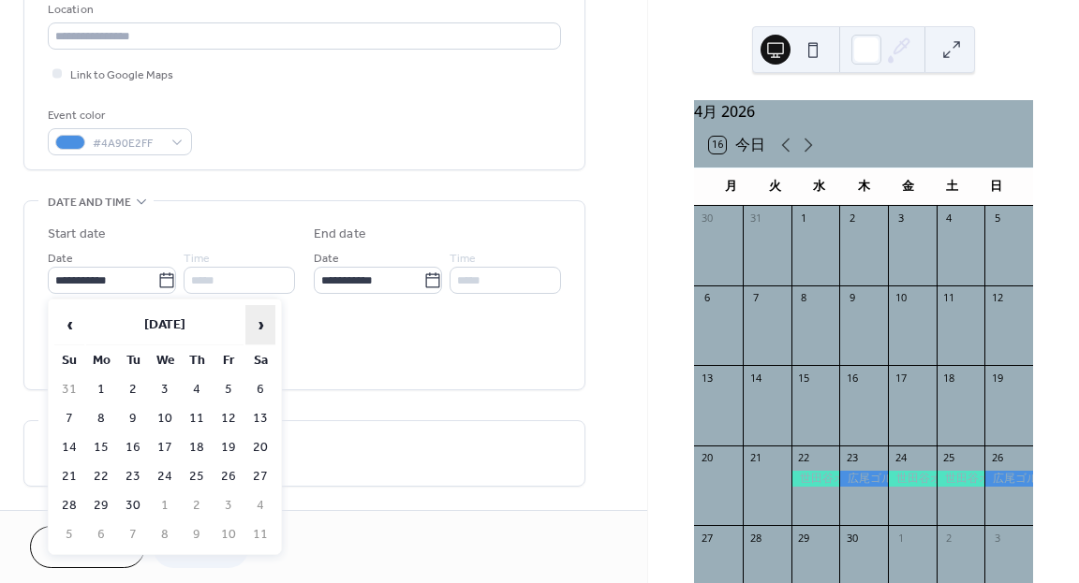
click at [258, 331] on span "›" at bounding box center [260, 324] width 28 height 37
click at [66, 469] on td "20" at bounding box center [69, 477] width 30 height 27
type input "**********"
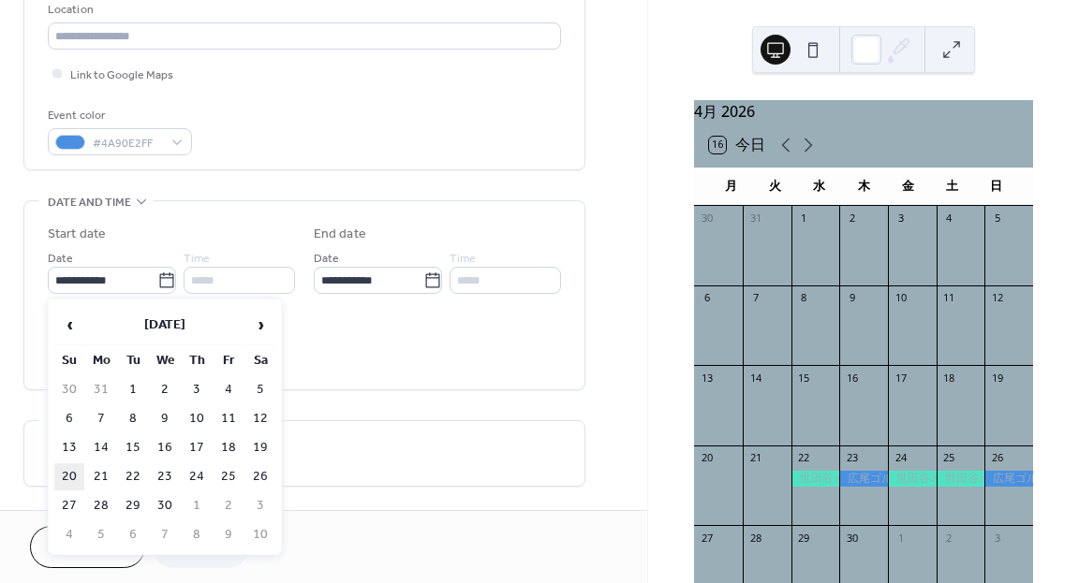
type input "**********"
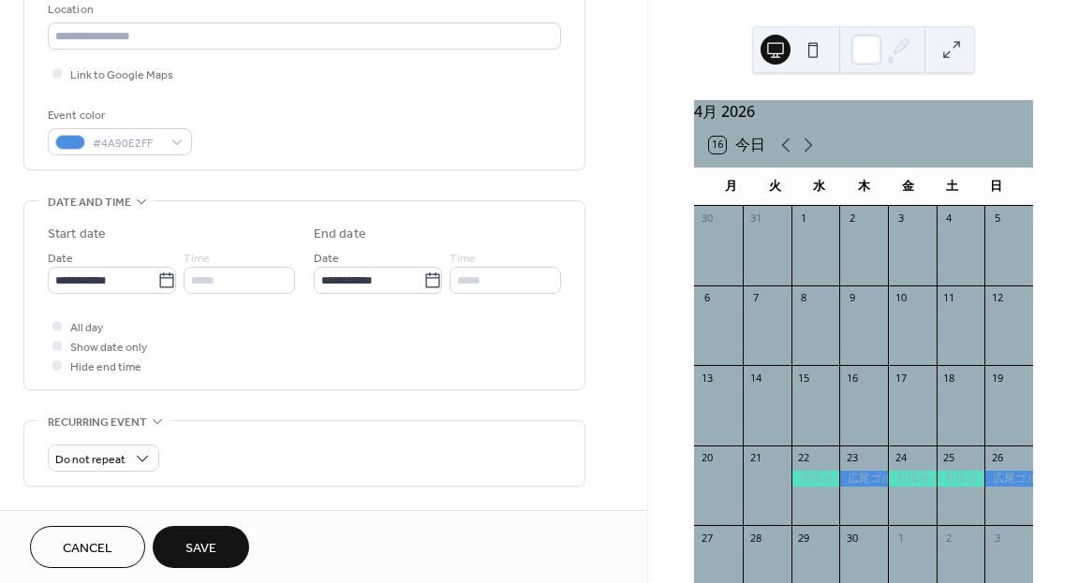
click at [191, 539] on span "Save" at bounding box center [200, 549] width 31 height 20
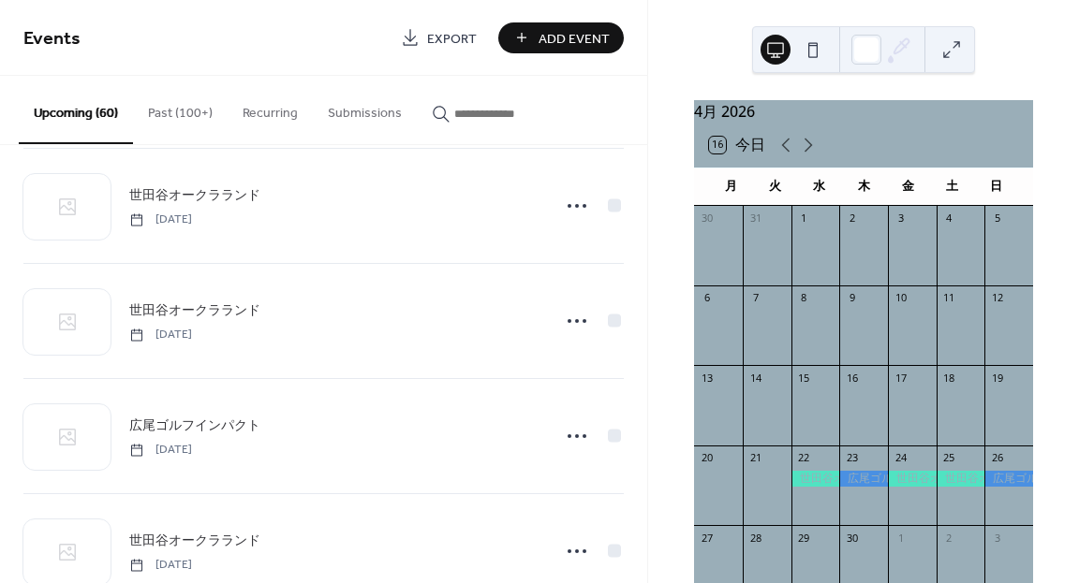
scroll to position [2551, 0]
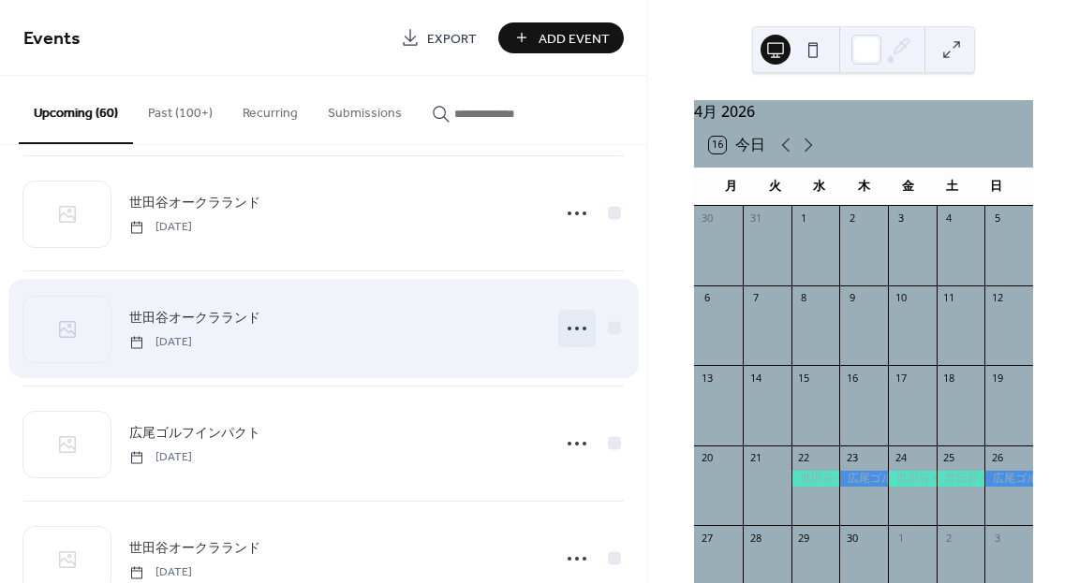
click at [570, 326] on icon at bounding box center [577, 329] width 30 height 30
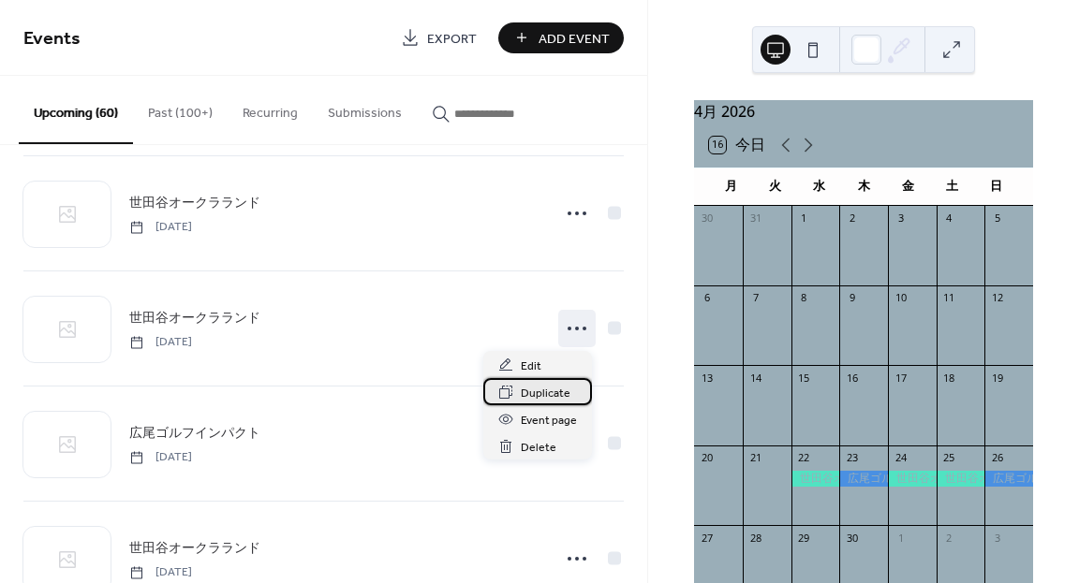
click at [547, 394] on span "Duplicate" at bounding box center [546, 394] width 50 height 20
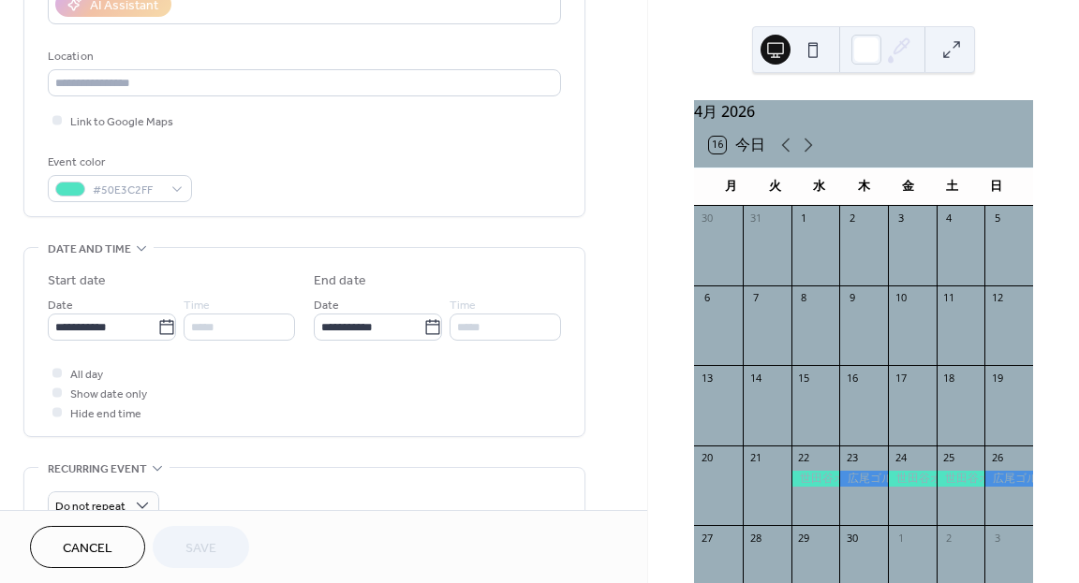
scroll to position [363, 0]
click at [159, 321] on icon at bounding box center [166, 326] width 19 height 19
click at [157, 321] on input "**********" at bounding box center [103, 326] width 110 height 27
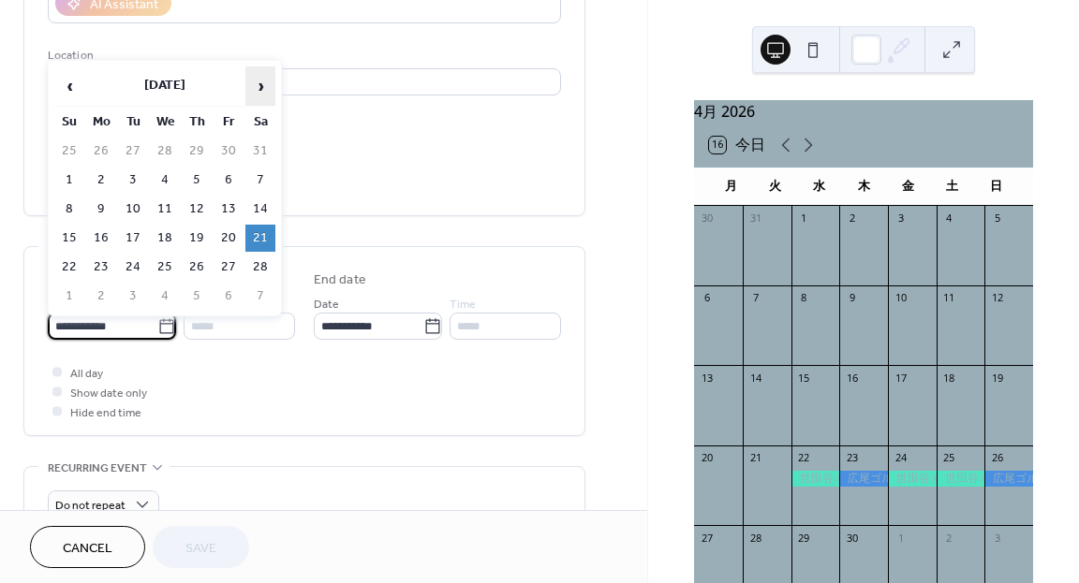
click at [265, 91] on span "›" at bounding box center [260, 85] width 28 height 37
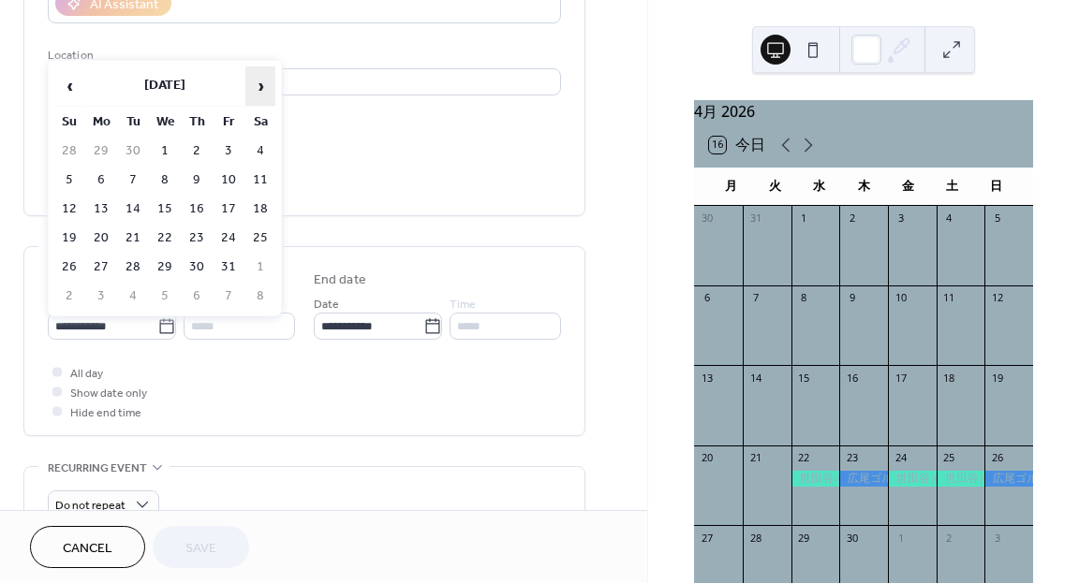
click at [265, 91] on span "›" at bounding box center [260, 85] width 28 height 37
click at [165, 196] on td "14" at bounding box center [165, 209] width 30 height 27
type input "**********"
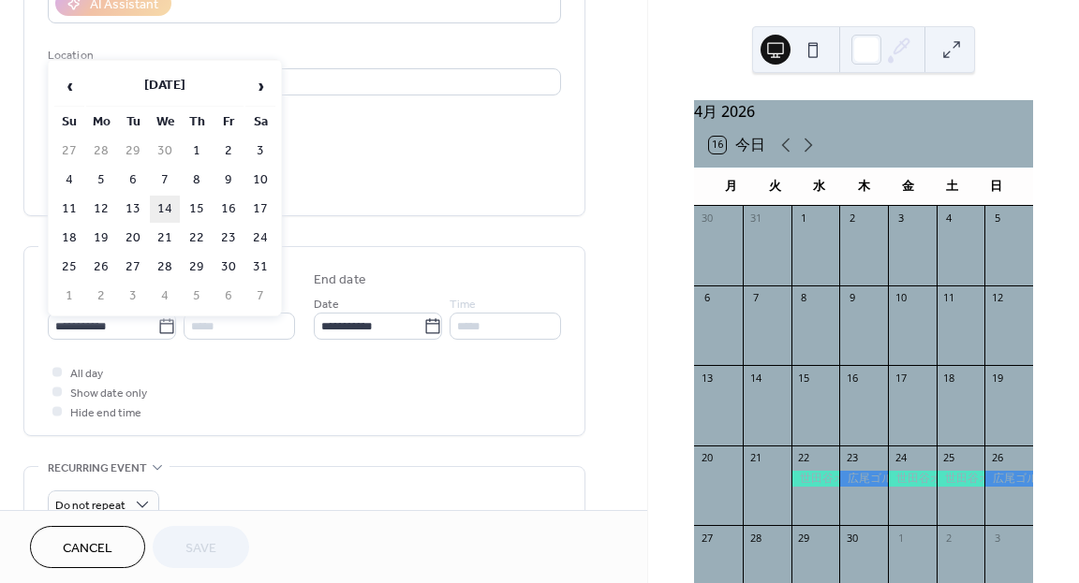
type input "**********"
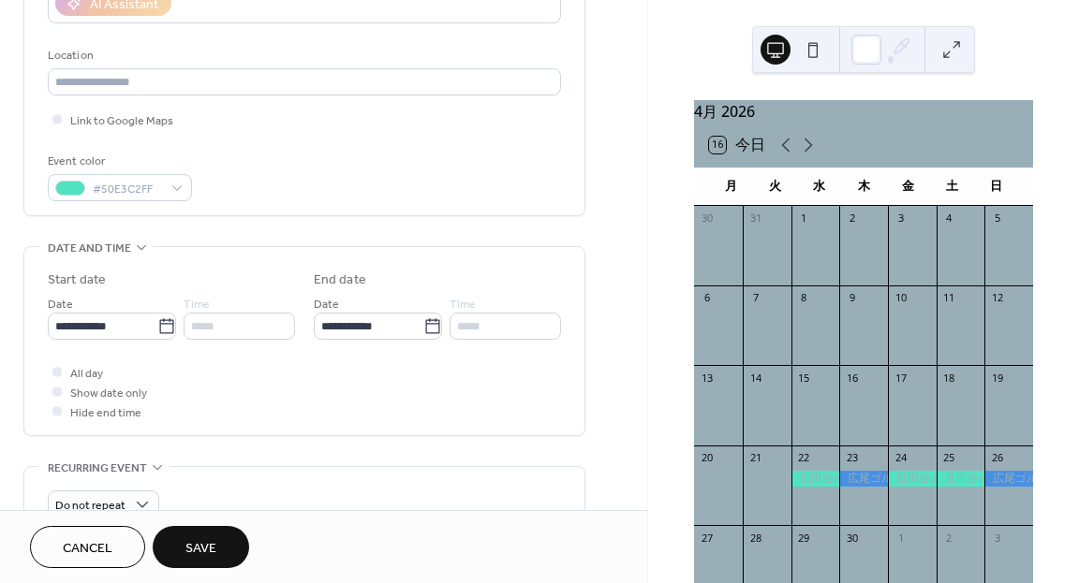
click at [189, 534] on button "Save" at bounding box center [201, 547] width 96 height 42
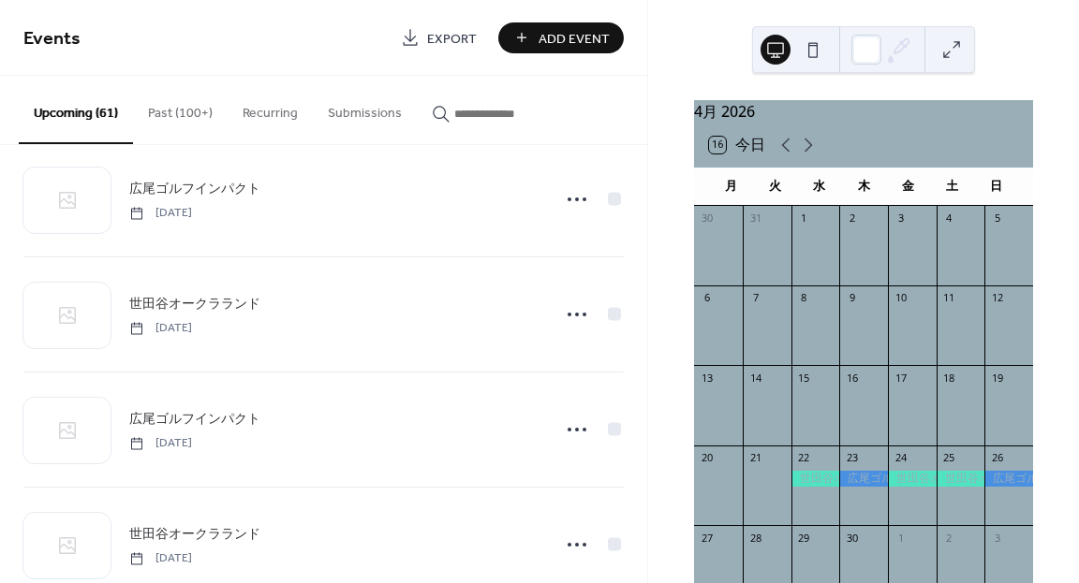
scroll to position [2249, 0]
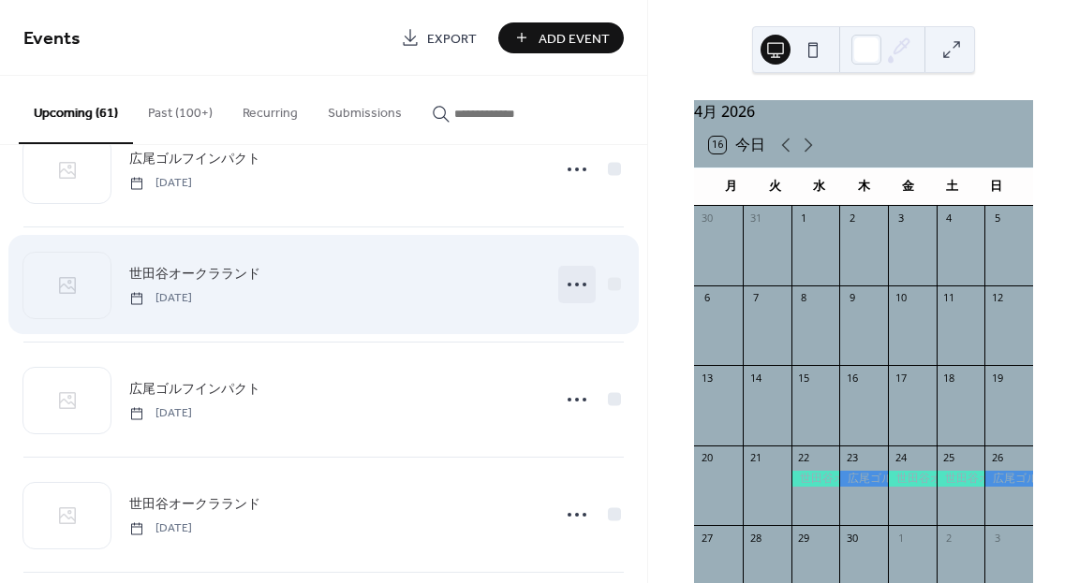
click at [562, 281] on icon at bounding box center [577, 285] width 30 height 30
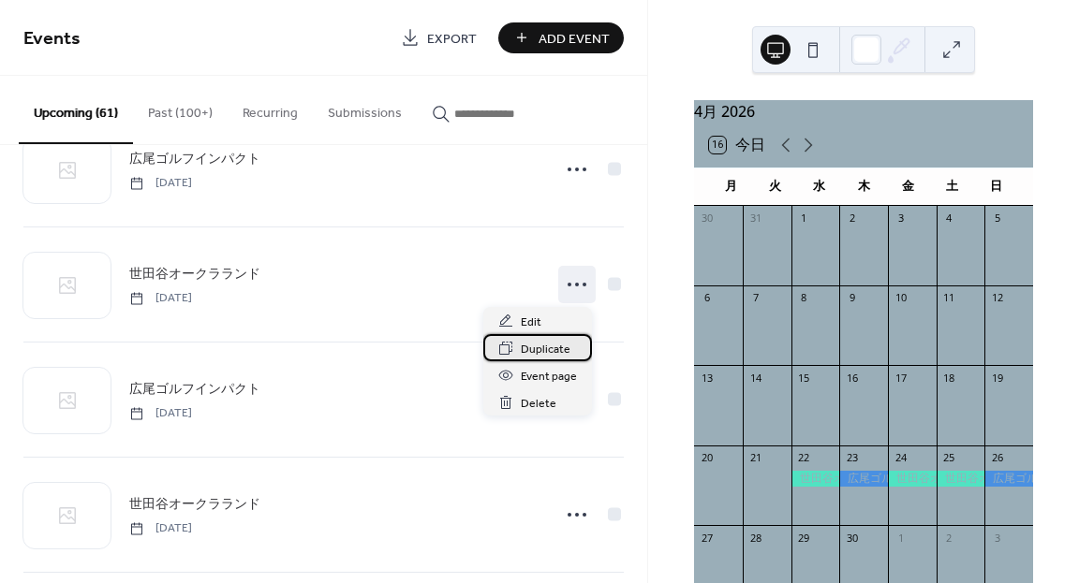
click at [526, 347] on span "Duplicate" at bounding box center [546, 350] width 50 height 20
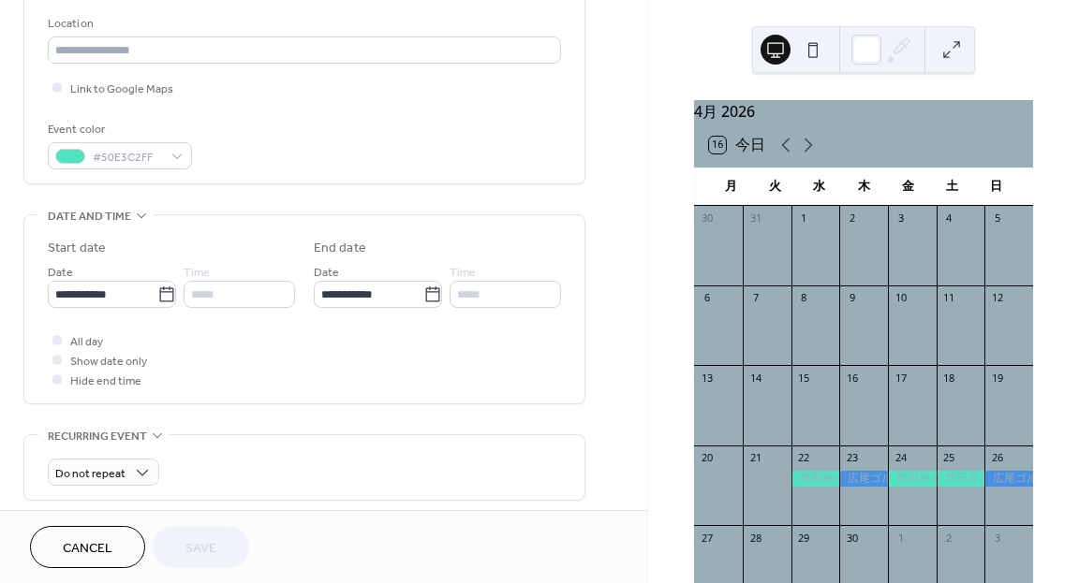
scroll to position [408, 0]
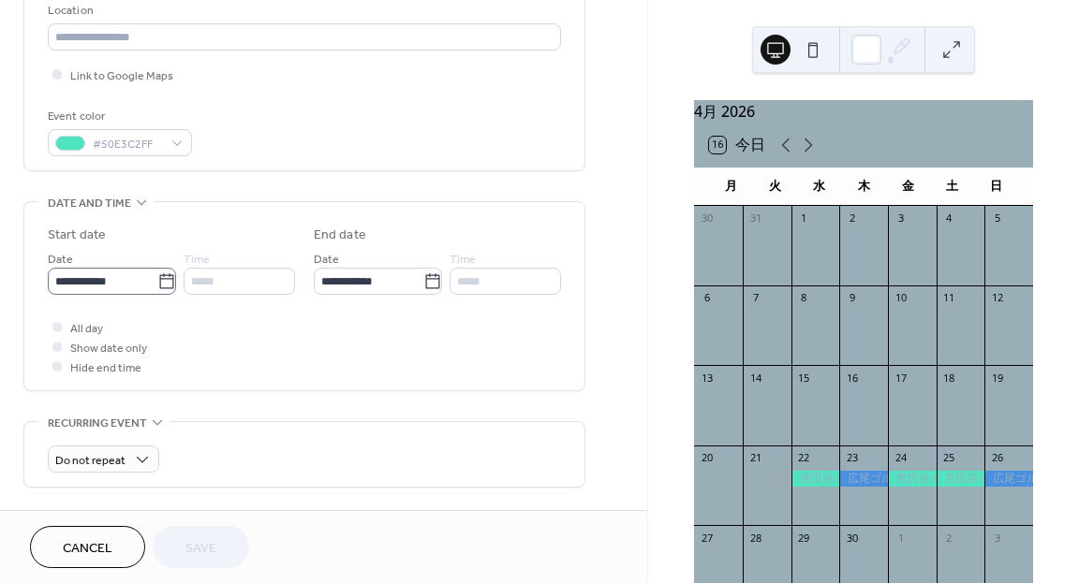
click at [161, 277] on icon at bounding box center [166, 282] width 19 height 19
click at [157, 277] on input "**********" at bounding box center [103, 281] width 110 height 27
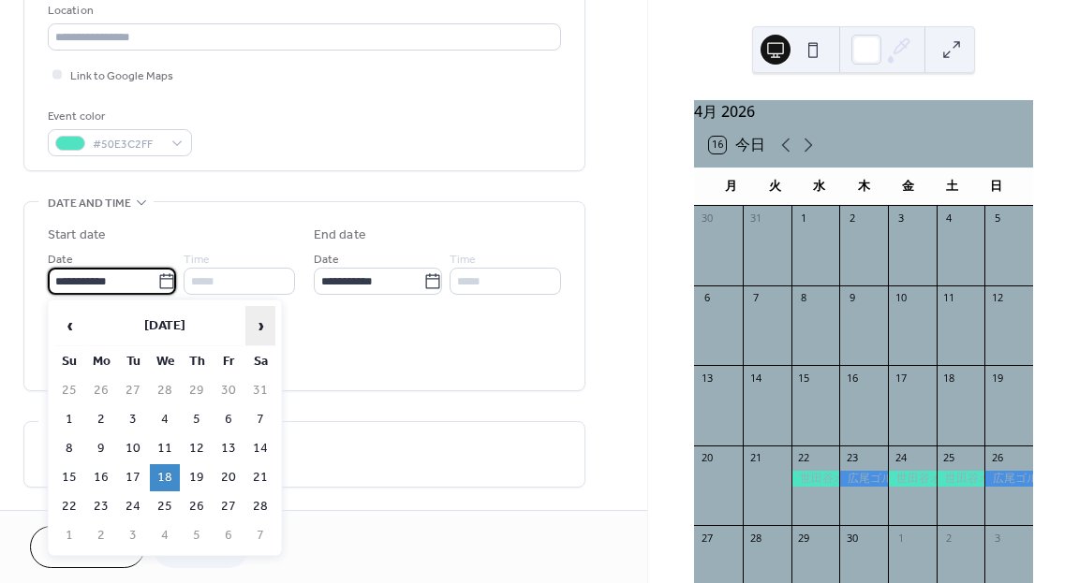
click at [262, 325] on span "›" at bounding box center [260, 325] width 28 height 37
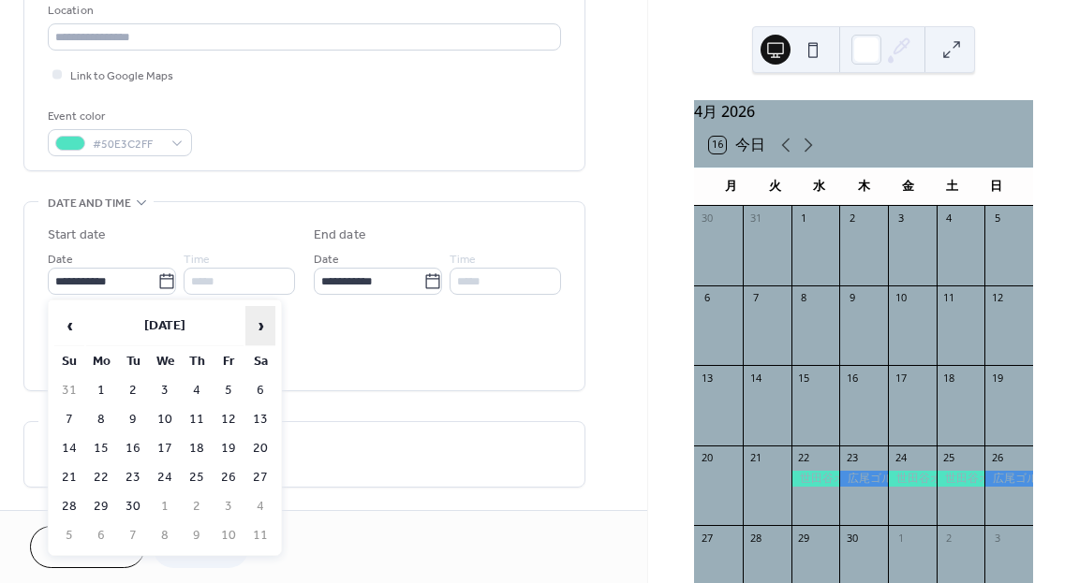
click at [262, 325] on span "›" at bounding box center [260, 325] width 28 height 37
click at [229, 439] on td "16" at bounding box center [229, 448] width 30 height 27
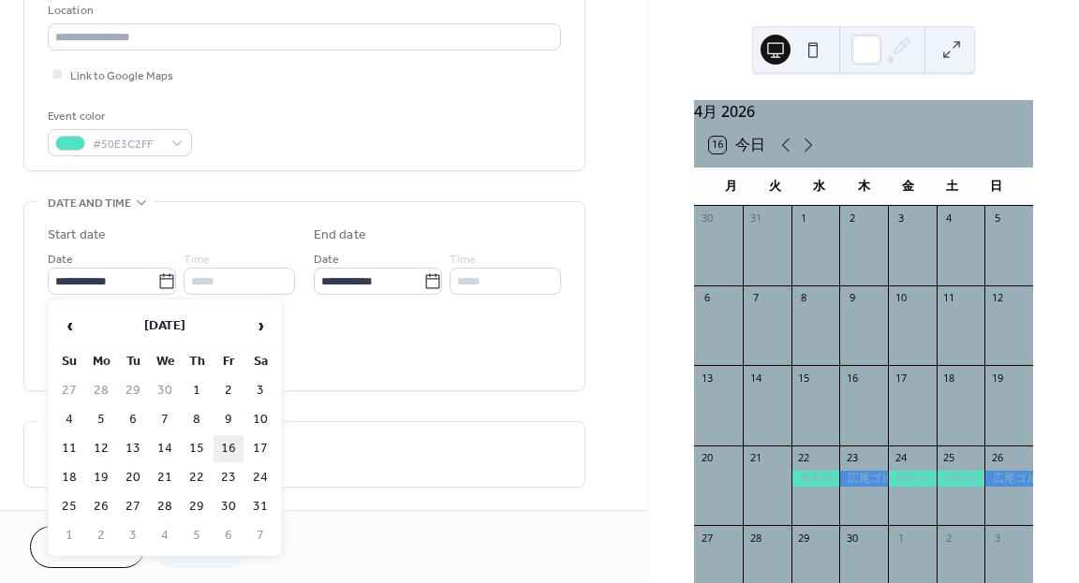
type input "**********"
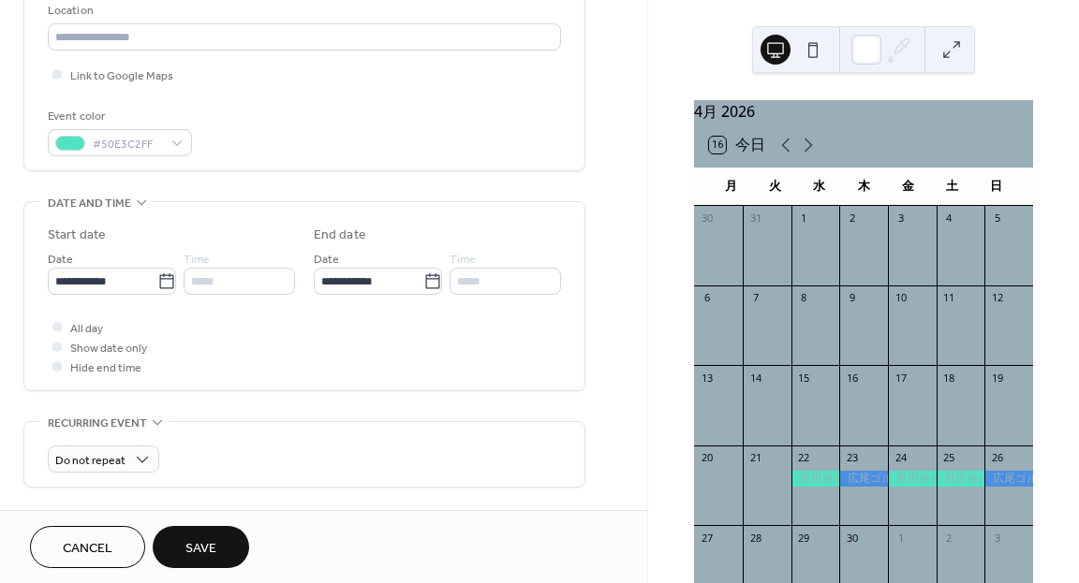
click at [217, 537] on button "Save" at bounding box center [201, 547] width 96 height 42
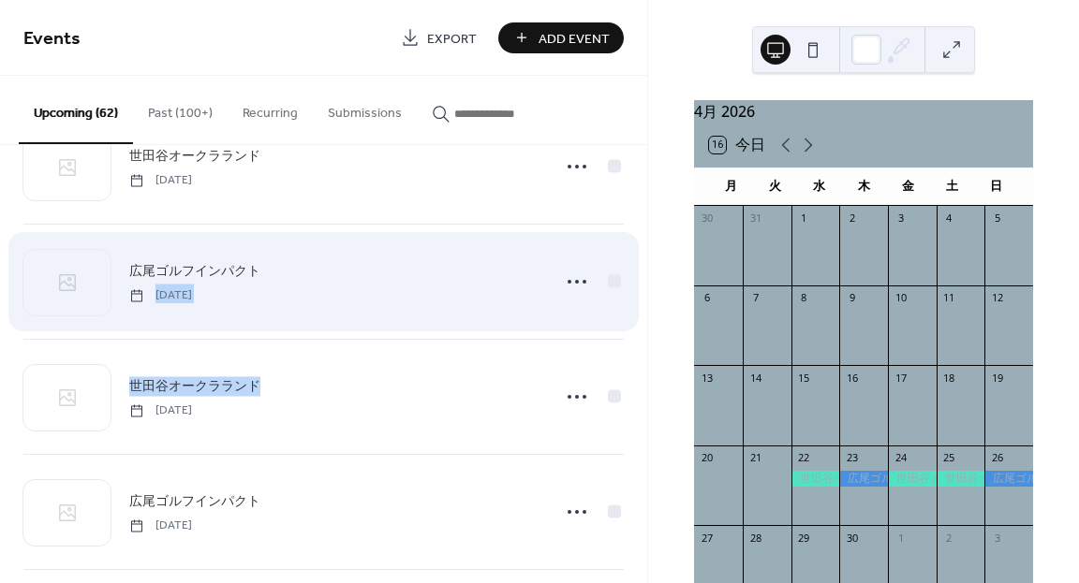
drag, startPoint x: 223, startPoint y: 524, endPoint x: 342, endPoint y: 299, distance: 255.1
click at [342, 299] on div "世田谷オークラランド Wednesday, October 8, 2025 広尾ゴルフインパクト Thursday, October 9, 2025 世田谷オ…" at bounding box center [323, 339] width 600 height 3455
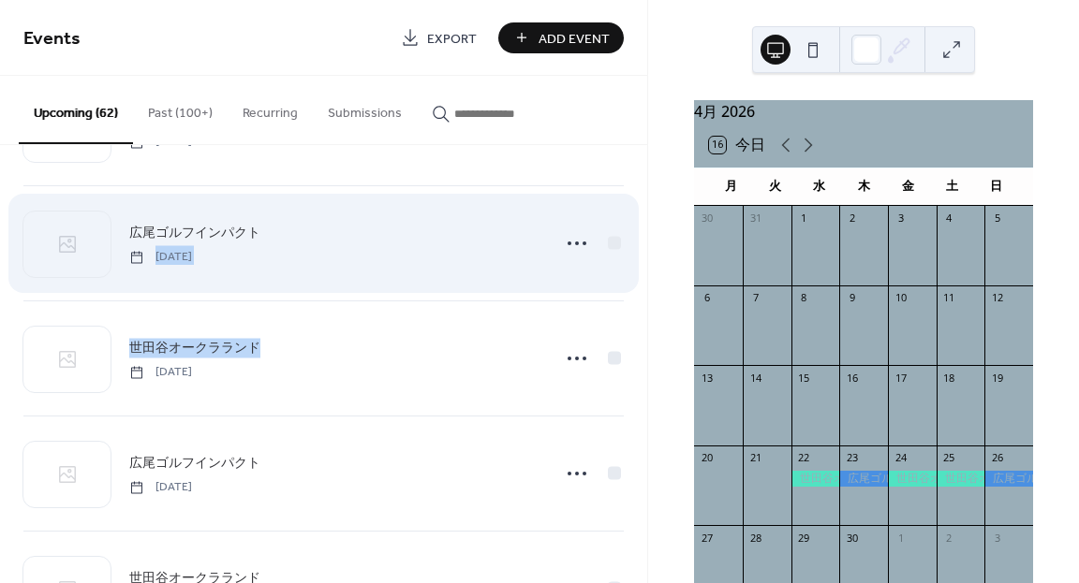
scroll to position [1600, 0]
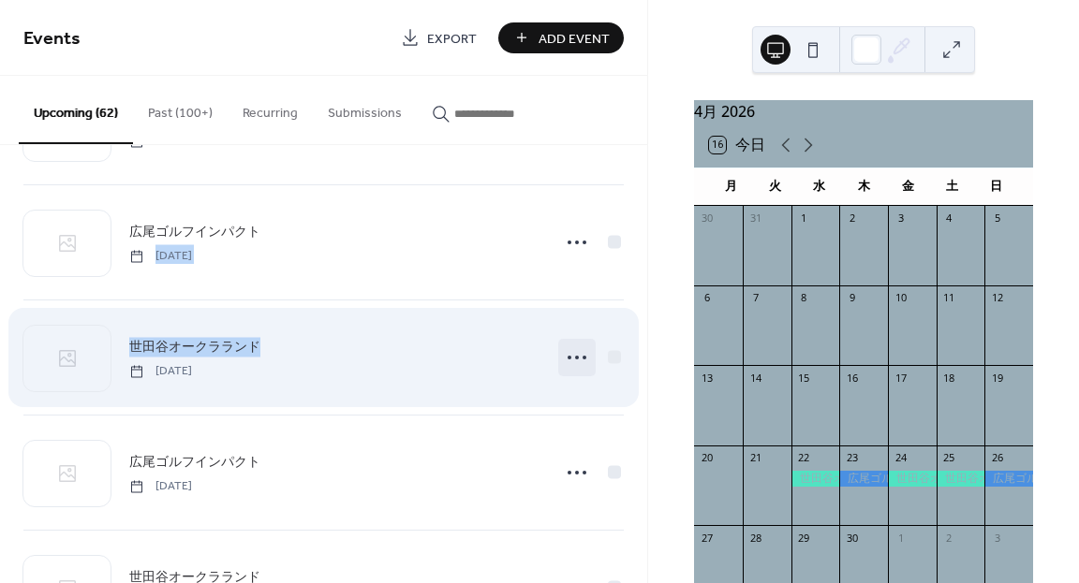
click at [575, 358] on circle at bounding box center [577, 358] width 4 height 4
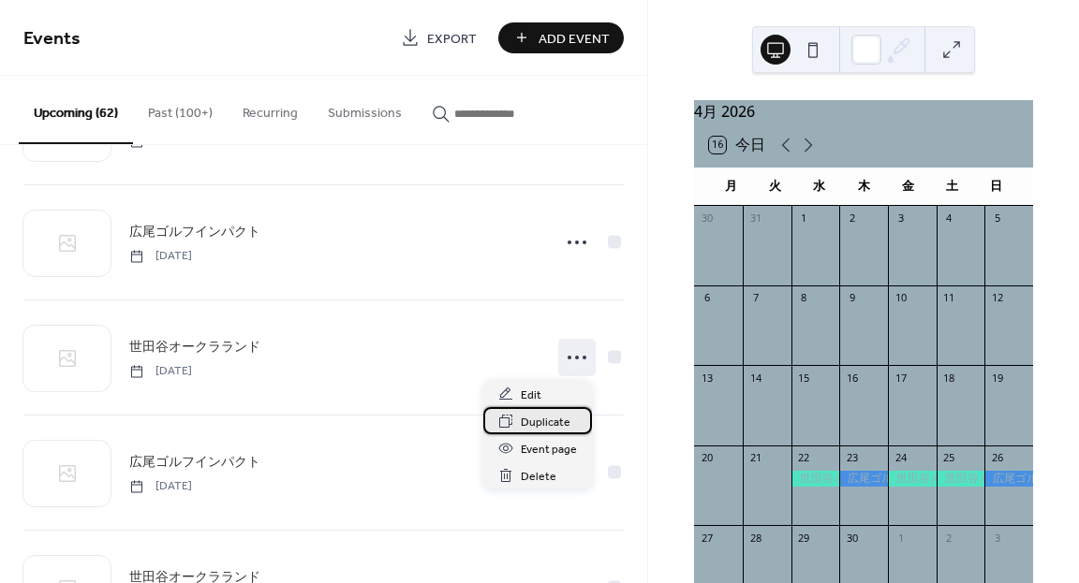
click at [543, 426] on span "Duplicate" at bounding box center [546, 423] width 50 height 20
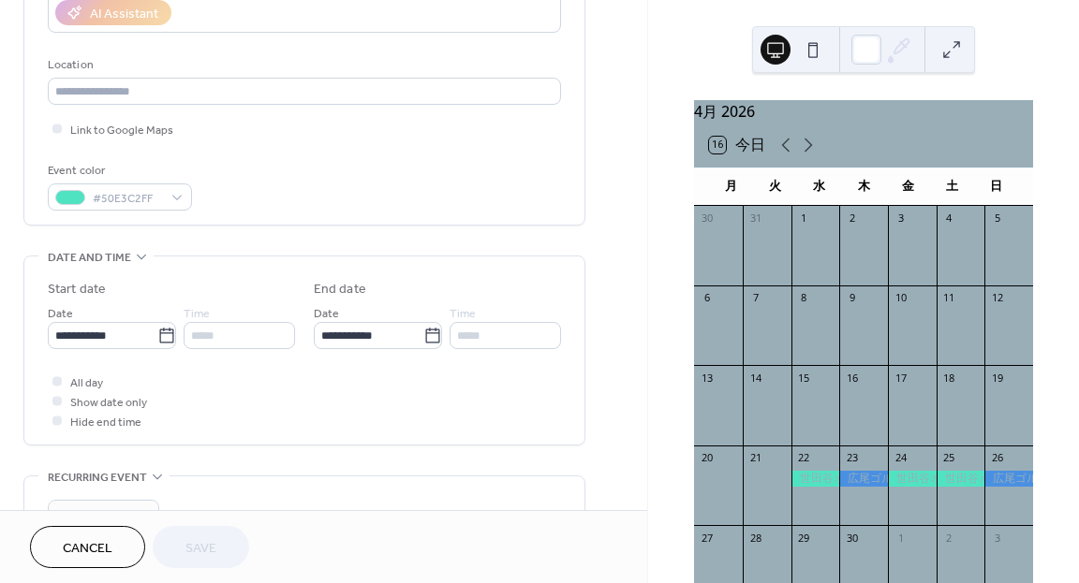
scroll to position [359, 0]
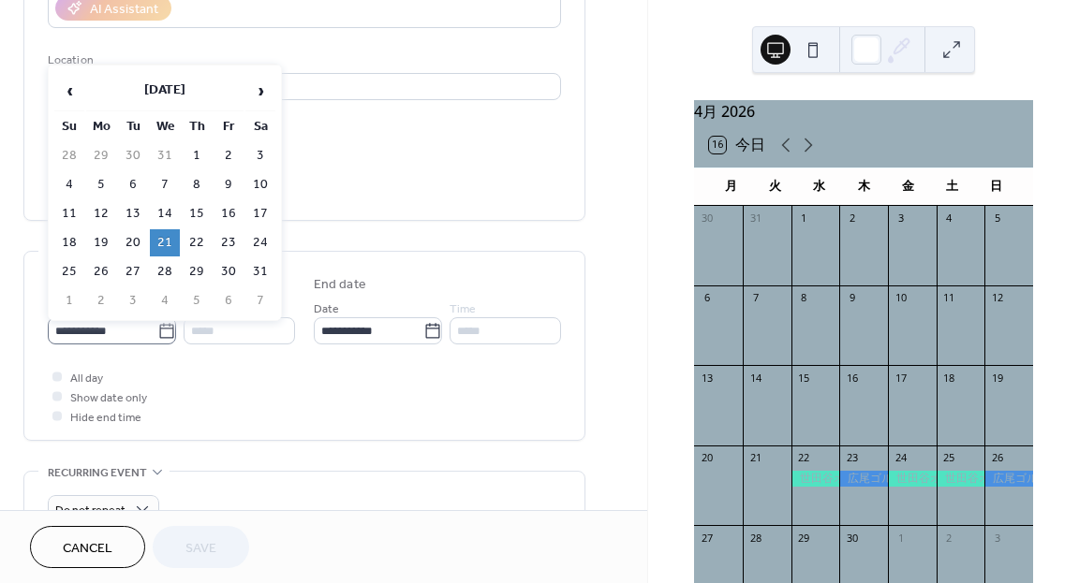
click at [164, 327] on icon at bounding box center [166, 331] width 19 height 19
click at [157, 327] on input "**********" at bounding box center [103, 330] width 110 height 27
click at [263, 98] on span "›" at bounding box center [260, 90] width 28 height 37
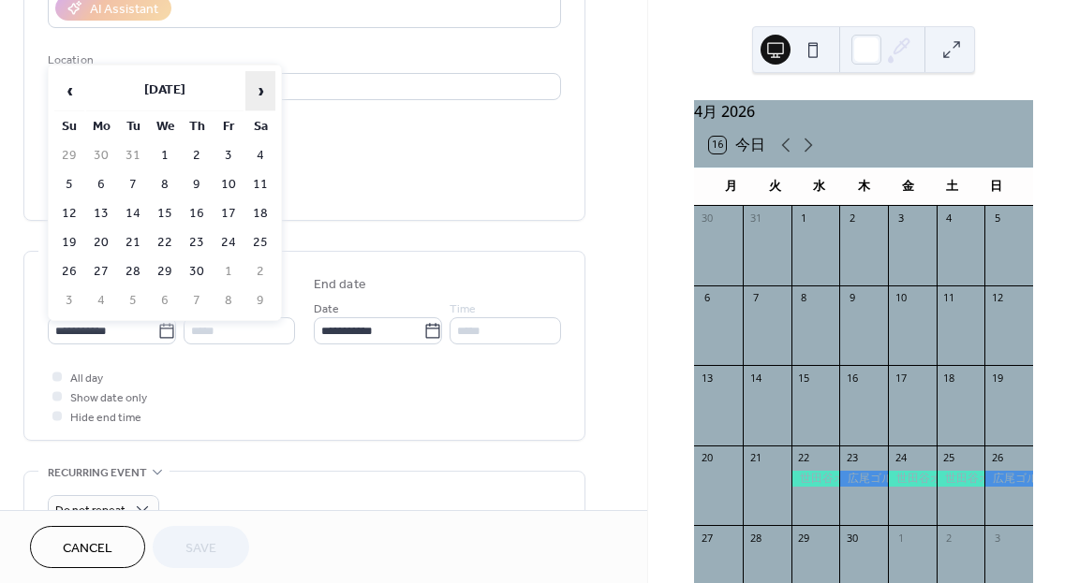
click at [263, 98] on span "›" at bounding box center [260, 90] width 28 height 37
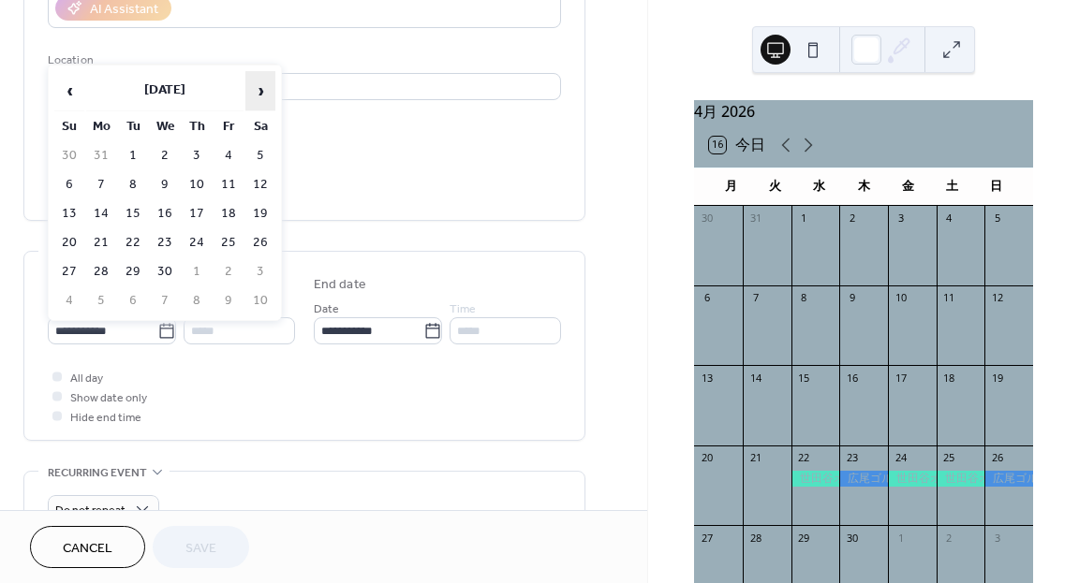
click at [263, 98] on span "›" at bounding box center [260, 90] width 28 height 37
click at [258, 214] on td "17" at bounding box center [260, 213] width 30 height 27
type input "**********"
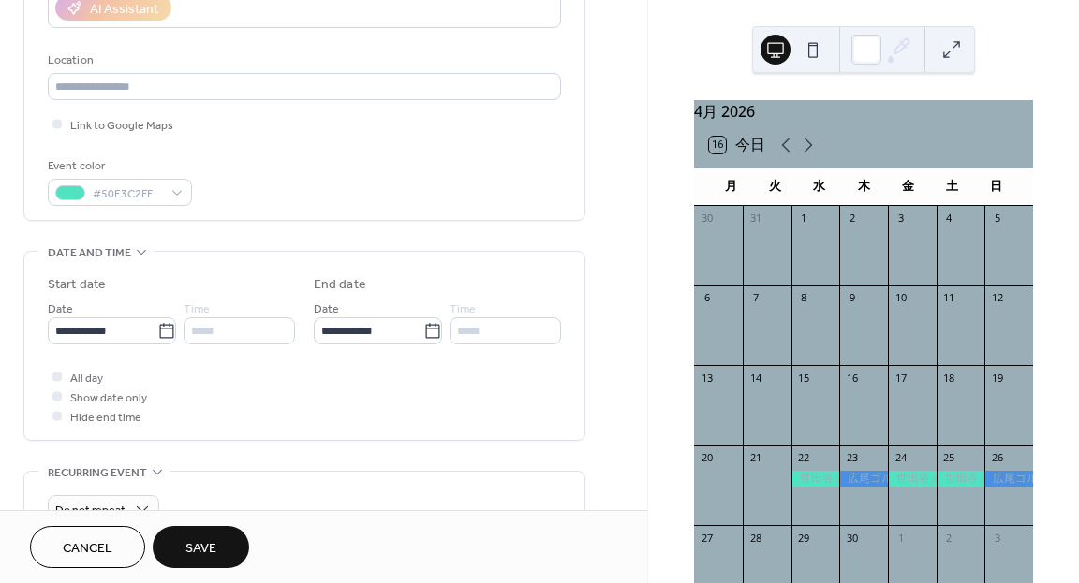
click at [208, 539] on span "Save" at bounding box center [200, 549] width 31 height 20
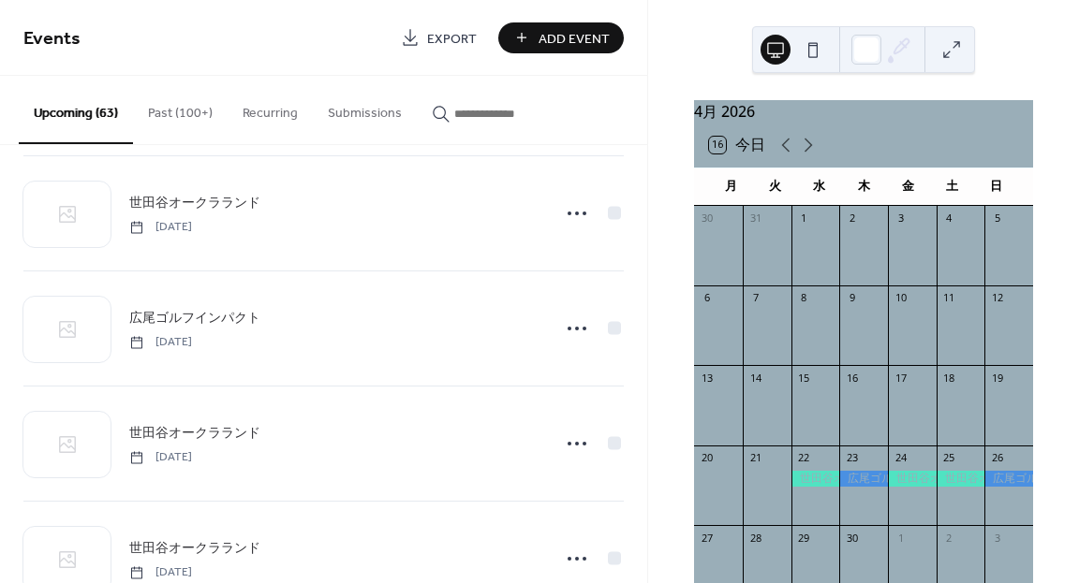
scroll to position [2962, 0]
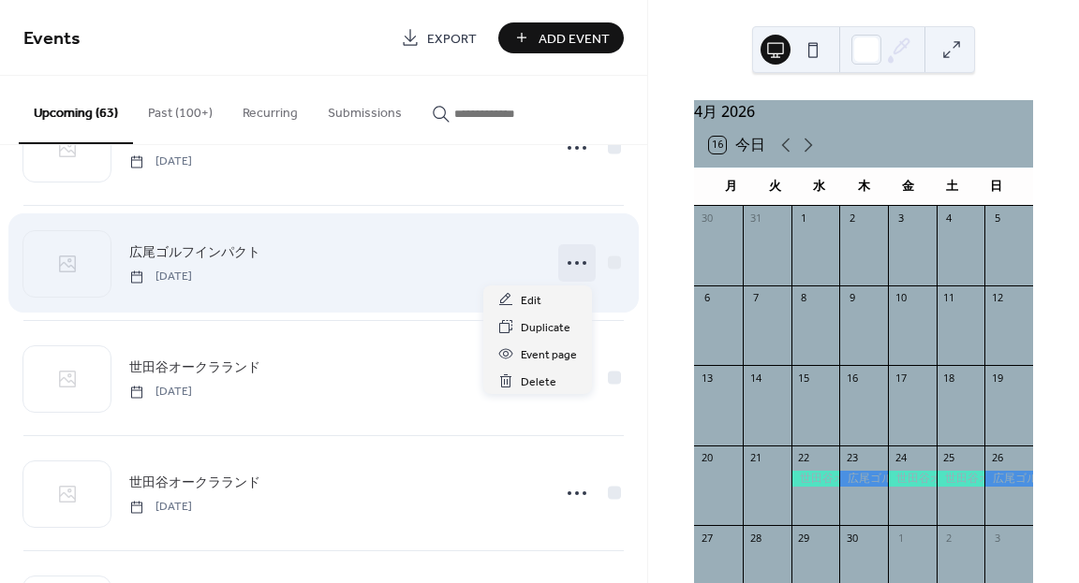
click at [572, 270] on icon at bounding box center [577, 263] width 30 height 30
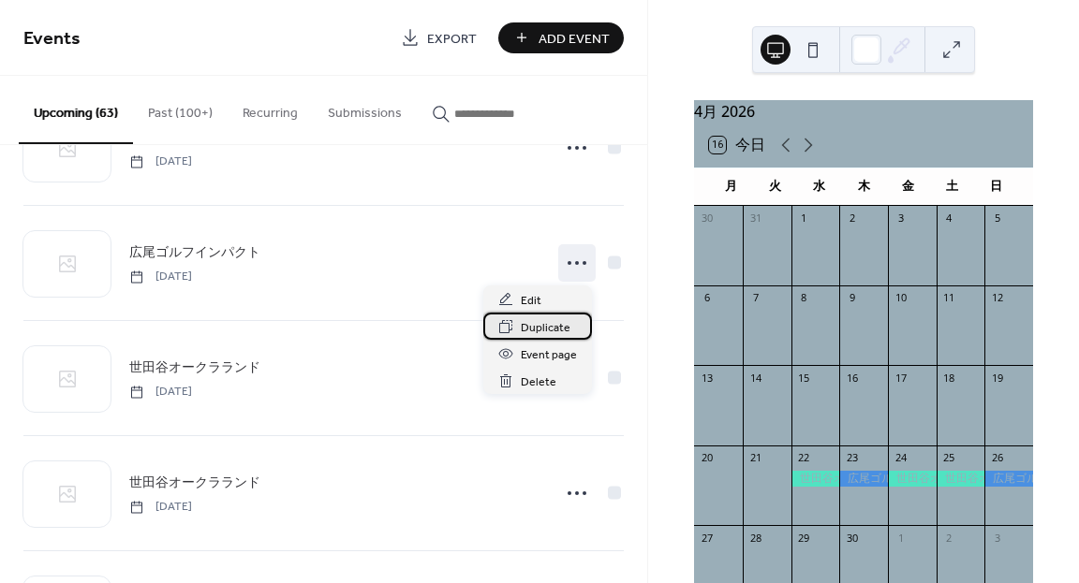
click at [541, 329] on span "Duplicate" at bounding box center [546, 328] width 50 height 20
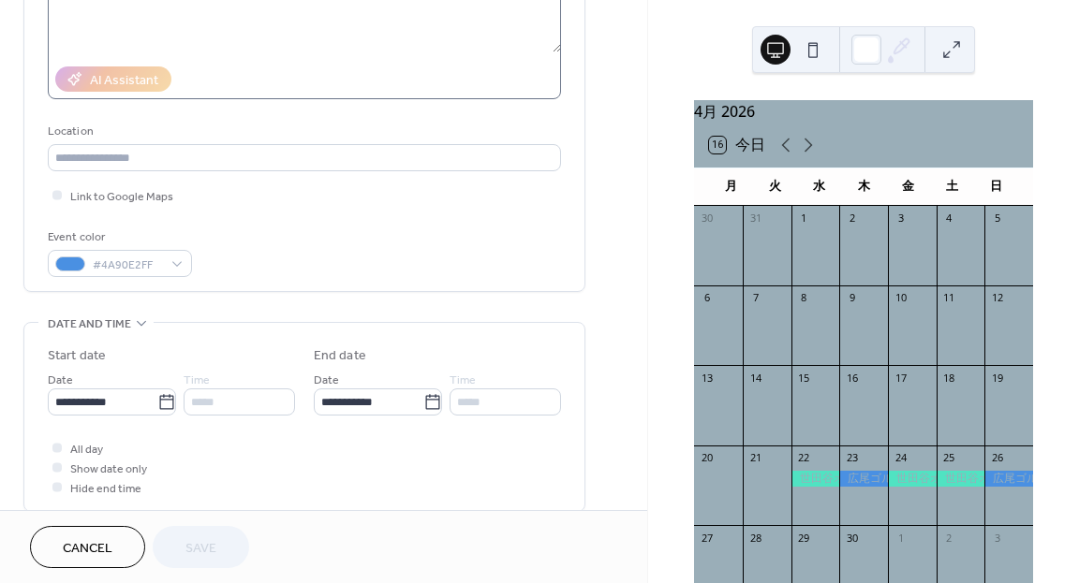
scroll to position [293, 0]
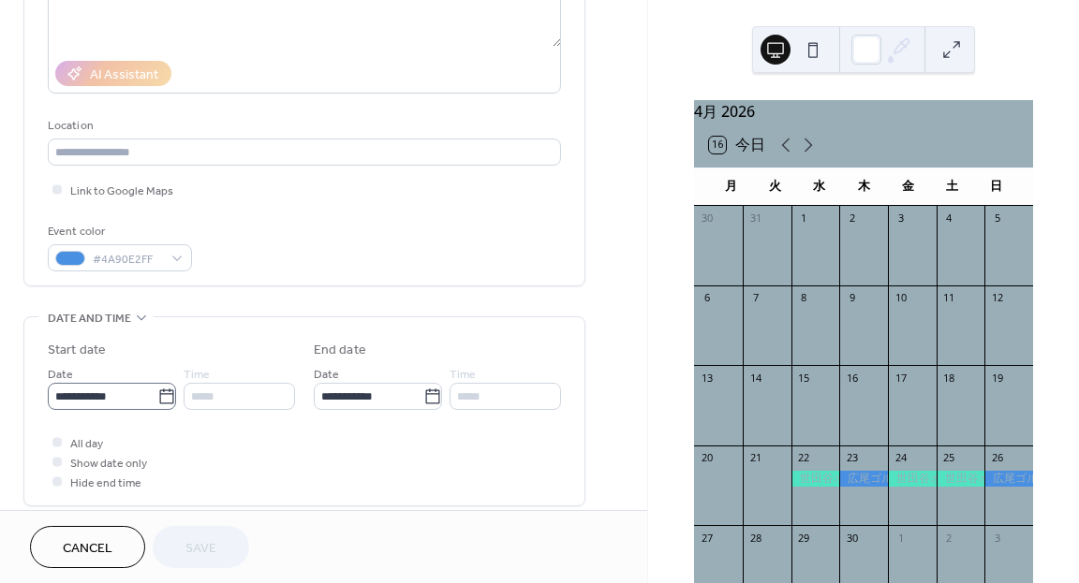
click at [159, 395] on icon at bounding box center [166, 397] width 19 height 19
click at [157, 395] on input "**********" at bounding box center [103, 396] width 110 height 27
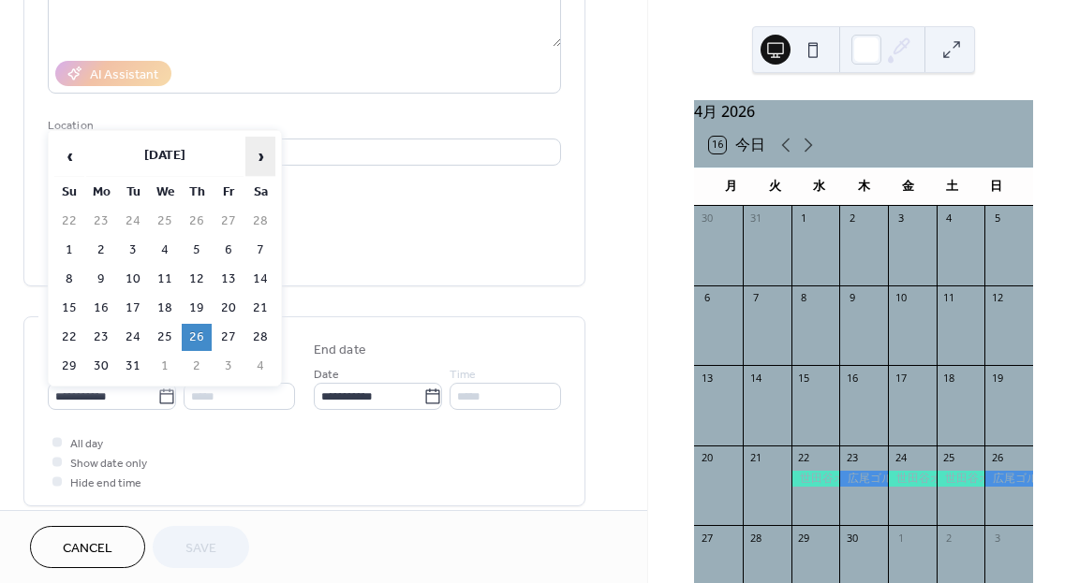
click at [254, 151] on span "›" at bounding box center [260, 156] width 28 height 37
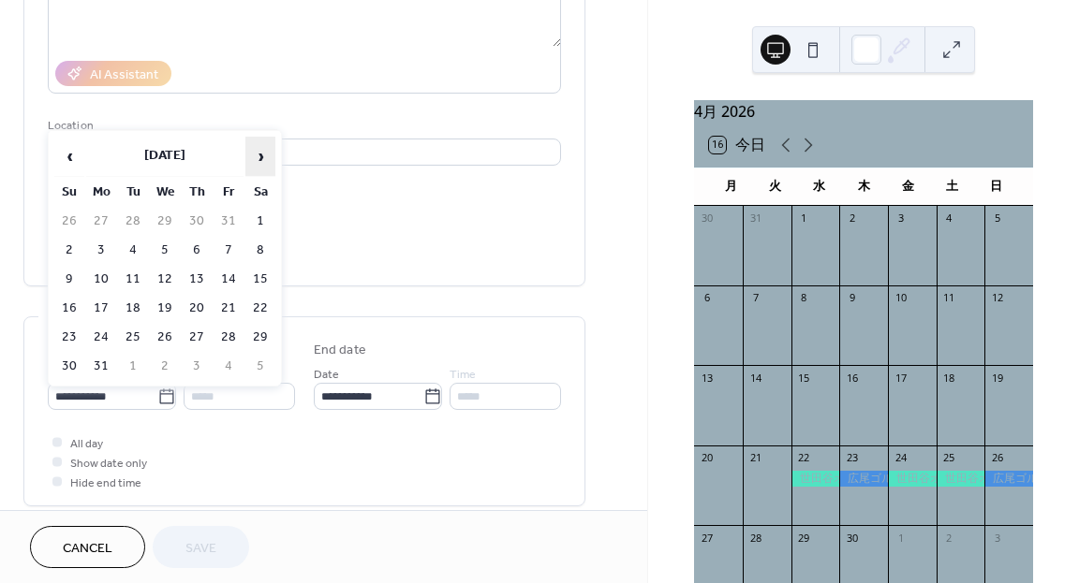
click at [254, 151] on span "›" at bounding box center [260, 156] width 28 height 37
click at [194, 277] on td "15" at bounding box center [197, 279] width 30 height 27
type input "**********"
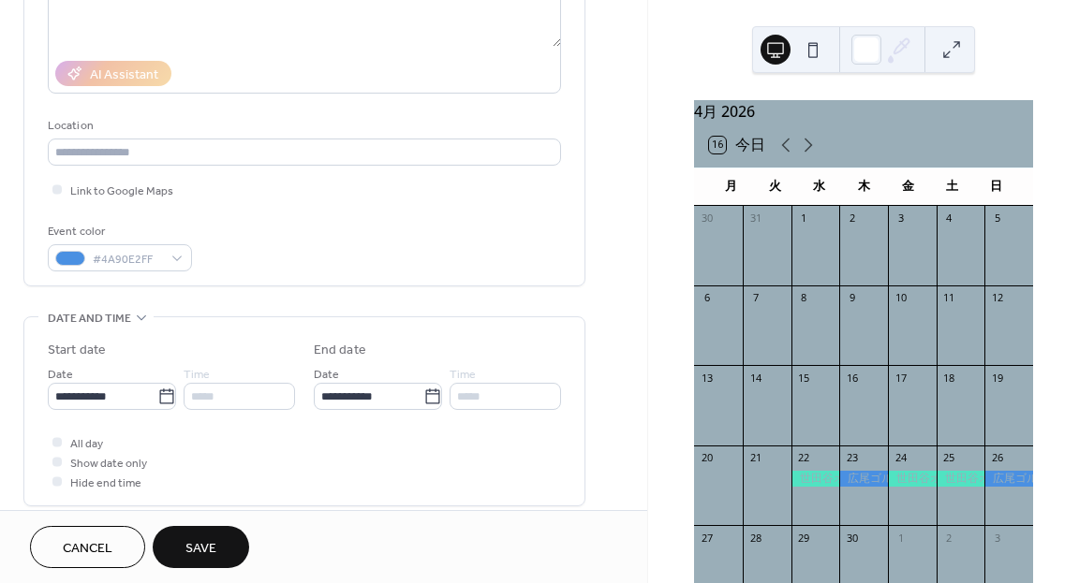
click at [192, 539] on span "Save" at bounding box center [200, 549] width 31 height 20
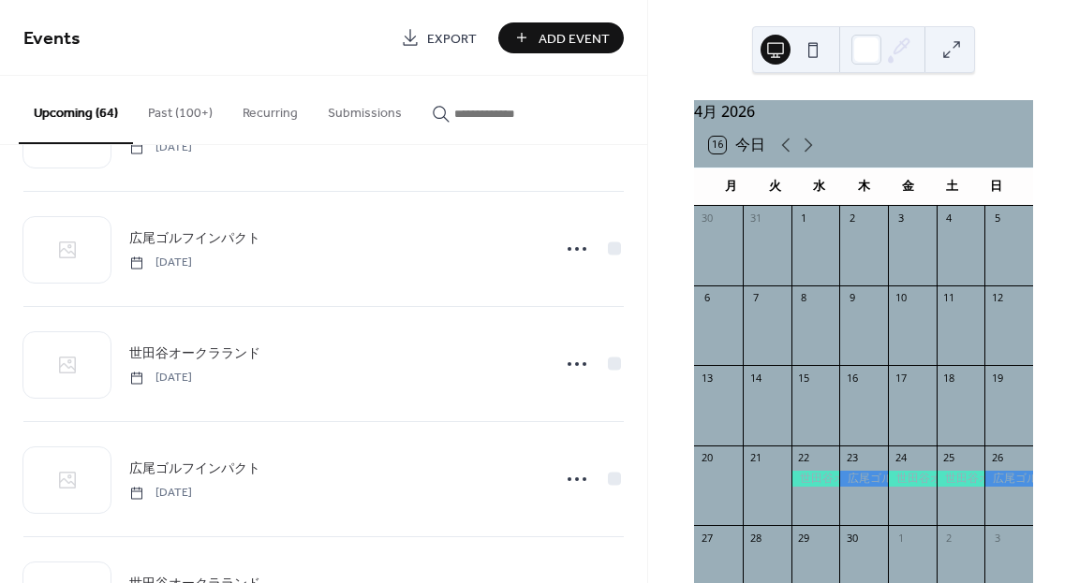
scroll to position [2362, 0]
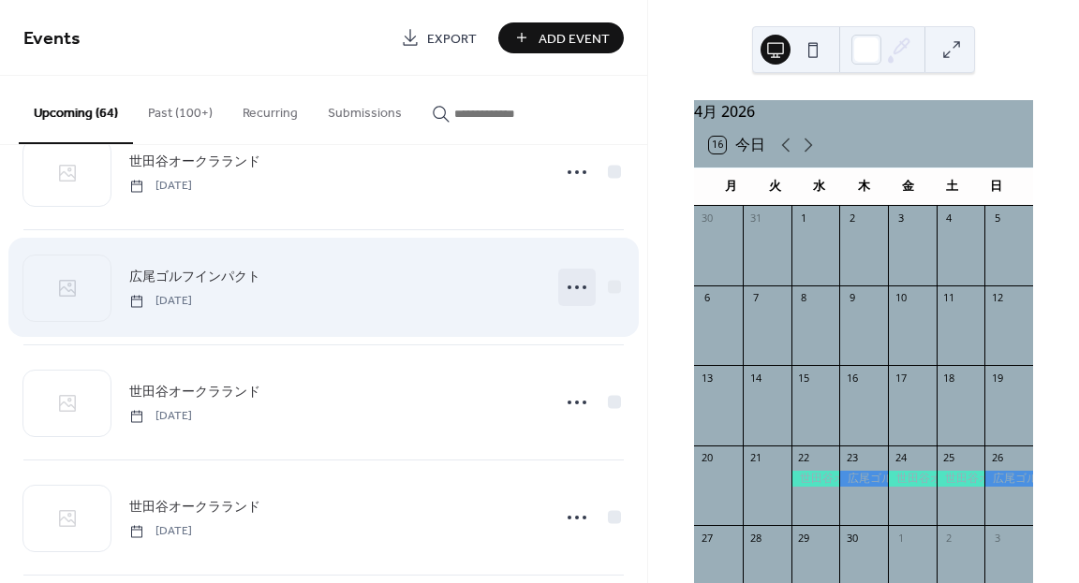
click at [563, 292] on icon at bounding box center [577, 288] width 30 height 30
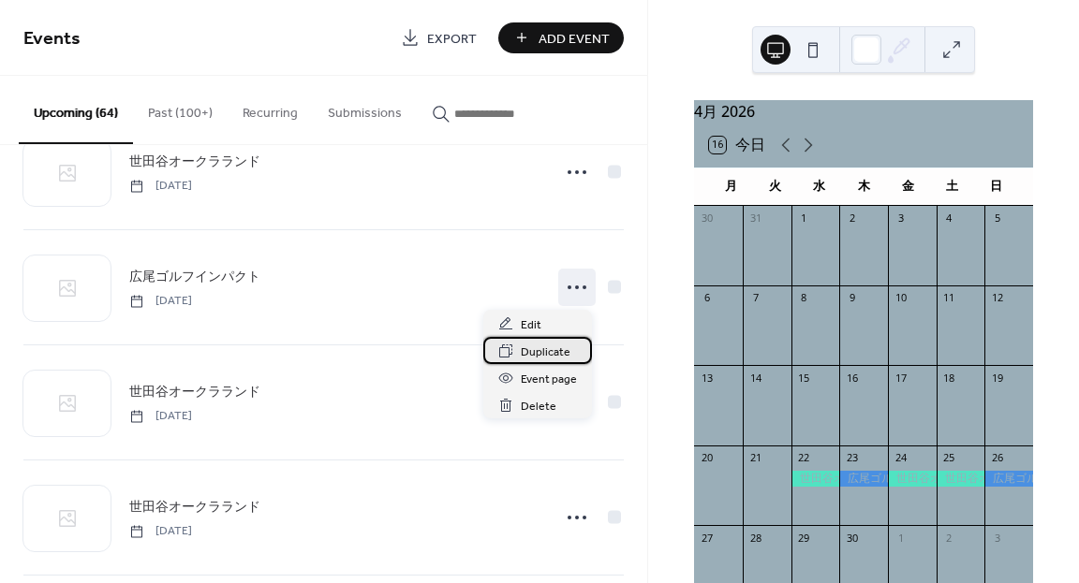
click at [542, 356] on span "Duplicate" at bounding box center [546, 353] width 50 height 20
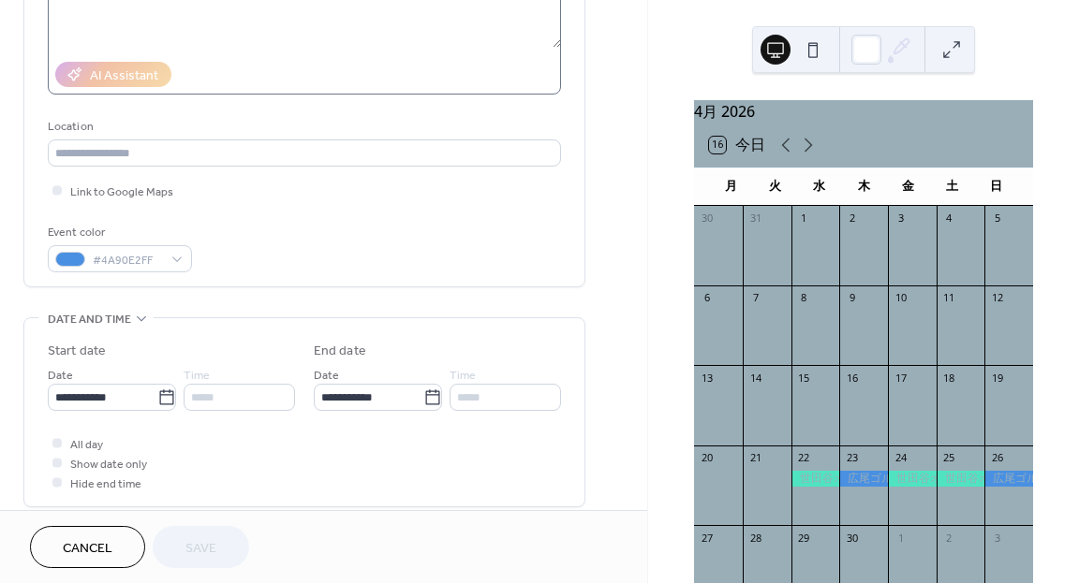
scroll to position [318, 0]
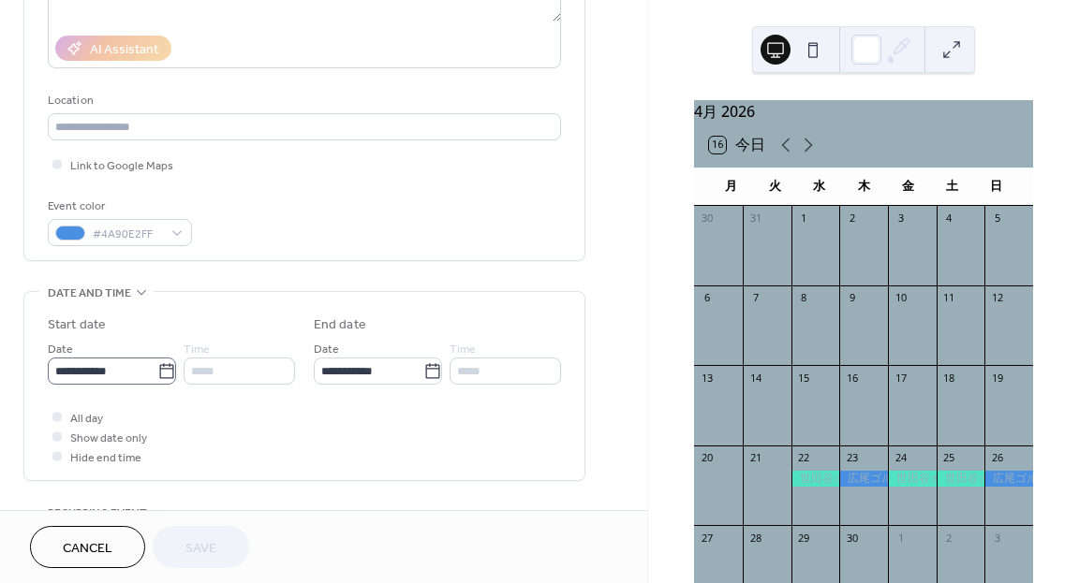
click at [169, 367] on icon at bounding box center [166, 371] width 19 height 19
click at [157, 367] on input "**********" at bounding box center [103, 371] width 110 height 27
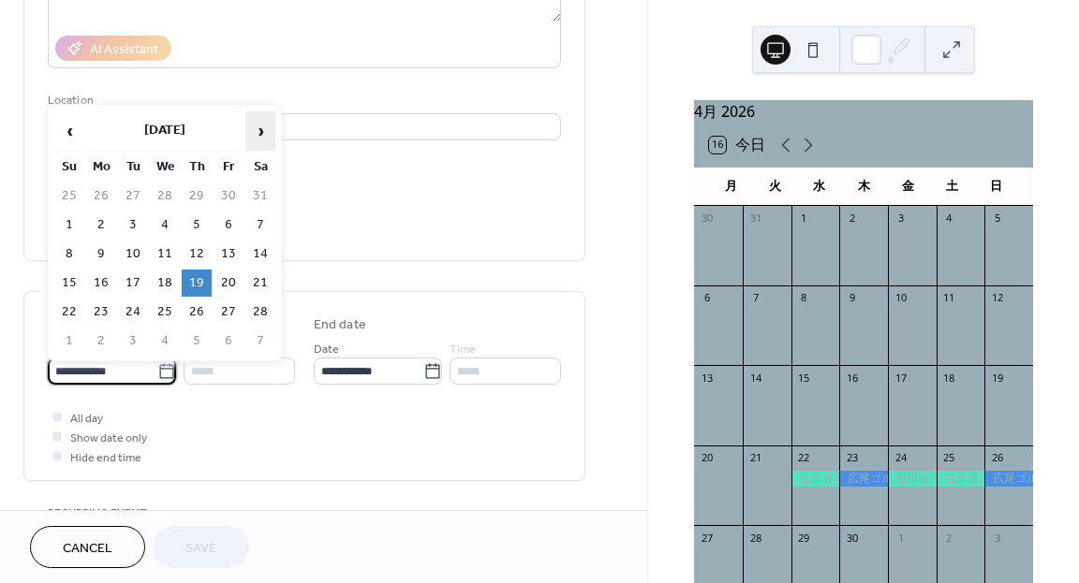
click at [268, 137] on span "›" at bounding box center [260, 130] width 28 height 37
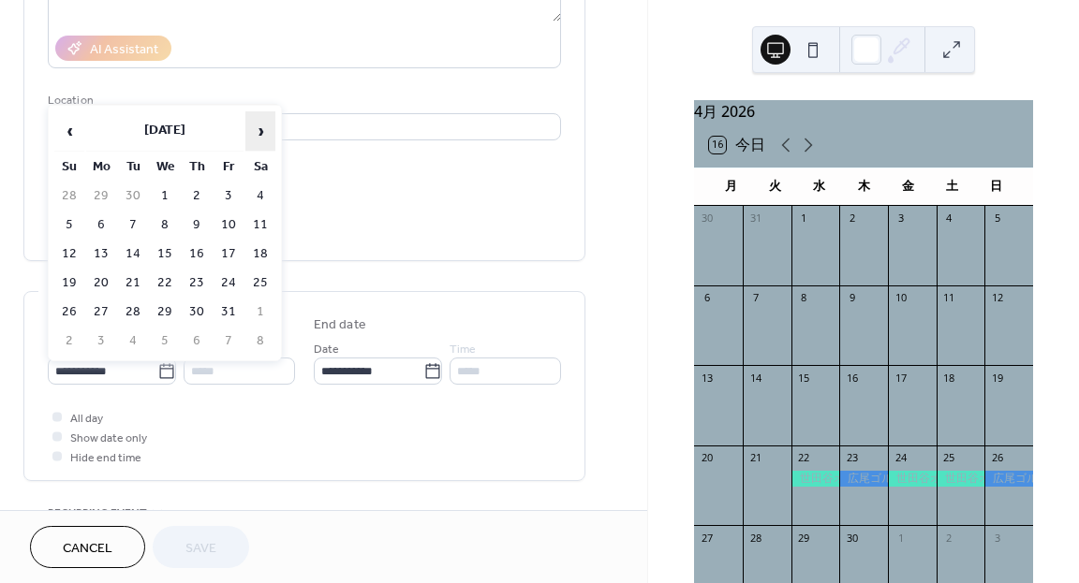
click at [268, 137] on span "›" at bounding box center [260, 130] width 28 height 37
click at [74, 282] on td "18" at bounding box center [69, 283] width 30 height 27
type input "**********"
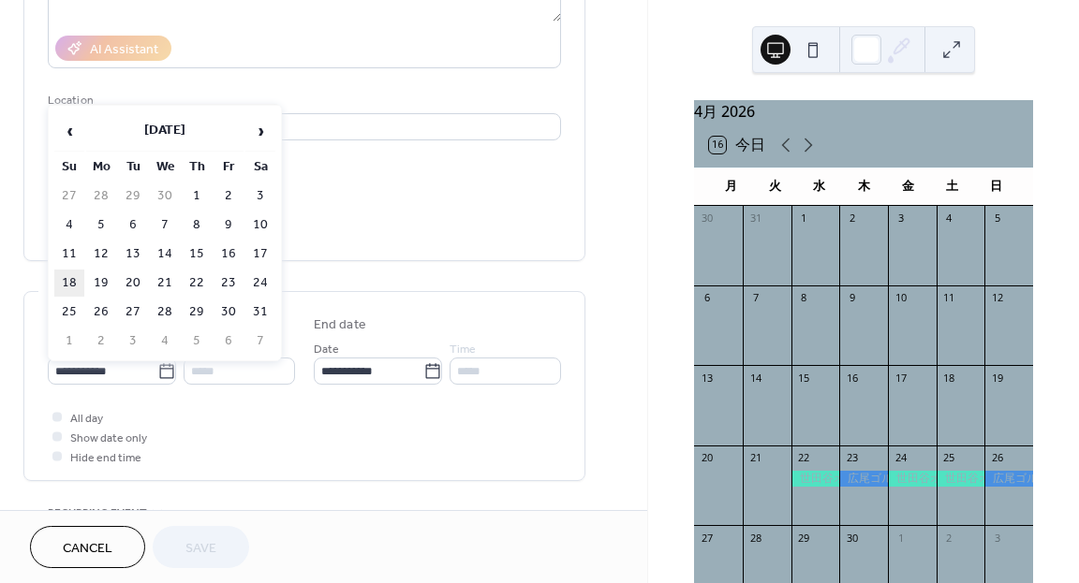
type input "**********"
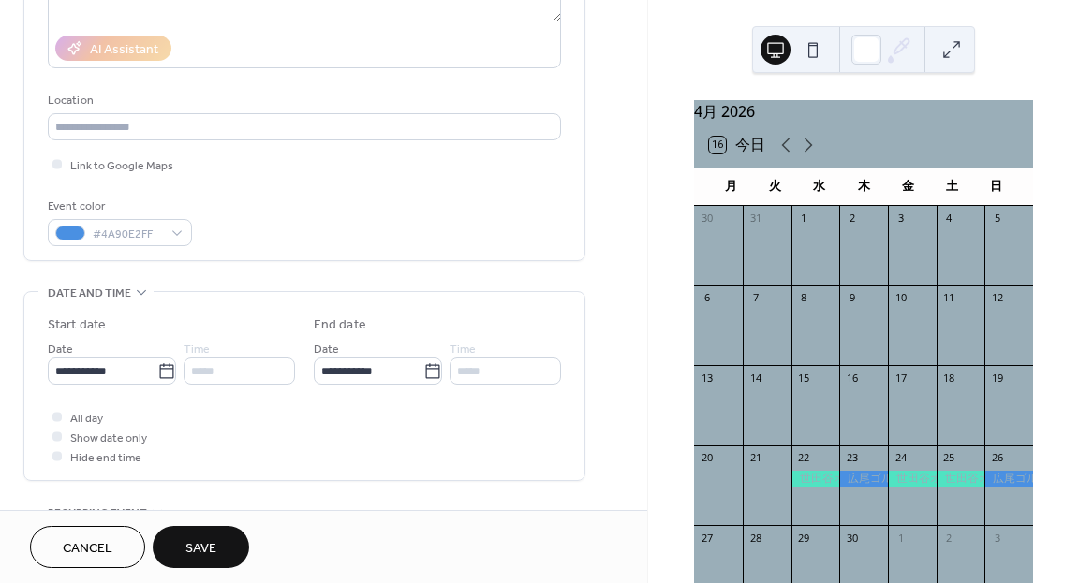
click at [184, 536] on button "Save" at bounding box center [201, 547] width 96 height 42
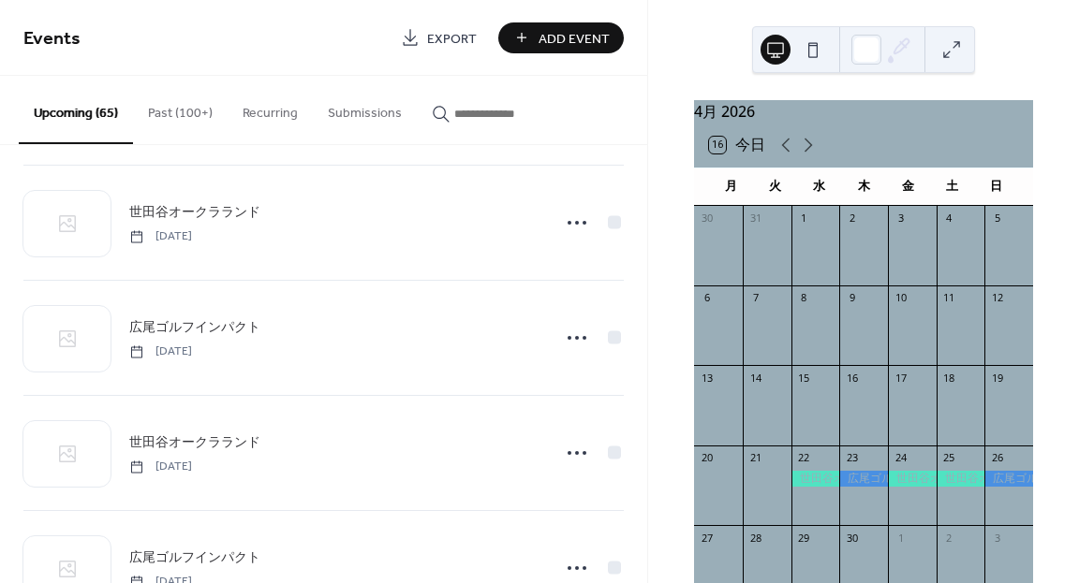
scroll to position [3073, 0]
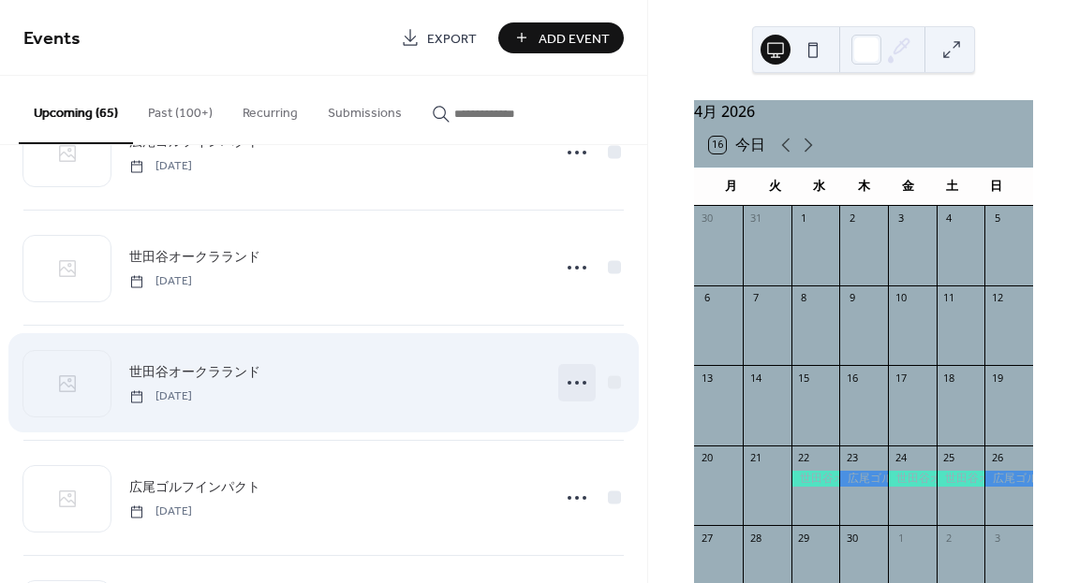
click at [582, 378] on icon at bounding box center [577, 383] width 30 height 30
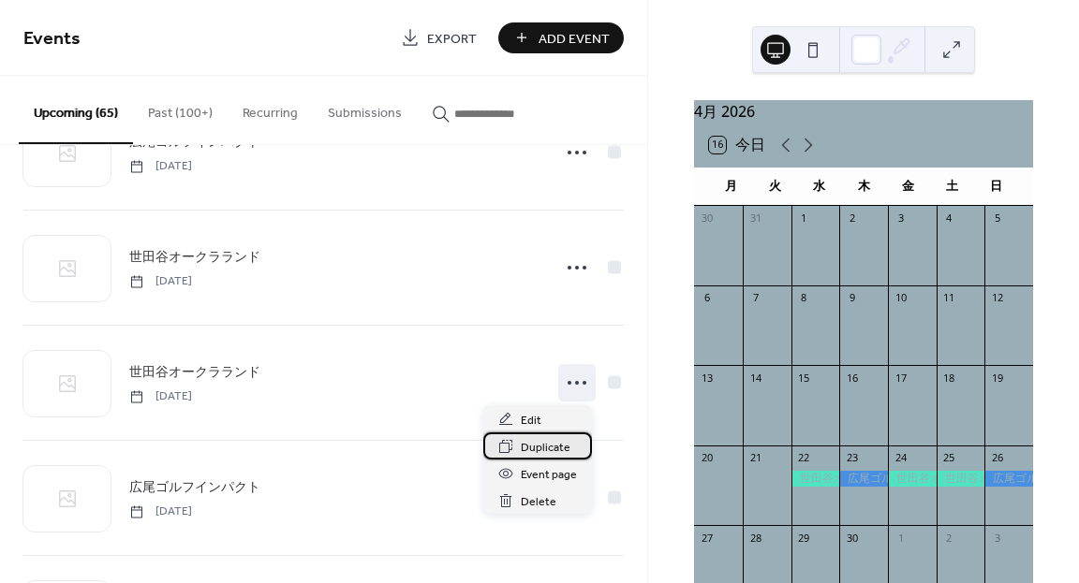
click at [544, 443] on span "Duplicate" at bounding box center [546, 448] width 50 height 20
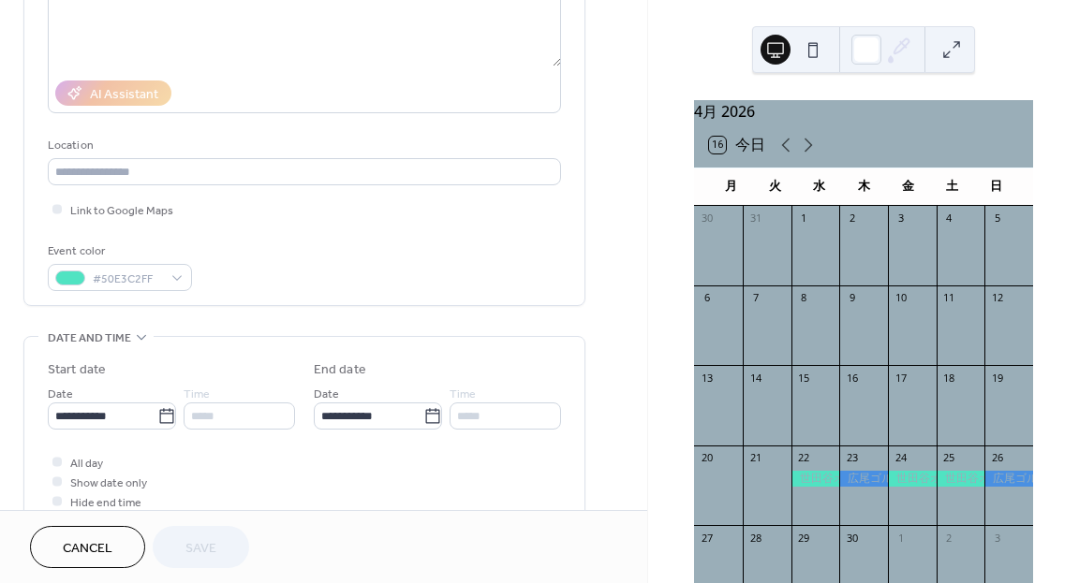
scroll to position [276, 0]
click at [161, 416] on icon at bounding box center [166, 414] width 19 height 19
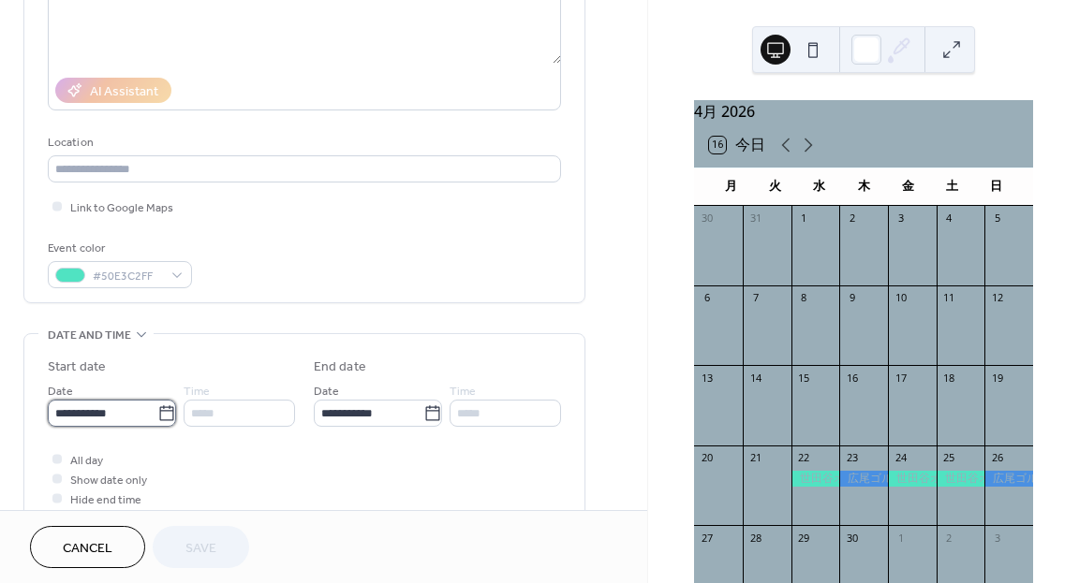
click at [157, 416] on input "**********" at bounding box center [103, 413] width 110 height 27
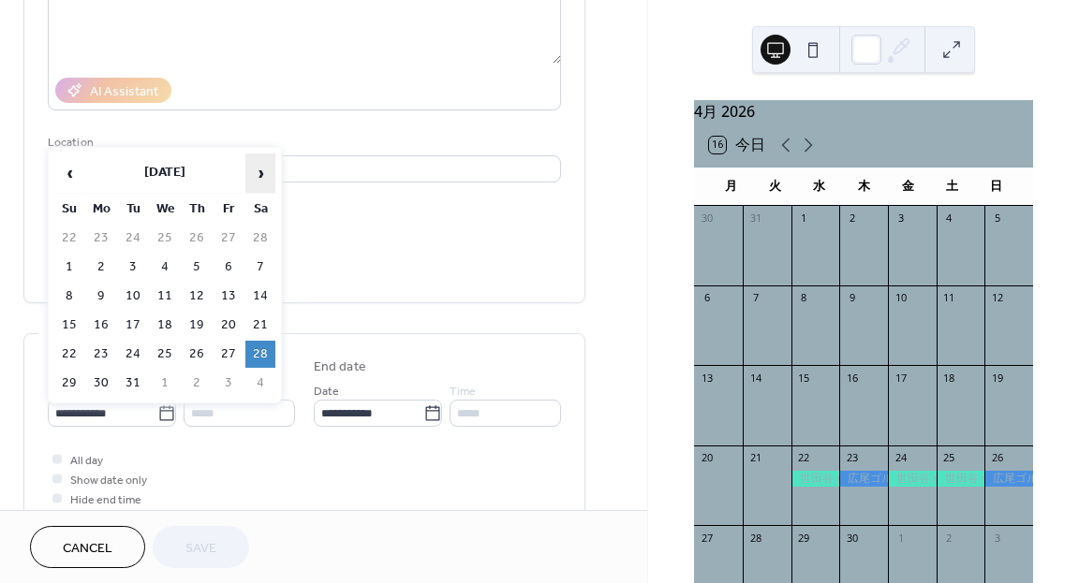
click at [266, 179] on span "›" at bounding box center [260, 173] width 28 height 37
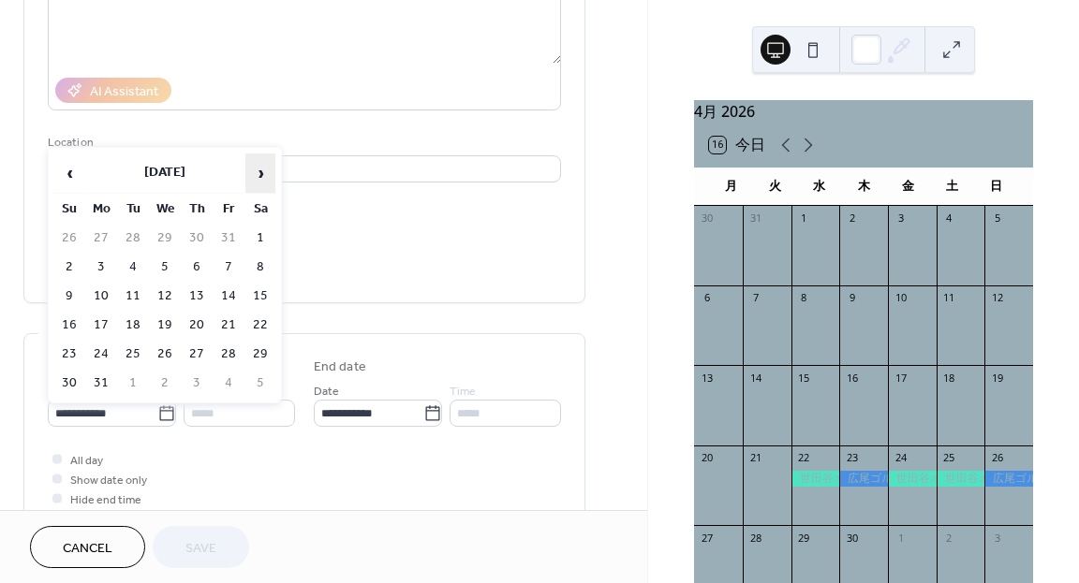
click at [266, 179] on span "›" at bounding box center [260, 173] width 28 height 37
click at [159, 291] on td "11" at bounding box center [165, 296] width 30 height 27
type input "**********"
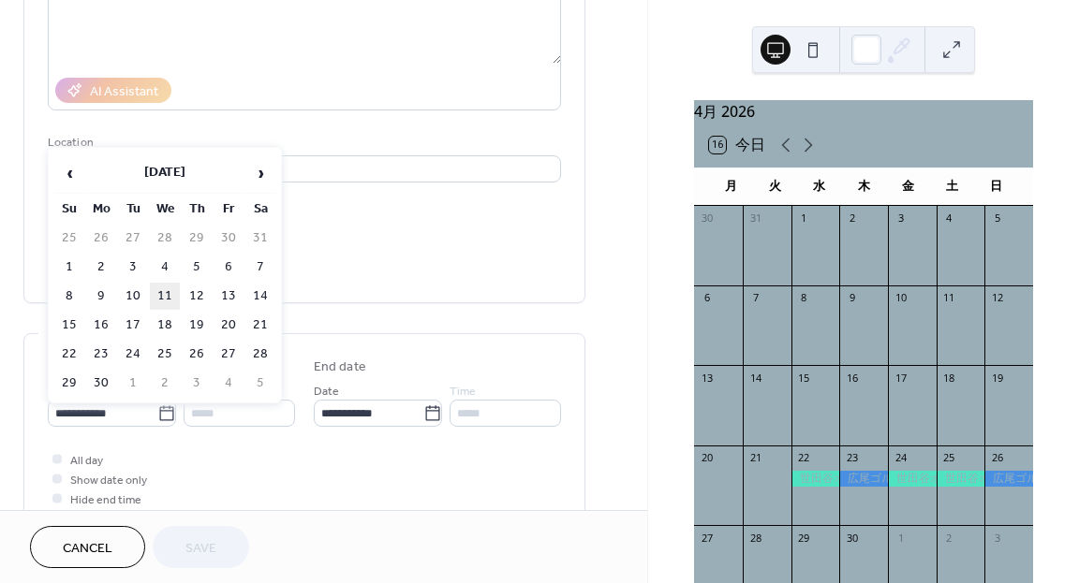
type input "**********"
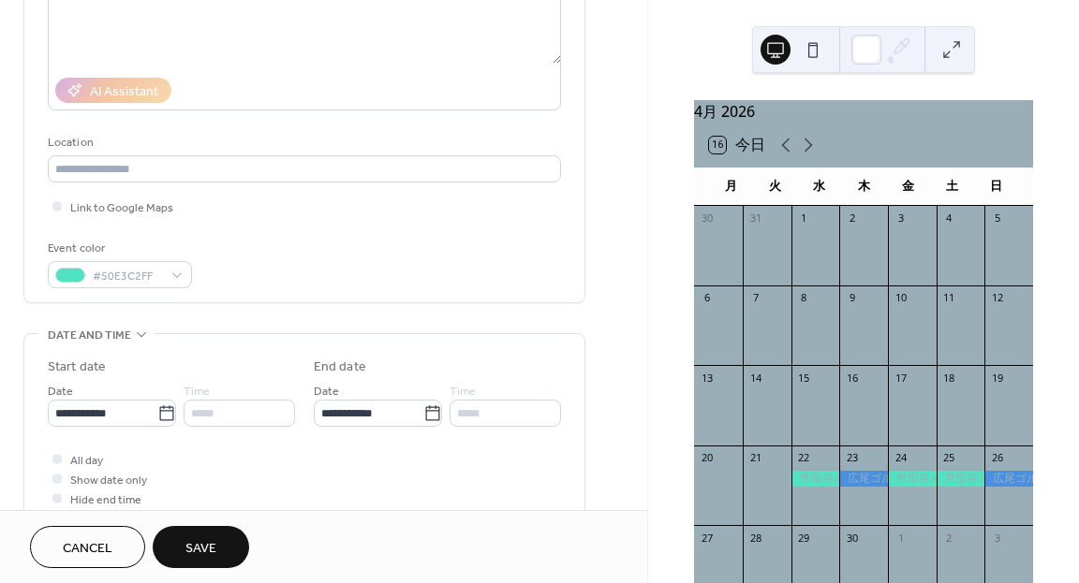
click at [177, 547] on button "Save" at bounding box center [201, 547] width 96 height 42
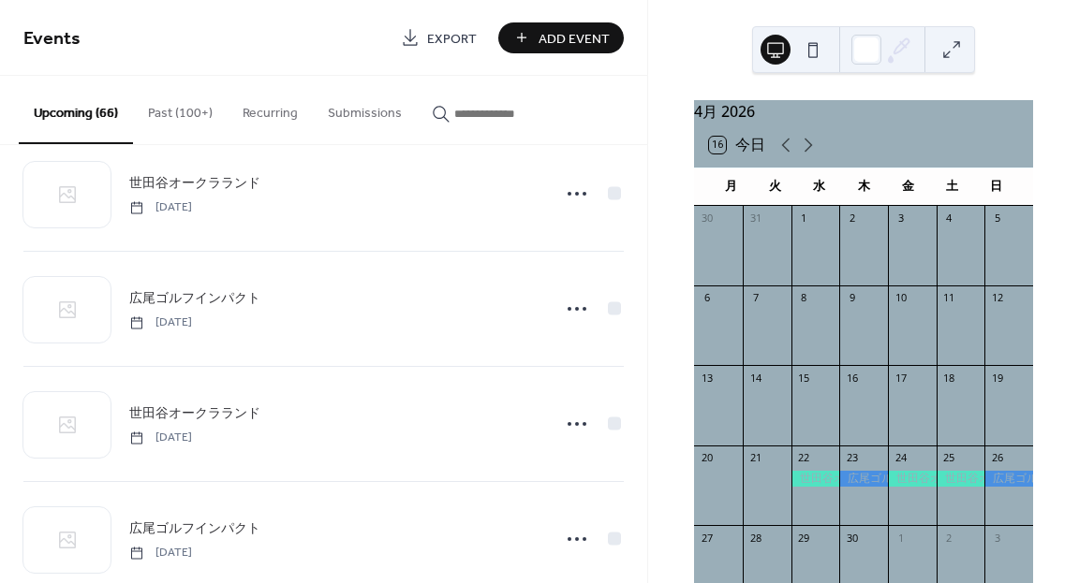
scroll to position [3073, 0]
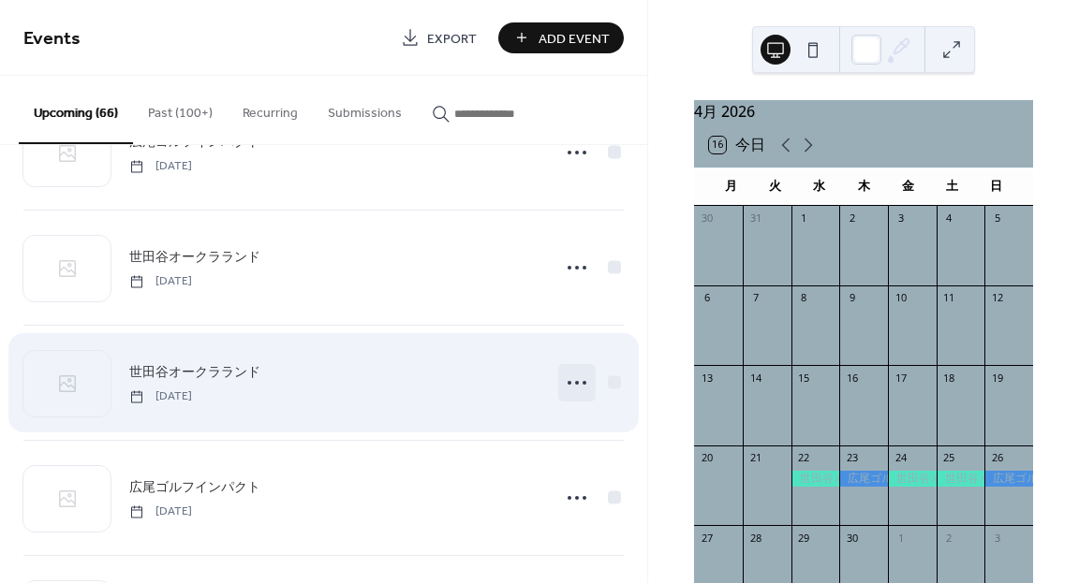
click at [568, 381] on icon at bounding box center [577, 383] width 30 height 30
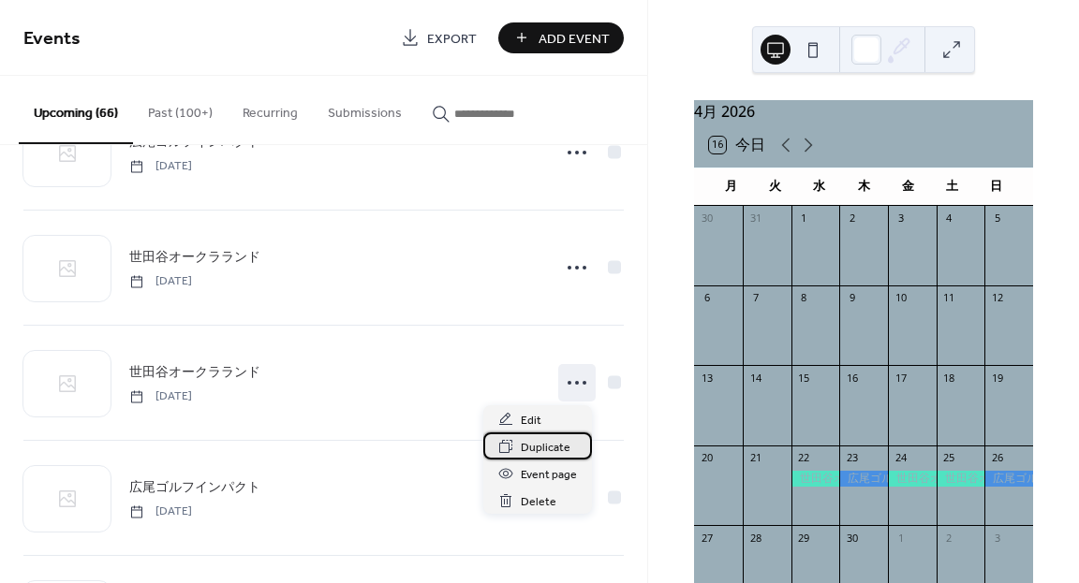
click at [532, 444] on span "Duplicate" at bounding box center [546, 448] width 50 height 20
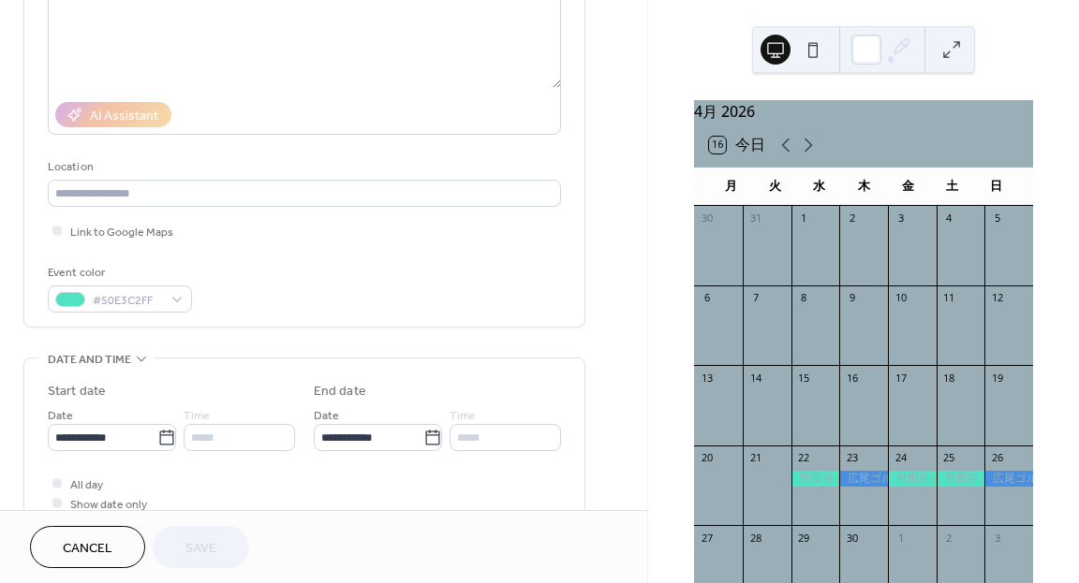
scroll to position [254, 0]
click at [170, 434] on icon at bounding box center [166, 436] width 19 height 19
click at [157, 434] on input "**********" at bounding box center [103, 435] width 110 height 27
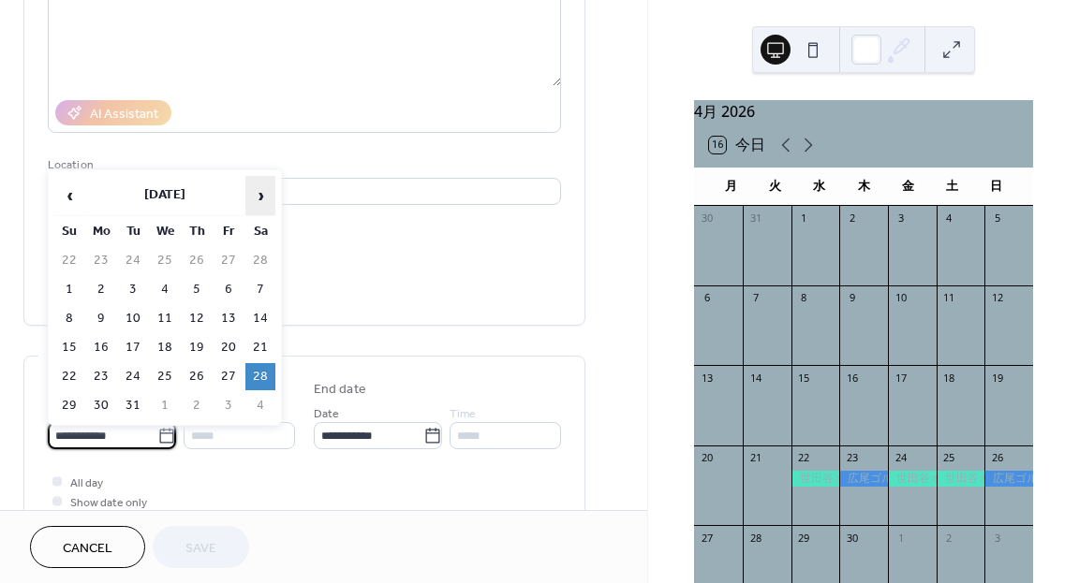
click at [254, 208] on span "›" at bounding box center [260, 195] width 28 height 37
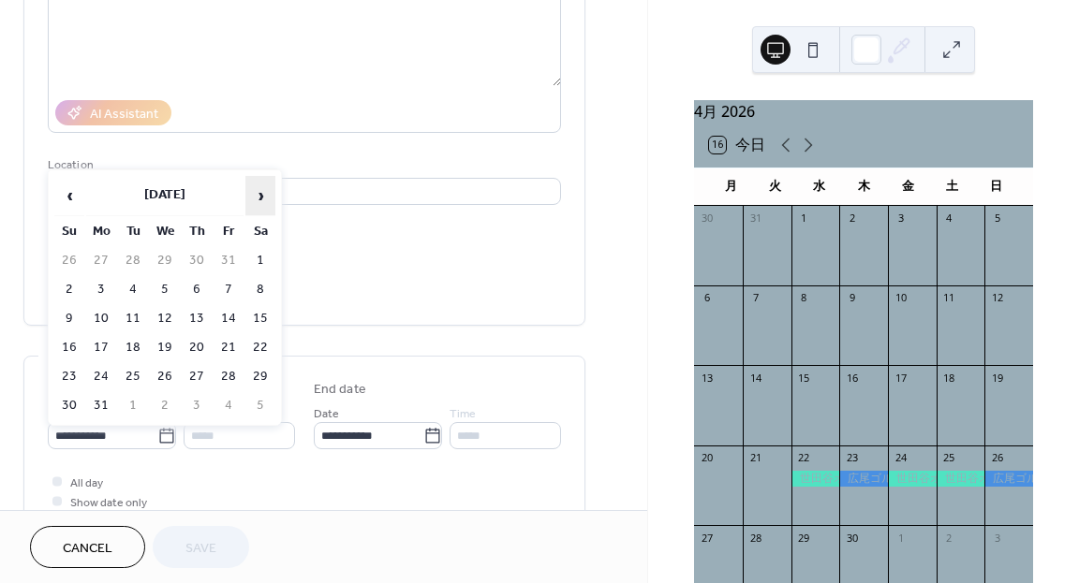
click at [254, 208] on span "›" at bounding box center [260, 195] width 28 height 37
click at [231, 308] on td "13" at bounding box center [229, 318] width 30 height 27
type input "**********"
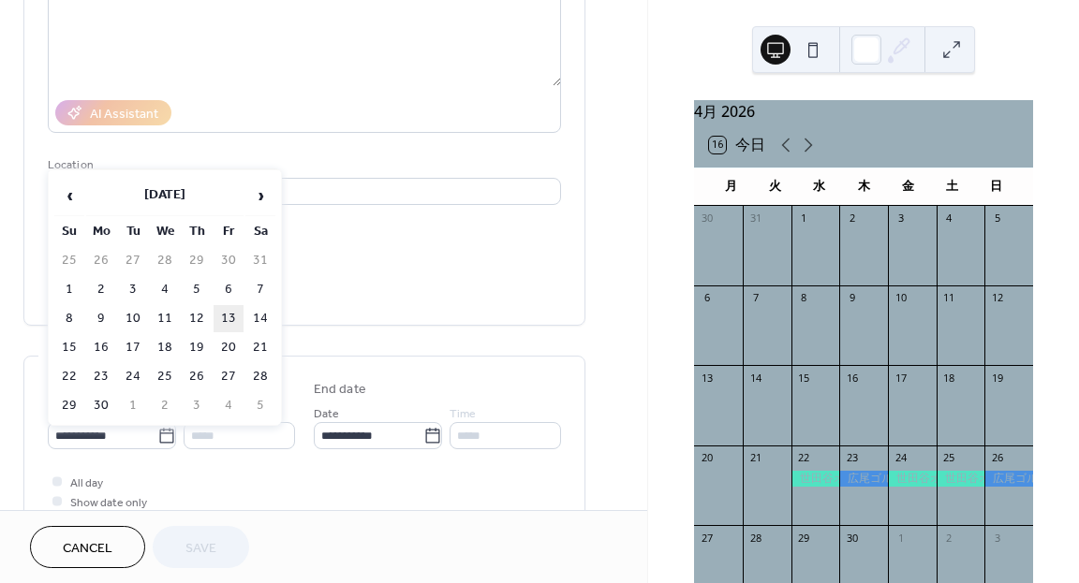
type input "**********"
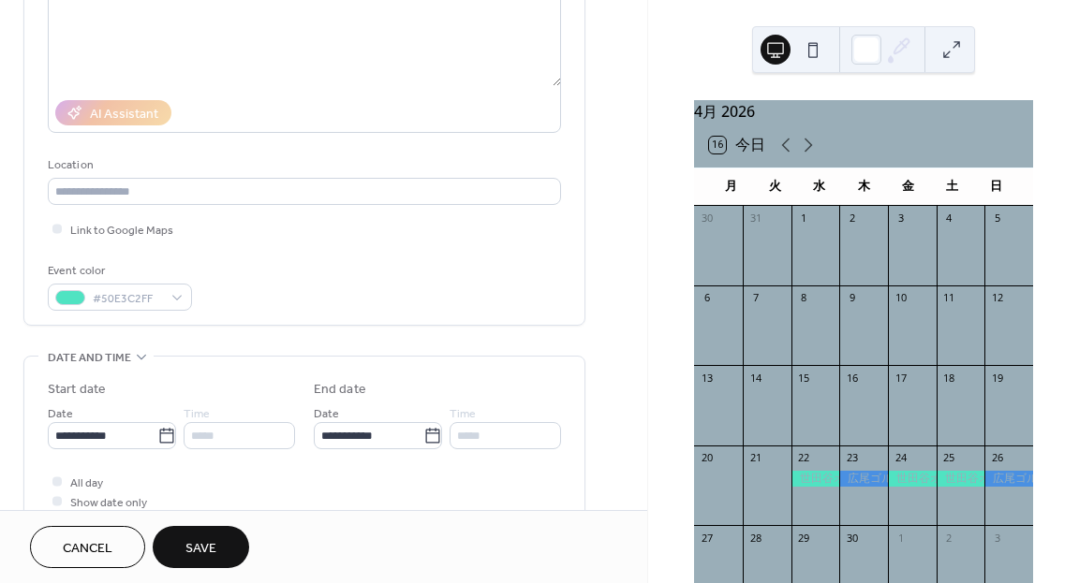
click at [208, 540] on span "Save" at bounding box center [200, 549] width 31 height 20
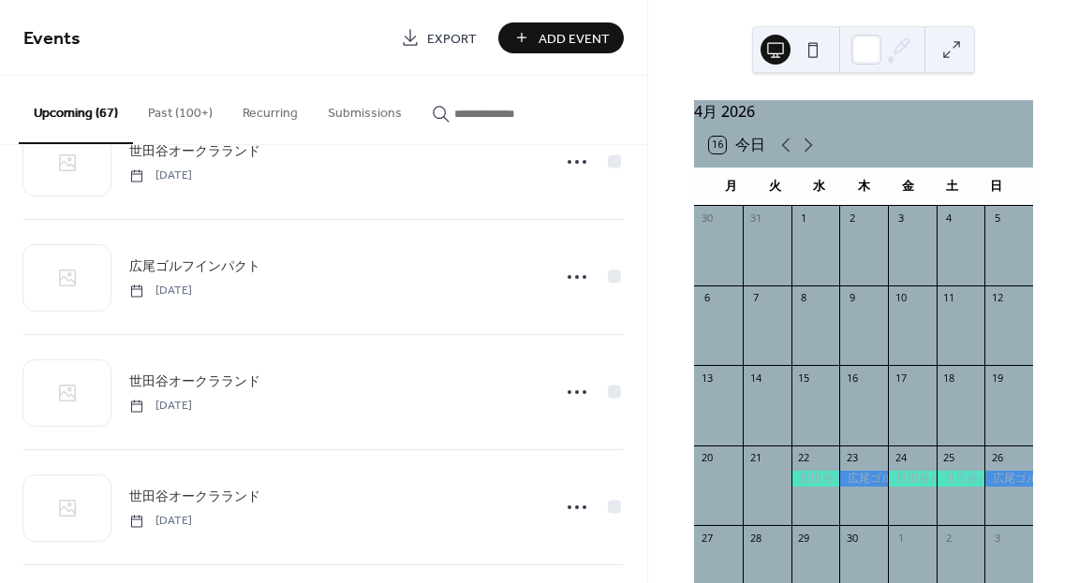
scroll to position [1182, 0]
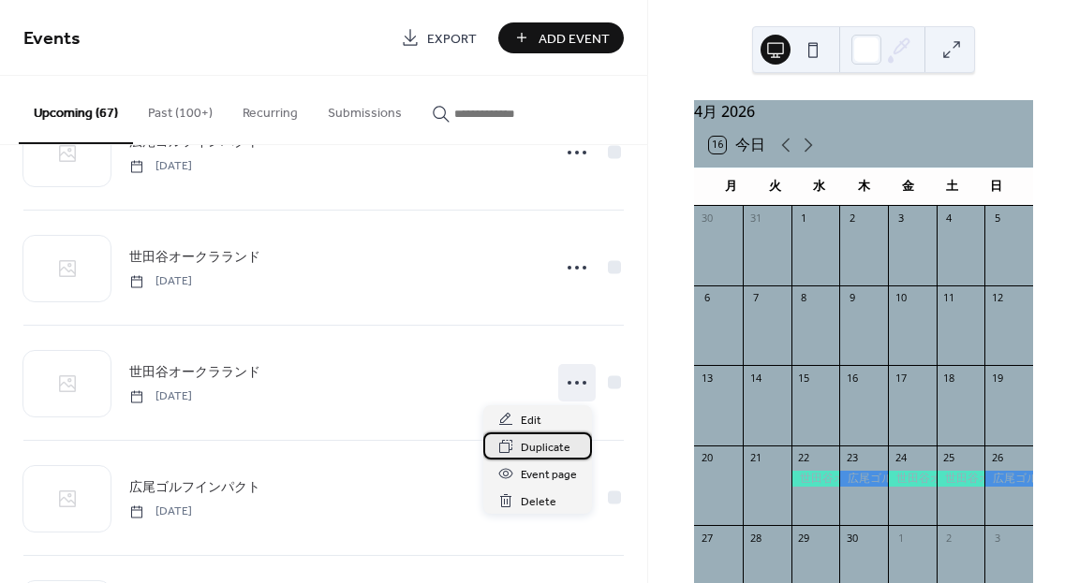
click at [541, 445] on span "Duplicate" at bounding box center [546, 448] width 50 height 20
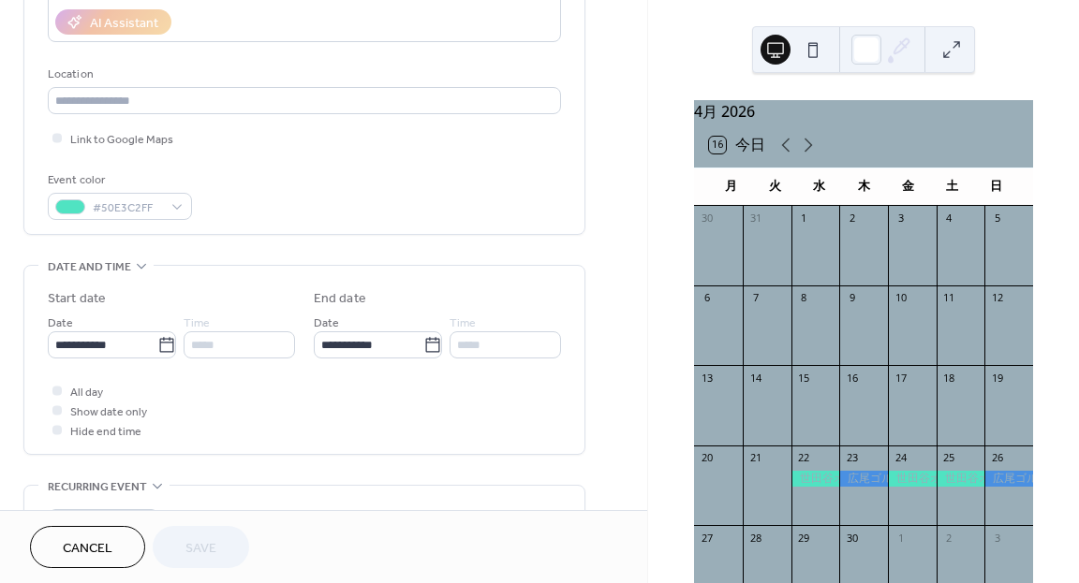
scroll to position [350, 0]
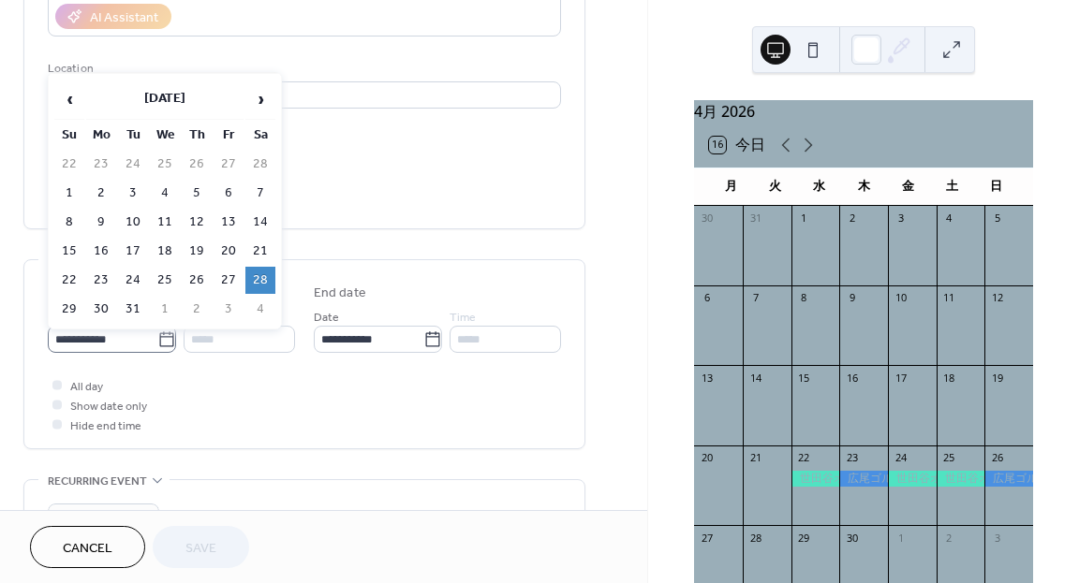
click at [170, 340] on icon at bounding box center [166, 340] width 19 height 19
click at [157, 340] on input "**********" at bounding box center [103, 339] width 110 height 27
click at [265, 106] on span "›" at bounding box center [260, 99] width 28 height 37
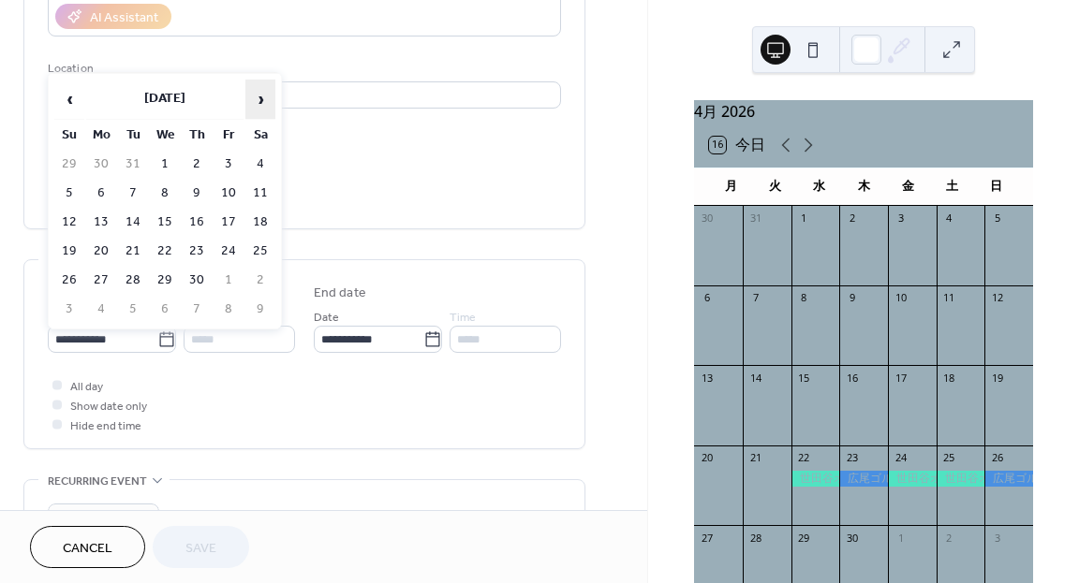
click at [265, 106] on span "›" at bounding box center [260, 99] width 28 height 37
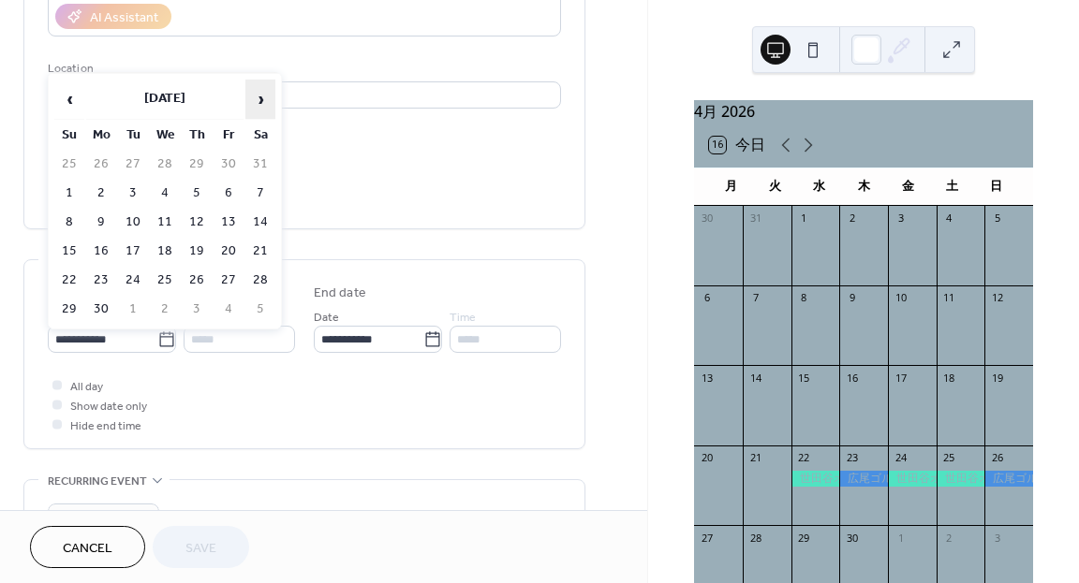
click at [265, 106] on span "›" at bounding box center [260, 99] width 28 height 37
click at [75, 105] on span "‹" at bounding box center [69, 99] width 28 height 37
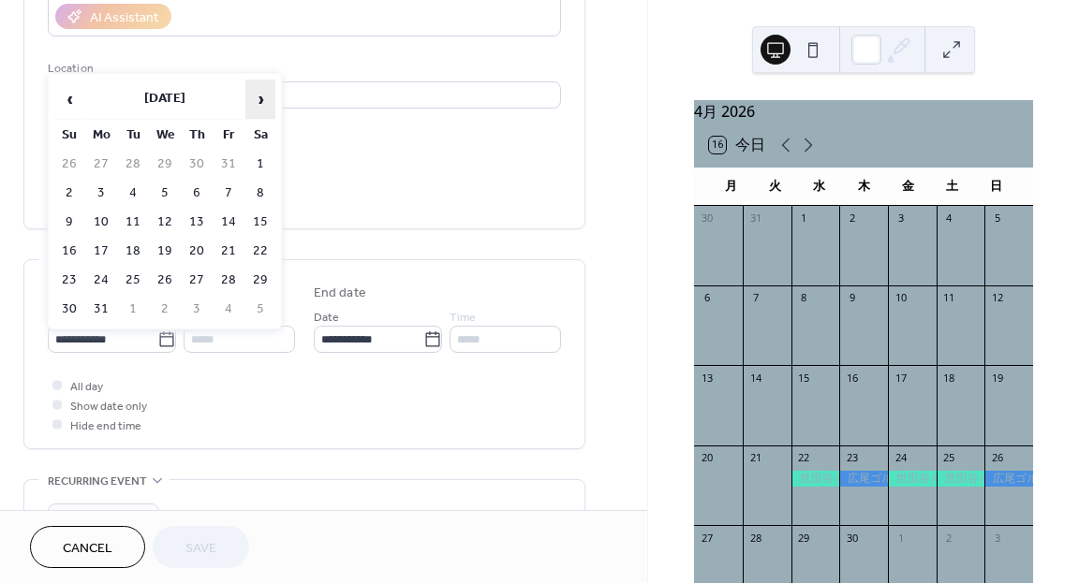
click at [259, 94] on span "›" at bounding box center [260, 99] width 28 height 37
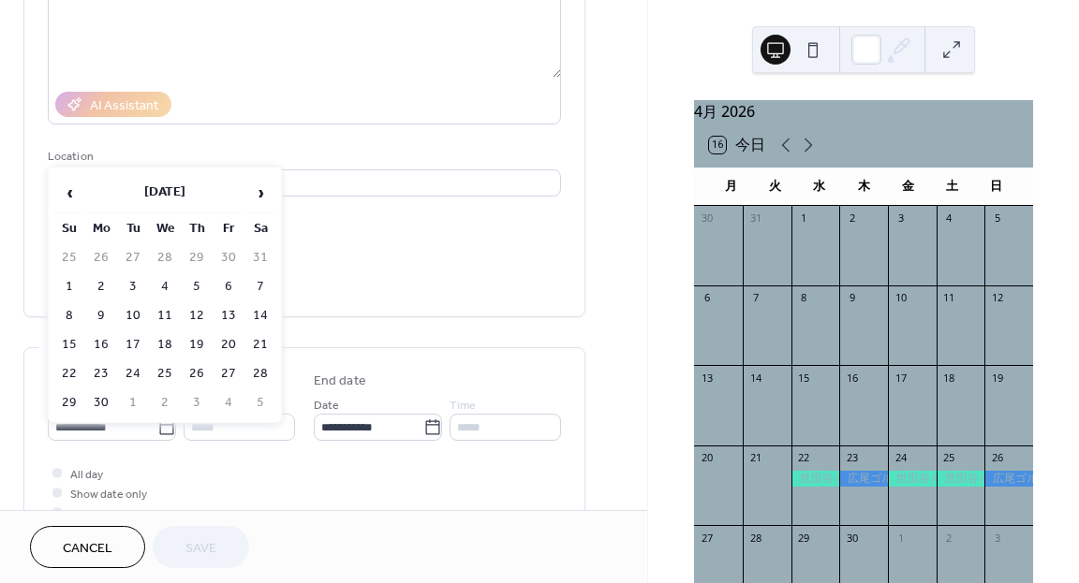
scroll to position [263, 0]
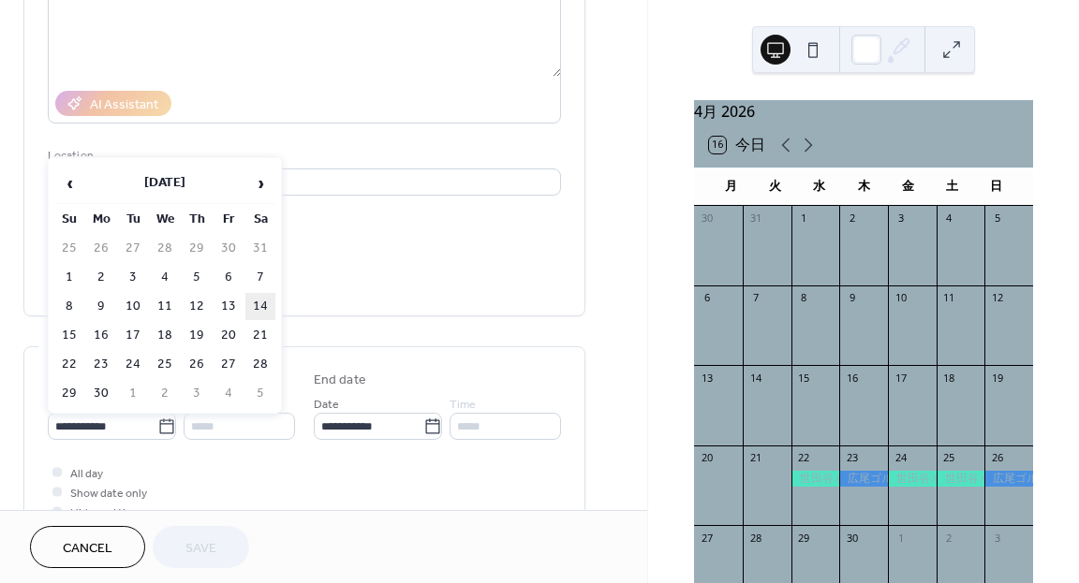
click at [258, 306] on td "14" at bounding box center [260, 306] width 30 height 27
type input "**********"
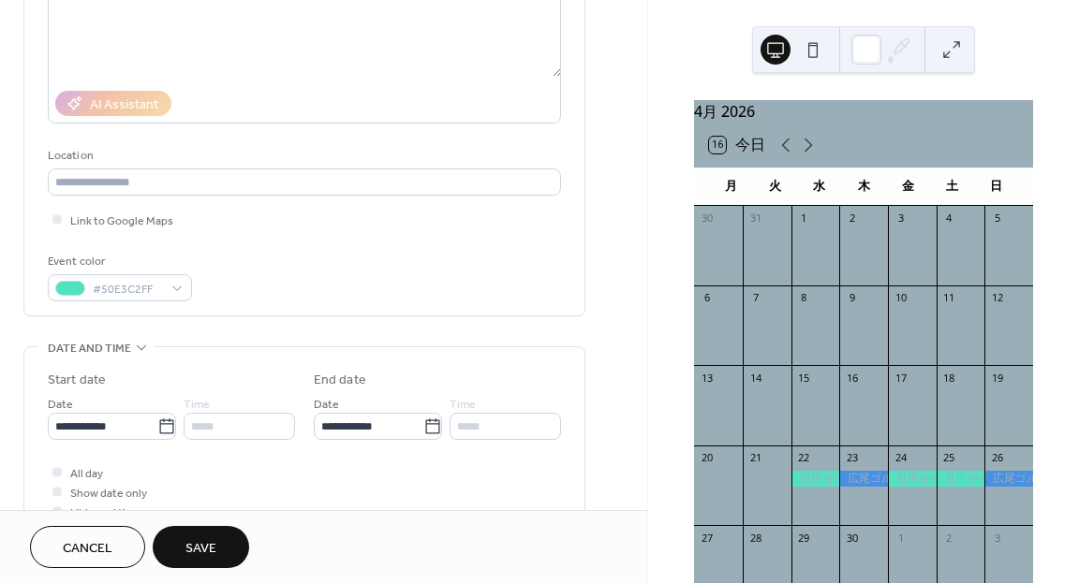
click at [199, 552] on span "Save" at bounding box center [200, 549] width 31 height 20
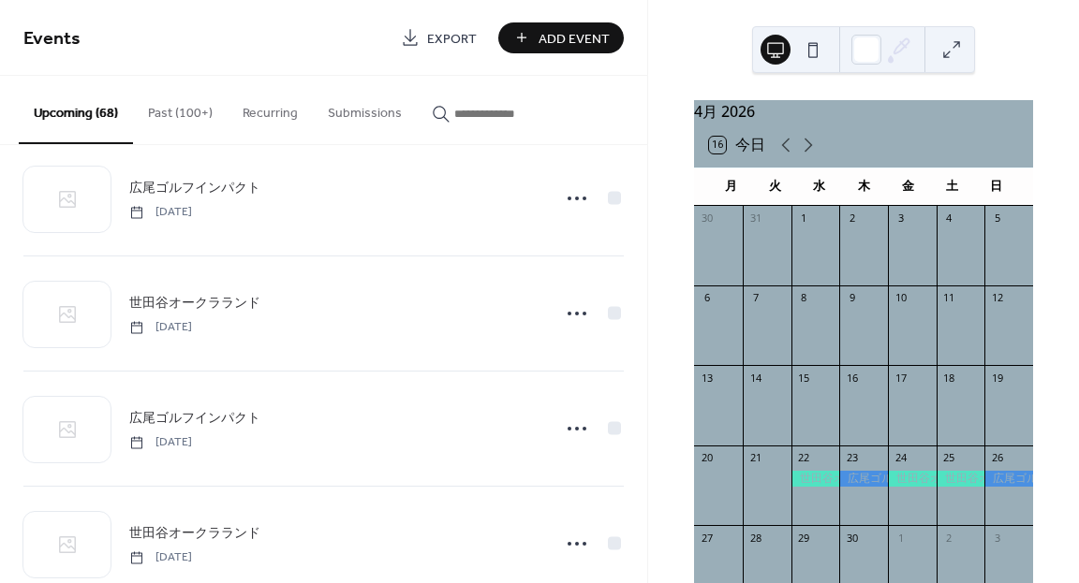
scroll to position [2374, 0]
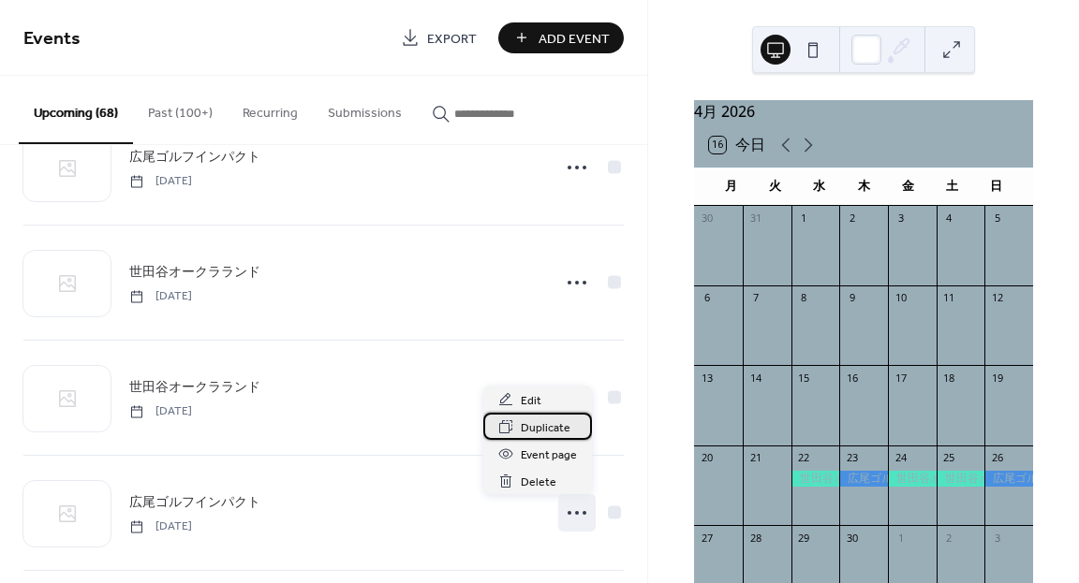
click at [555, 426] on span "Duplicate" at bounding box center [546, 429] width 50 height 20
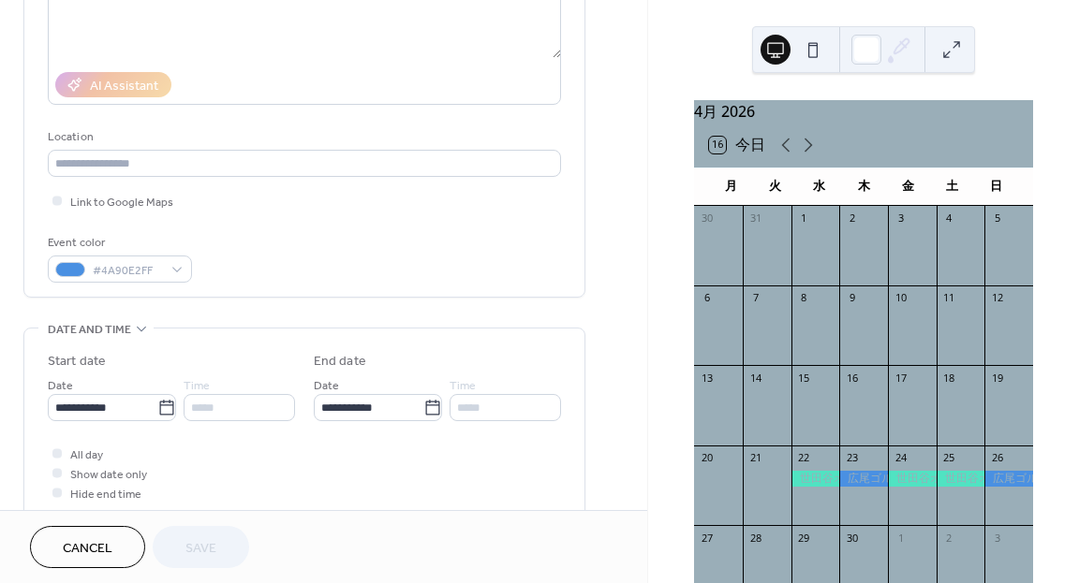
scroll to position [298, 0]
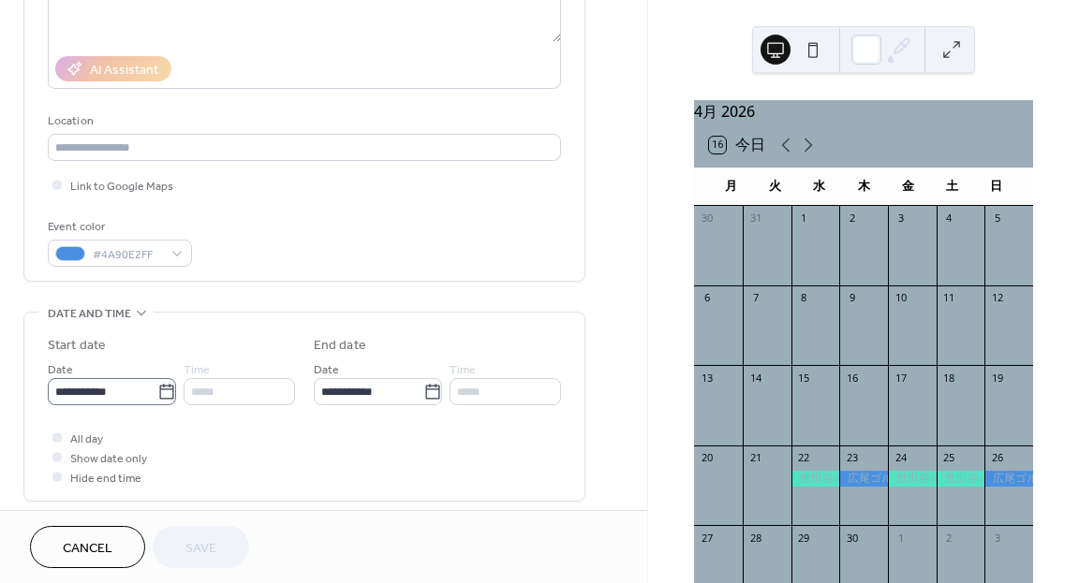
click at [166, 386] on icon at bounding box center [166, 392] width 19 height 19
click at [157, 386] on input "**********" at bounding box center [103, 391] width 110 height 27
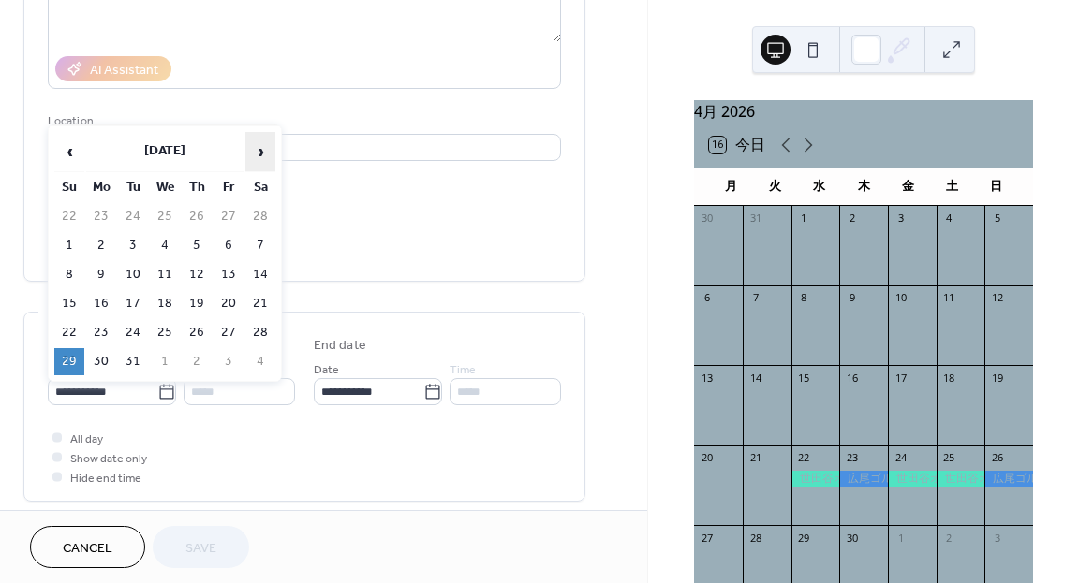
click at [268, 156] on span "›" at bounding box center [260, 151] width 28 height 37
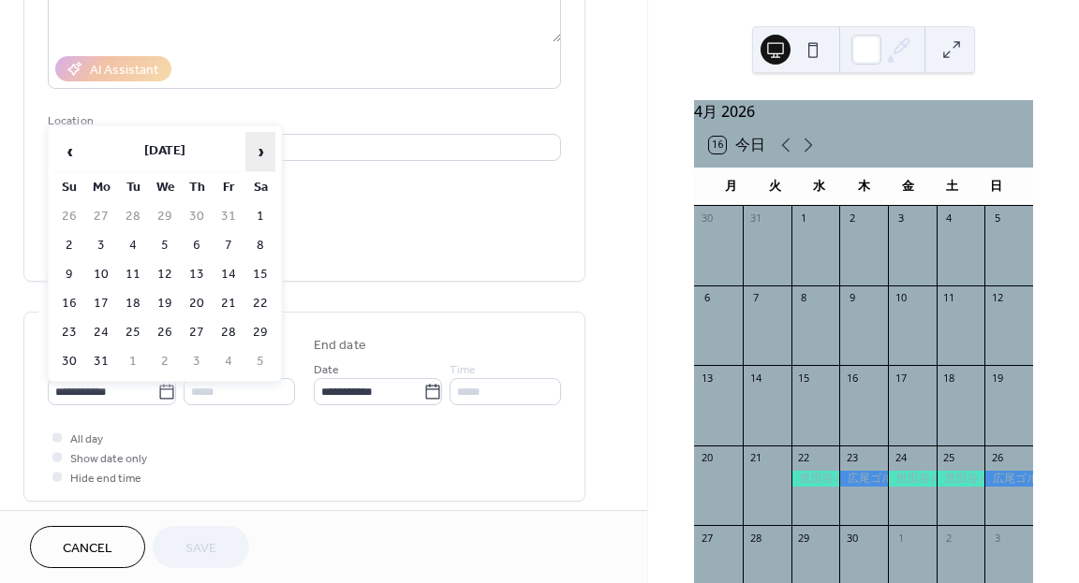
click at [268, 156] on span "›" at bounding box center [260, 151] width 28 height 37
click at [191, 277] on td "12" at bounding box center [197, 274] width 30 height 27
type input "**********"
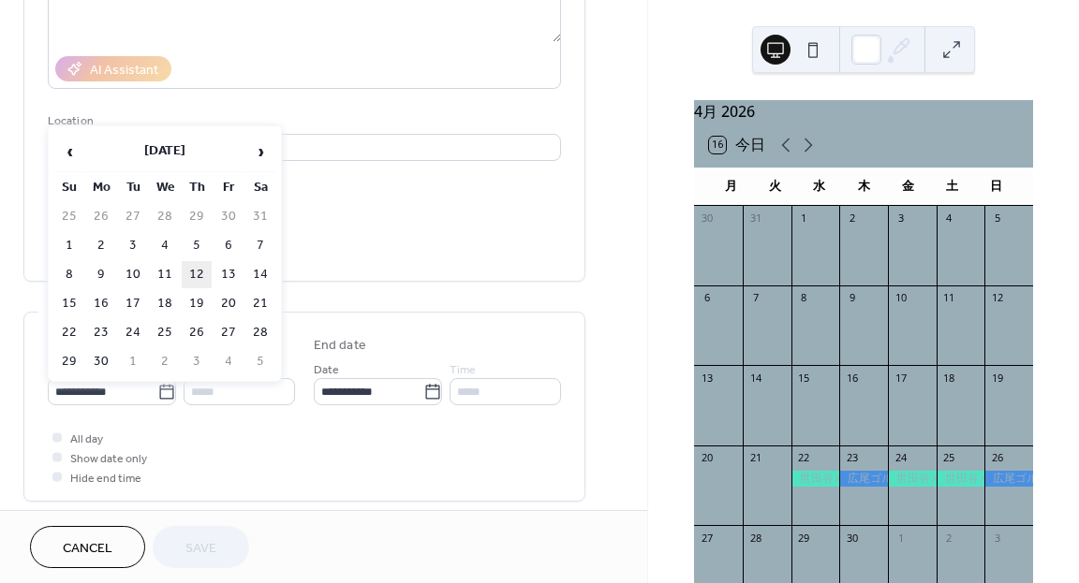
type input "**********"
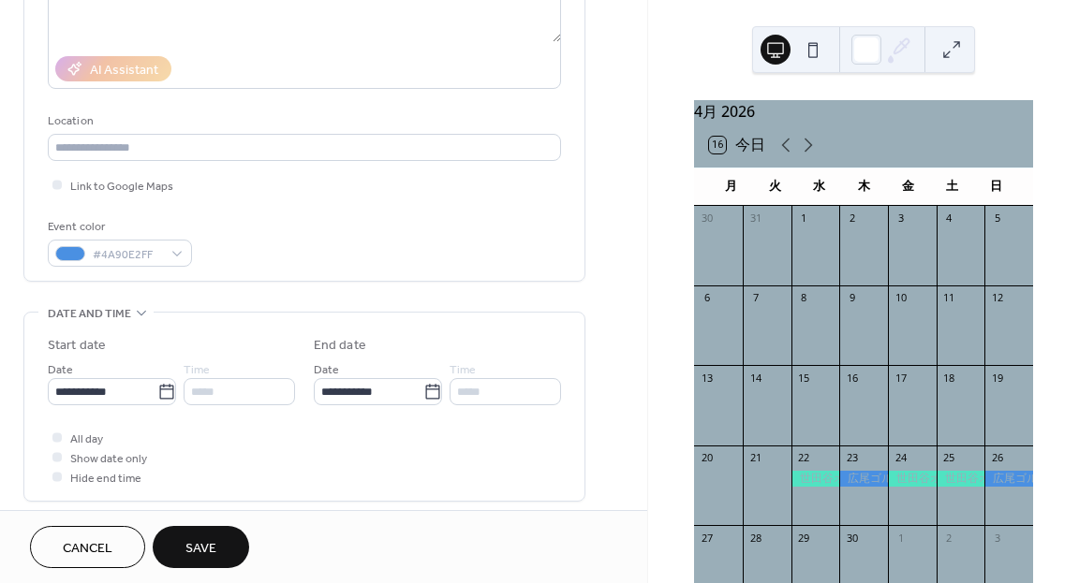
click at [183, 539] on button "Save" at bounding box center [201, 547] width 96 height 42
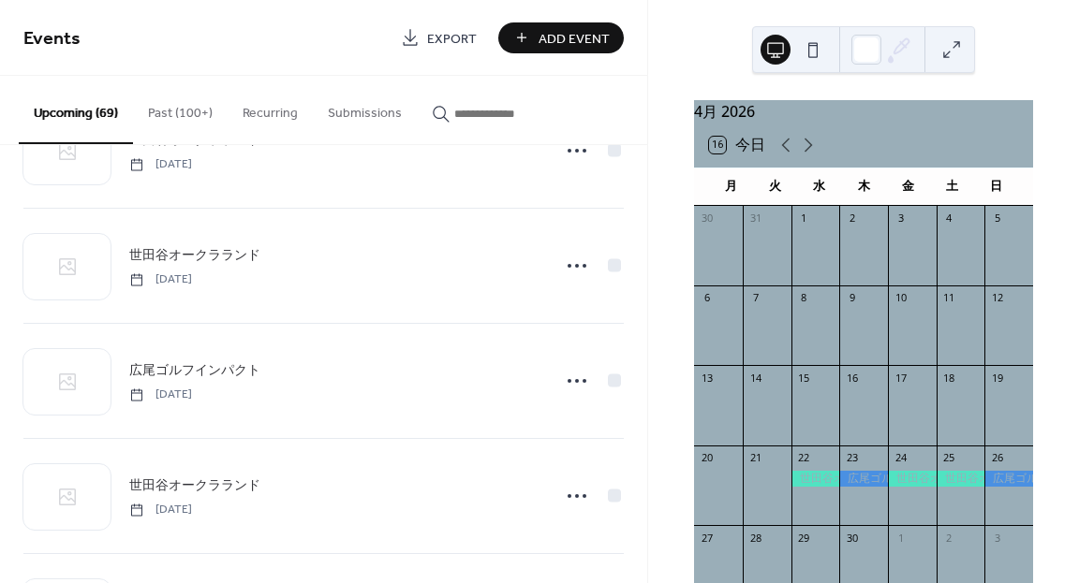
scroll to position [1485, 0]
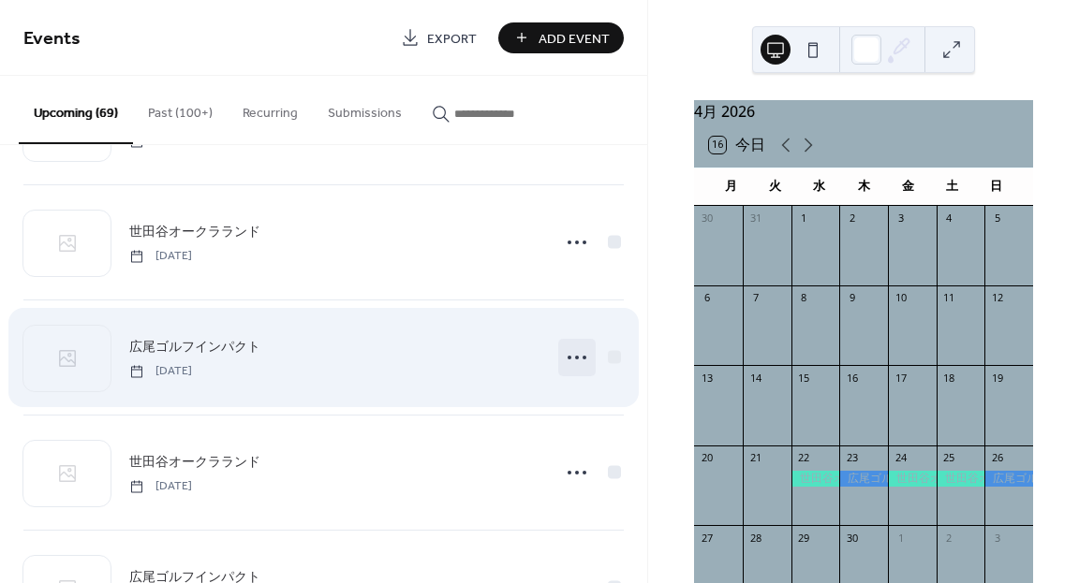
click at [572, 349] on icon at bounding box center [577, 358] width 30 height 30
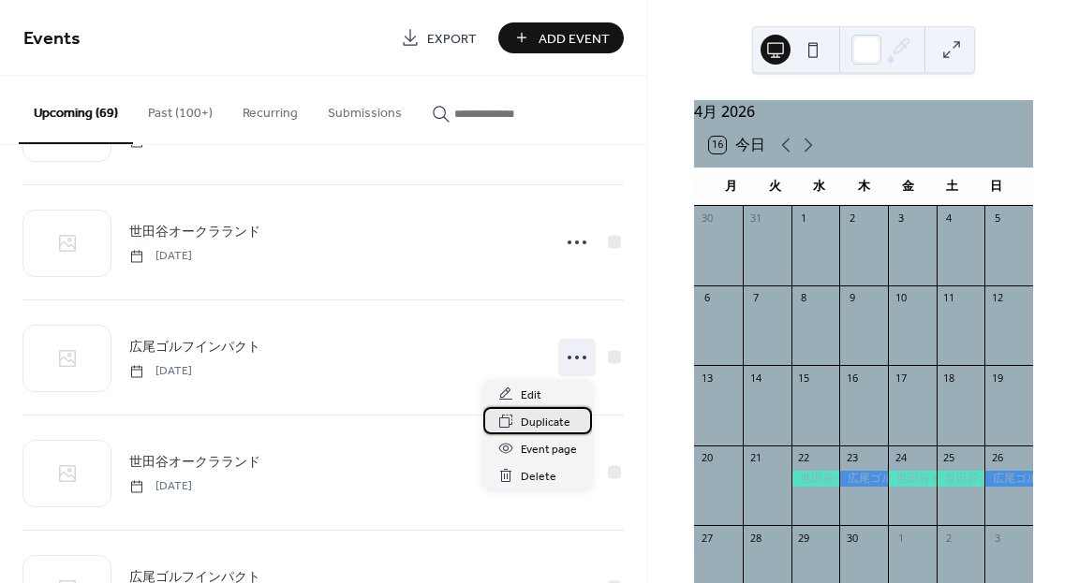
click at [543, 419] on span "Duplicate" at bounding box center [546, 423] width 50 height 20
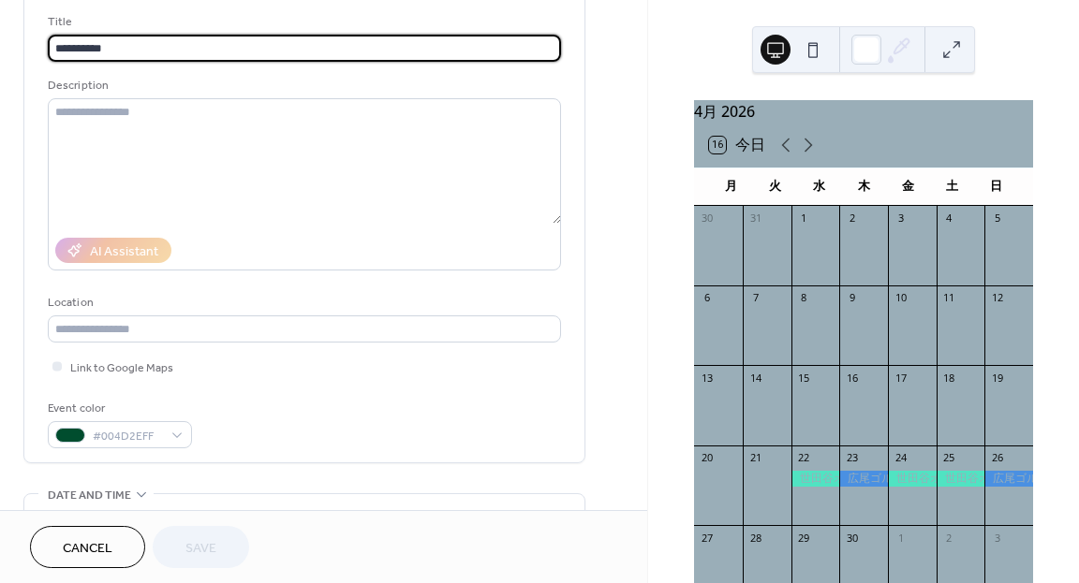
scroll to position [91, 0]
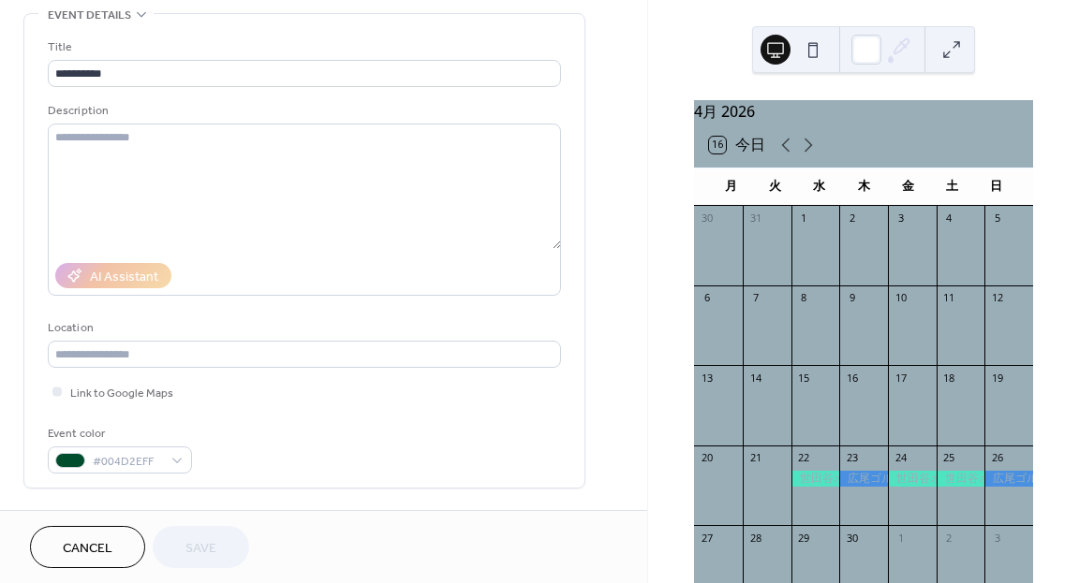
click at [100, 541] on span "Cancel" at bounding box center [88, 549] width 50 height 20
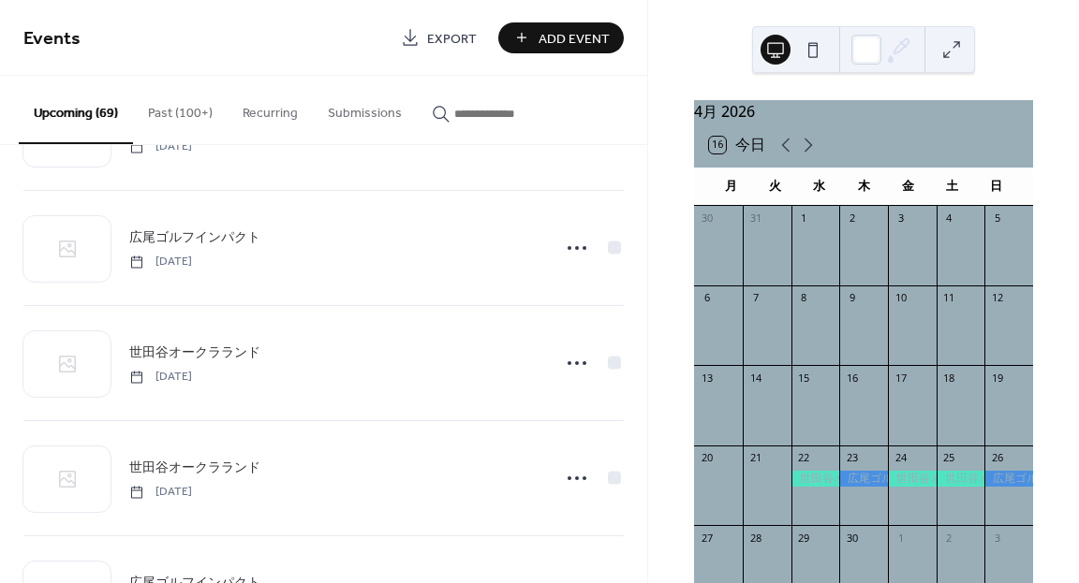
scroll to position [3009, 0]
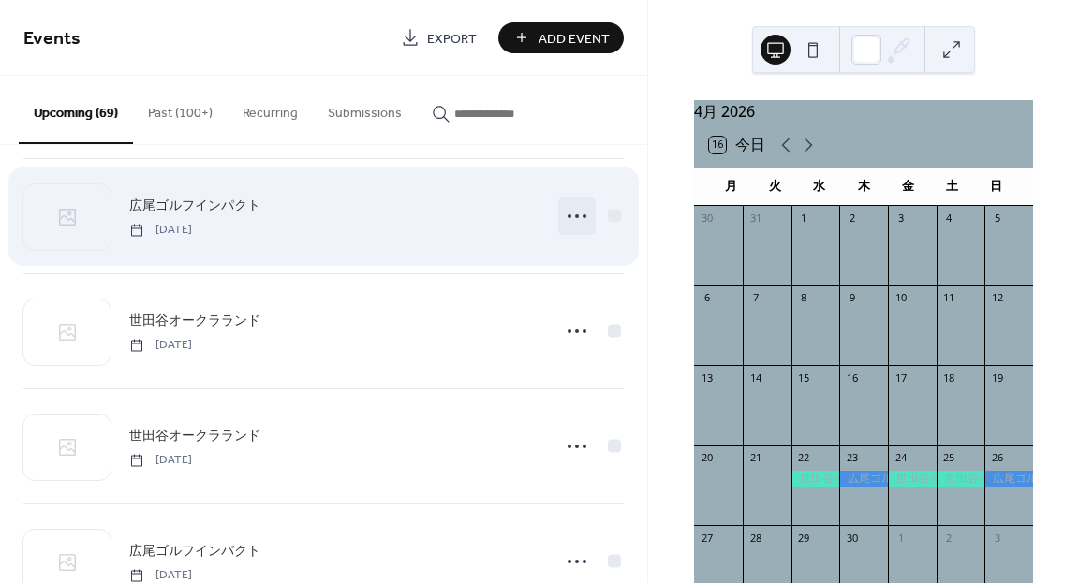
click at [577, 220] on icon at bounding box center [577, 216] width 30 height 30
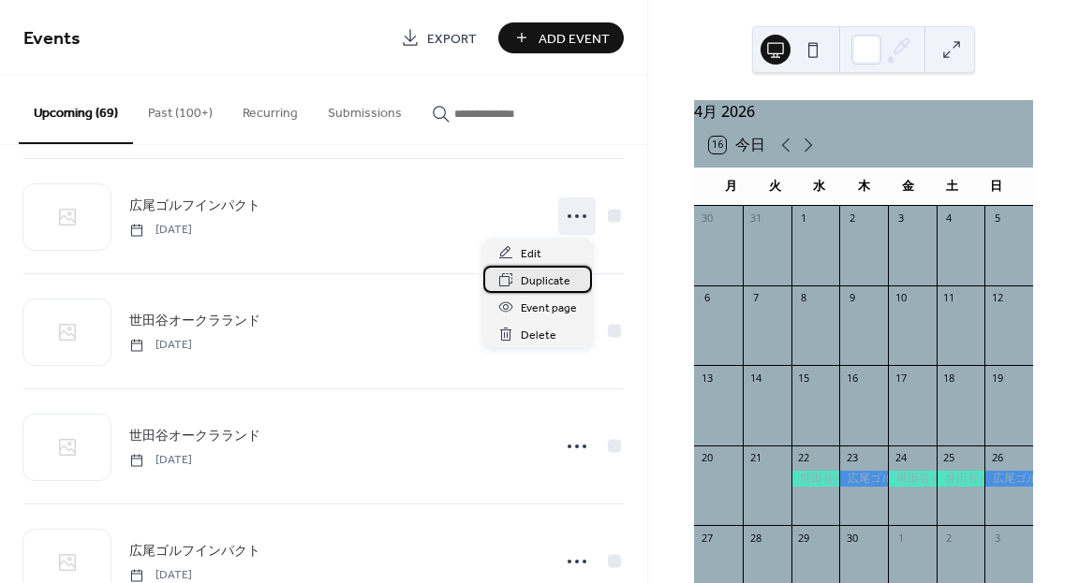
click at [538, 278] on span "Duplicate" at bounding box center [546, 282] width 50 height 20
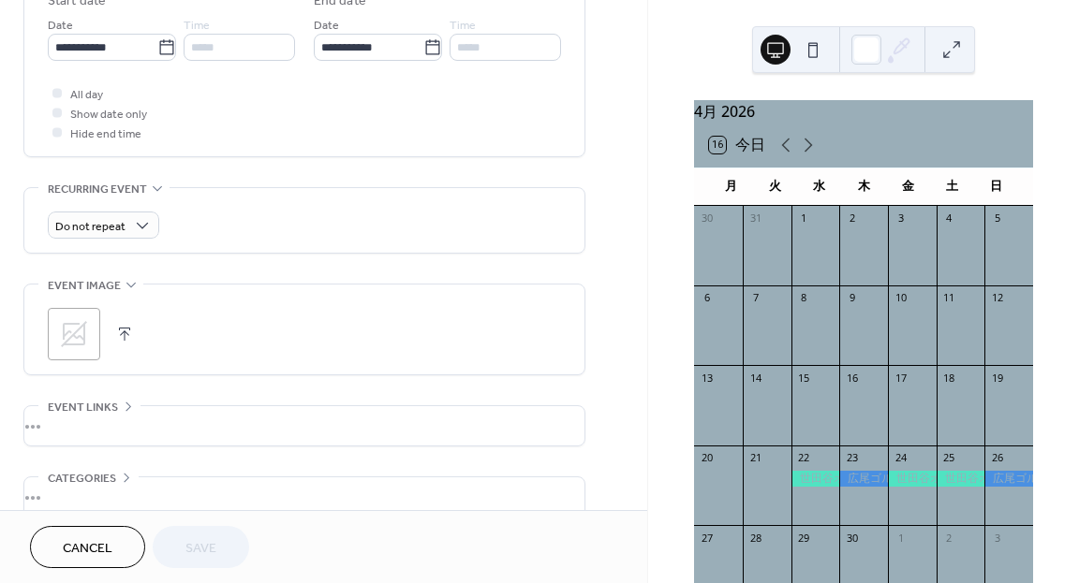
scroll to position [631, 0]
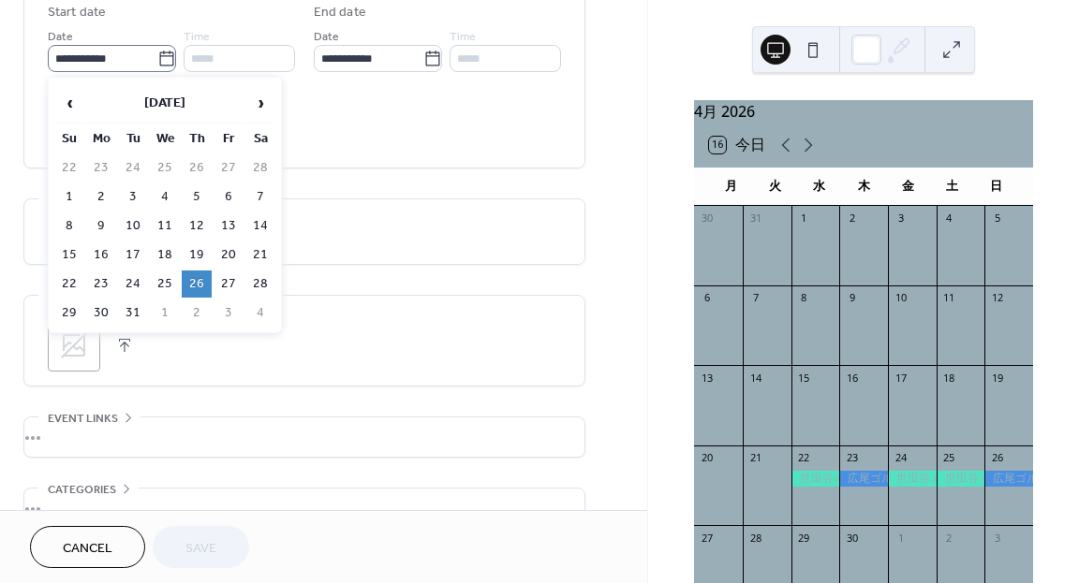
click at [167, 61] on icon at bounding box center [166, 59] width 19 height 19
click at [157, 61] on input "**********" at bounding box center [103, 58] width 110 height 27
click at [262, 99] on span "›" at bounding box center [260, 102] width 28 height 37
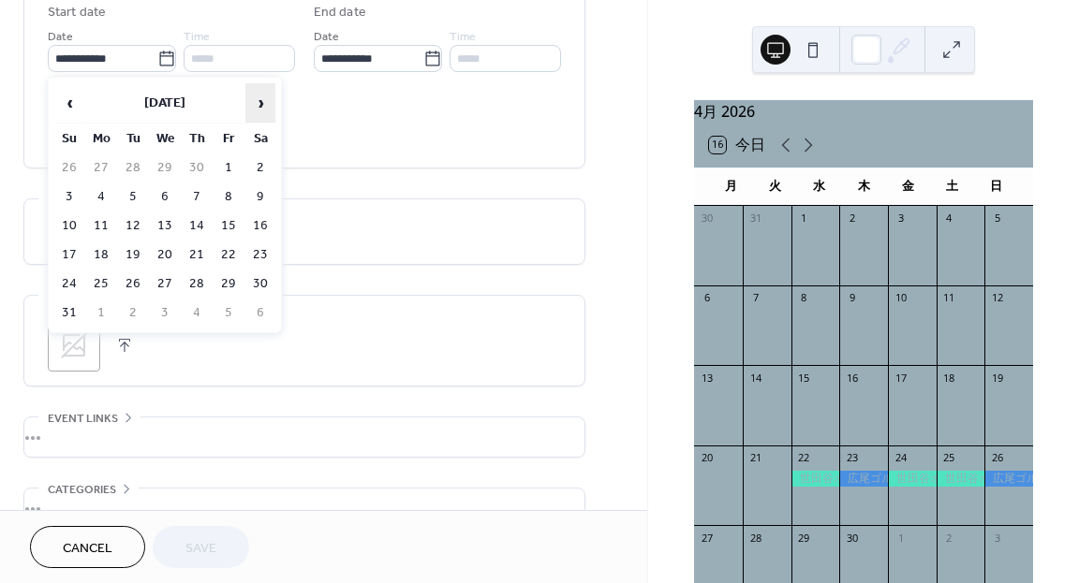
click at [262, 99] on span "›" at bounding box center [260, 102] width 28 height 37
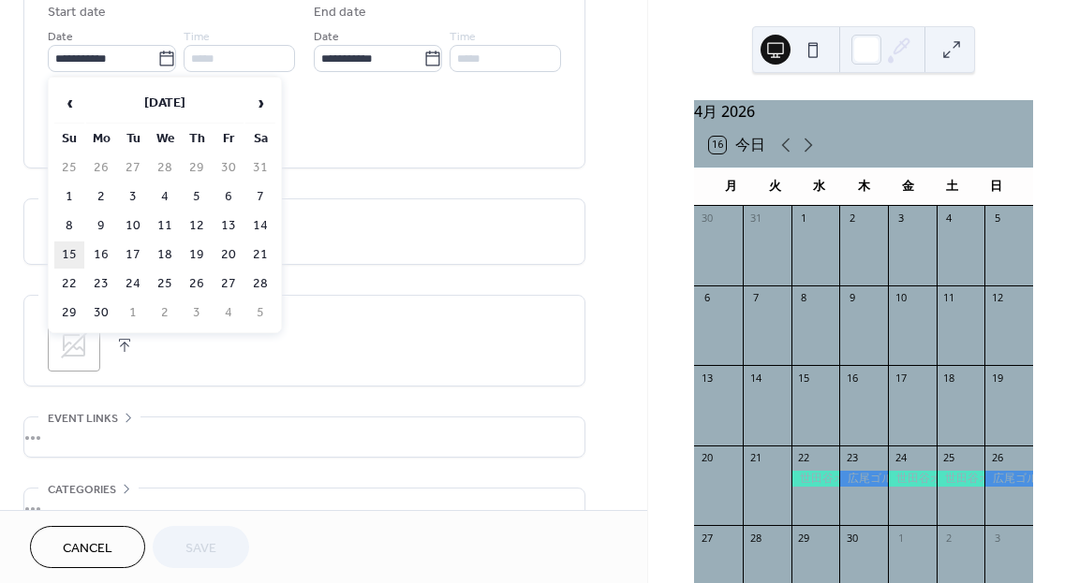
click at [74, 243] on td "15" at bounding box center [69, 255] width 30 height 27
type input "**********"
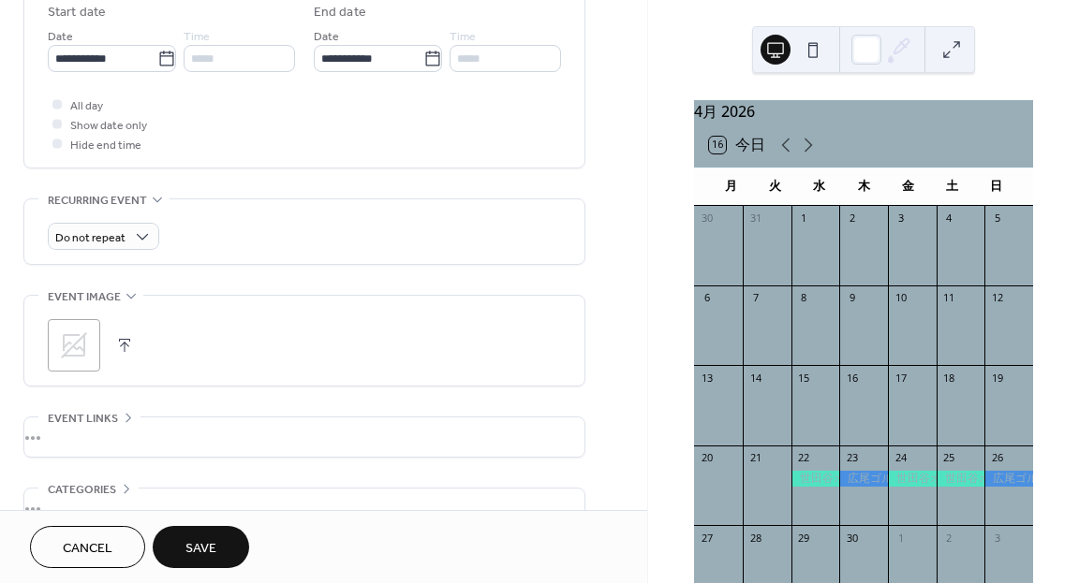
click at [194, 535] on button "Save" at bounding box center [201, 547] width 96 height 42
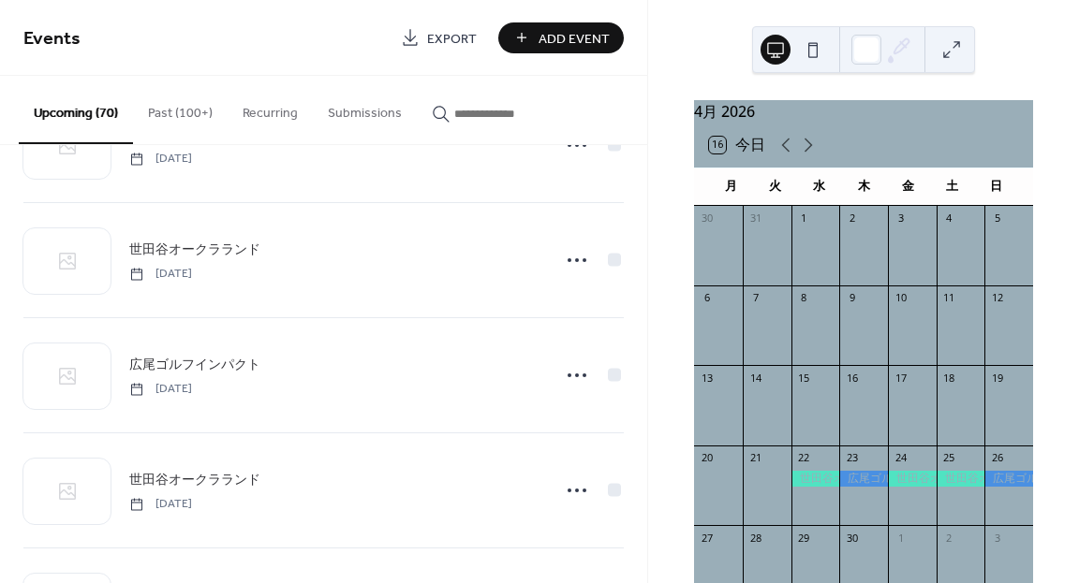
scroll to position [2846, 0]
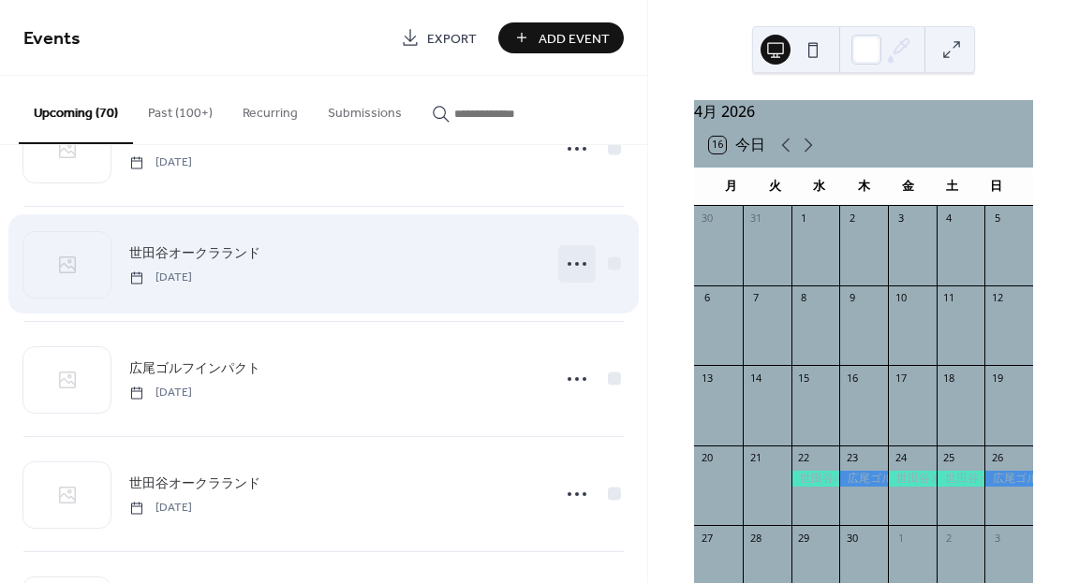
click at [578, 270] on icon at bounding box center [577, 264] width 30 height 30
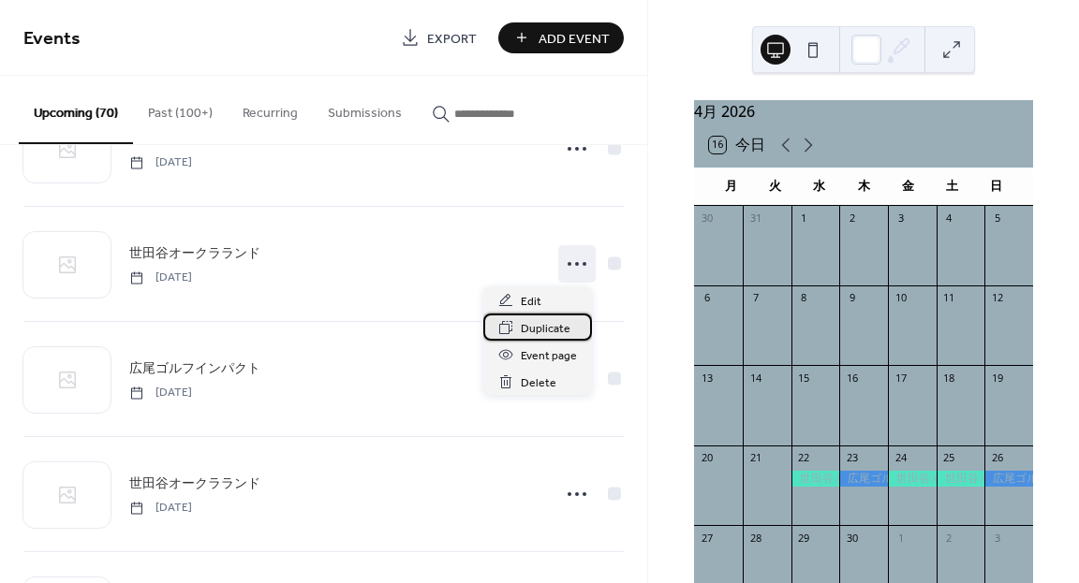
click at [553, 325] on span "Duplicate" at bounding box center [546, 329] width 50 height 20
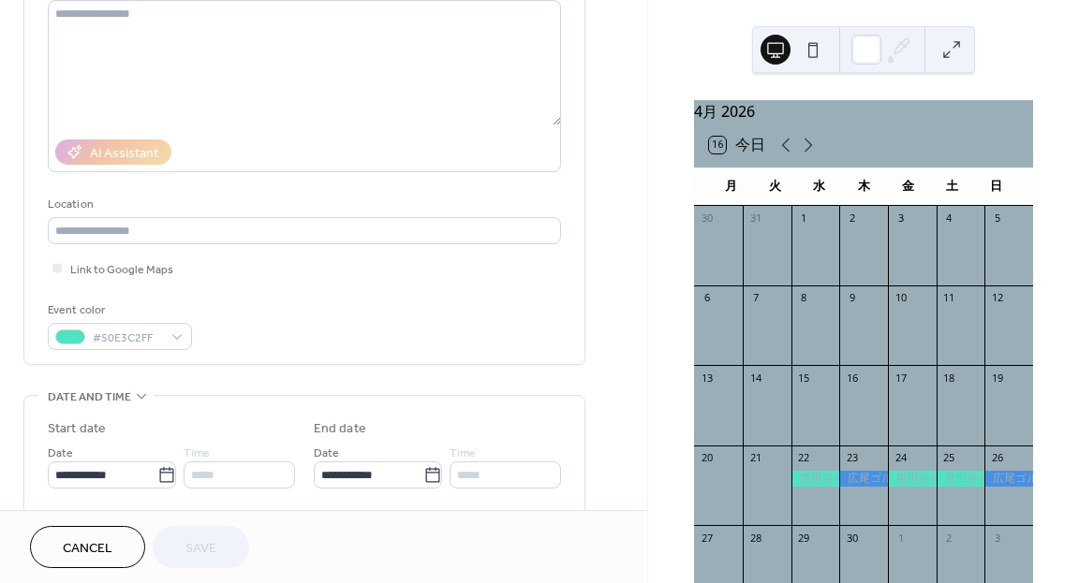
scroll to position [219, 0]
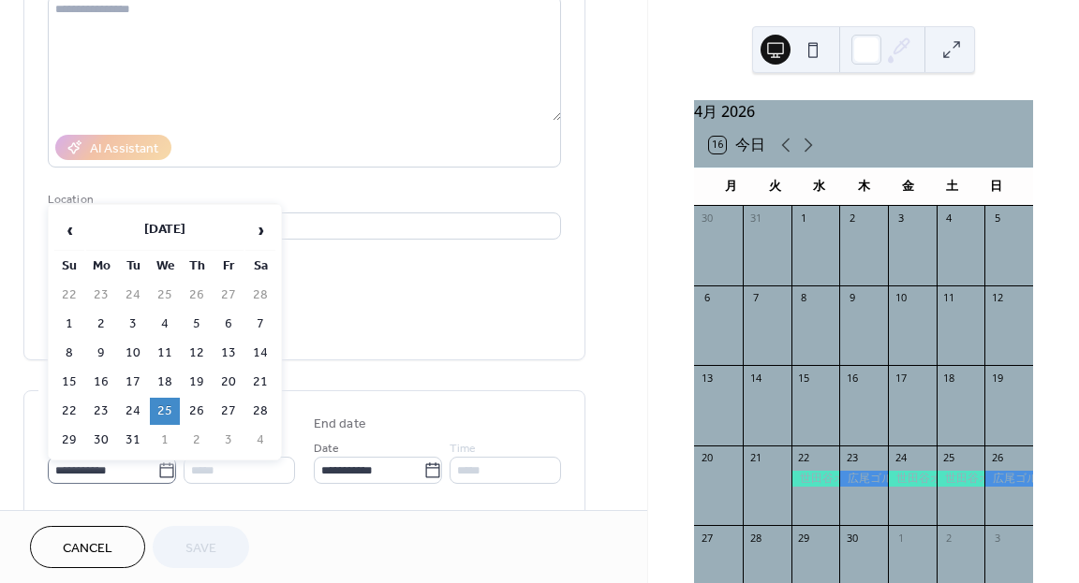
click at [164, 470] on icon at bounding box center [166, 471] width 19 height 19
click at [157, 470] on input "**********" at bounding box center [103, 470] width 110 height 27
click at [259, 235] on span "›" at bounding box center [260, 230] width 28 height 37
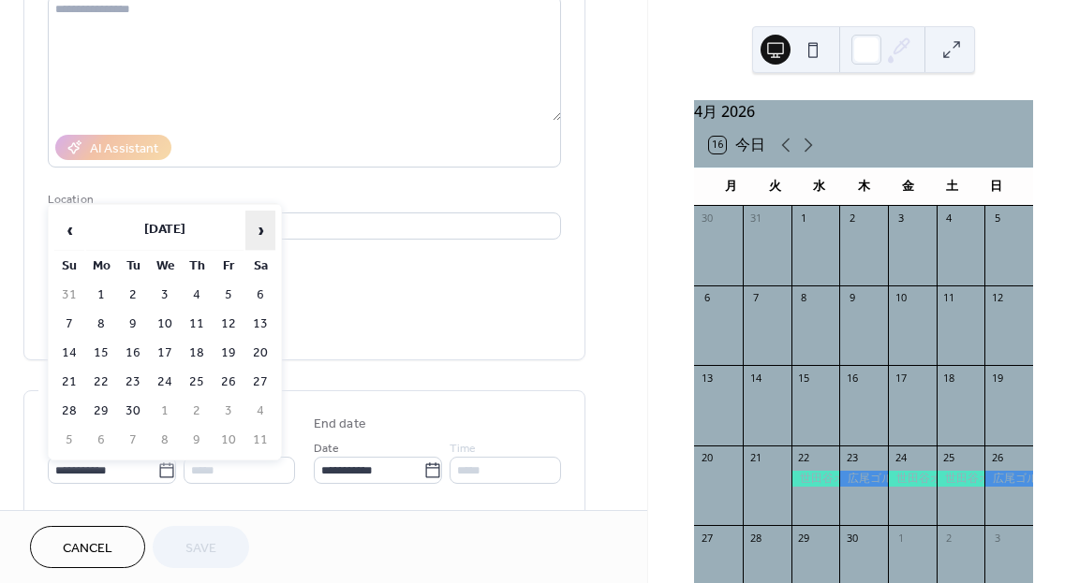
click at [259, 235] on span "›" at bounding box center [260, 230] width 28 height 37
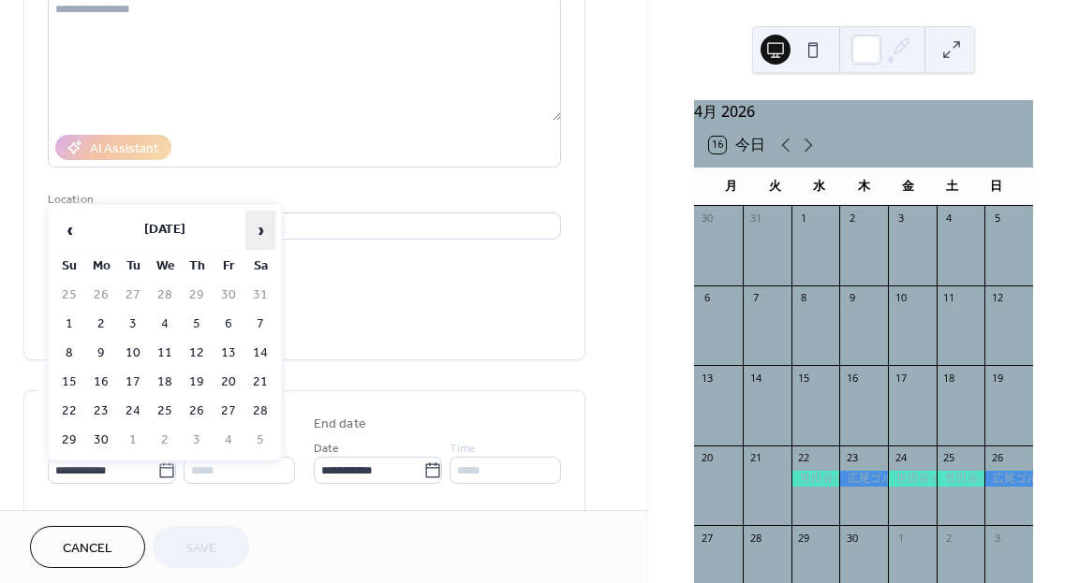
click at [259, 235] on span "›" at bounding box center [260, 230] width 28 height 37
click at [158, 329] on td "9" at bounding box center [165, 324] width 30 height 27
type input "**********"
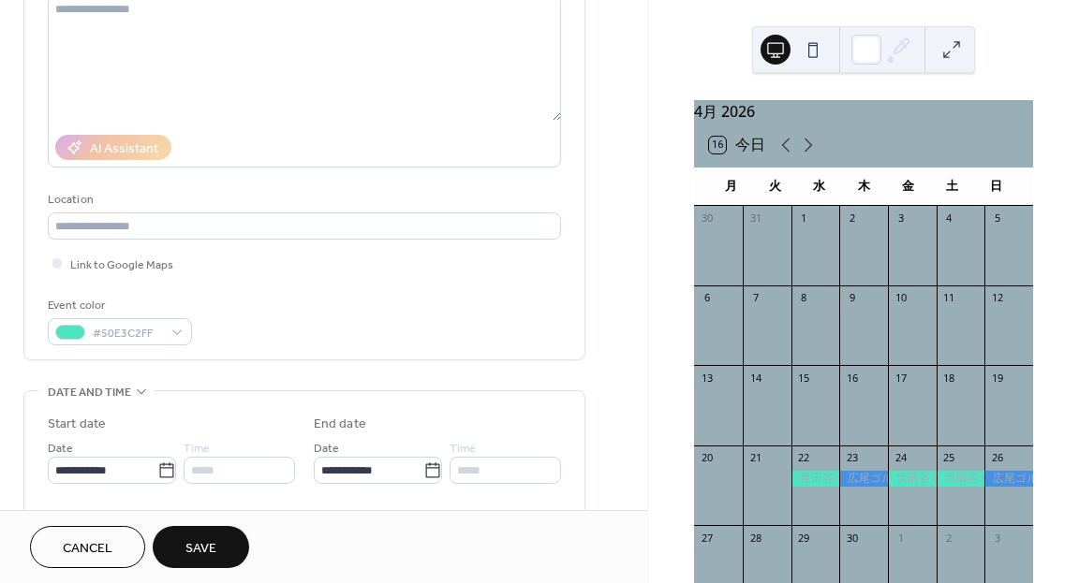
click at [211, 548] on span "Save" at bounding box center [200, 549] width 31 height 20
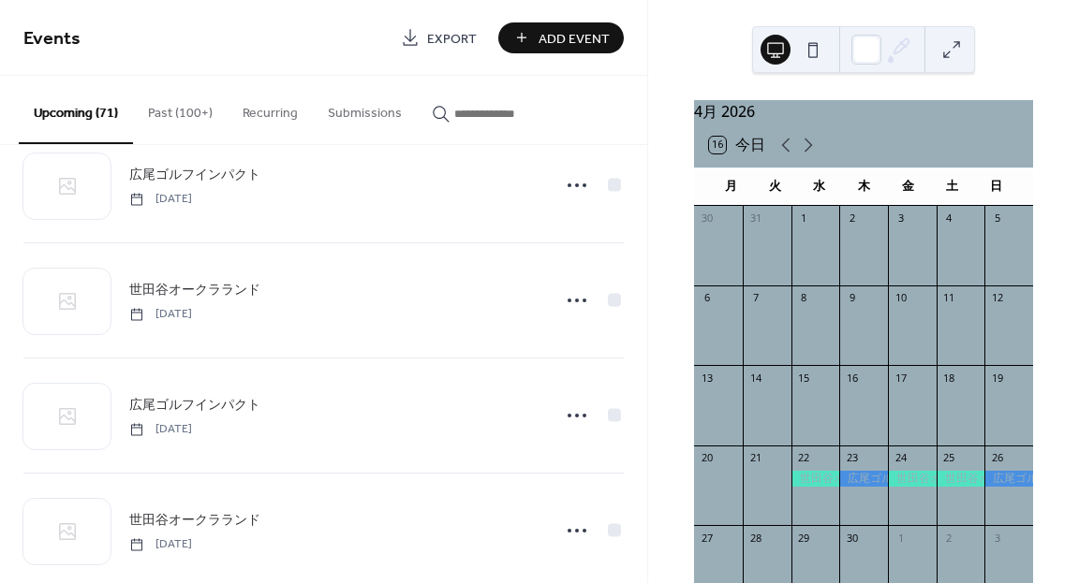
scroll to position [3073, 0]
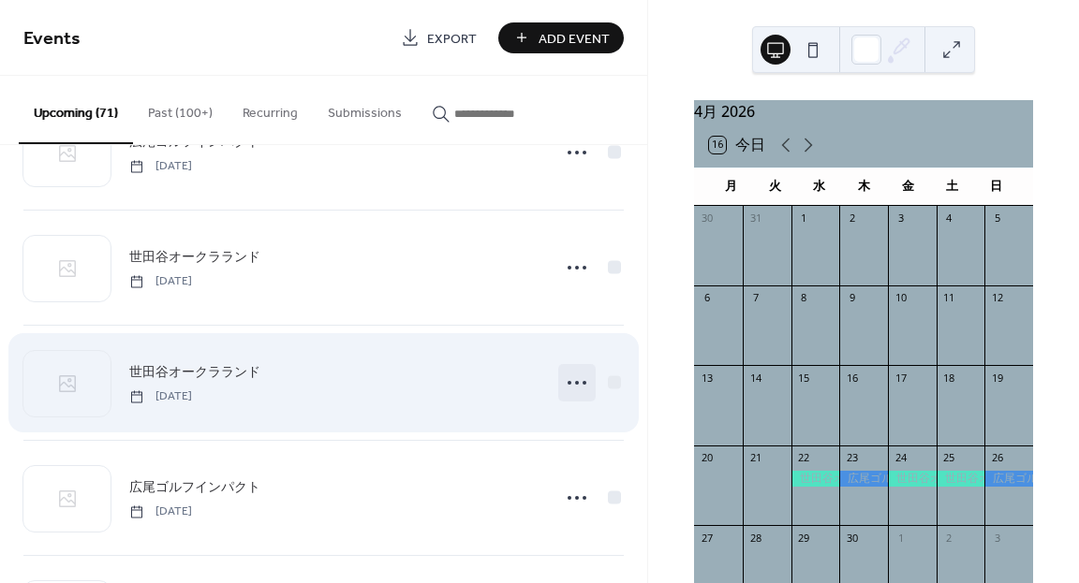
click at [573, 381] on icon at bounding box center [577, 383] width 30 height 30
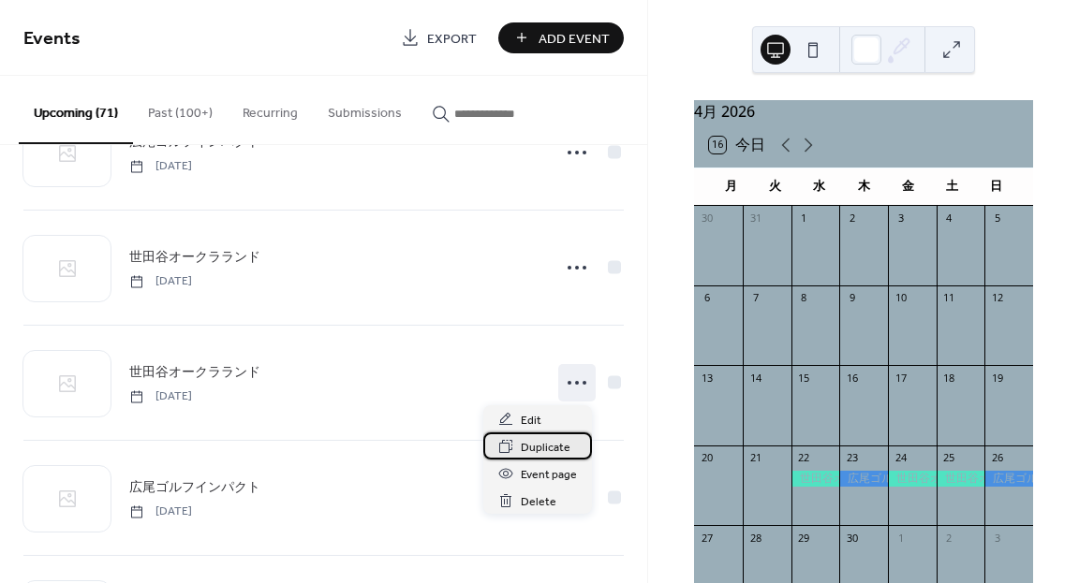
click at [538, 446] on span "Duplicate" at bounding box center [546, 448] width 50 height 20
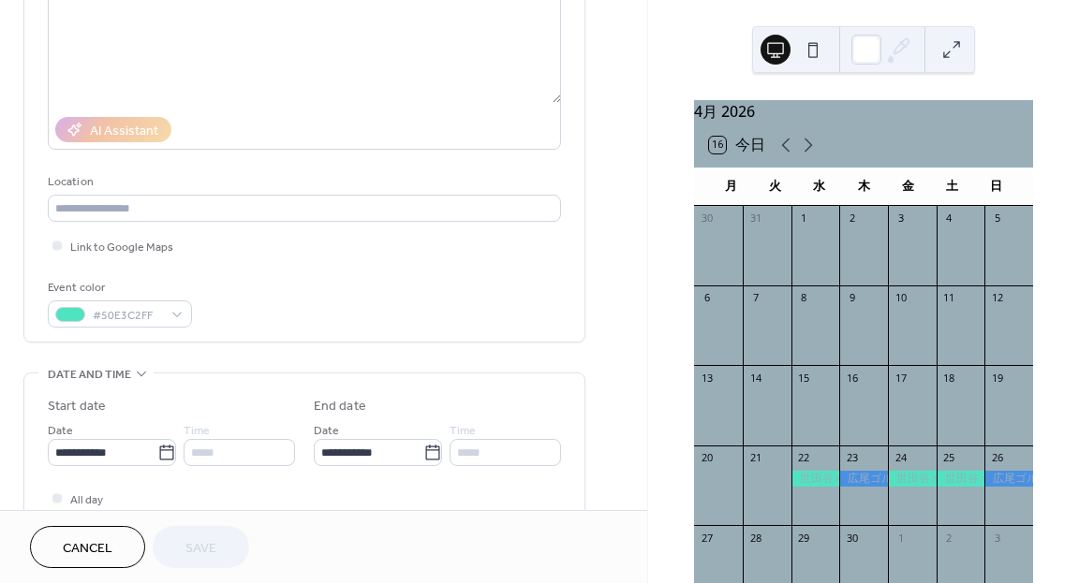
scroll to position [241, 0]
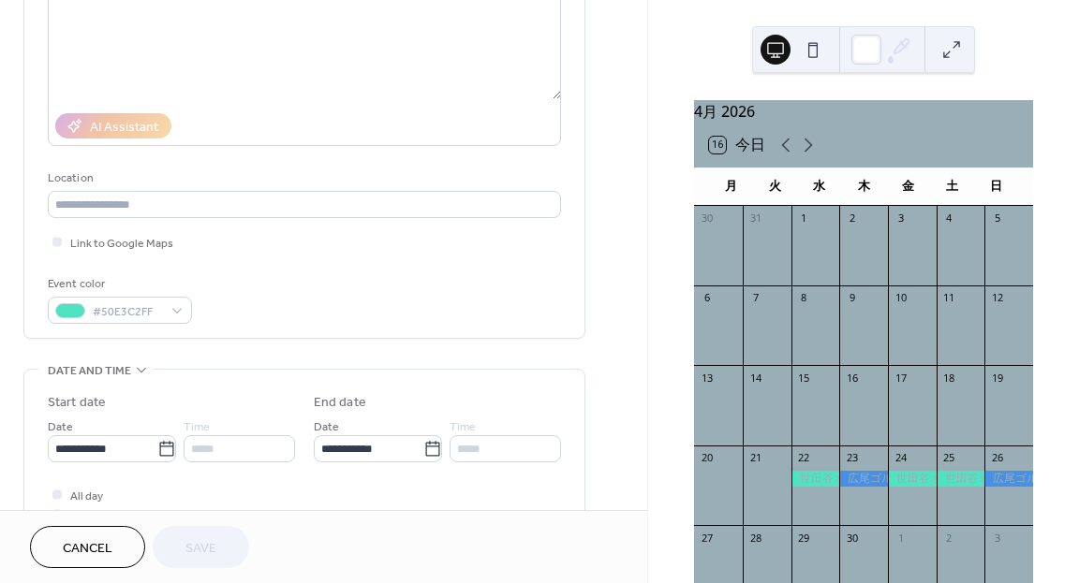
click at [238, 398] on label "Start date" at bounding box center [171, 403] width 247 height 20
click at [160, 445] on icon at bounding box center [166, 449] width 19 height 19
click at [157, 445] on input "**********" at bounding box center [103, 448] width 110 height 27
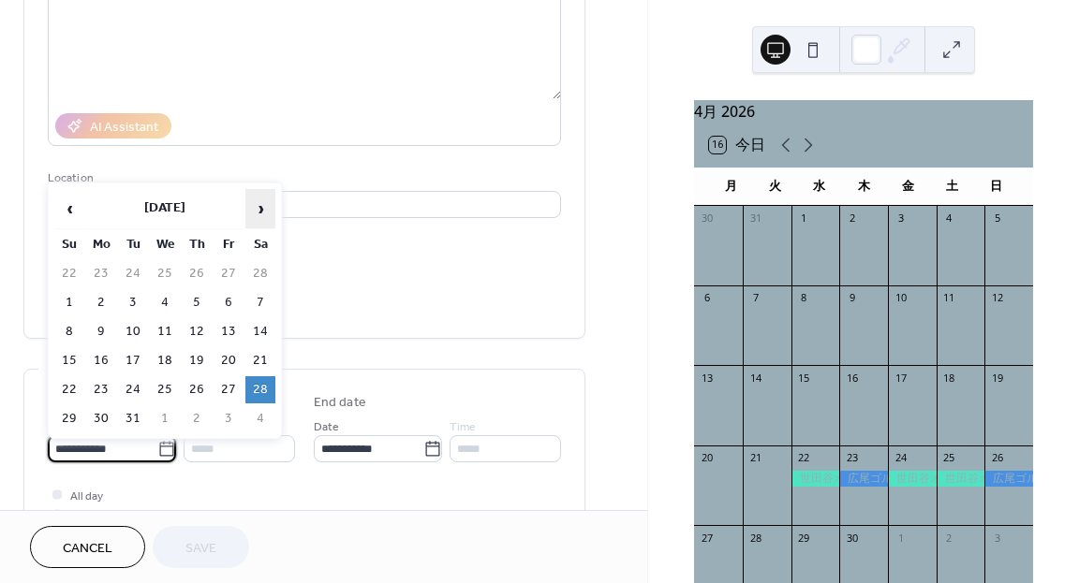
click at [265, 211] on span "›" at bounding box center [260, 208] width 28 height 37
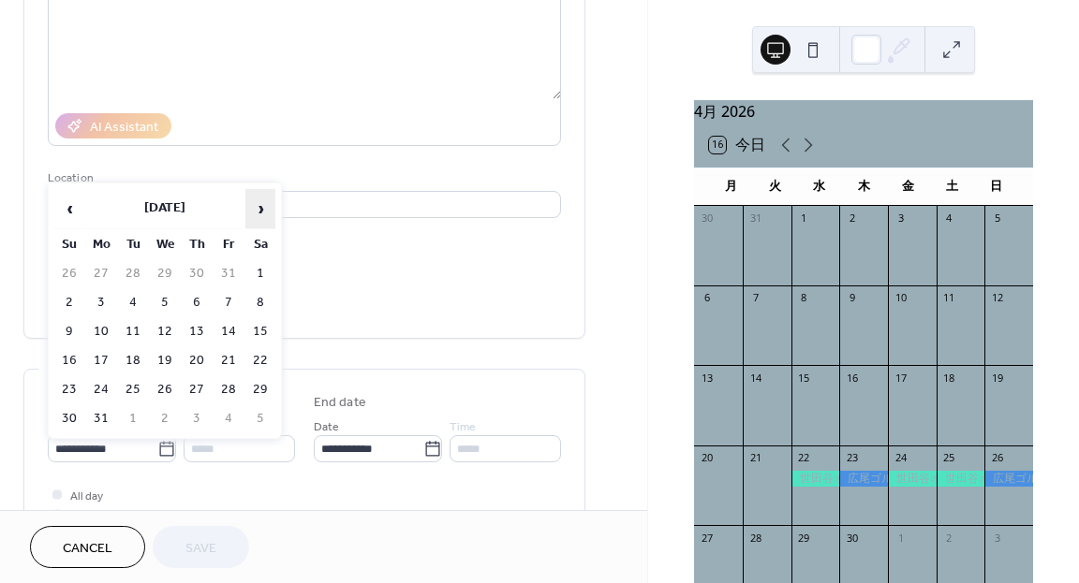
click at [265, 211] on span "›" at bounding box center [260, 208] width 28 height 37
click at [232, 296] on td "11" at bounding box center [229, 302] width 30 height 27
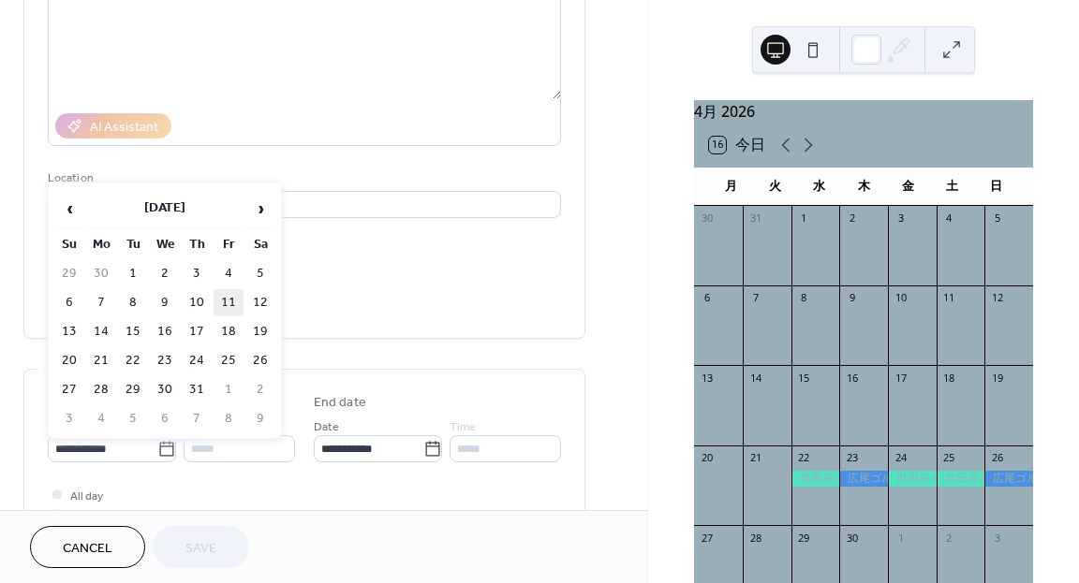
type input "**********"
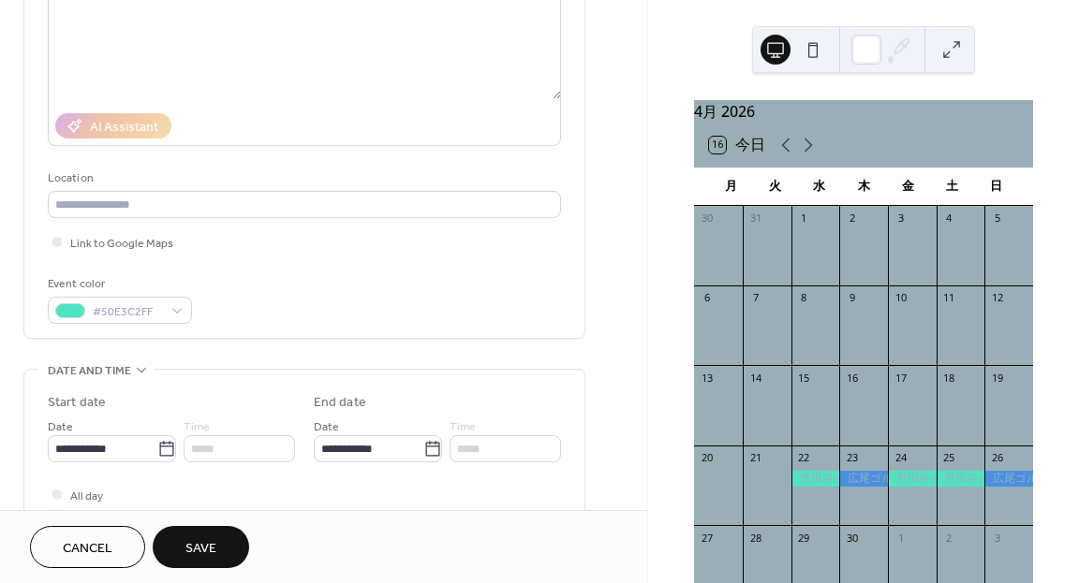
click at [184, 541] on button "Save" at bounding box center [201, 547] width 96 height 42
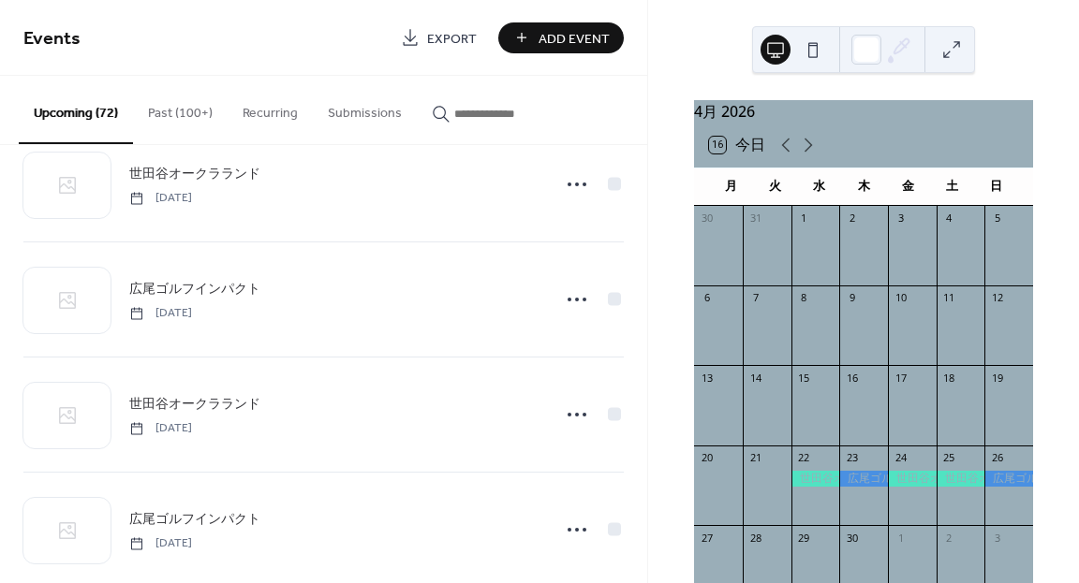
scroll to position [3073, 0]
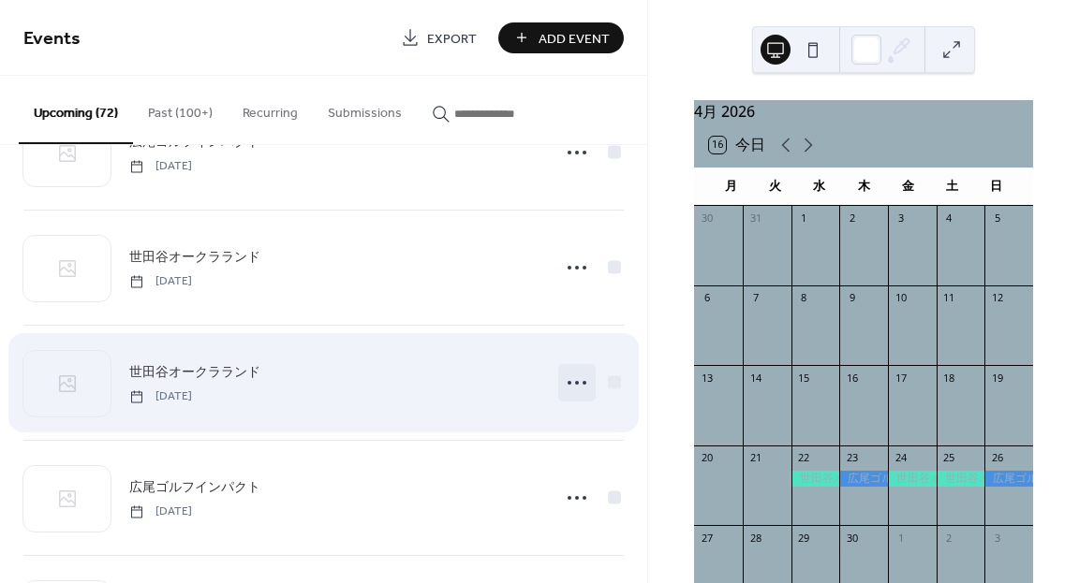
click at [566, 381] on icon at bounding box center [577, 383] width 30 height 30
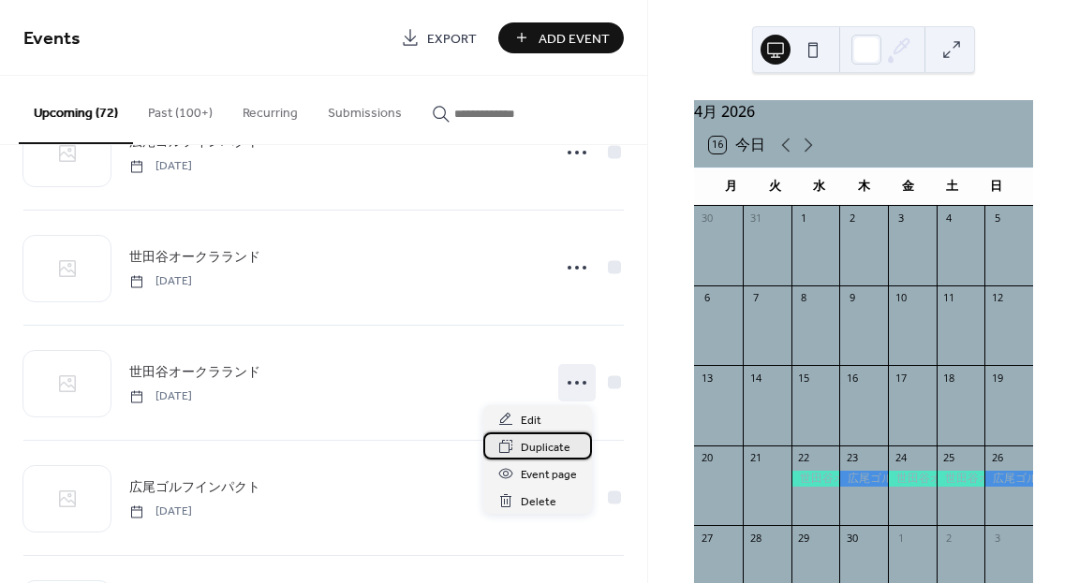
click at [530, 439] on span "Duplicate" at bounding box center [546, 448] width 50 height 20
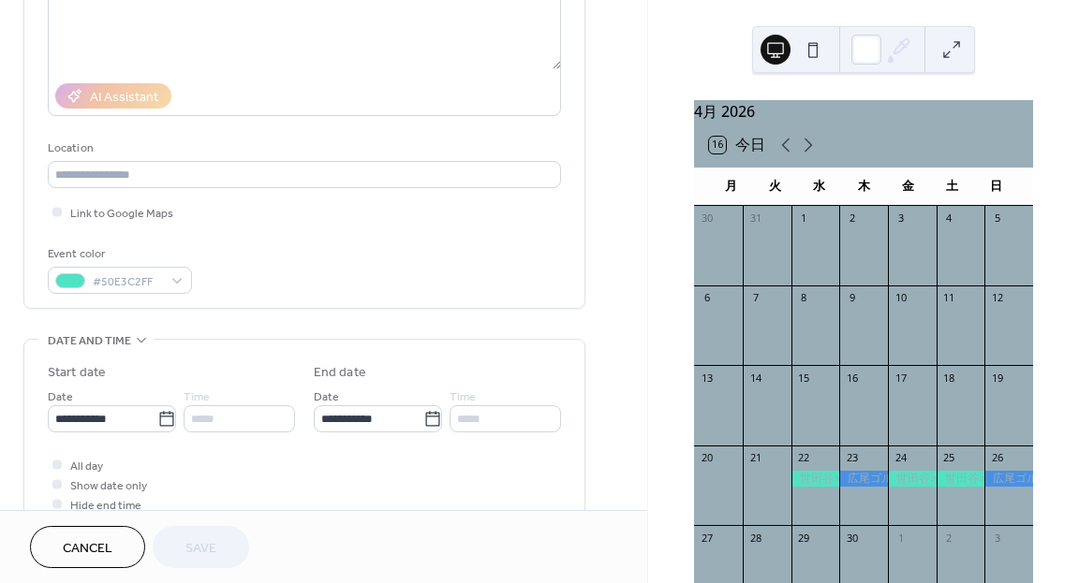
scroll to position [273, 0]
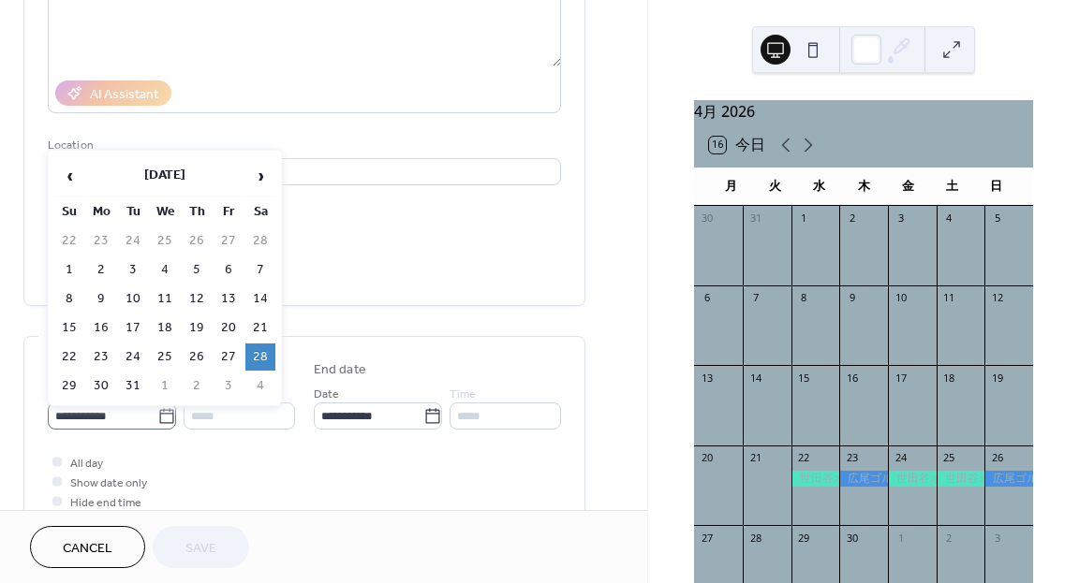
click at [165, 410] on icon at bounding box center [166, 416] width 19 height 19
click at [157, 410] on input "**********" at bounding box center [103, 416] width 110 height 27
click at [260, 174] on span "›" at bounding box center [260, 175] width 28 height 37
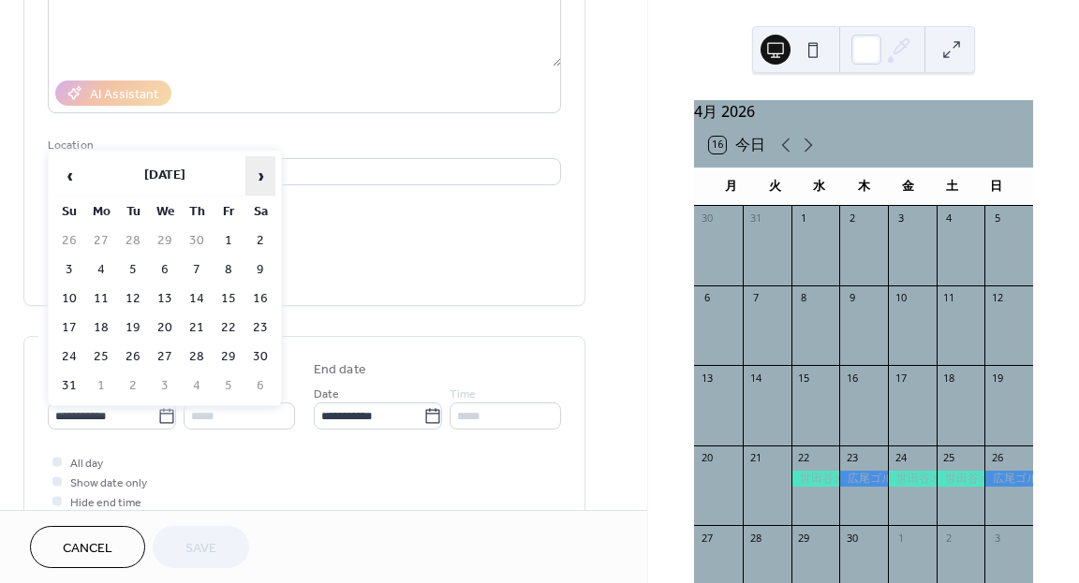
click at [260, 174] on span "›" at bounding box center [260, 175] width 28 height 37
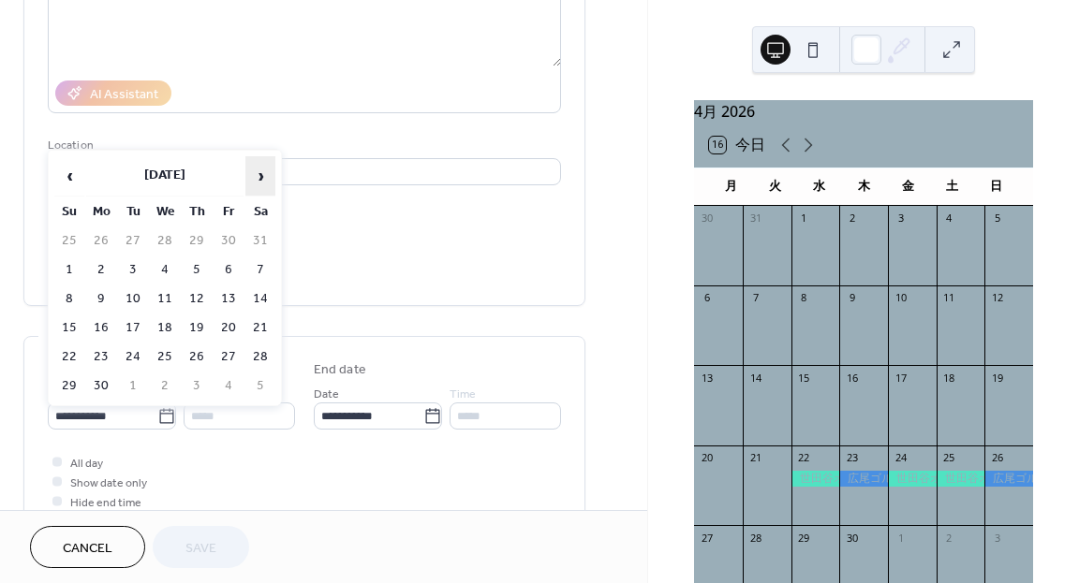
click at [260, 174] on span "›" at bounding box center [260, 175] width 28 height 37
click at [263, 266] on td "12" at bounding box center [260, 270] width 30 height 27
type input "**********"
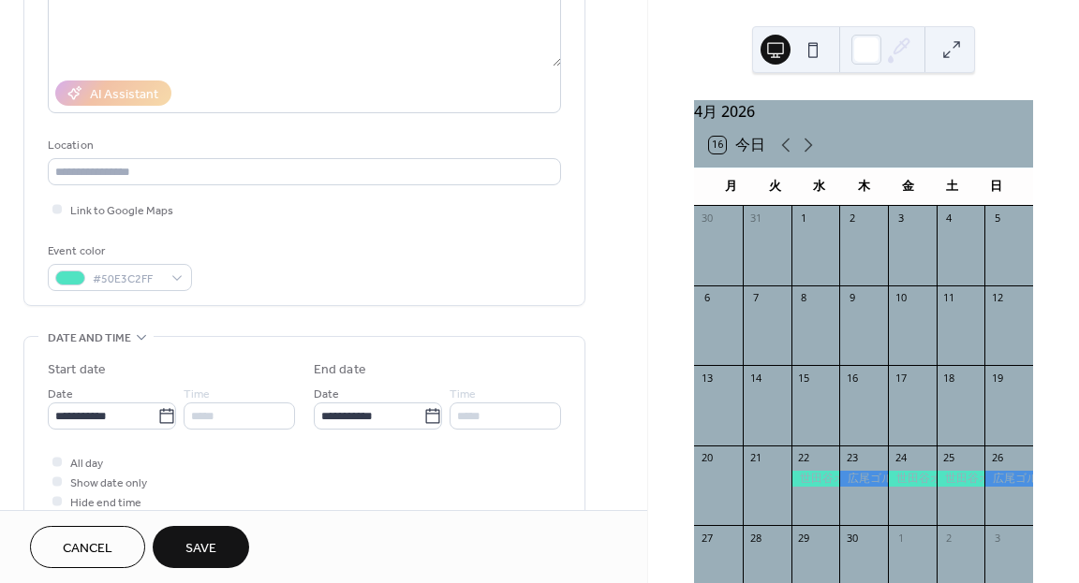
click at [196, 541] on span "Save" at bounding box center [200, 549] width 31 height 20
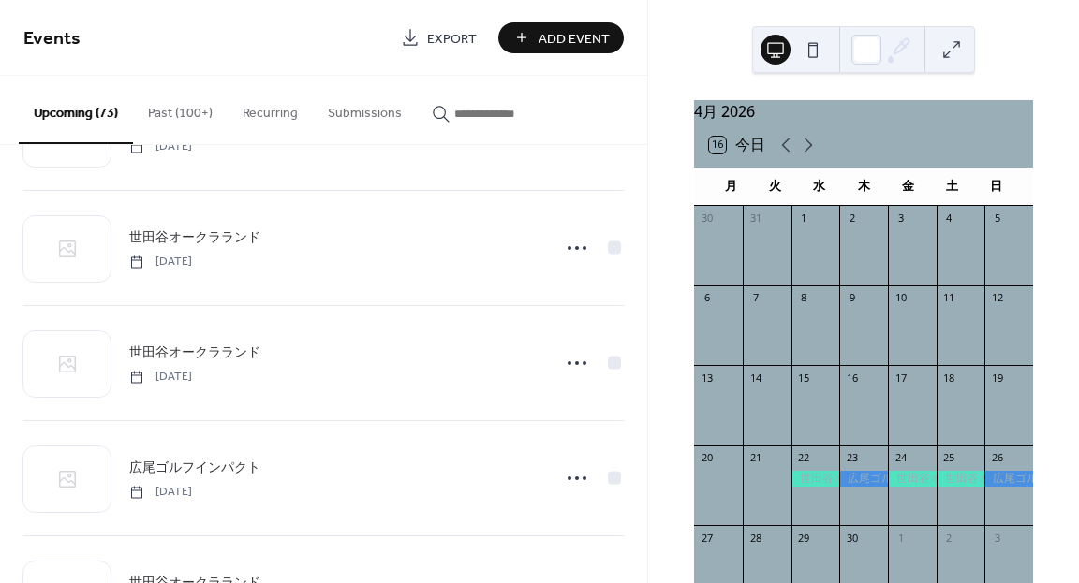
scroll to position [3073, 0]
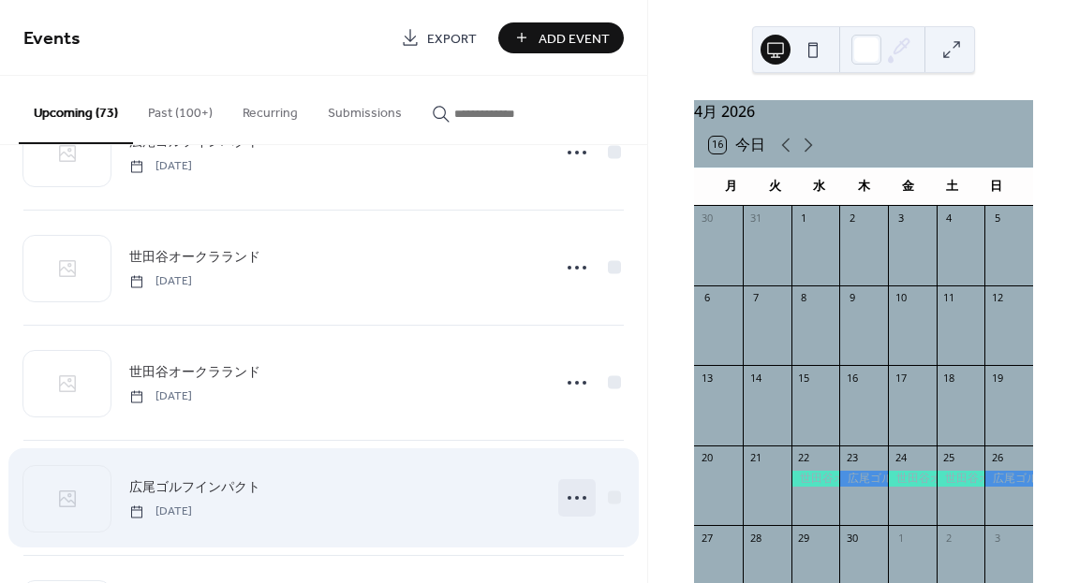
click at [574, 497] on icon at bounding box center [577, 498] width 30 height 30
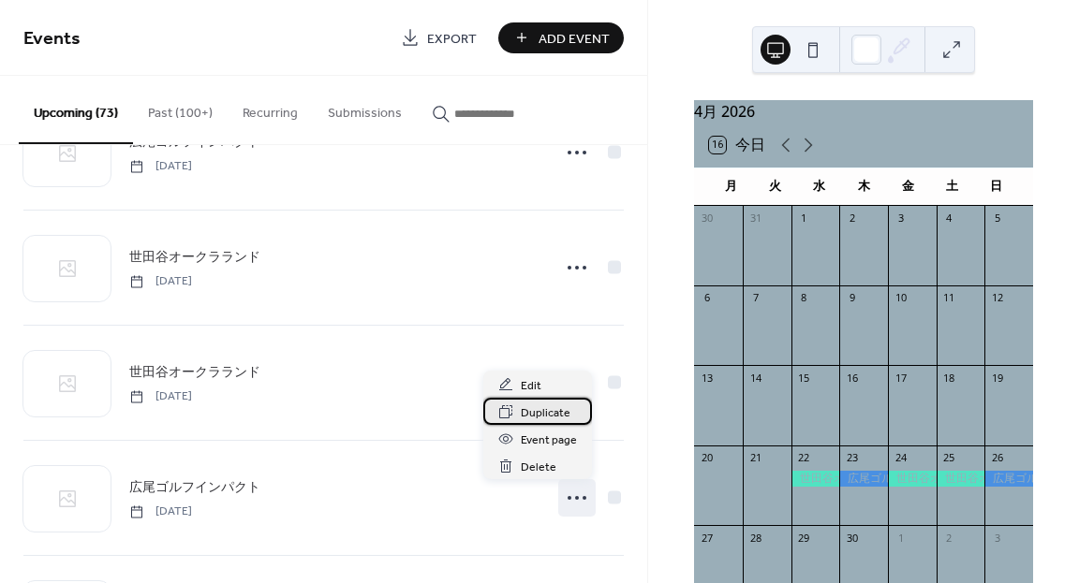
click at [550, 407] on span "Duplicate" at bounding box center [546, 414] width 50 height 20
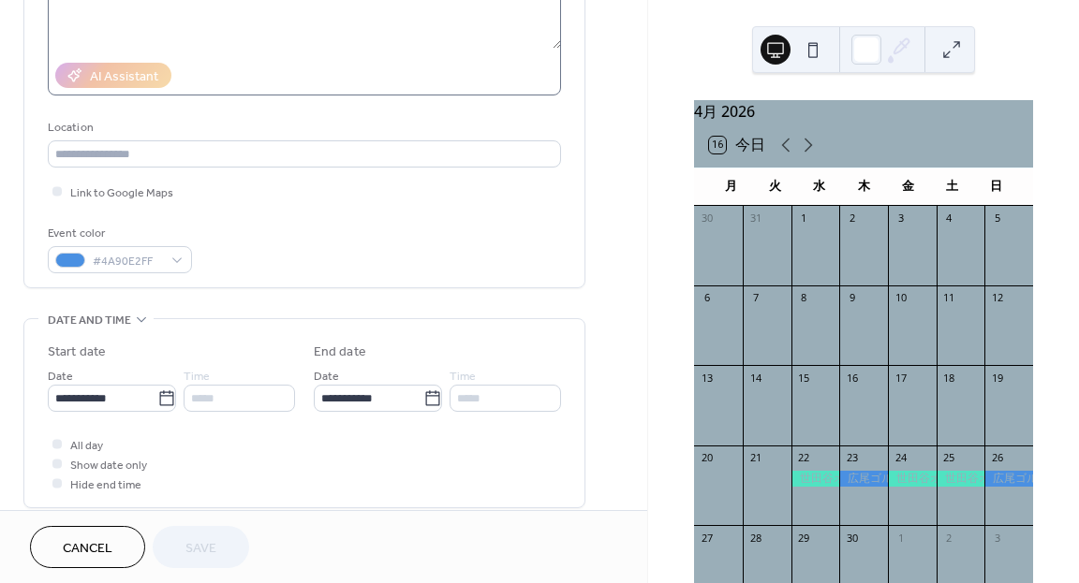
scroll to position [296, 0]
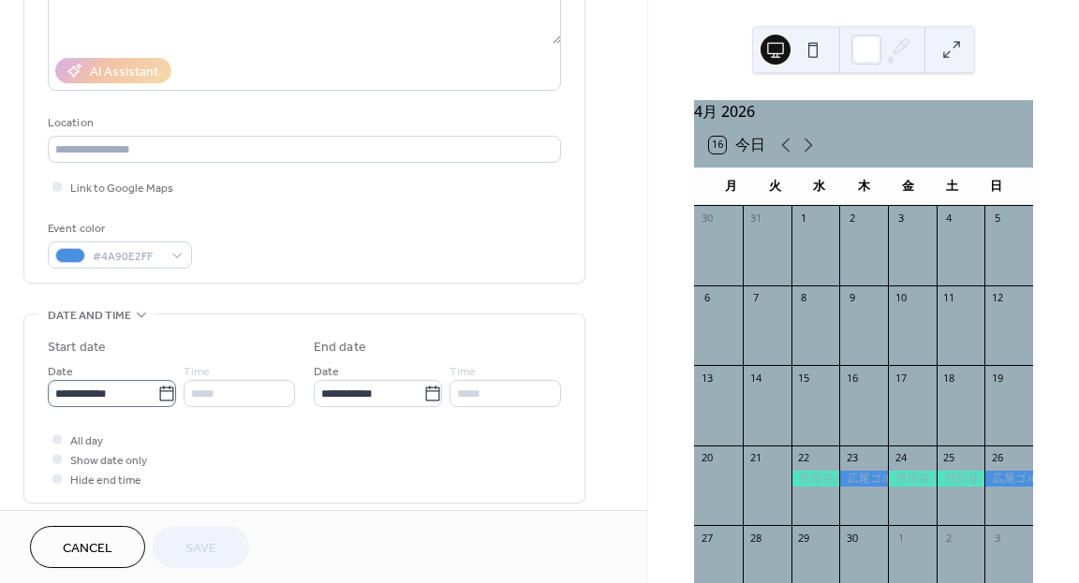
click at [165, 387] on icon at bounding box center [166, 393] width 14 height 15
click at [157, 387] on input "**********" at bounding box center [103, 393] width 110 height 27
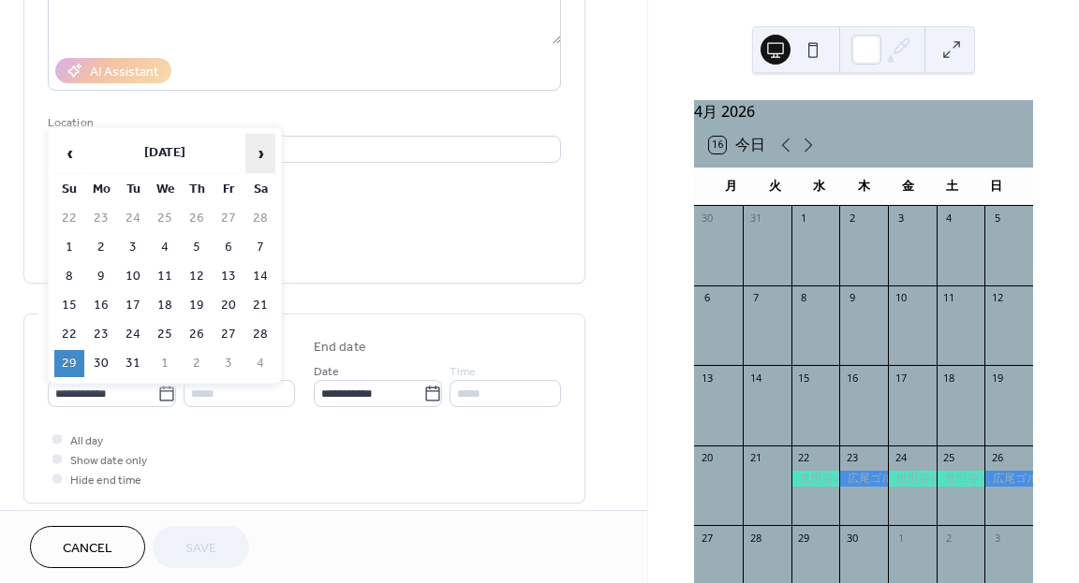
click at [271, 146] on span "›" at bounding box center [260, 153] width 28 height 37
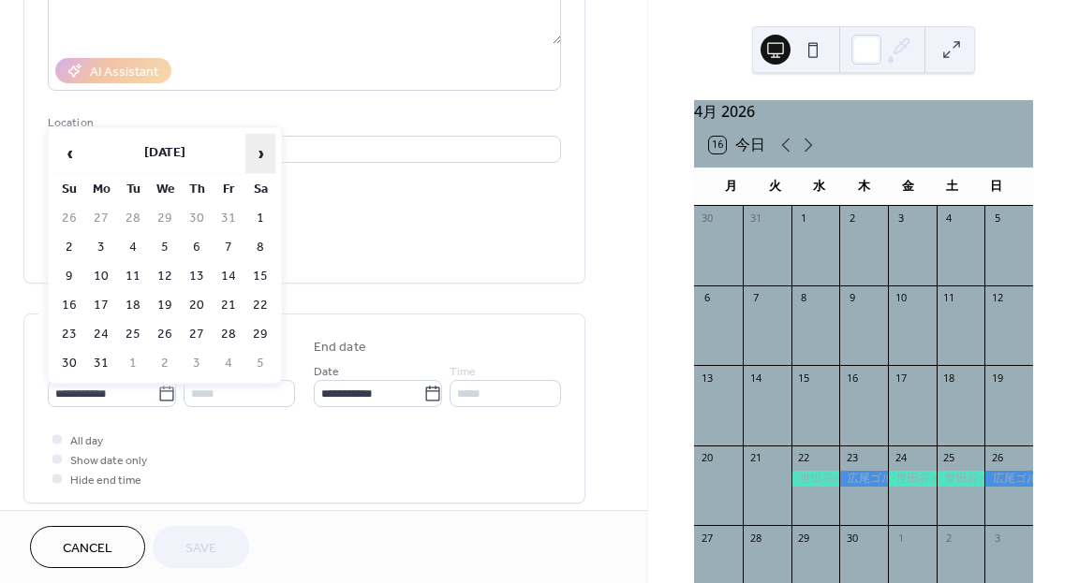
click at [271, 146] on span "›" at bounding box center [260, 153] width 28 height 37
click at [198, 245] on td "10" at bounding box center [197, 247] width 30 height 27
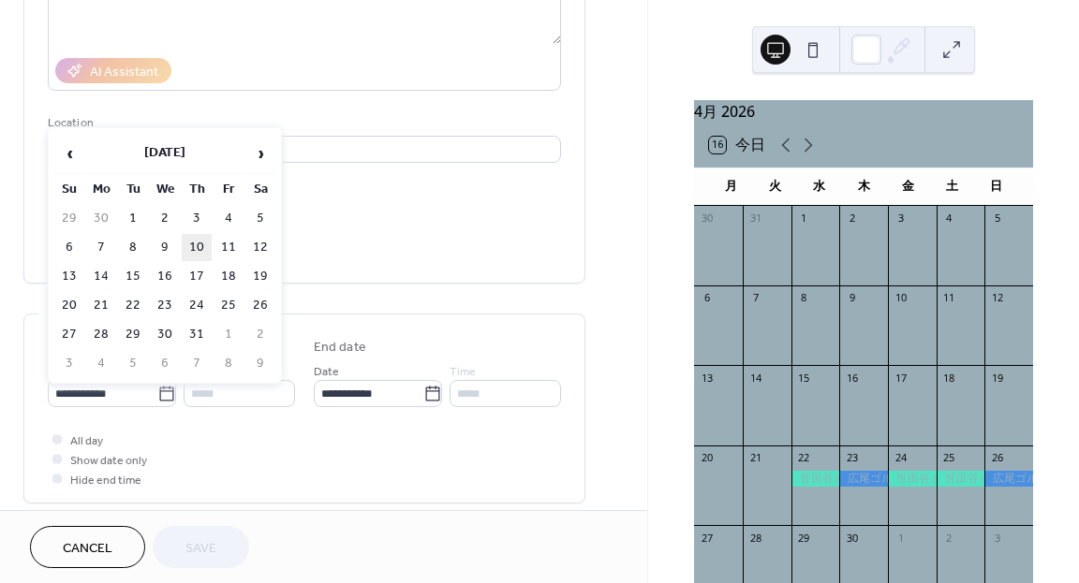
type input "**********"
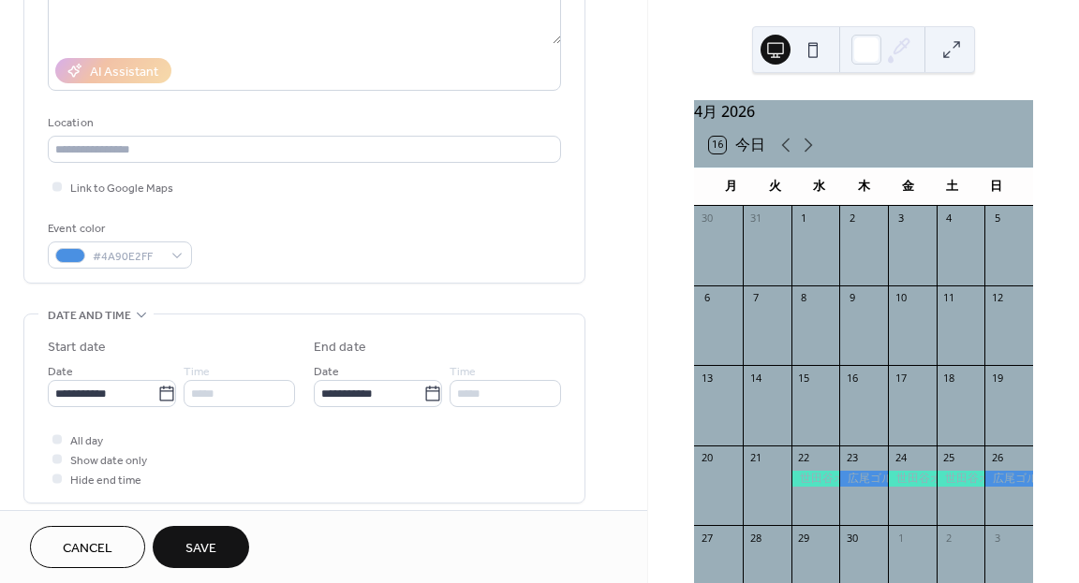
click at [197, 535] on button "Save" at bounding box center [201, 547] width 96 height 42
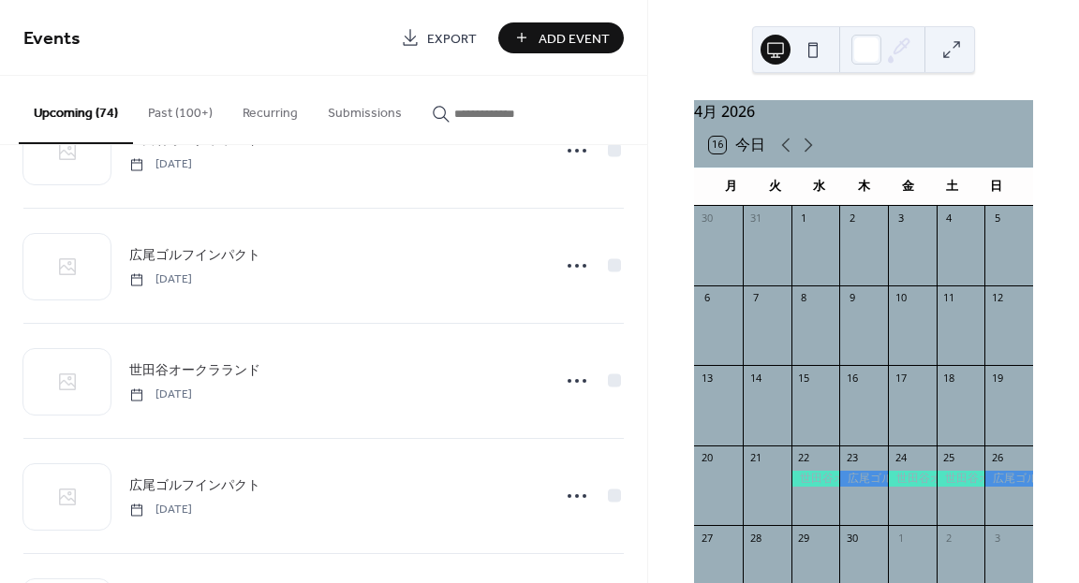
scroll to position [2692, 0]
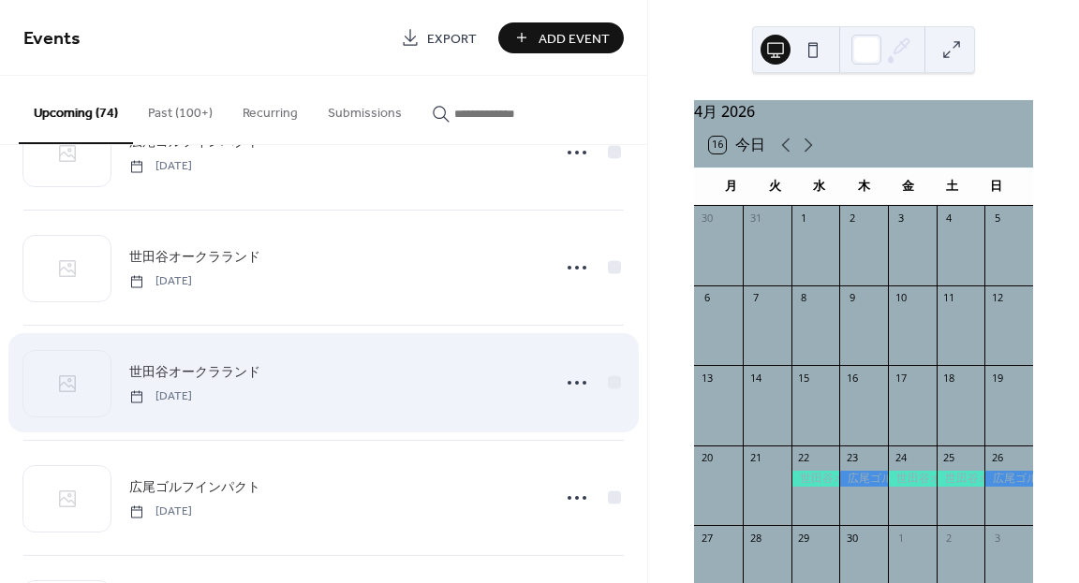
click at [554, 413] on div "世田谷オークラランド Saturday, March 28, 2026" at bounding box center [323, 383] width 600 height 114
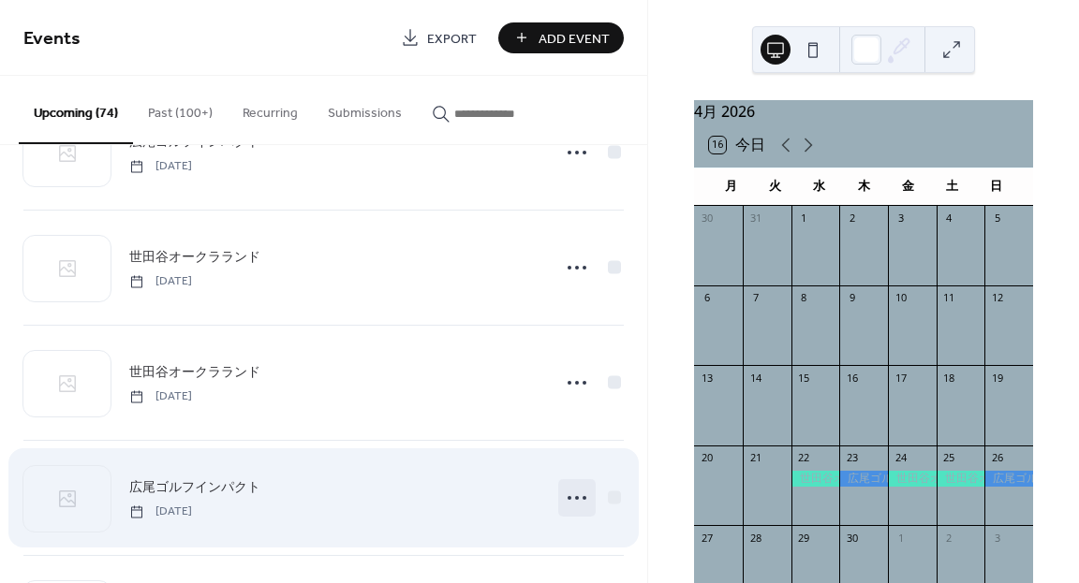
click at [574, 498] on icon at bounding box center [577, 498] width 30 height 30
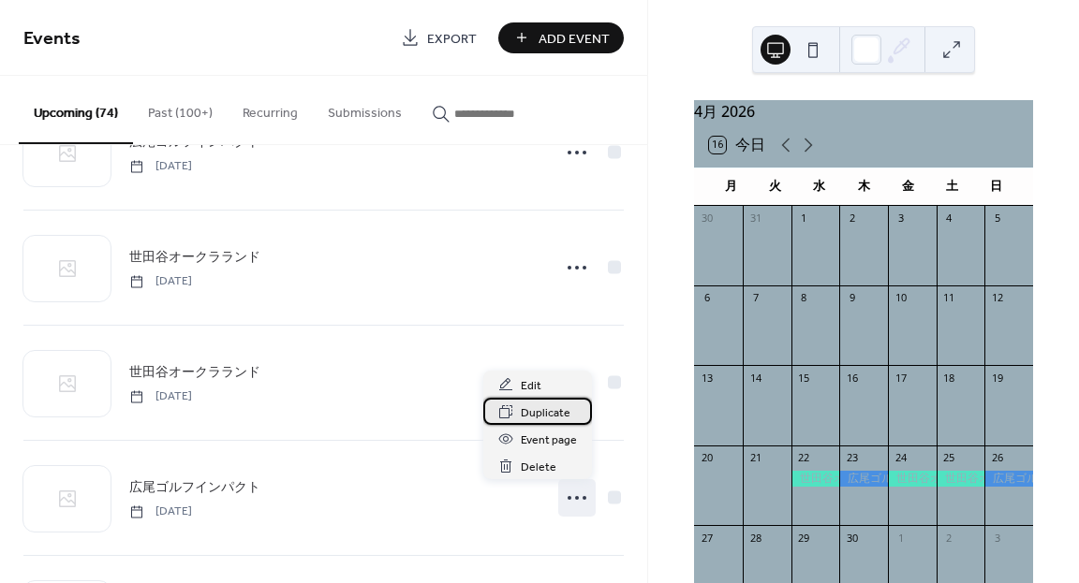
click at [545, 411] on span "Duplicate" at bounding box center [546, 414] width 50 height 20
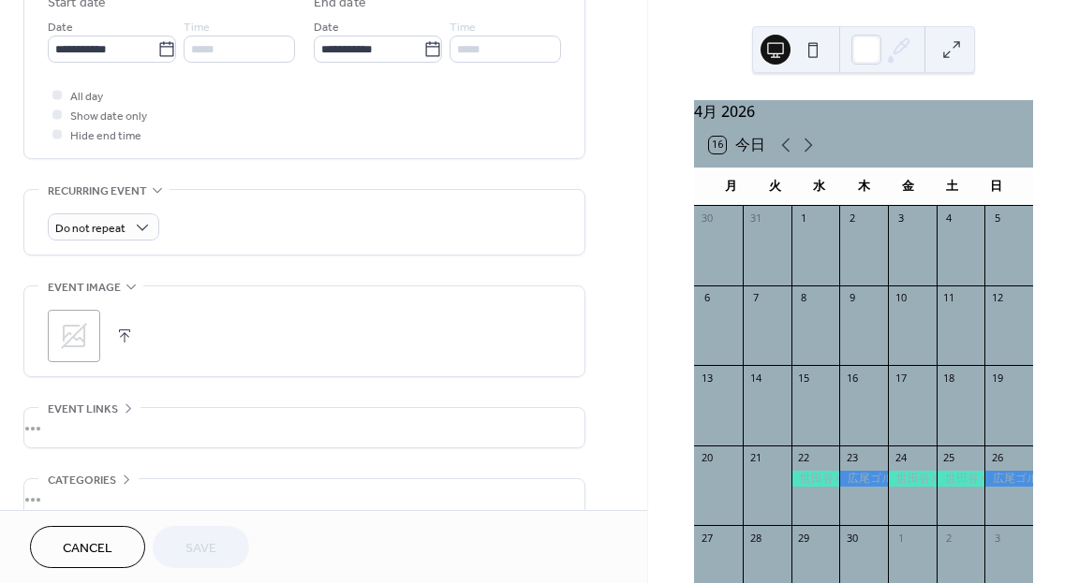
scroll to position [626, 0]
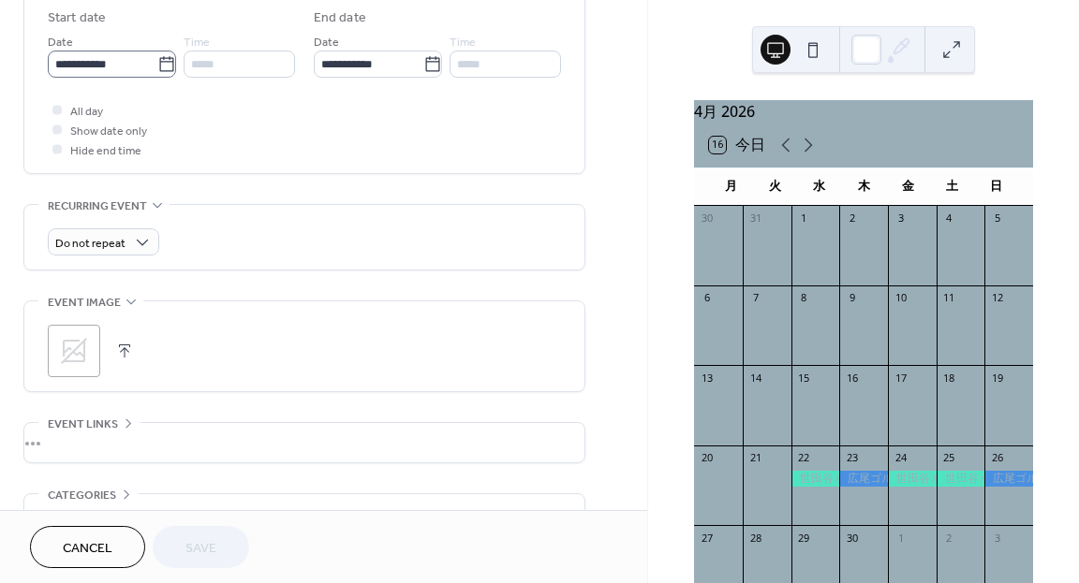
click at [168, 72] on icon at bounding box center [166, 64] width 19 height 19
click at [157, 72] on input "**********" at bounding box center [103, 64] width 110 height 27
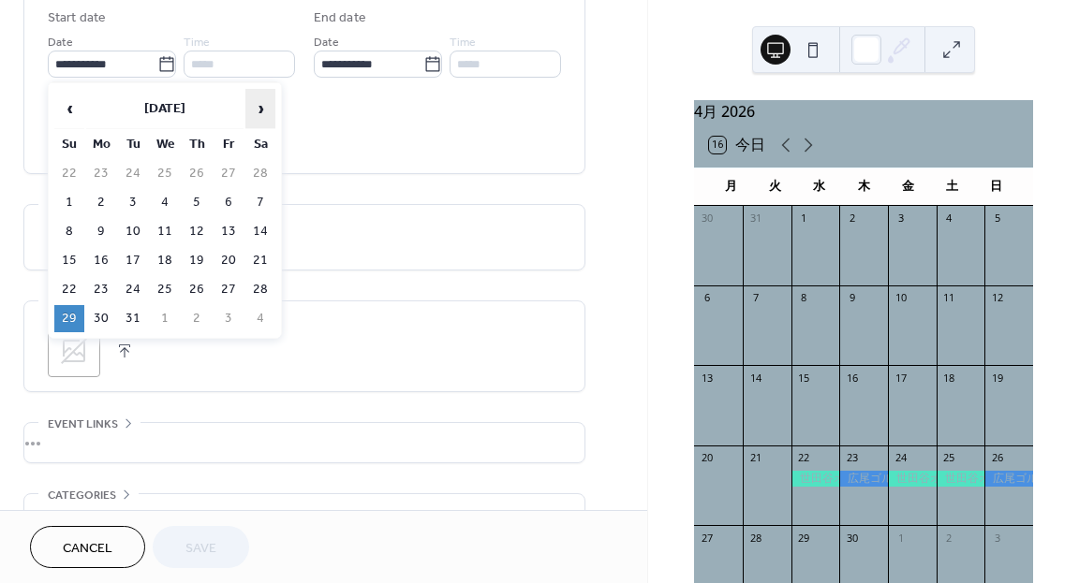
click at [266, 114] on span "›" at bounding box center [260, 108] width 28 height 37
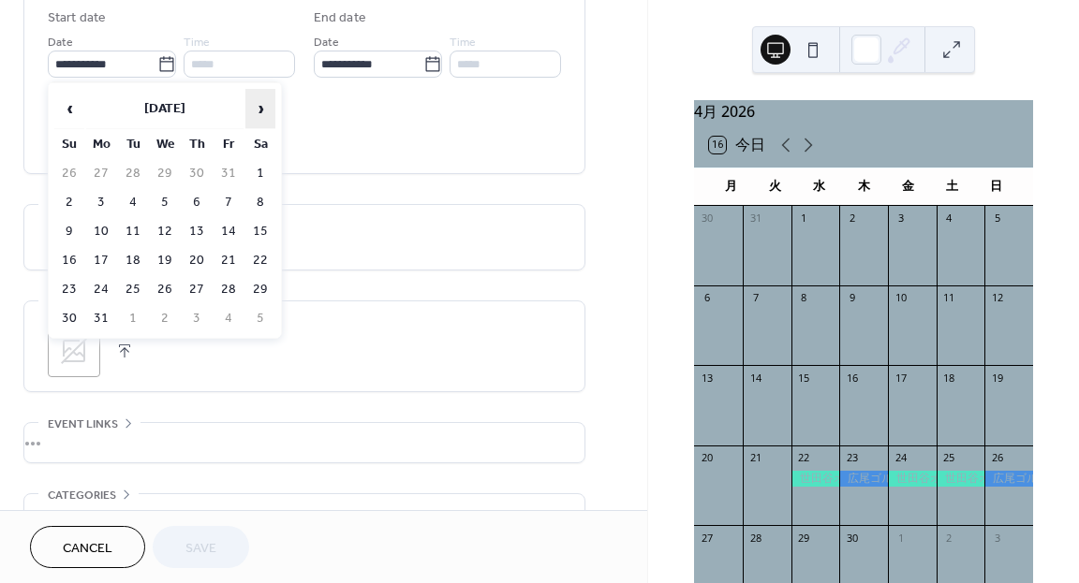
click at [266, 114] on span "›" at bounding box center [260, 108] width 28 height 37
click at [77, 230] on td "13" at bounding box center [69, 231] width 30 height 27
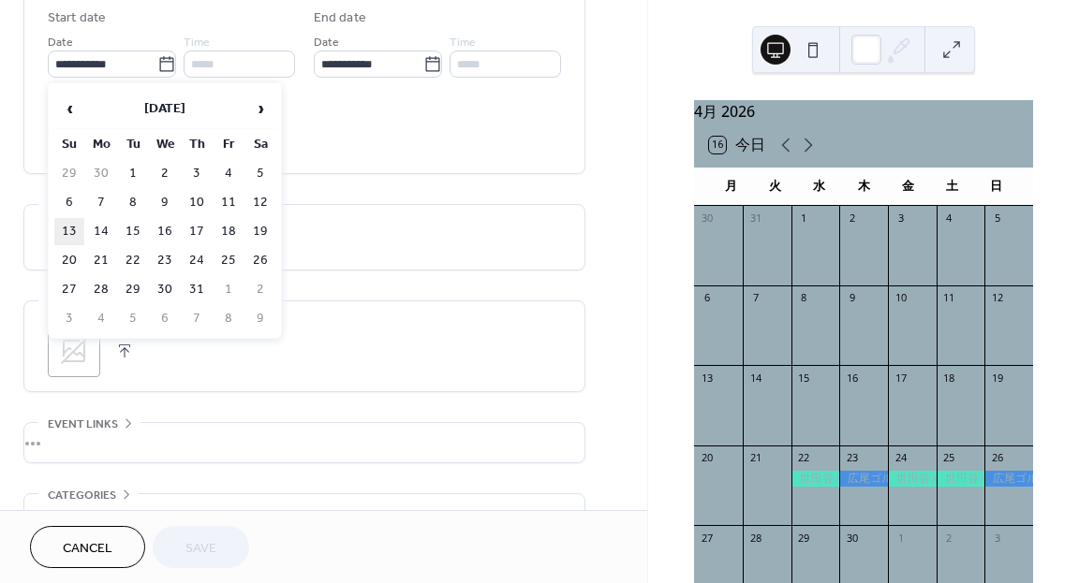
type input "**********"
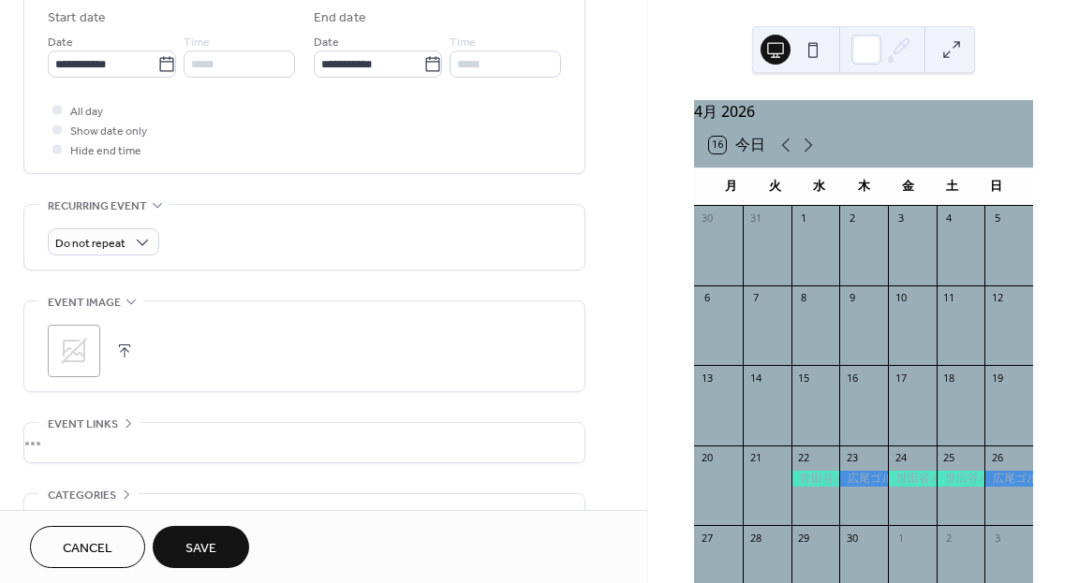
click at [194, 529] on button "Save" at bounding box center [201, 547] width 96 height 42
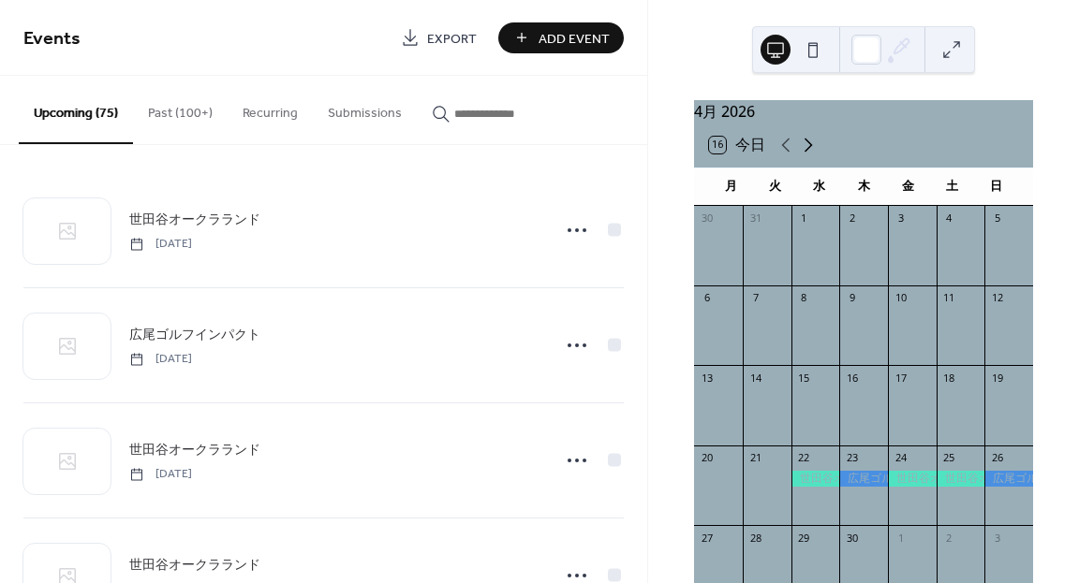
click at [813, 153] on icon at bounding box center [808, 145] width 22 height 22
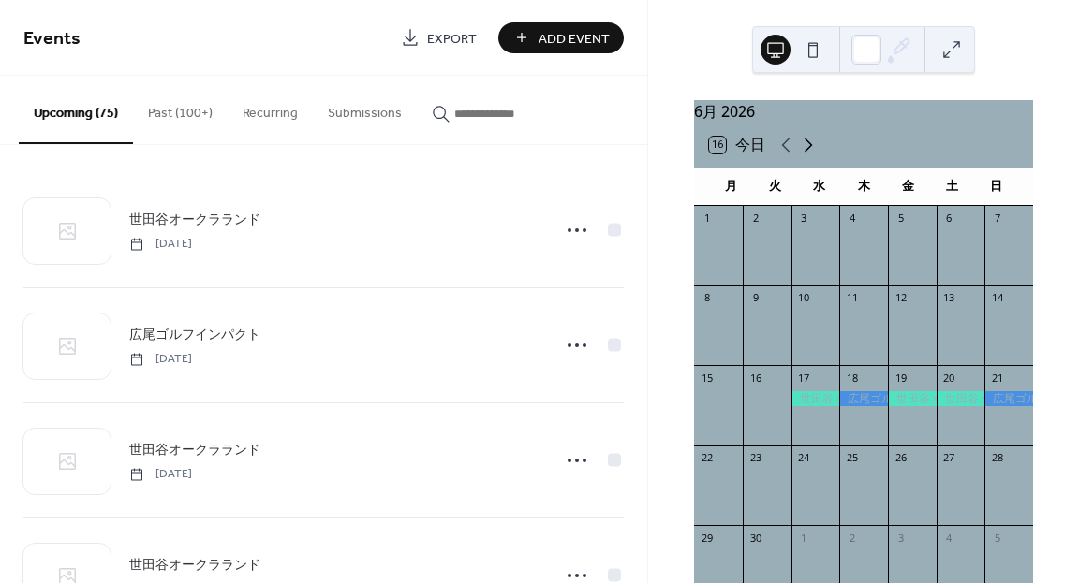
click at [813, 153] on icon at bounding box center [808, 145] width 22 height 22
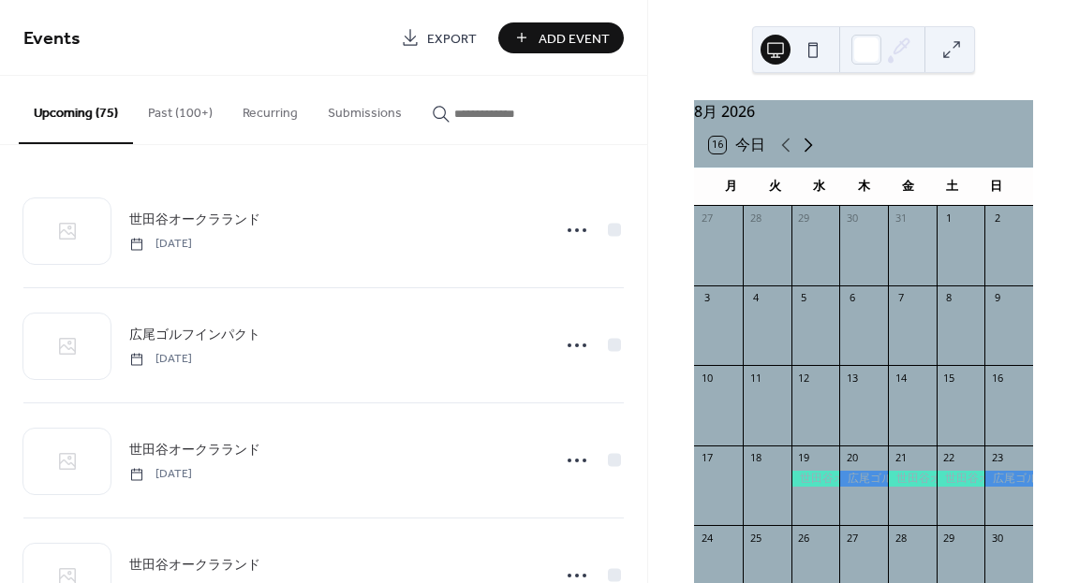
click at [813, 153] on icon at bounding box center [808, 145] width 22 height 22
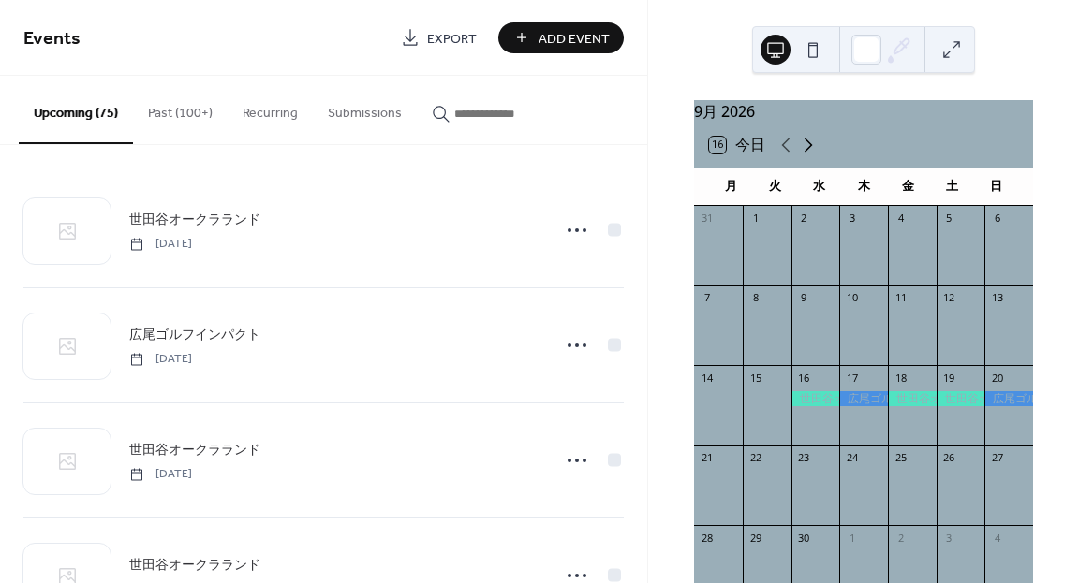
click at [813, 153] on icon at bounding box center [808, 145] width 22 height 22
